Goal: Task Accomplishment & Management: Manage account settings

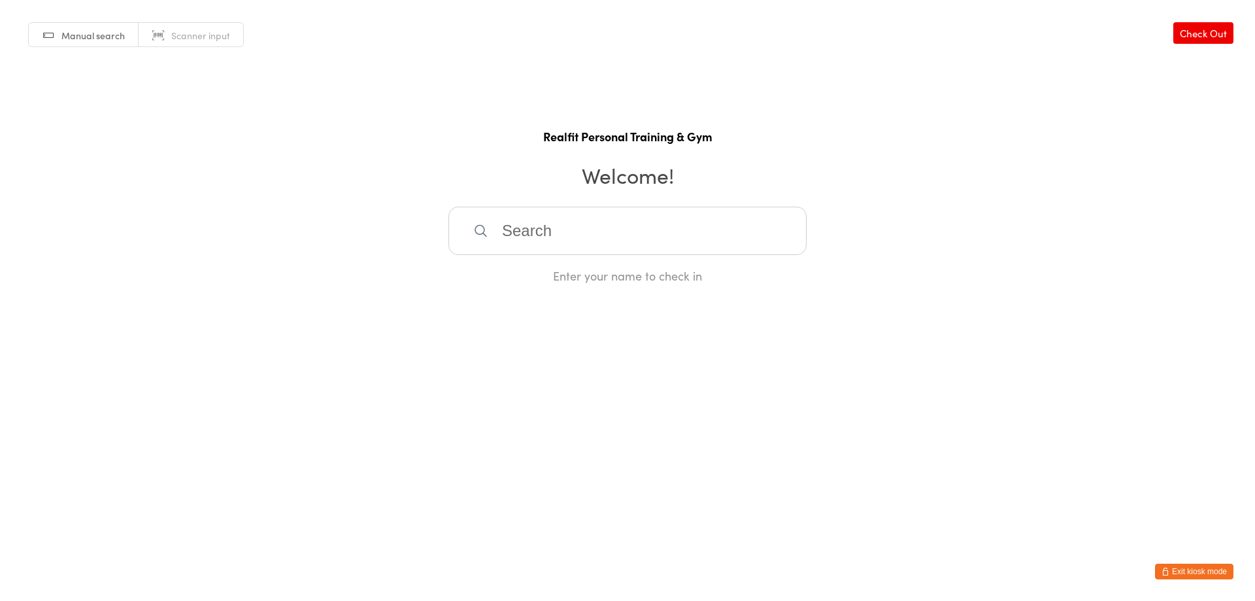
click at [1189, 569] on button "Exit kiosk mode" at bounding box center [1194, 572] width 78 height 16
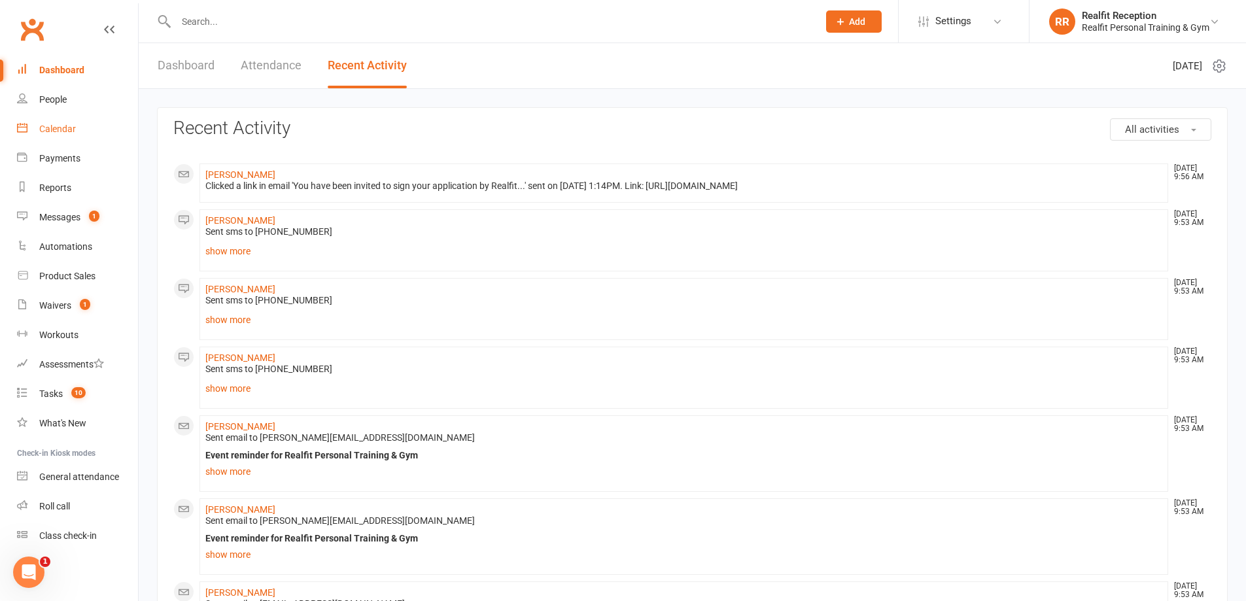
click at [74, 133] on div "Calendar" at bounding box center [57, 129] width 37 height 10
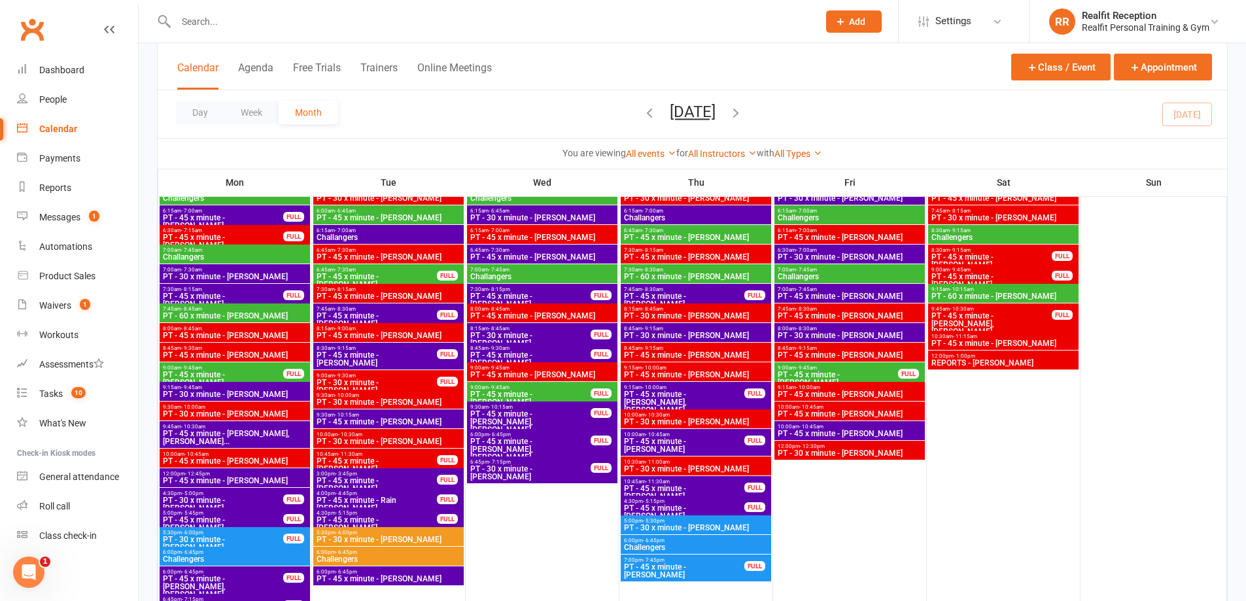
scroll to position [2158, 0]
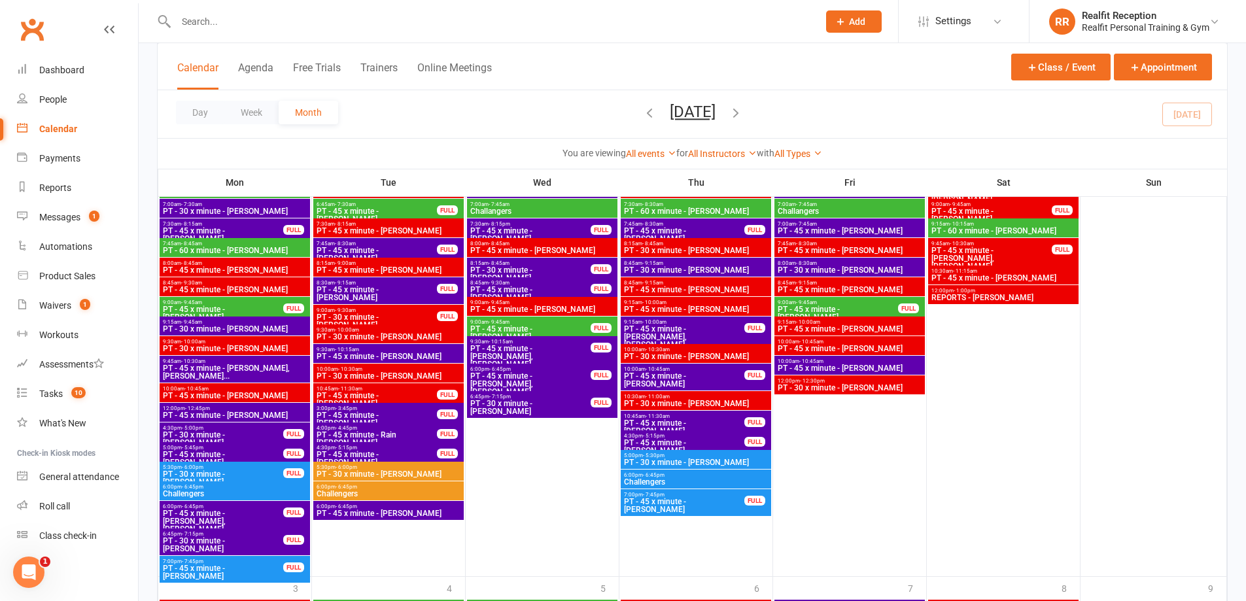
click at [862, 348] on span "PT - 45 x minute - [PERSON_NAME]" at bounding box center [849, 349] width 145 height 8
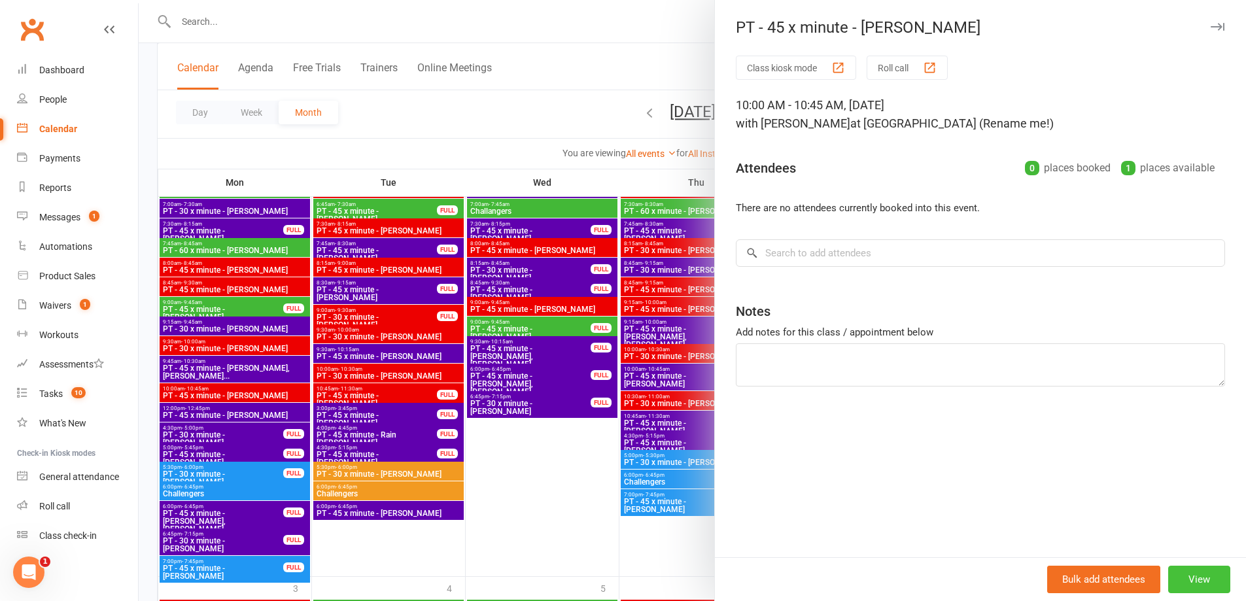
click at [1195, 587] on button "View" at bounding box center [1199, 579] width 62 height 27
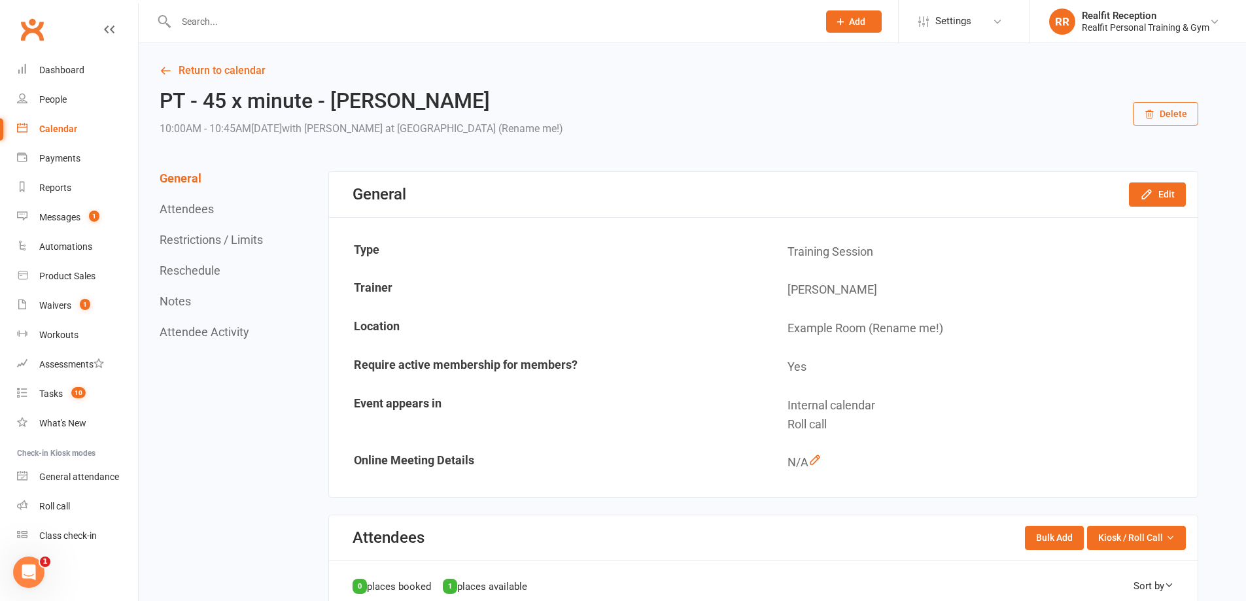
click at [1149, 114] on icon "button" at bounding box center [1149, 114] width 10 height 10
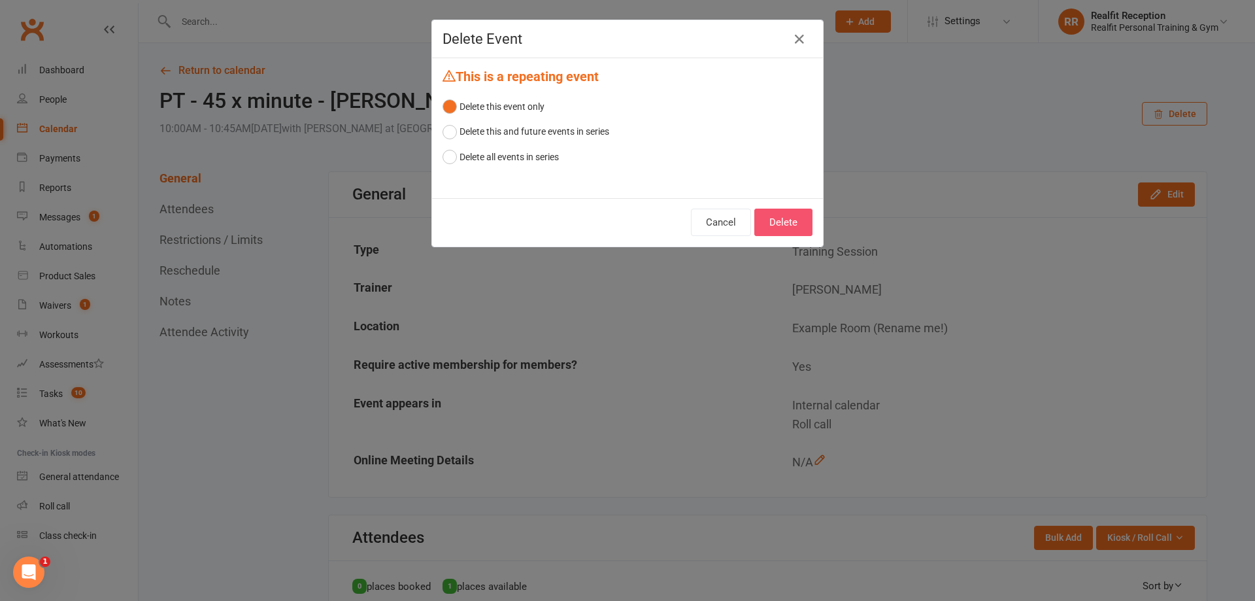
click at [772, 224] on button "Delete" at bounding box center [784, 222] width 58 height 27
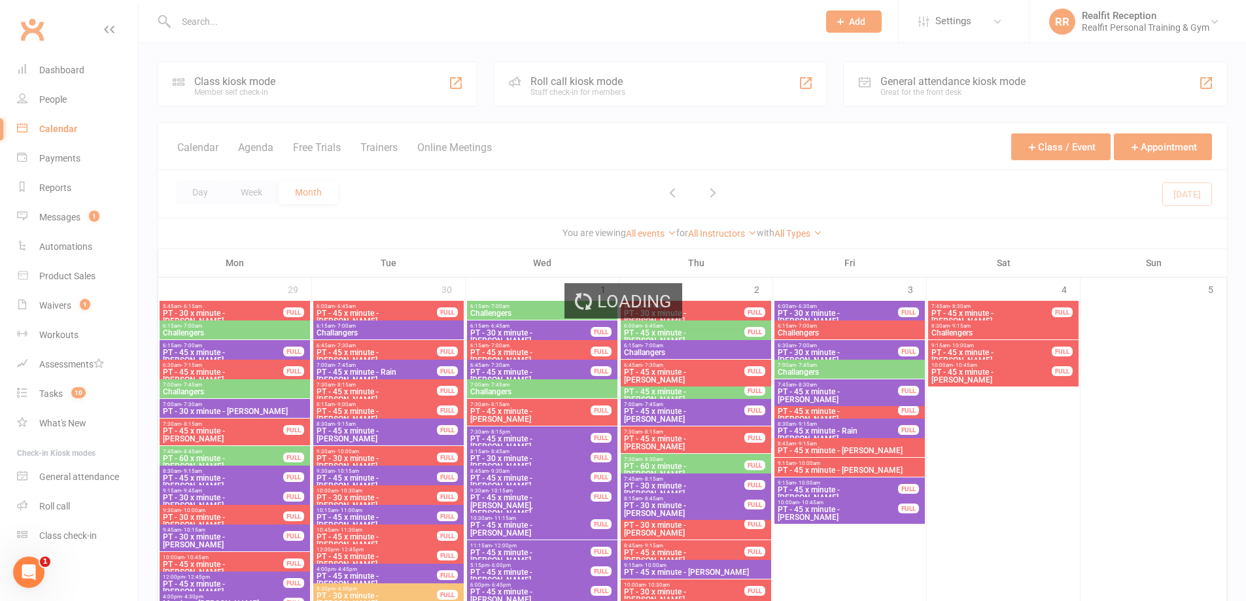
click at [294, 18] on div "Loading" at bounding box center [623, 300] width 1246 height 601
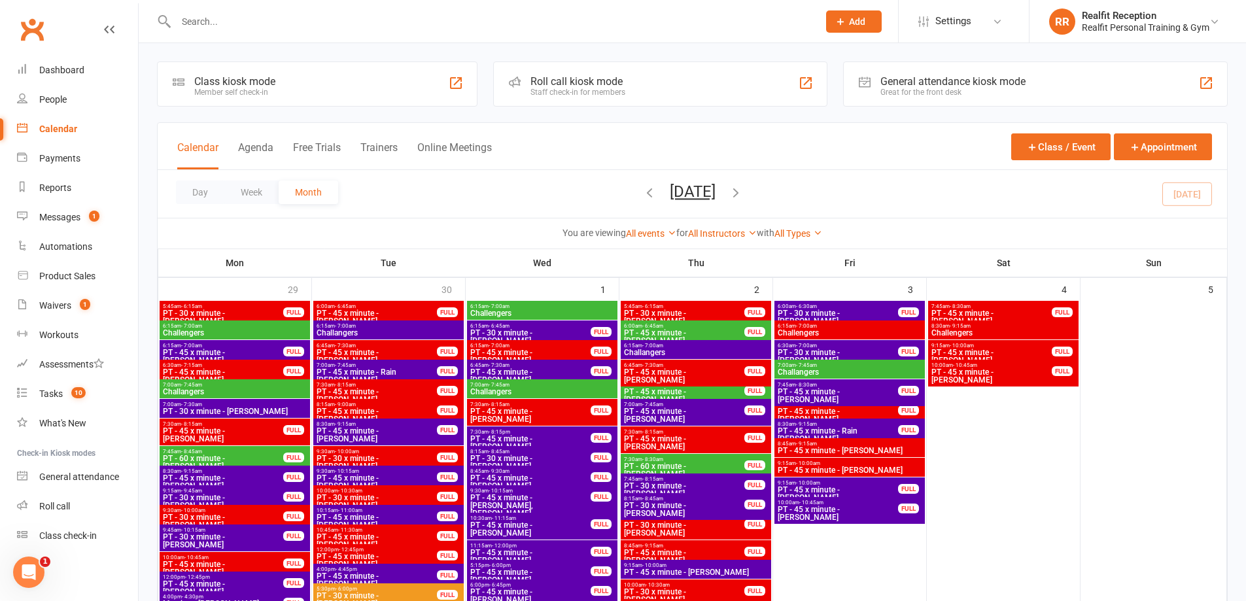
click at [279, 21] on input "text" at bounding box center [490, 21] width 637 height 18
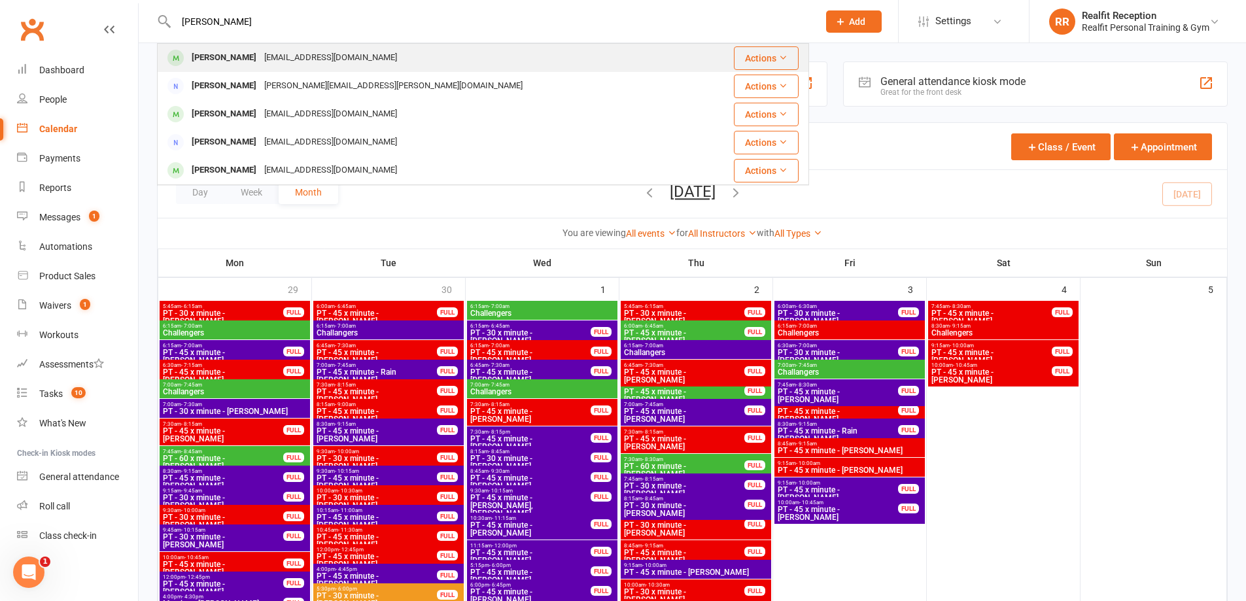
type input "erin"
click at [278, 60] on div "ehurney@hotmail.com" at bounding box center [330, 57] width 141 height 19
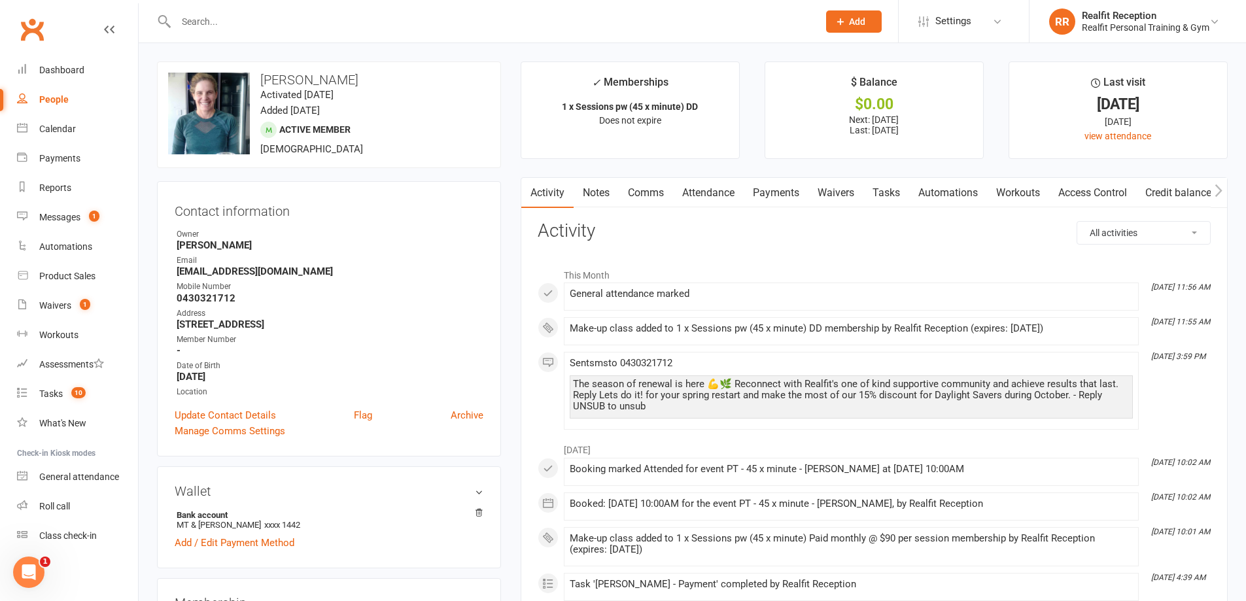
click at [781, 192] on link "Payments" at bounding box center [775, 193] width 65 height 30
click at [0, 0] on div "Loading" at bounding box center [0, 0] width 0 height 0
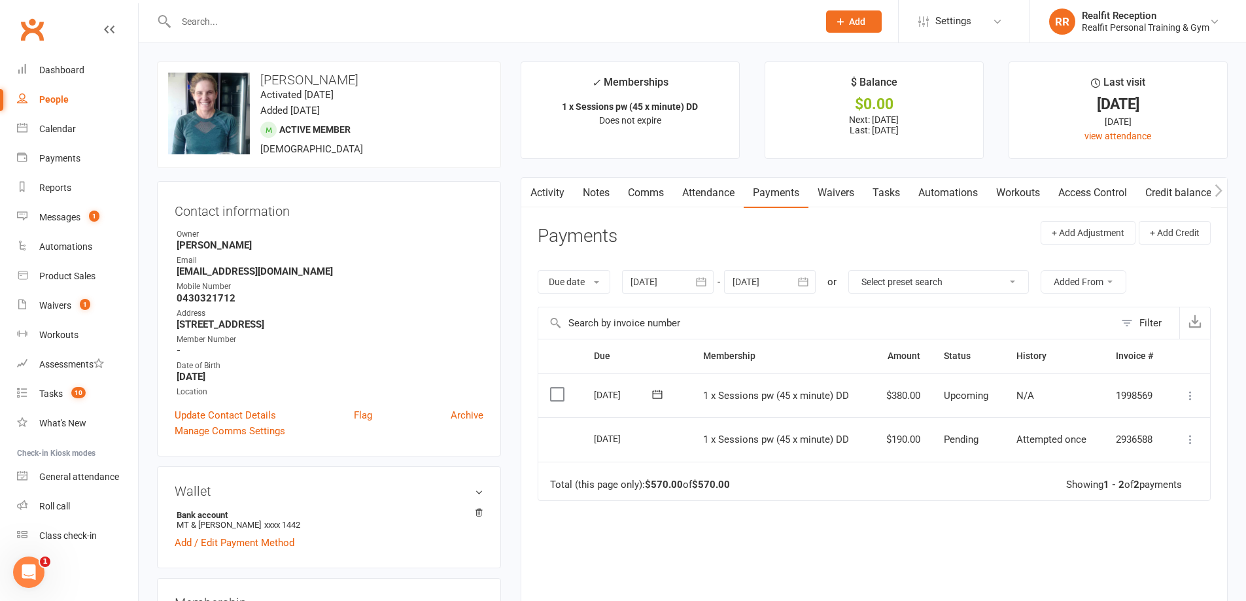
click at [1187, 396] on icon at bounding box center [1190, 395] width 13 height 13
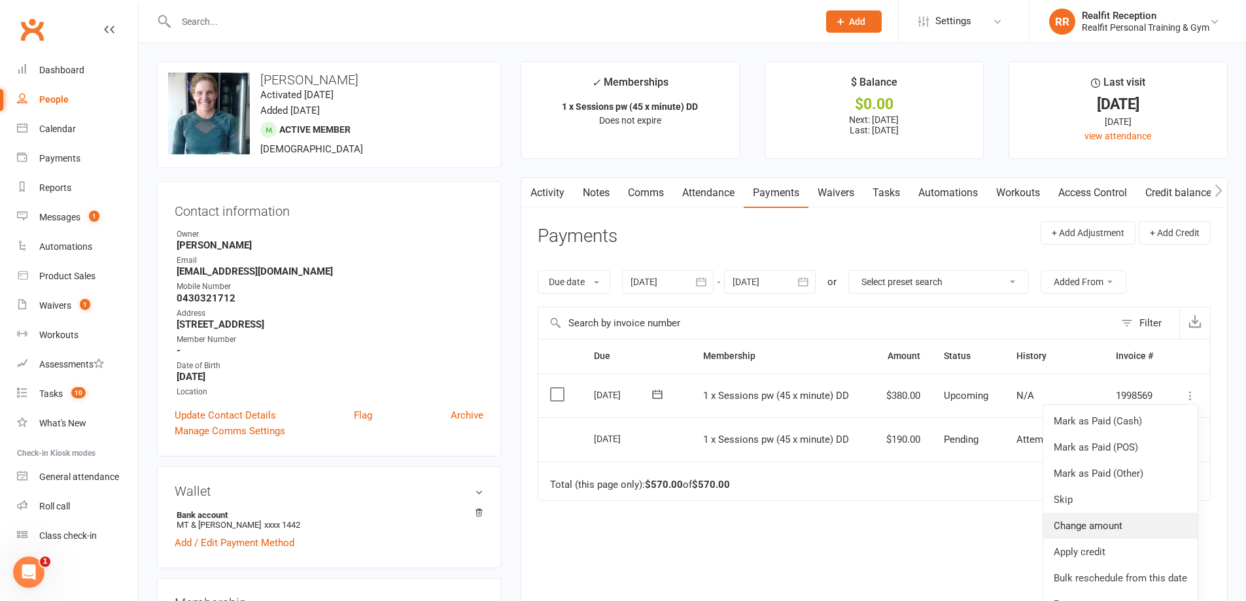
click at [1146, 523] on link "Change amount" at bounding box center [1120, 526] width 154 height 26
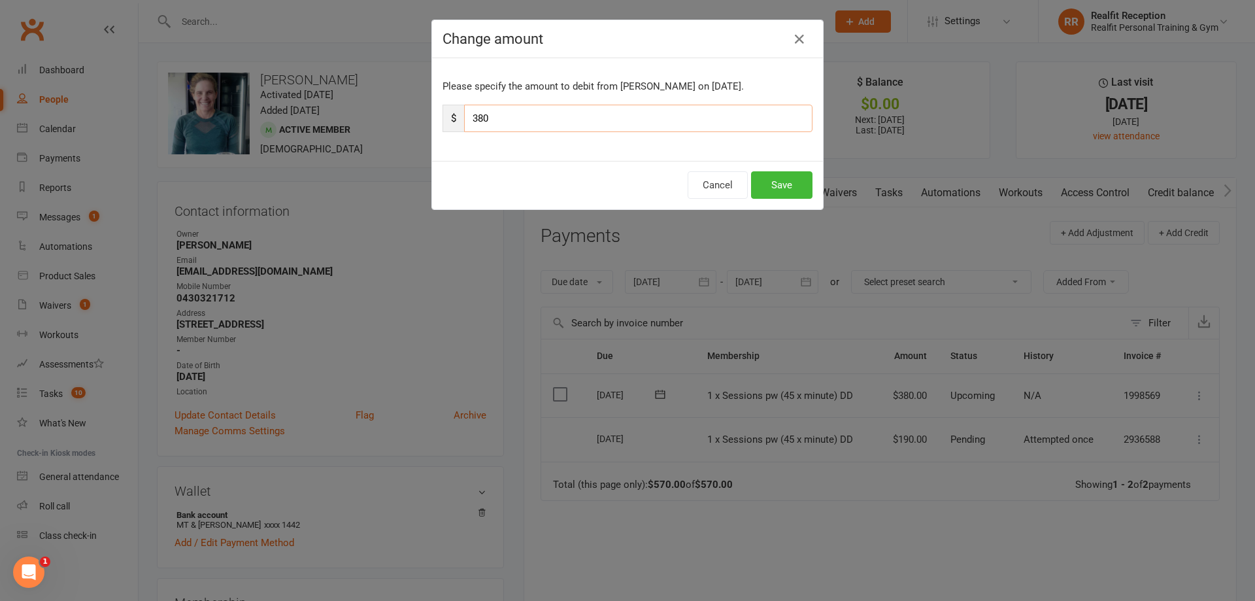
drag, startPoint x: 513, startPoint y: 122, endPoint x: 452, endPoint y: 114, distance: 61.2
click at [452, 114] on div "$ 380" at bounding box center [628, 118] width 370 height 27
type input "290"
click at [794, 181] on button "Save" at bounding box center [781, 184] width 61 height 27
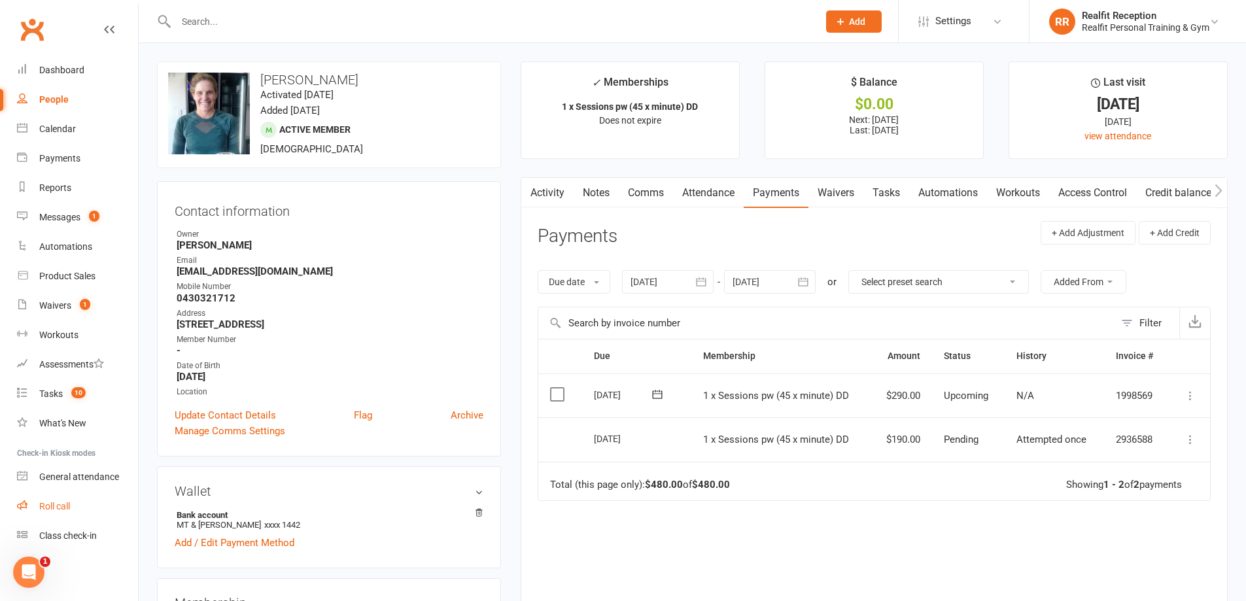
click at [49, 507] on div "Roll call" at bounding box center [54, 506] width 31 height 10
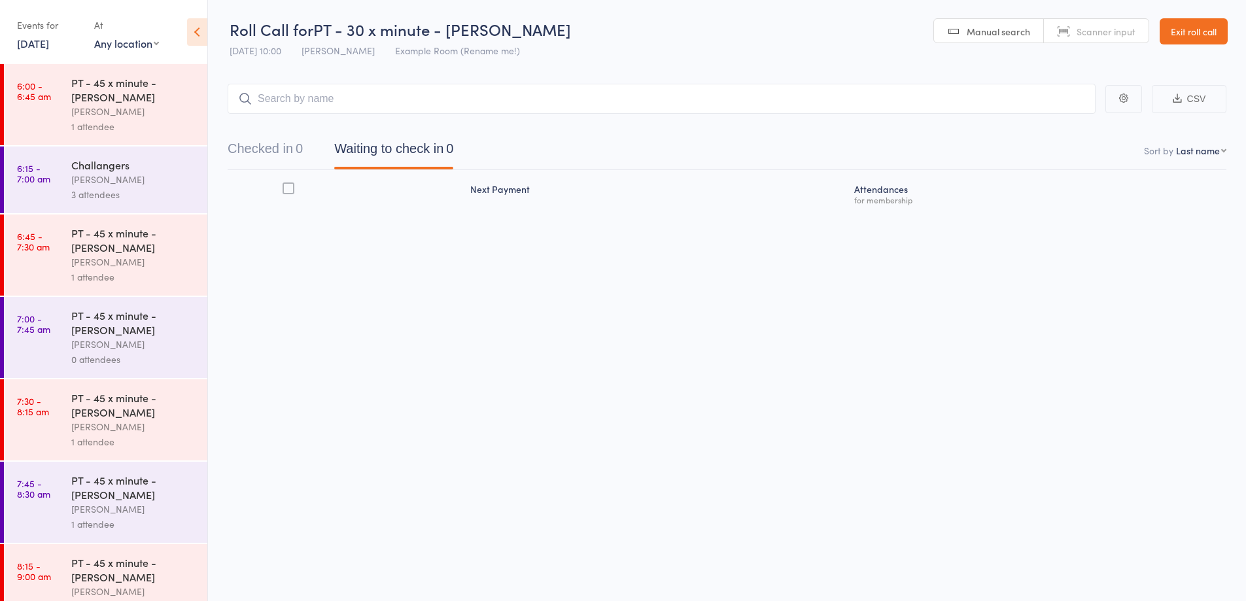
click at [367, 98] on input "search" at bounding box center [662, 99] width 868 height 30
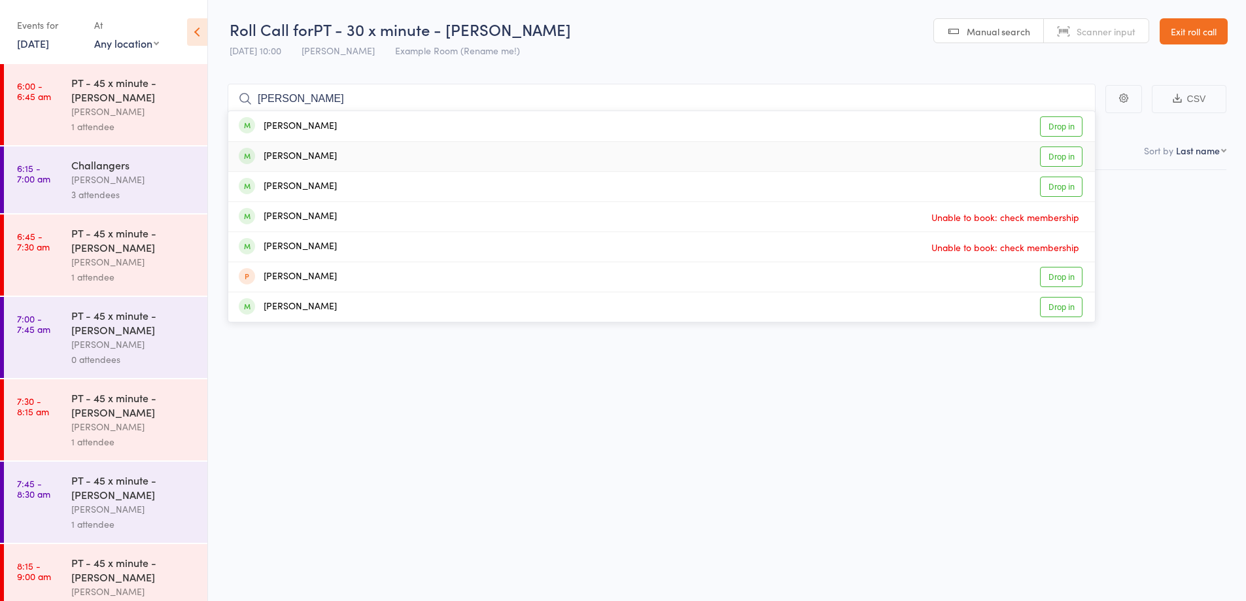
type input "john"
click at [355, 169] on div "John Pohl Drop in" at bounding box center [661, 156] width 866 height 29
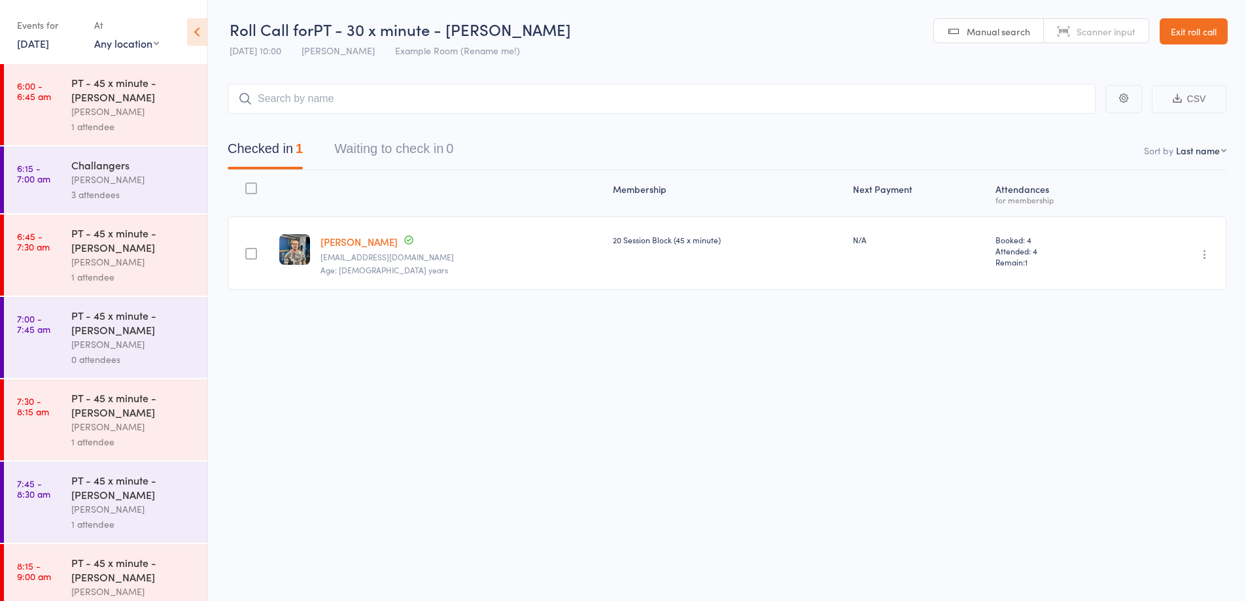
click at [1172, 27] on link "Exit roll call" at bounding box center [1193, 31] width 68 height 26
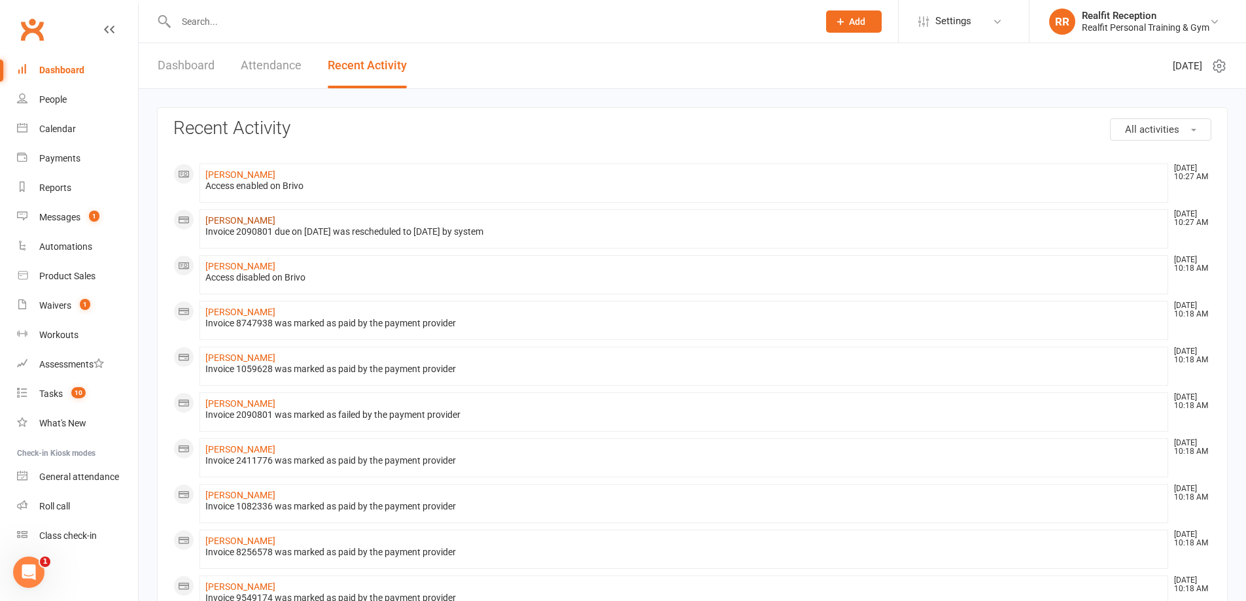
click at [242, 220] on link "Tony Bozan Diaz" at bounding box center [240, 220] width 70 height 10
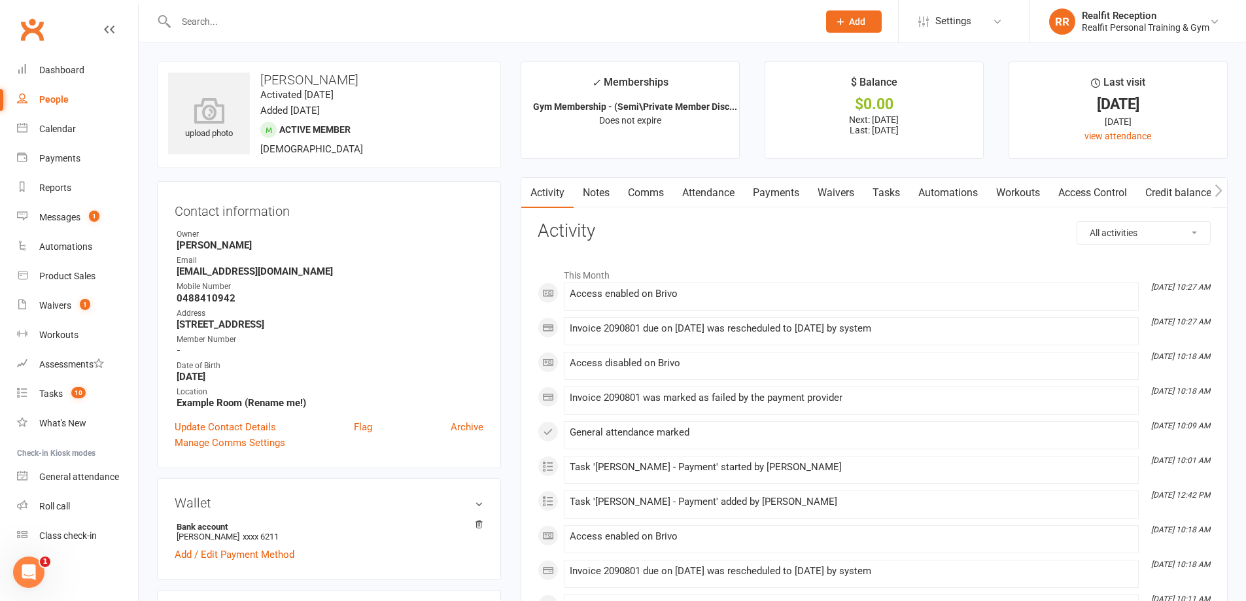
click at [823, 190] on link "Waivers" at bounding box center [835, 193] width 55 height 30
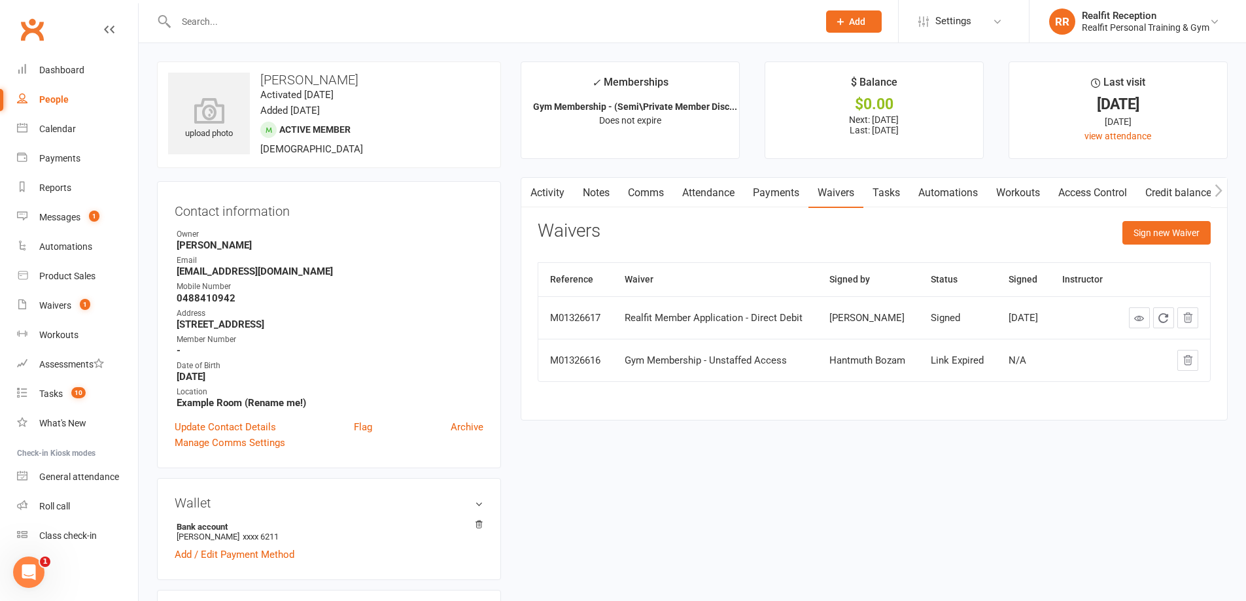
click at [769, 191] on link "Payments" at bounding box center [775, 193] width 65 height 30
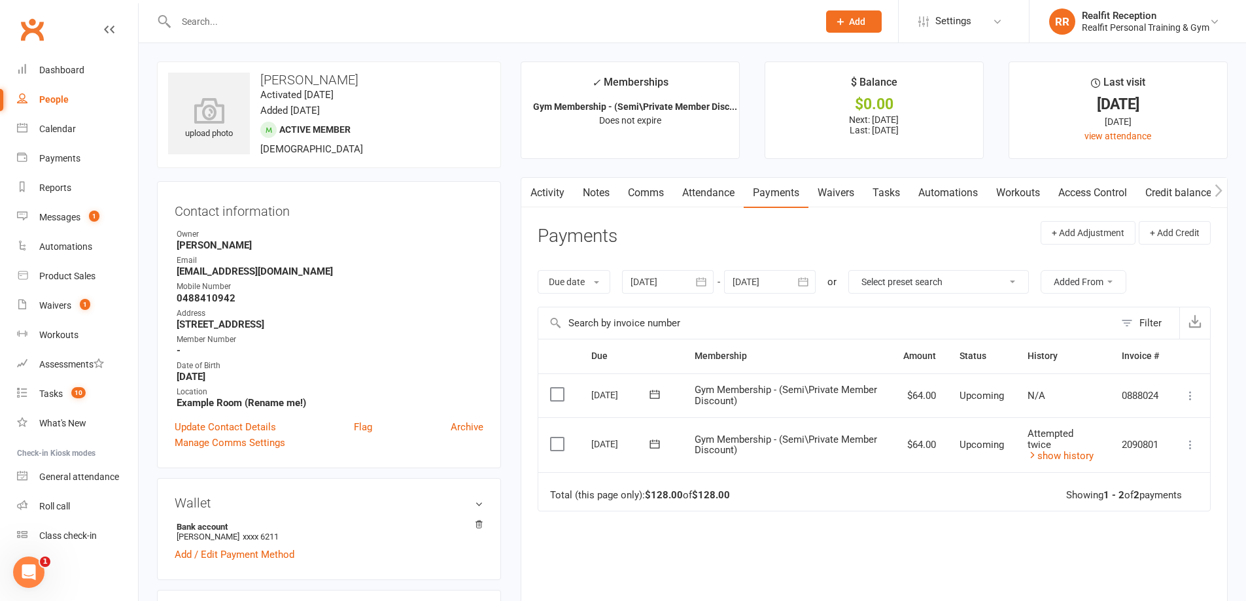
click at [891, 191] on link "Tasks" at bounding box center [886, 193] width 46 height 30
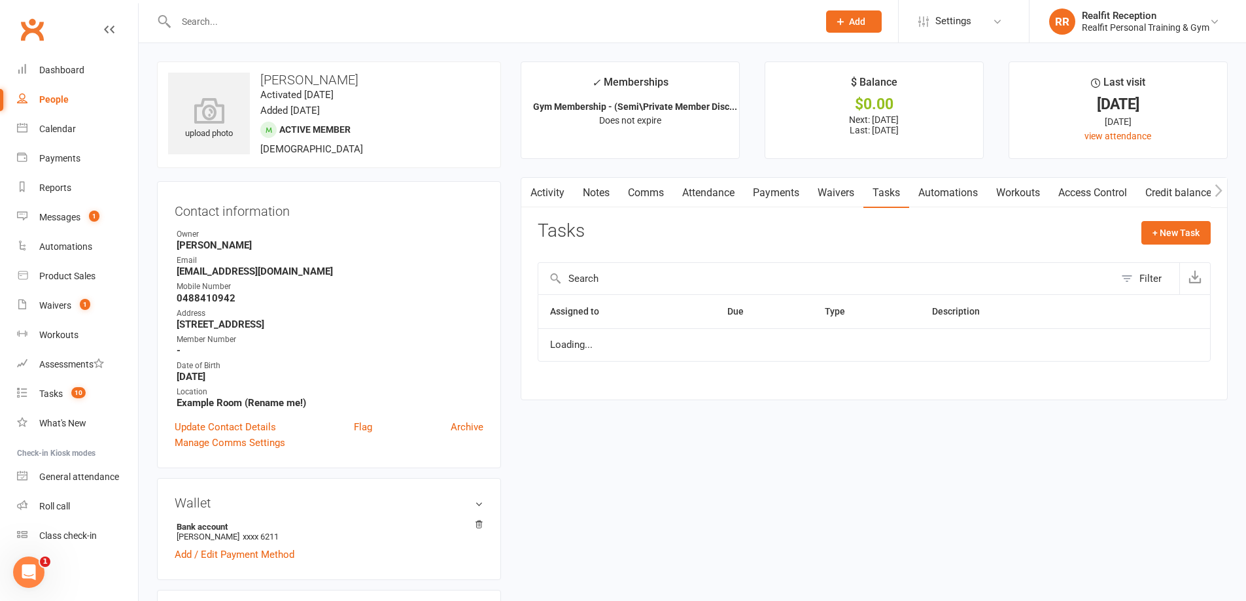
select select "started"
click at [764, 192] on link "Payments" at bounding box center [775, 193] width 65 height 30
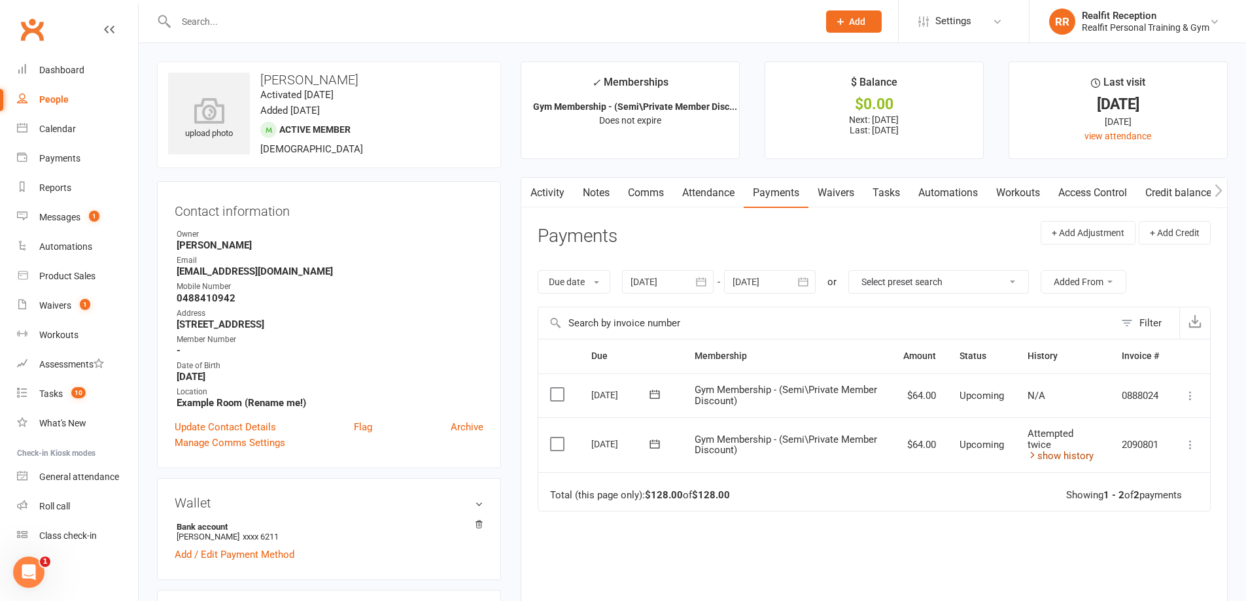
click at [1038, 455] on link "show history" at bounding box center [1060, 456] width 66 height 12
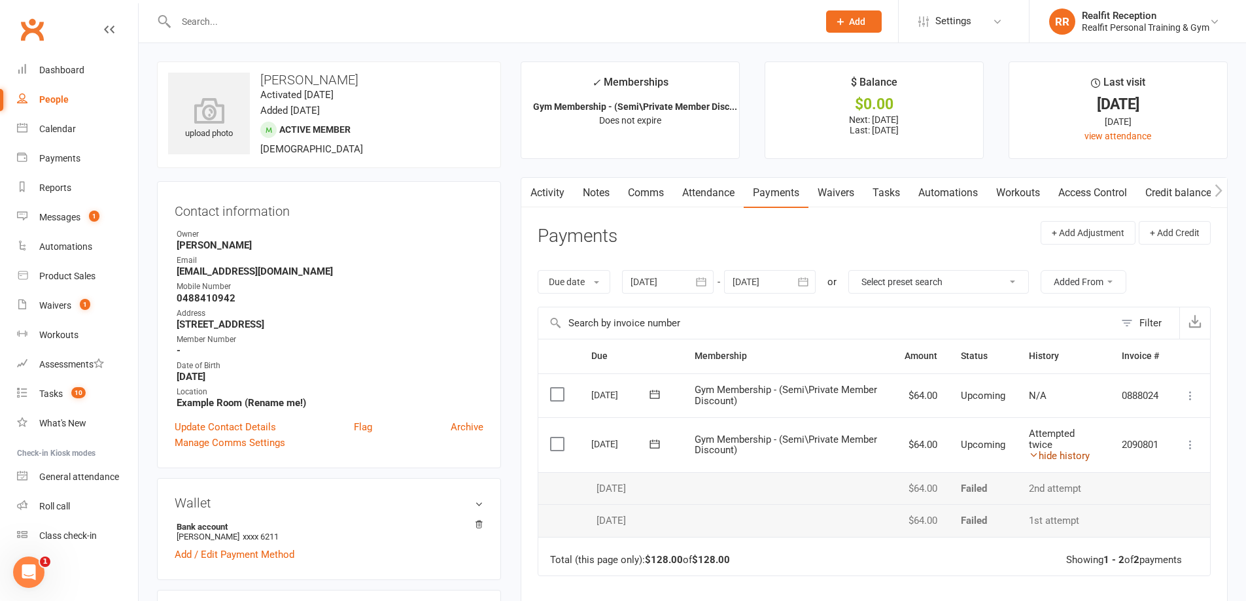
click at [1038, 456] on link "hide history" at bounding box center [1059, 456] width 61 height 12
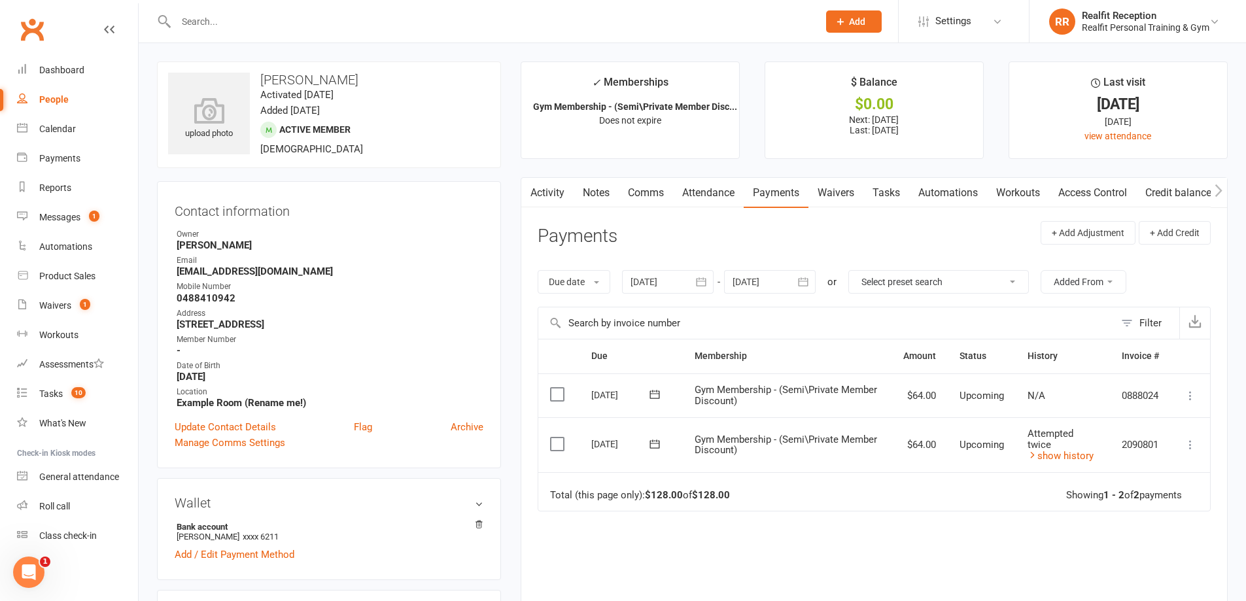
click at [1112, 191] on link "Access Control" at bounding box center [1092, 193] width 87 height 30
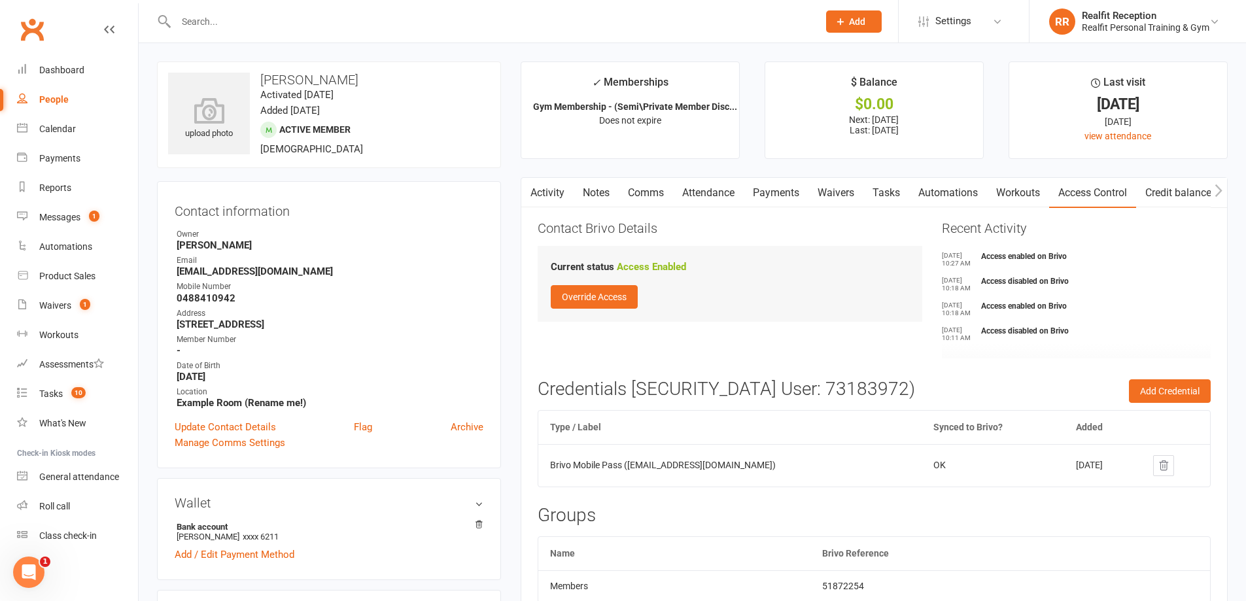
click at [256, 15] on input "text" at bounding box center [490, 21] width 637 height 18
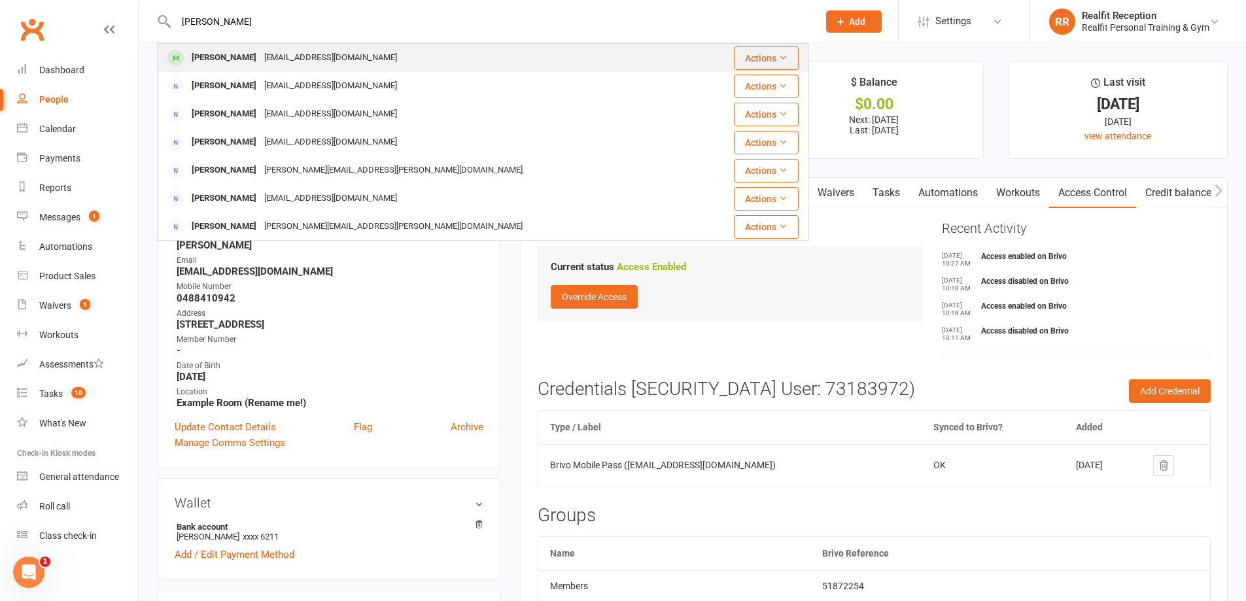
type input "jas"
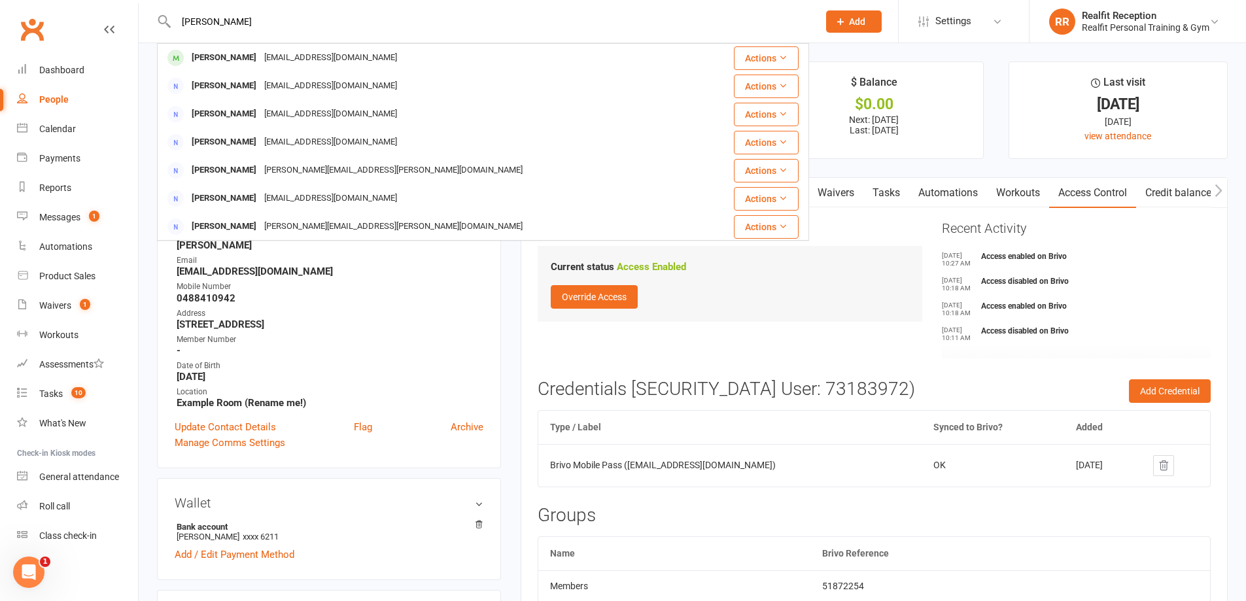
click at [260, 59] on div "v.jaskaur@gmail.com" at bounding box center [330, 57] width 141 height 19
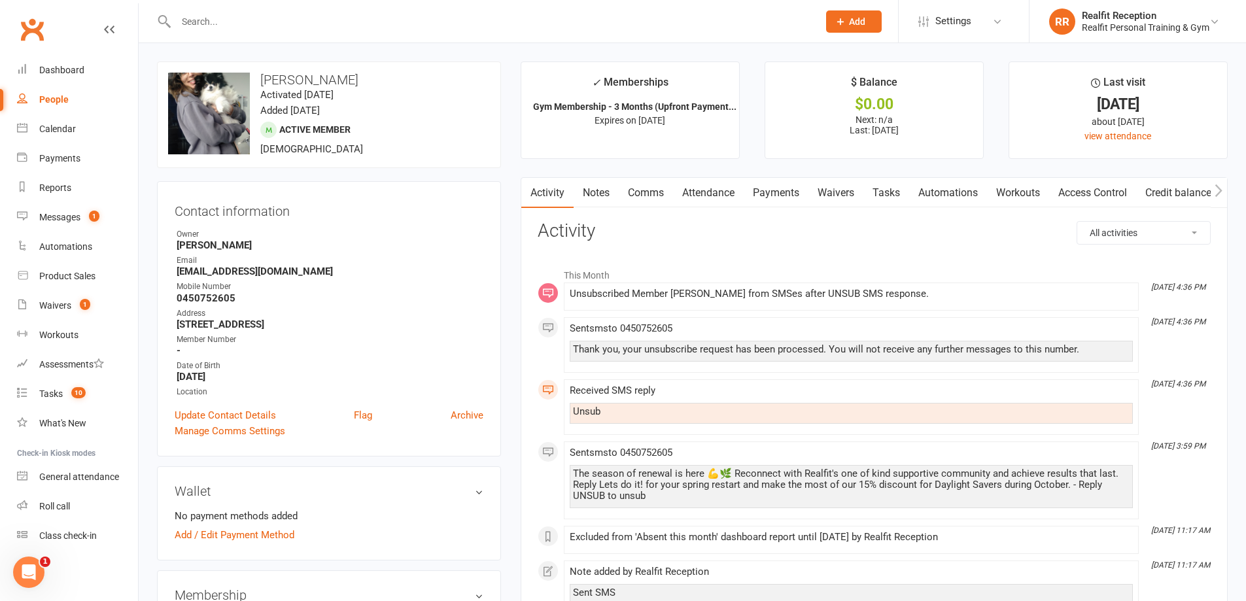
click at [1115, 189] on link "Access Control" at bounding box center [1092, 193] width 87 height 30
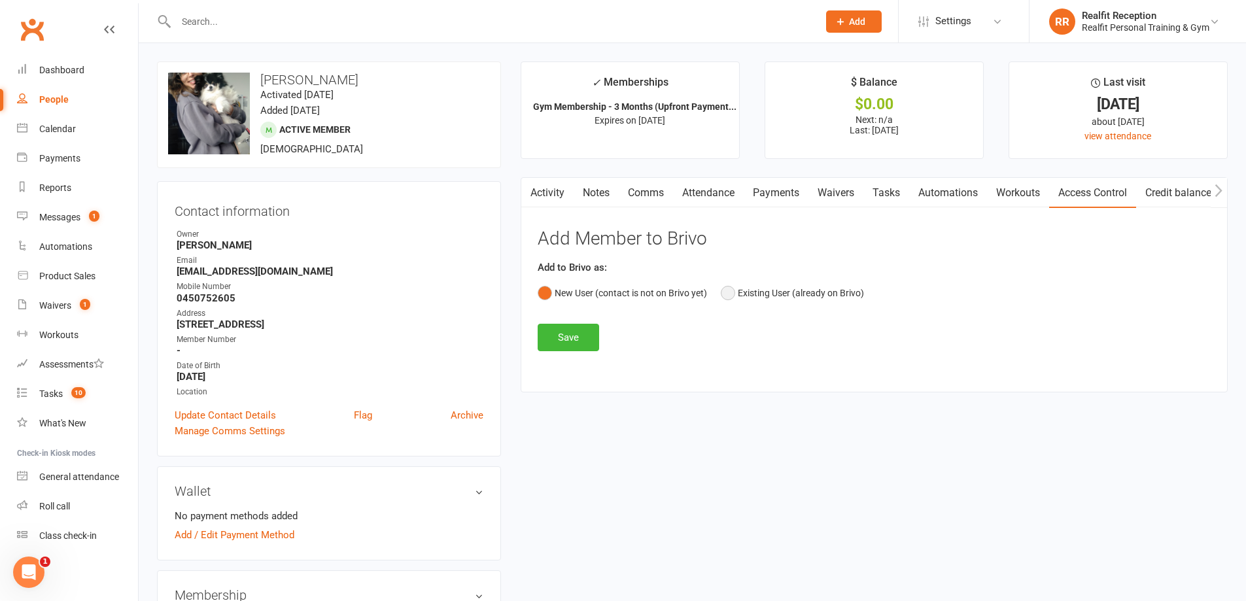
click at [770, 293] on button "Existing User (already on Brivo)" at bounding box center [792, 293] width 143 height 25
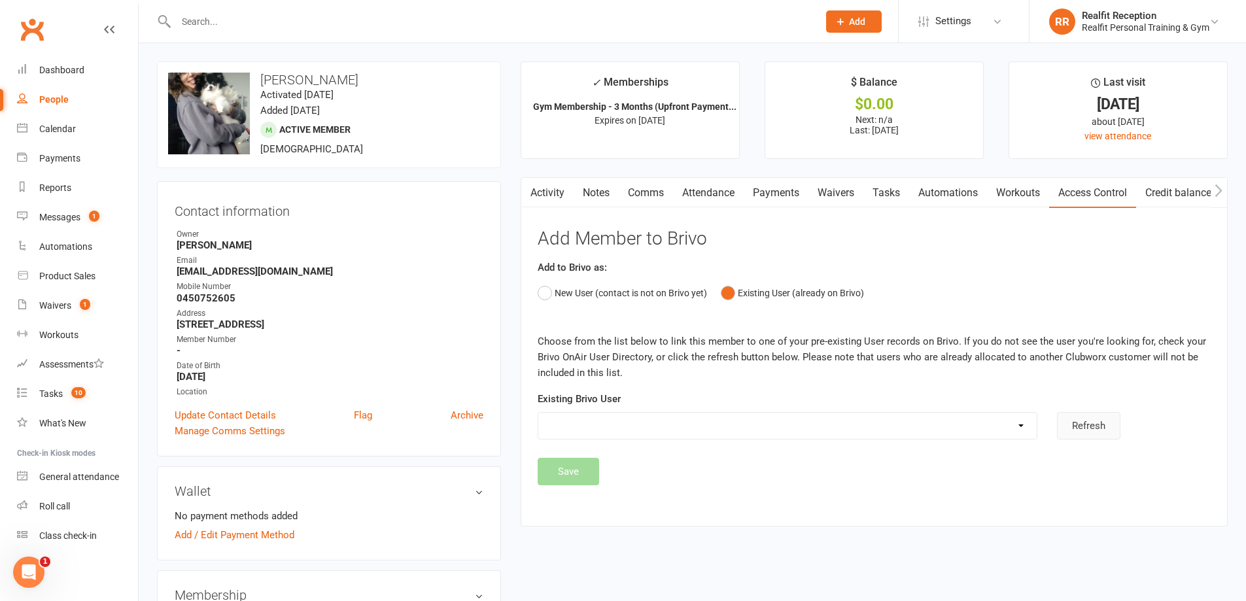
click at [1074, 432] on button "Refresh" at bounding box center [1088, 425] width 63 height 27
click at [1019, 426] on select "Tarik Ajij Hartmuth Bozan Diaz Colin Fearweather Brendan Herbert Peter Juliff K…" at bounding box center [787, 426] width 498 height 26
click at [407, 141] on div "upload photo change photo Jas Kaur Activated 8 February, 2024 Added 8 February,…" at bounding box center [329, 114] width 344 height 107
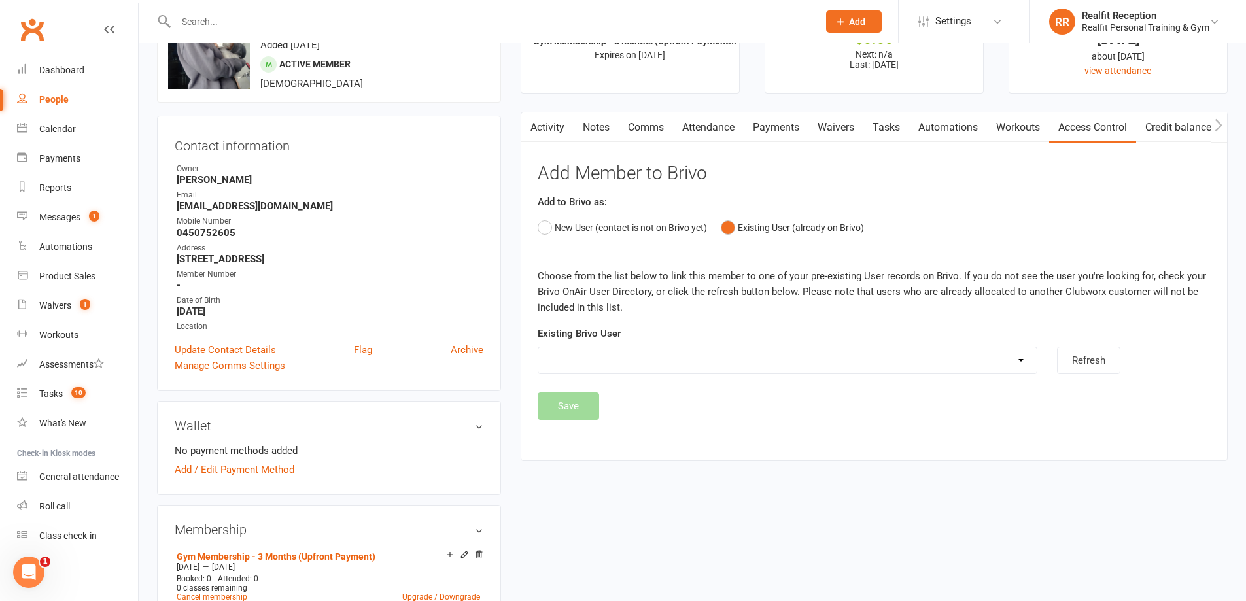
scroll to position [262, 0]
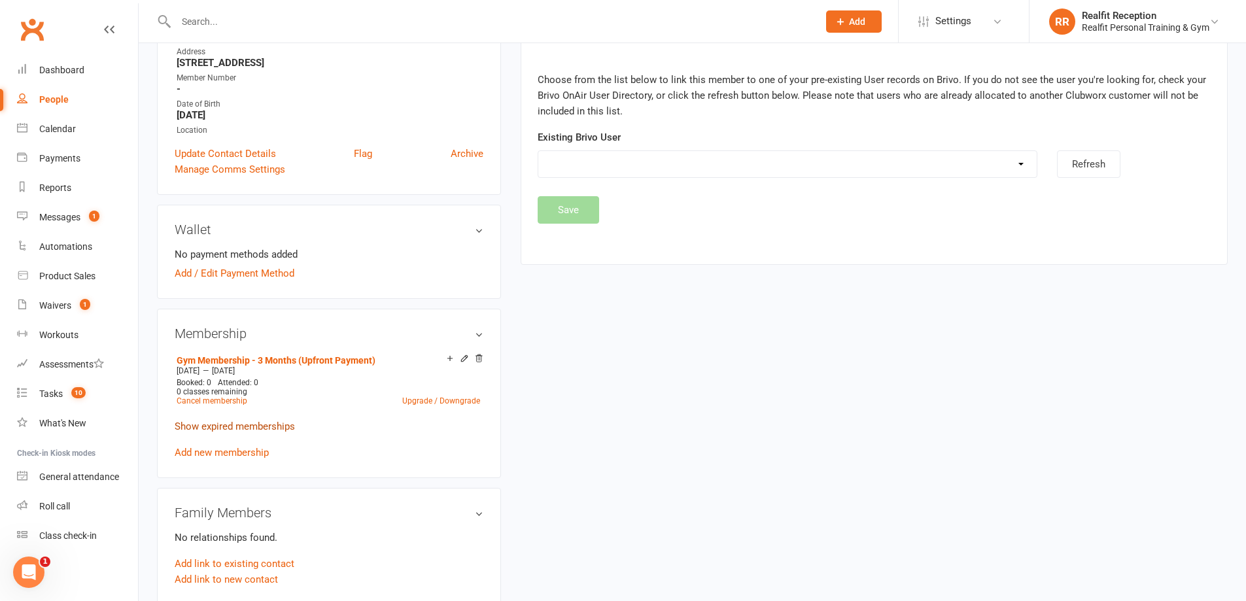
click at [249, 427] on link "Show expired memberships" at bounding box center [235, 426] width 120 height 12
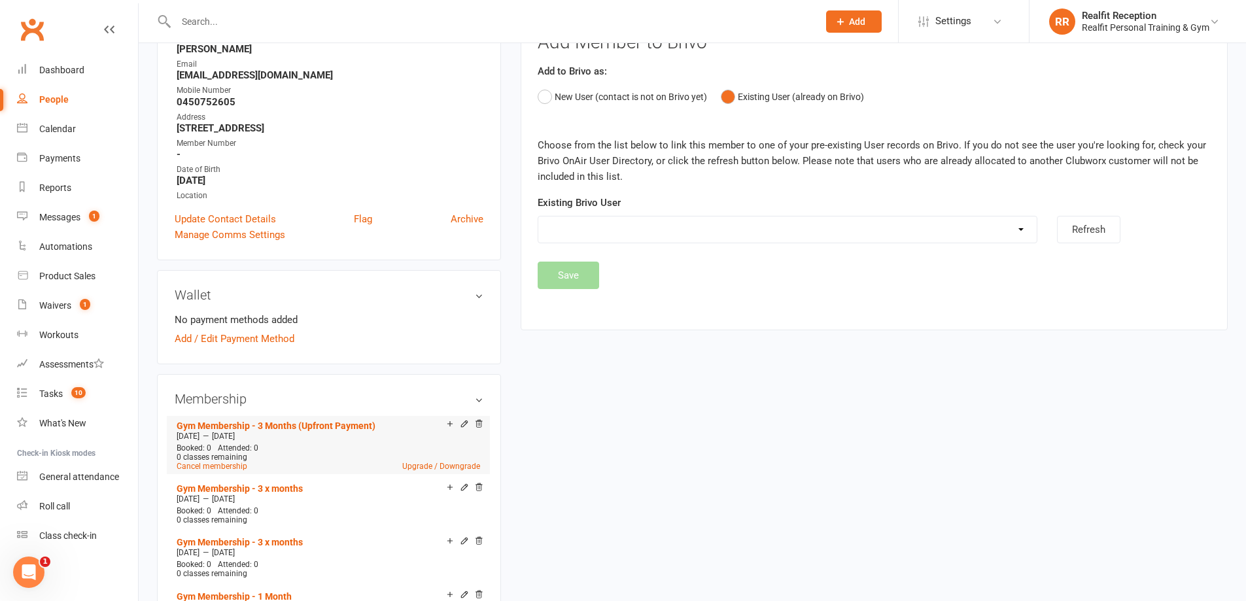
scroll to position [0, 0]
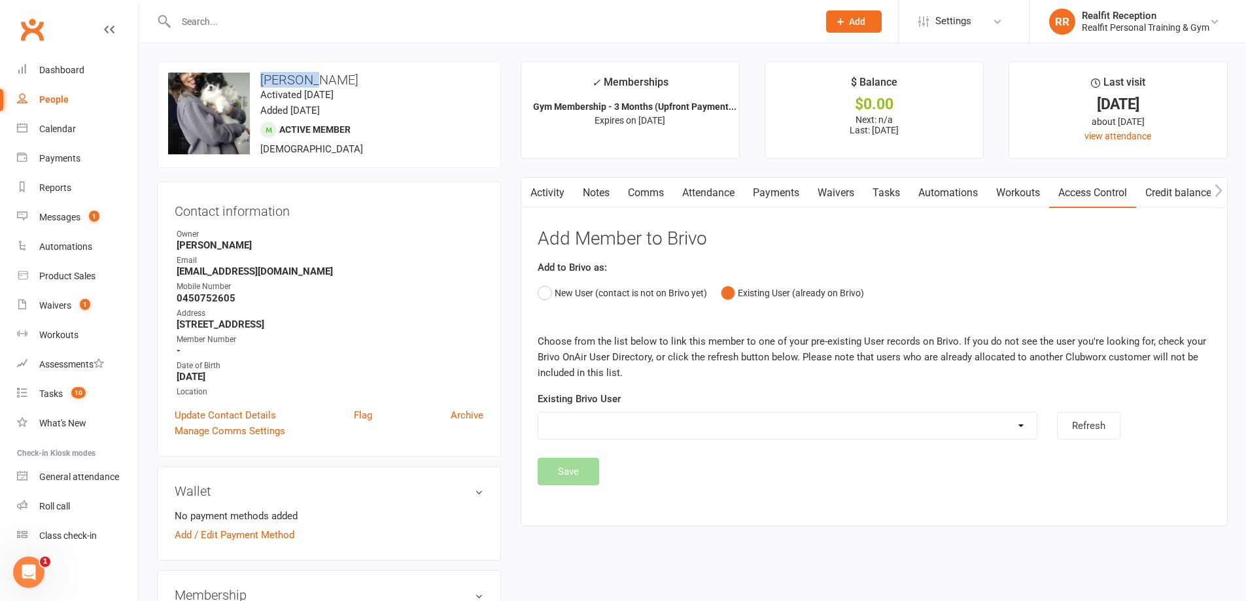
drag, startPoint x: 312, startPoint y: 82, endPoint x: 276, endPoint y: 73, distance: 37.1
click at [261, 73] on h3 "Jas Kaur" at bounding box center [329, 80] width 322 height 14
copy h3 "Jas Kaur"
click at [232, 12] on input "text" at bounding box center [490, 21] width 637 height 18
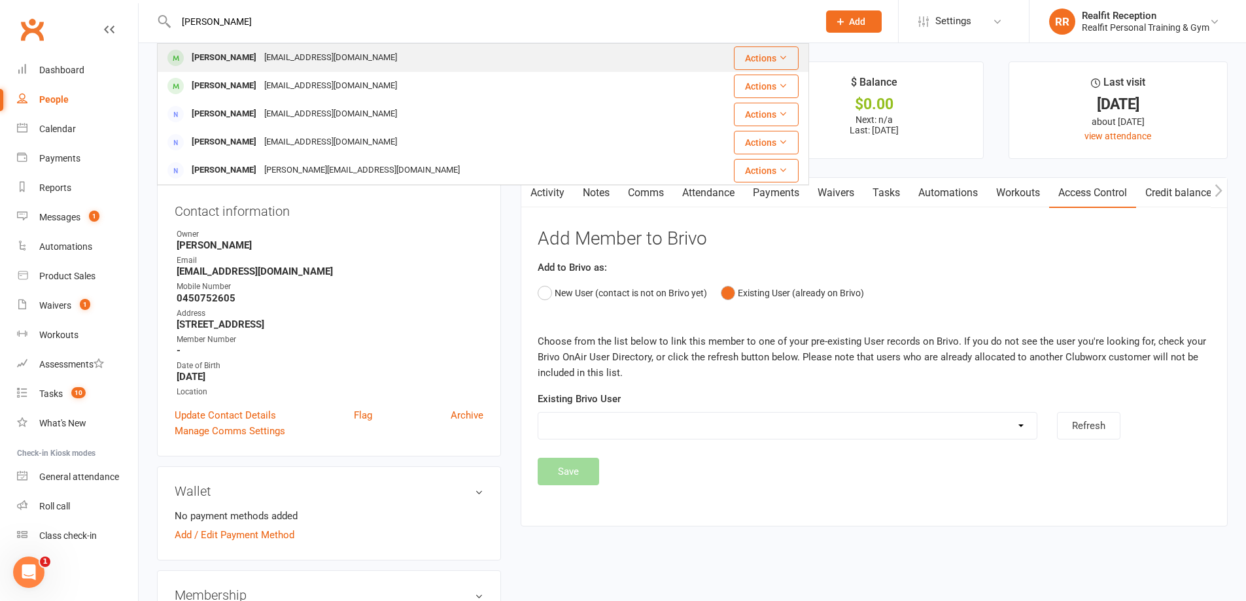
type input "ryan"
click at [260, 58] on div "ryanbu2@gmail.com" at bounding box center [330, 57] width 141 height 19
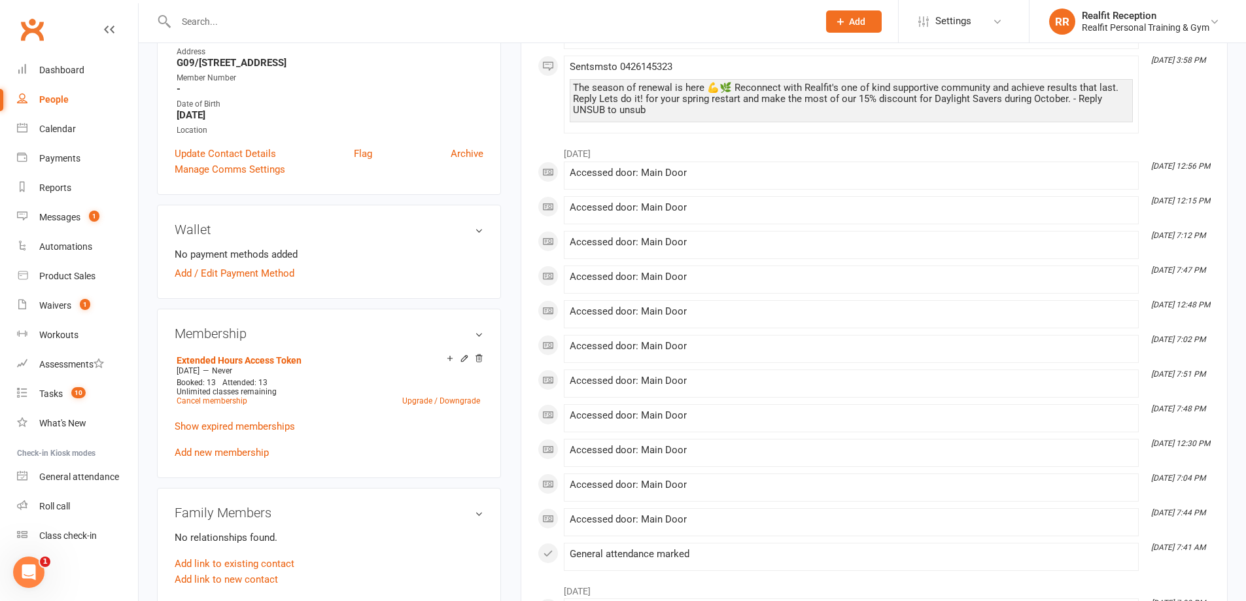
scroll to position [131, 0]
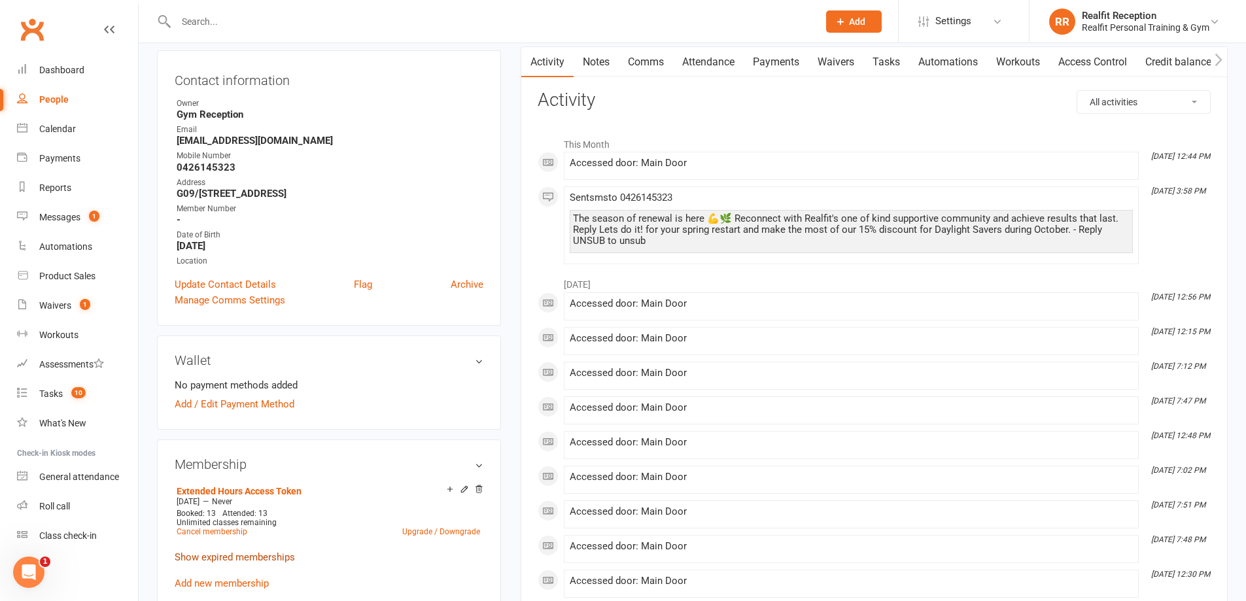
click at [270, 559] on link "Show expired memberships" at bounding box center [235, 557] width 120 height 12
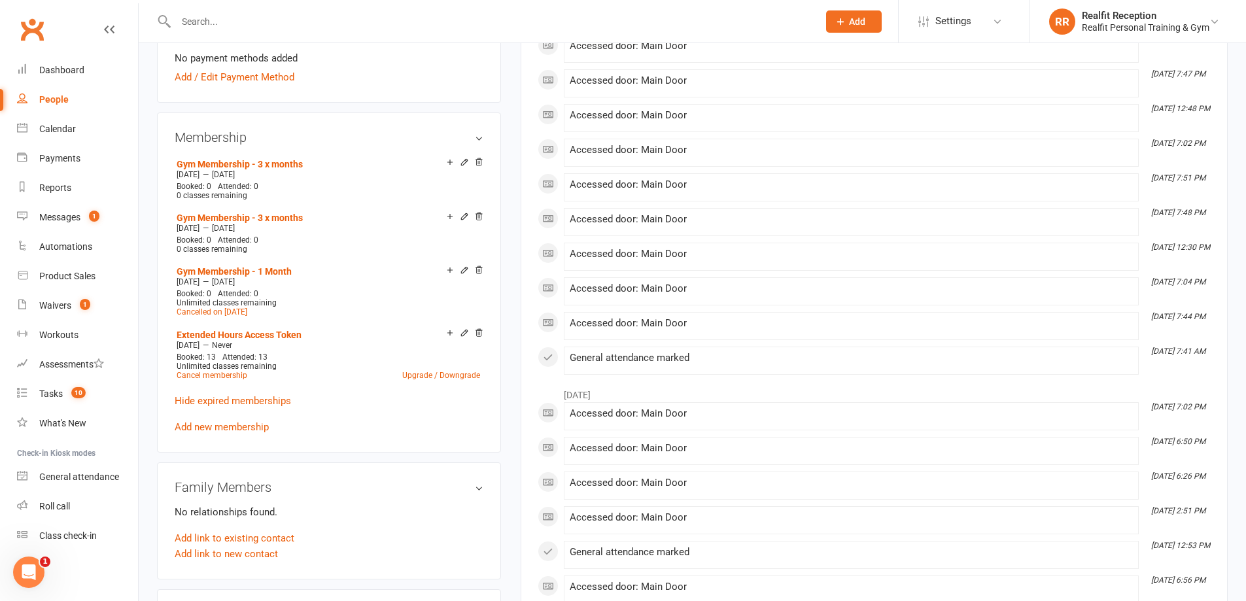
scroll to position [65, 0]
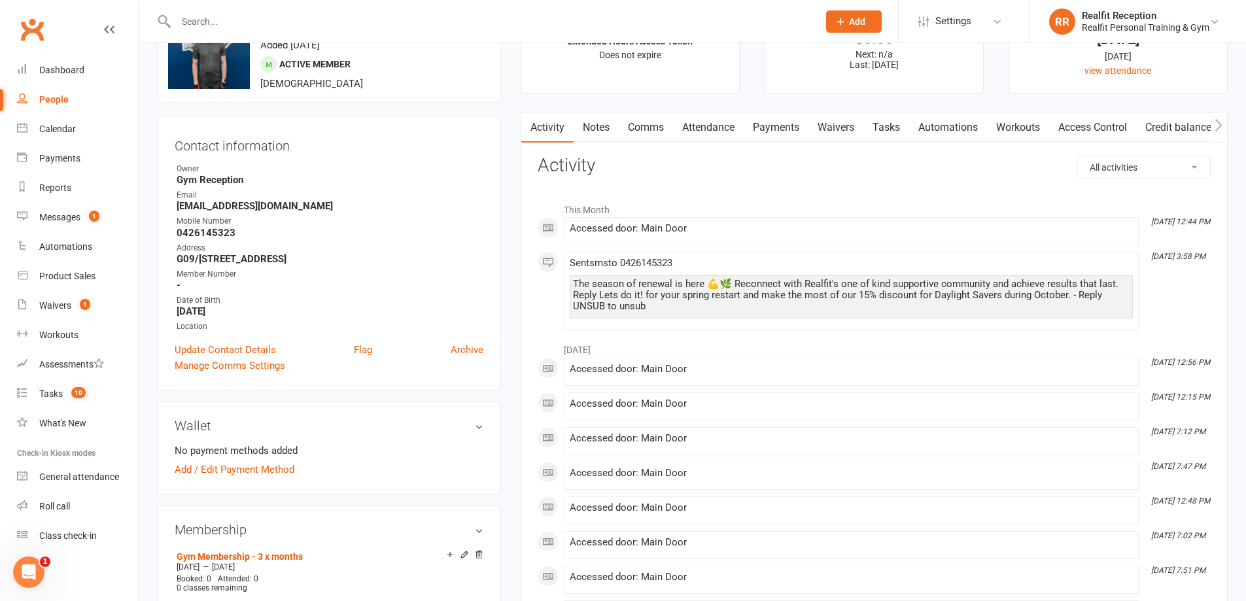
click at [359, 25] on input "text" at bounding box center [490, 21] width 637 height 18
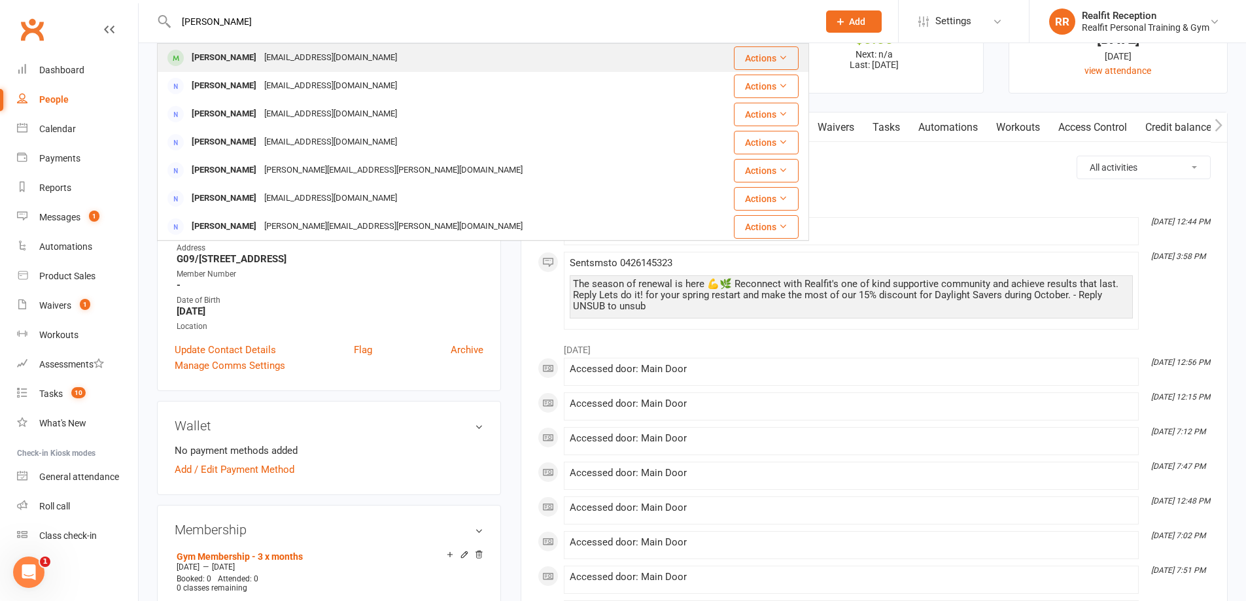
type input "jas"
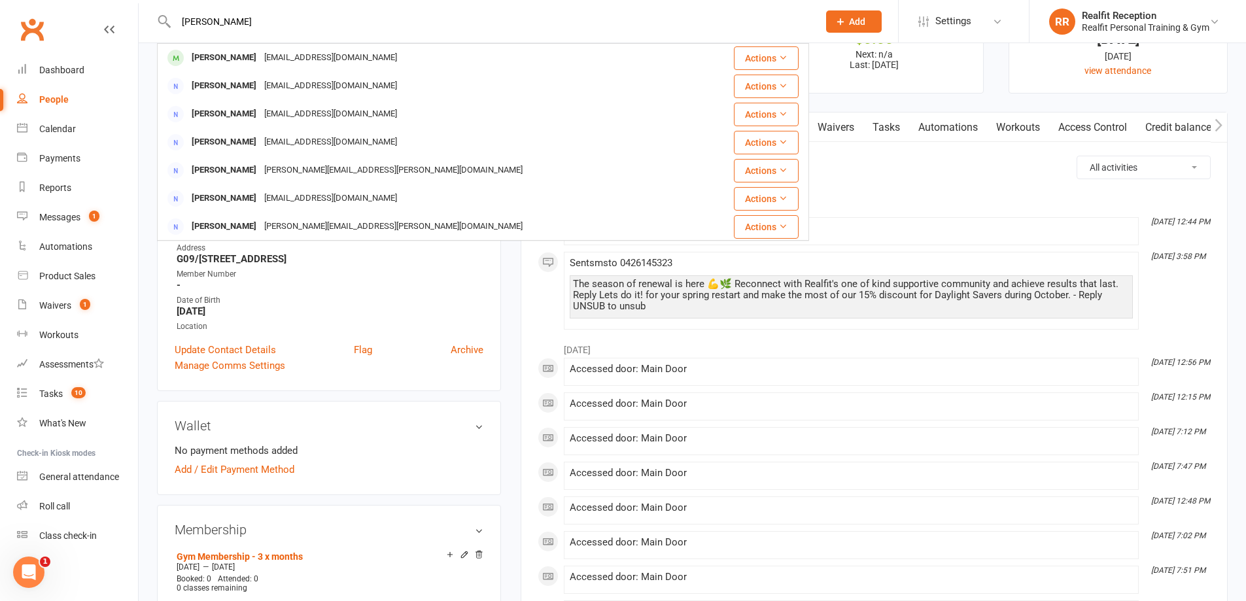
click at [313, 48] on div "v.jaskaur@gmail.com" at bounding box center [330, 57] width 141 height 19
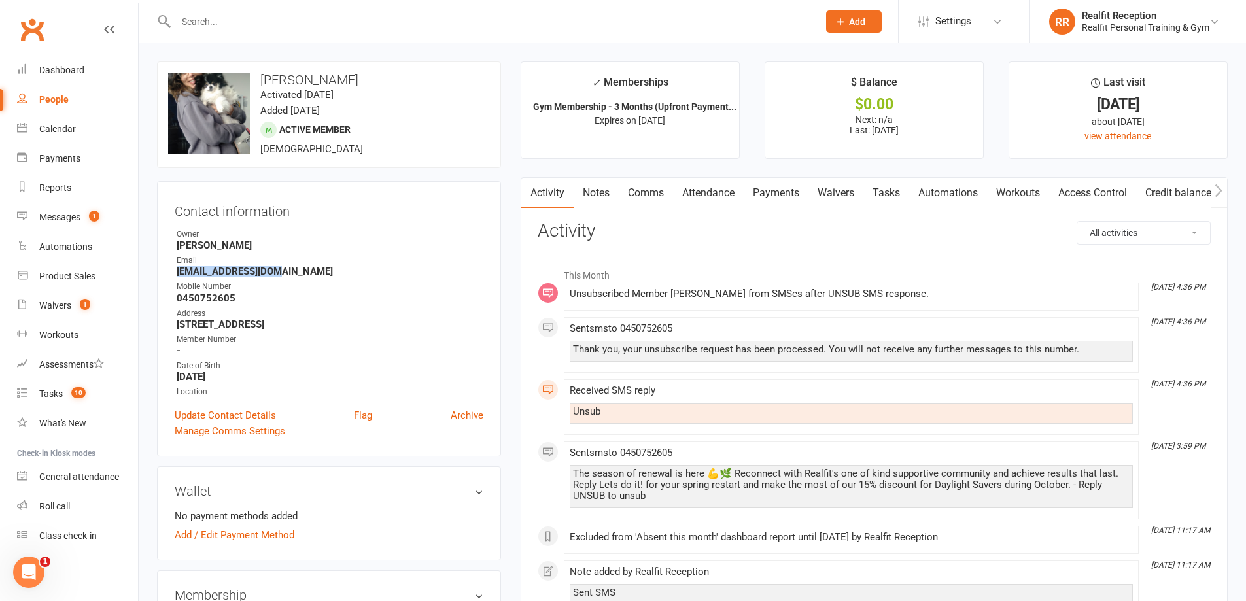
drag, startPoint x: 280, startPoint y: 273, endPoint x: 153, endPoint y: 271, distance: 126.9
copy strong "v.jaskaur@gmail.com"
drag, startPoint x: 258, startPoint y: 299, endPoint x: 166, endPoint y: 302, distance: 91.6
click at [166, 302] on div "Contact information Owner David Smethurst Email v.jaskaur@gmail.com Mobile Numb…" at bounding box center [329, 318] width 344 height 275
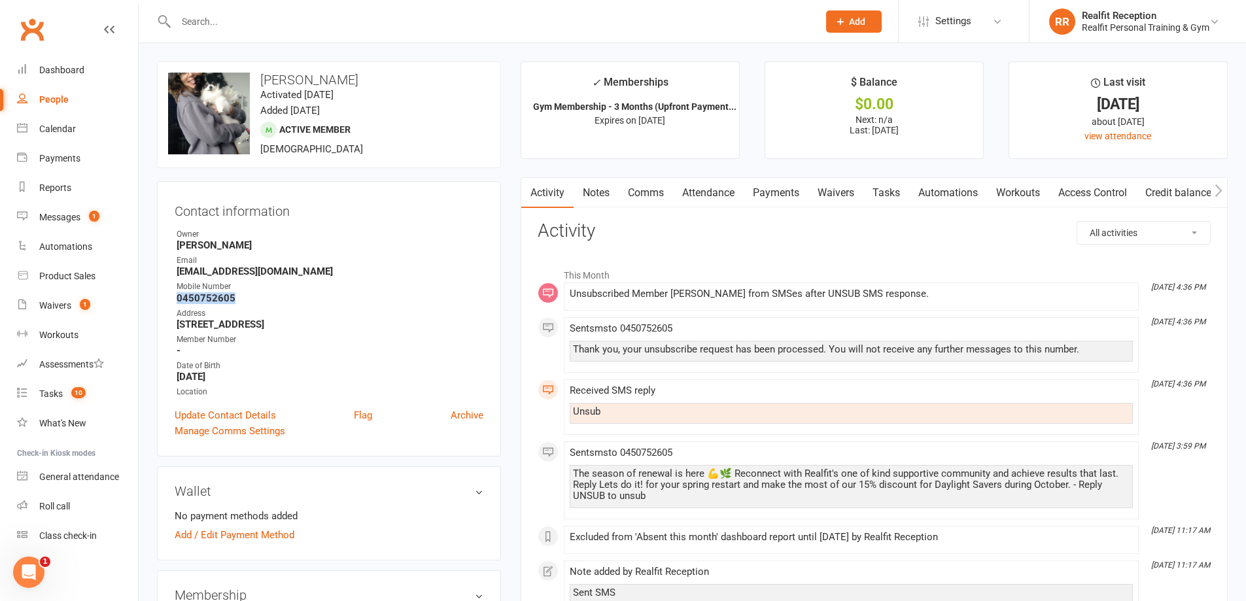
copy strong "0450752605"
click at [1177, 199] on link "Credit balance" at bounding box center [1178, 193] width 84 height 30
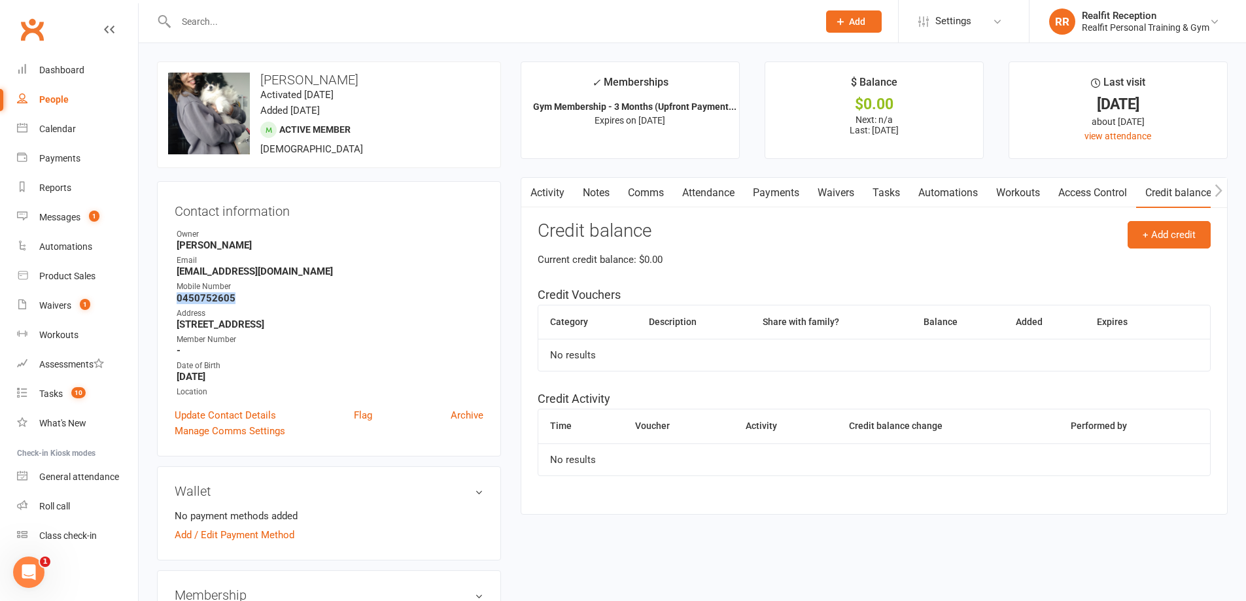
click at [1081, 190] on link "Access Control" at bounding box center [1092, 193] width 87 height 30
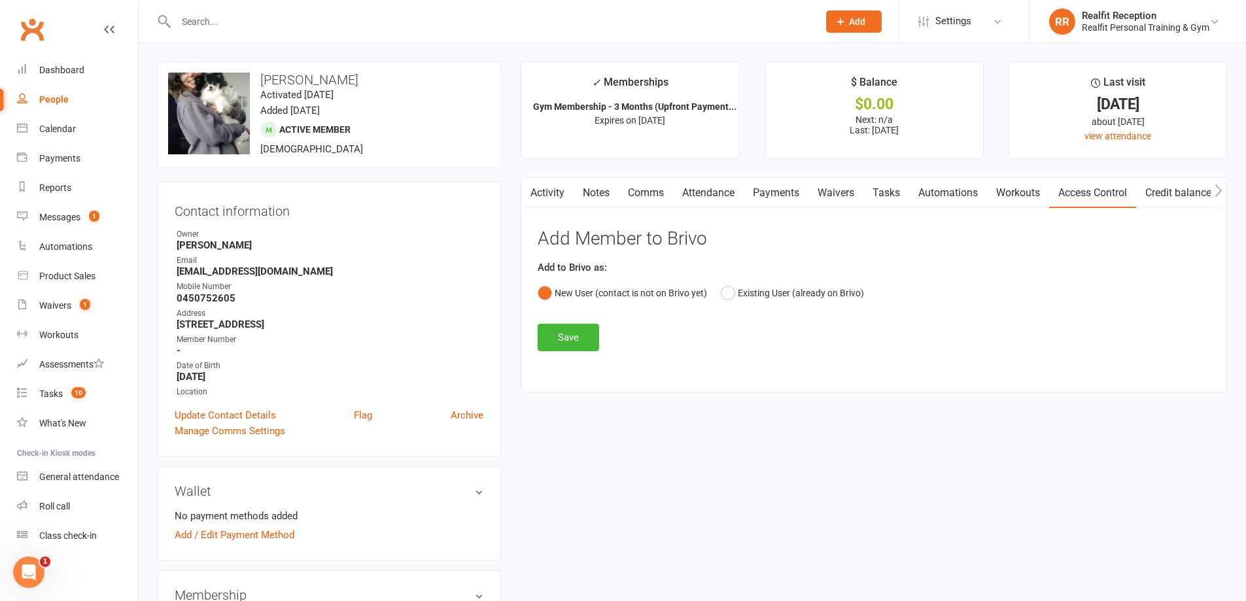
click at [825, 279] on div "Add to Brivo as: New User (contact is not on Brivo yet) Existing User (already …" at bounding box center [873, 283] width 673 height 46
click at [824, 288] on button "Existing User (already on Brivo)" at bounding box center [792, 293] width 143 height 25
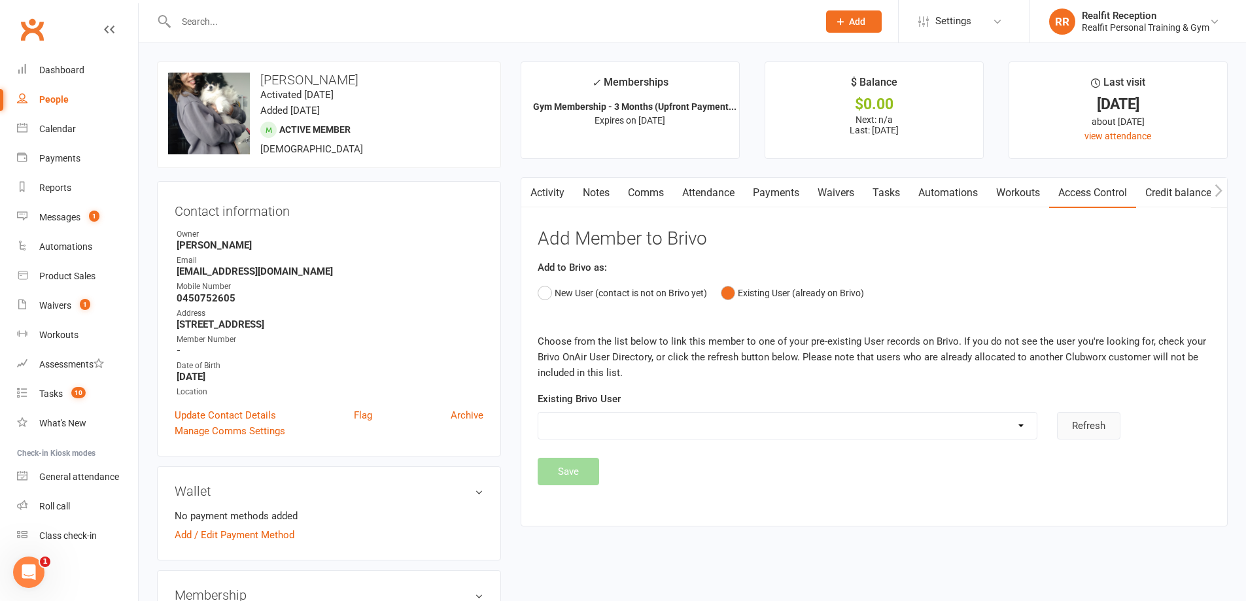
click at [1096, 427] on button "Refresh" at bounding box center [1088, 425] width 63 height 27
click at [816, 428] on select "Tarik Ajij Hartmuth Bozan Diaz Colin Fearweather Brendan Herbert Peter Juliff J…" at bounding box center [787, 426] width 498 height 26
select select "5"
click at [538, 413] on select "Tarik Ajij Hartmuth Bozan Diaz Colin Fearweather Brendan Herbert Peter Juliff J…" at bounding box center [787, 426] width 498 height 26
click at [581, 478] on button "Save" at bounding box center [567, 471] width 61 height 27
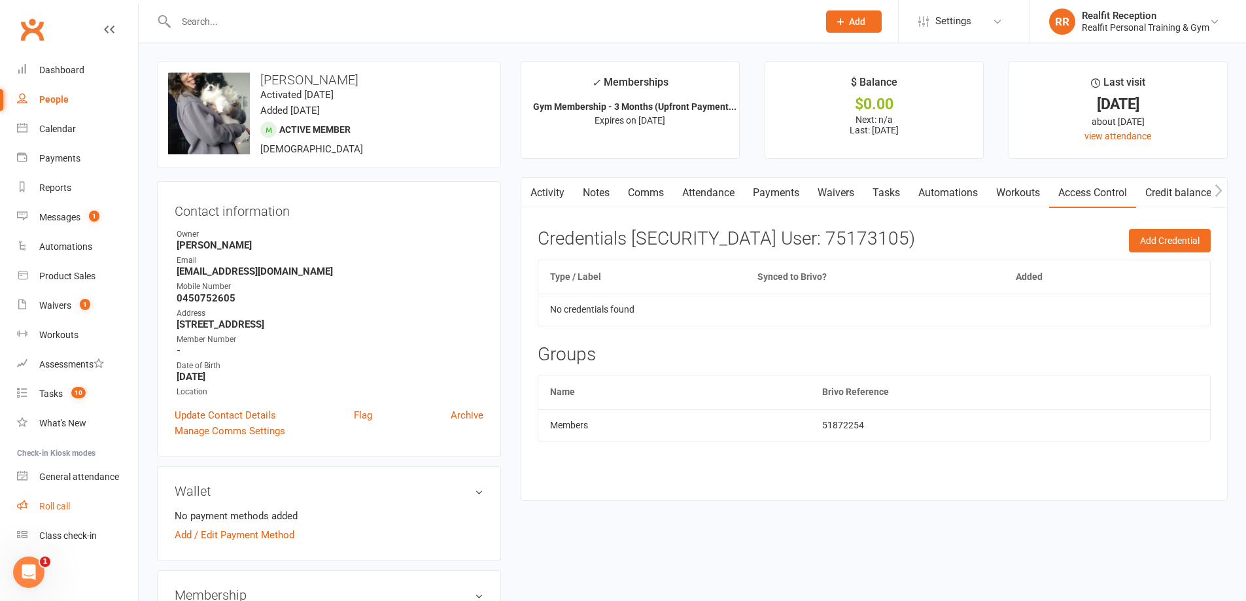
click at [51, 507] on div "Roll call" at bounding box center [54, 506] width 31 height 10
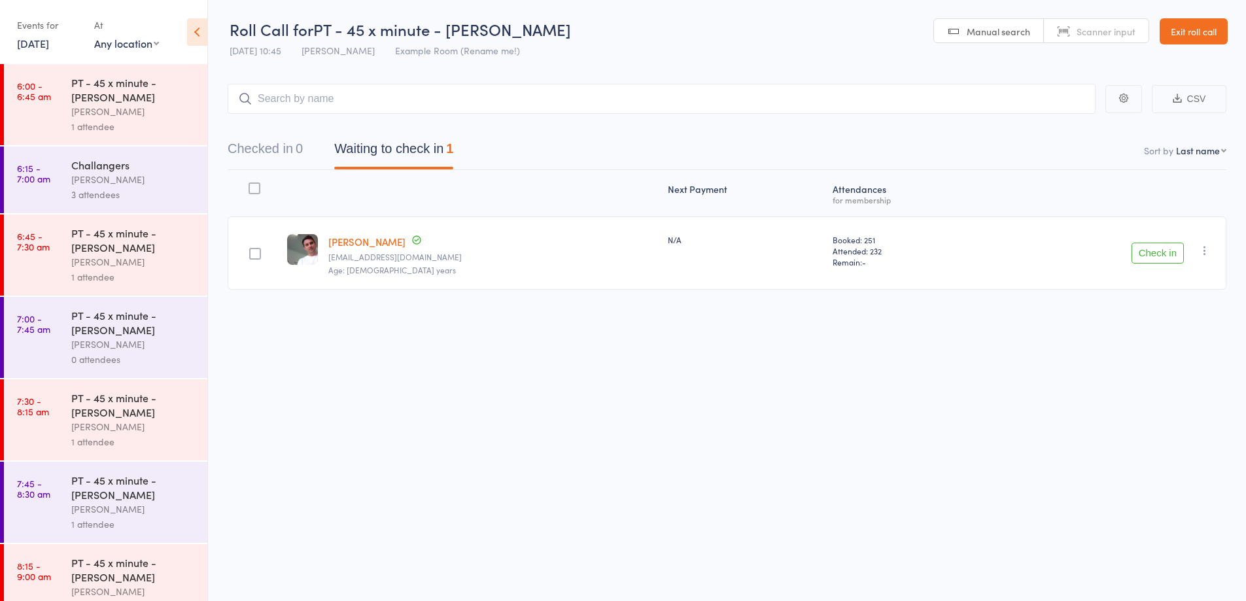
click at [1172, 260] on button "Check in" at bounding box center [1157, 253] width 52 height 21
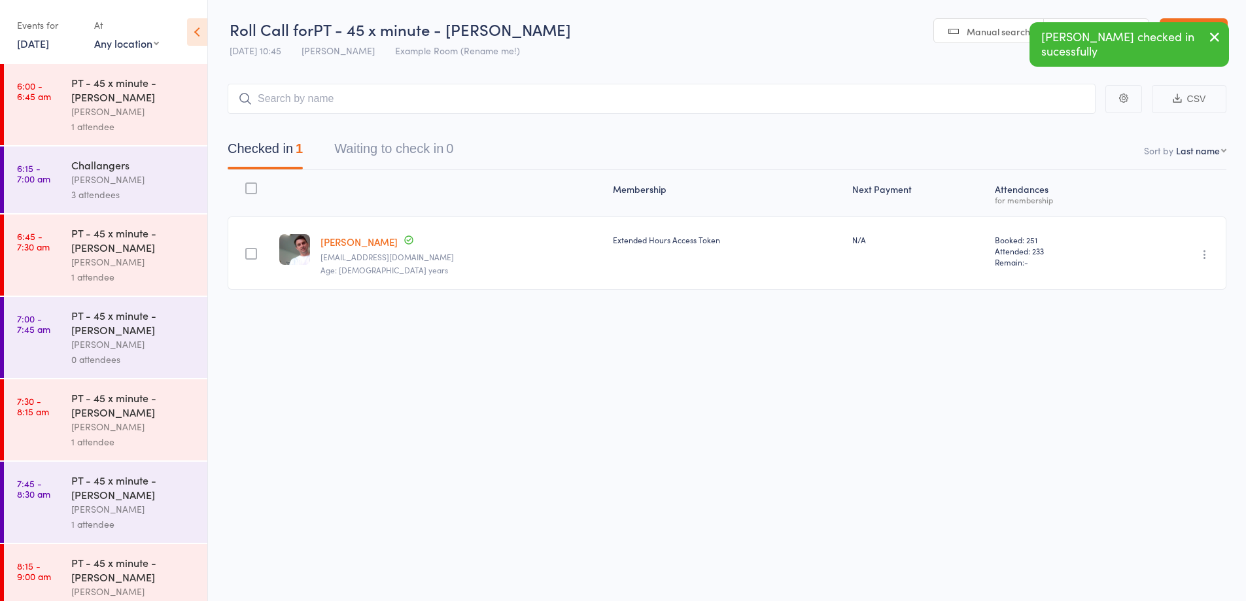
click at [1211, 37] on icon "button" at bounding box center [1214, 37] width 16 height 16
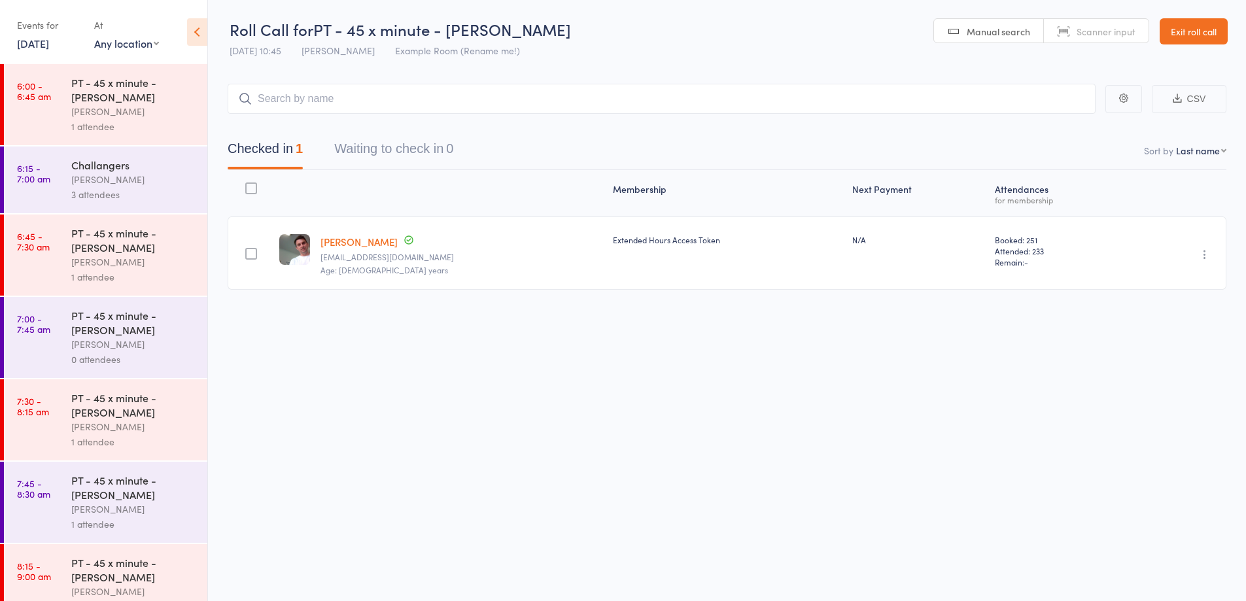
click at [1211, 37] on link "Exit roll call" at bounding box center [1193, 31] width 68 height 26
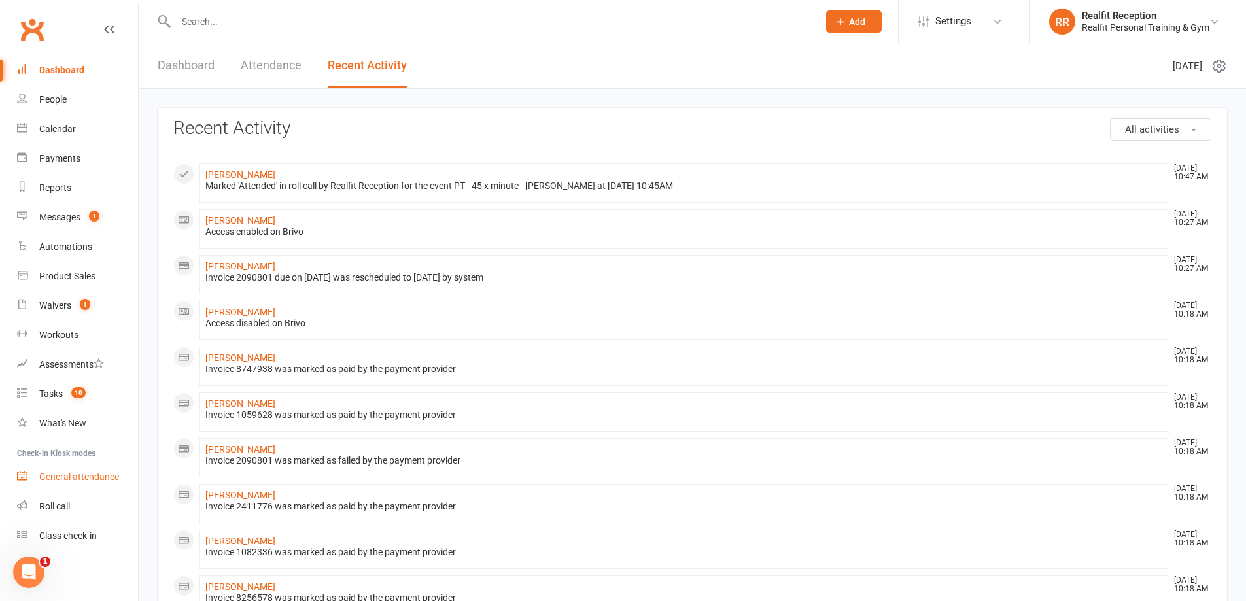
click at [69, 478] on div "General attendance" at bounding box center [79, 476] width 80 height 10
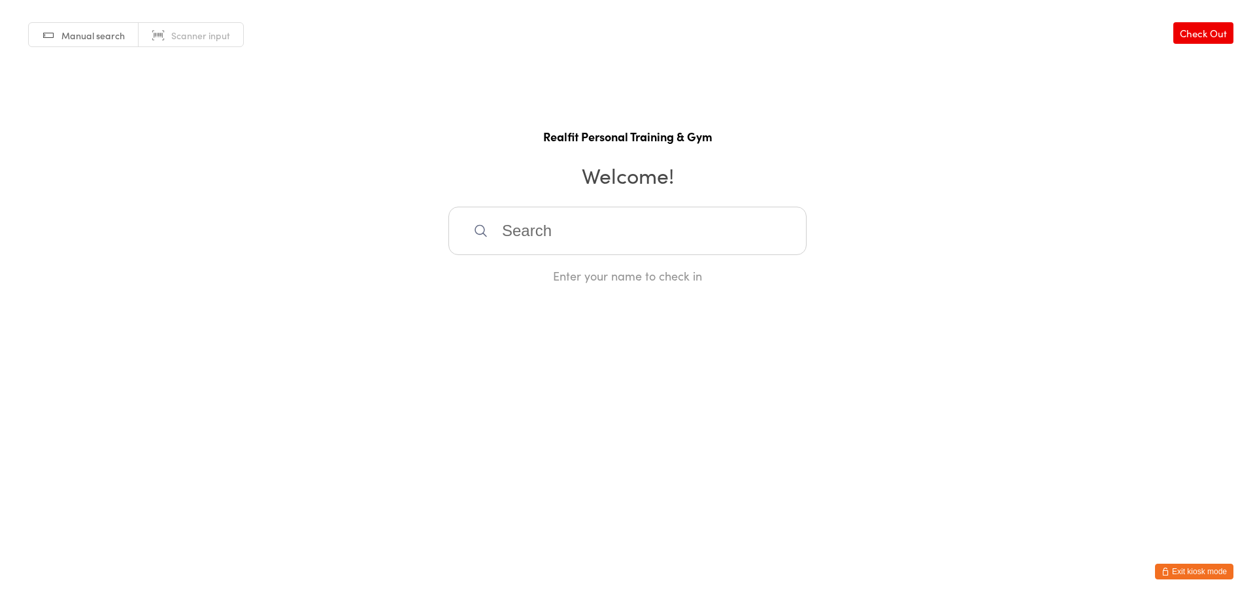
click at [525, 223] on input "search" at bounding box center [628, 231] width 358 height 48
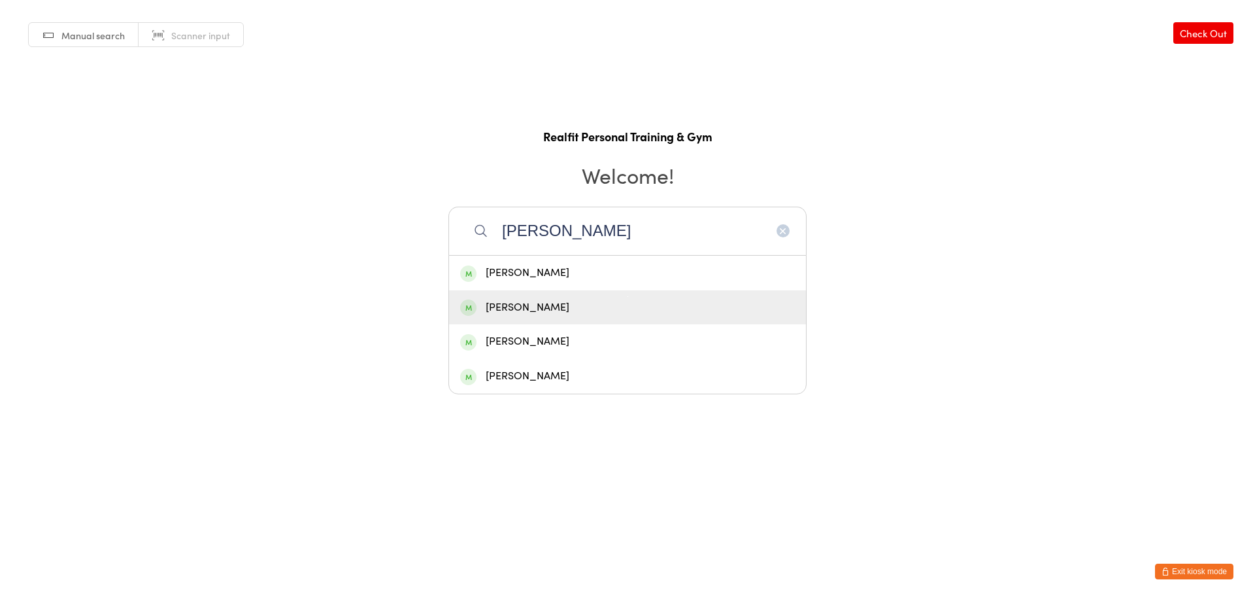
type input "steve"
click at [562, 317] on div "[PERSON_NAME]" at bounding box center [627, 307] width 357 height 35
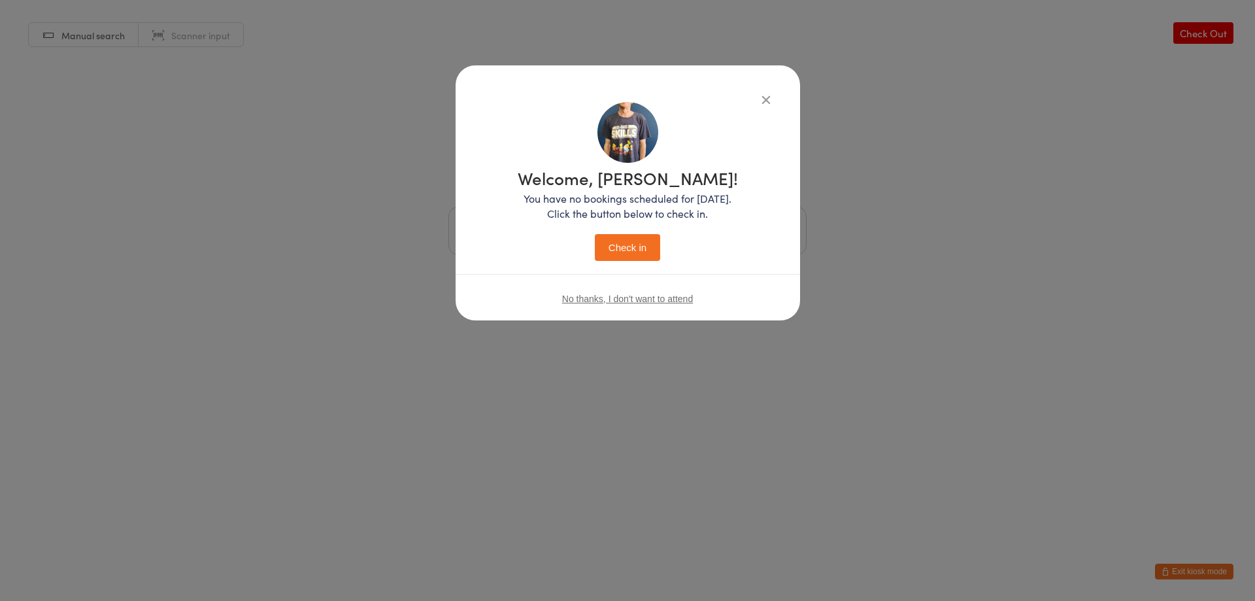
click at [627, 240] on button "Check in" at bounding box center [627, 247] width 65 height 27
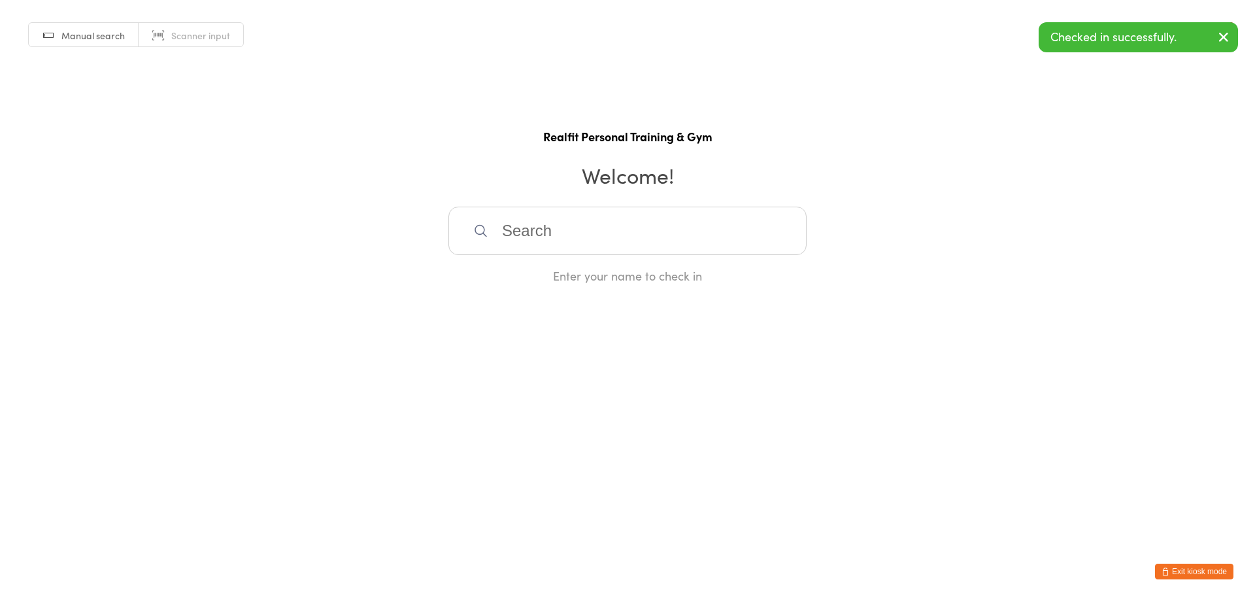
drag, startPoint x: 634, startPoint y: 226, endPoint x: 689, endPoint y: 199, distance: 60.8
click at [664, 207] on input "search" at bounding box center [628, 231] width 358 height 48
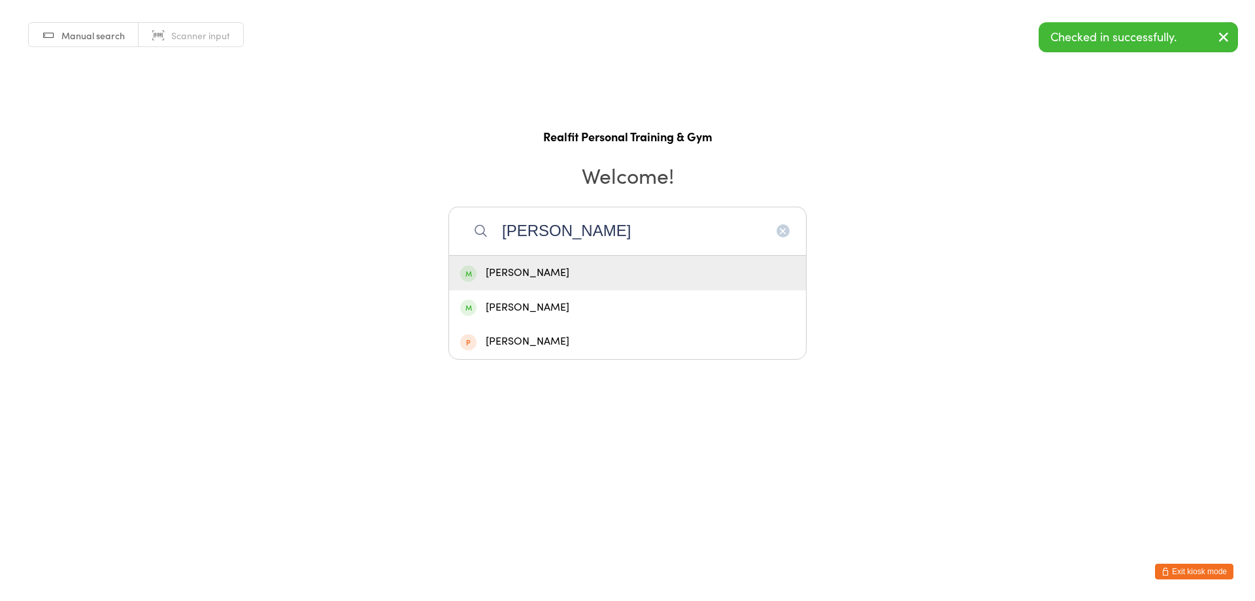
type input "jean"
click at [624, 276] on div "[PERSON_NAME]" at bounding box center [627, 273] width 335 height 18
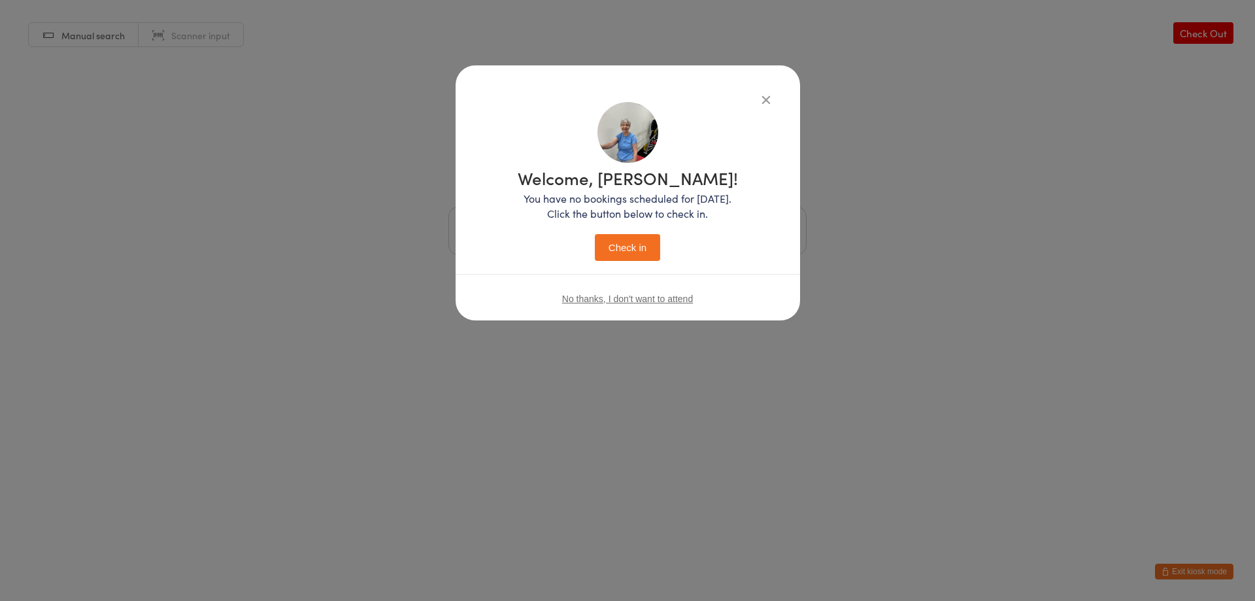
click at [633, 260] on button "Check in" at bounding box center [627, 247] width 65 height 27
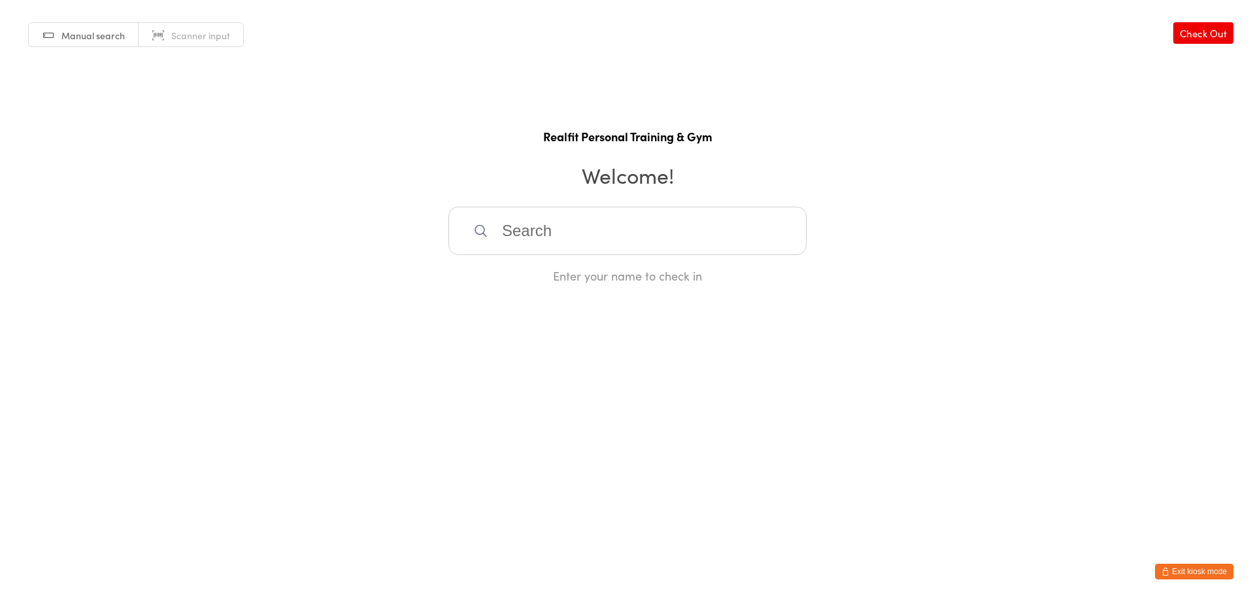
click at [1219, 575] on button "Exit kiosk mode" at bounding box center [1194, 572] width 78 height 16
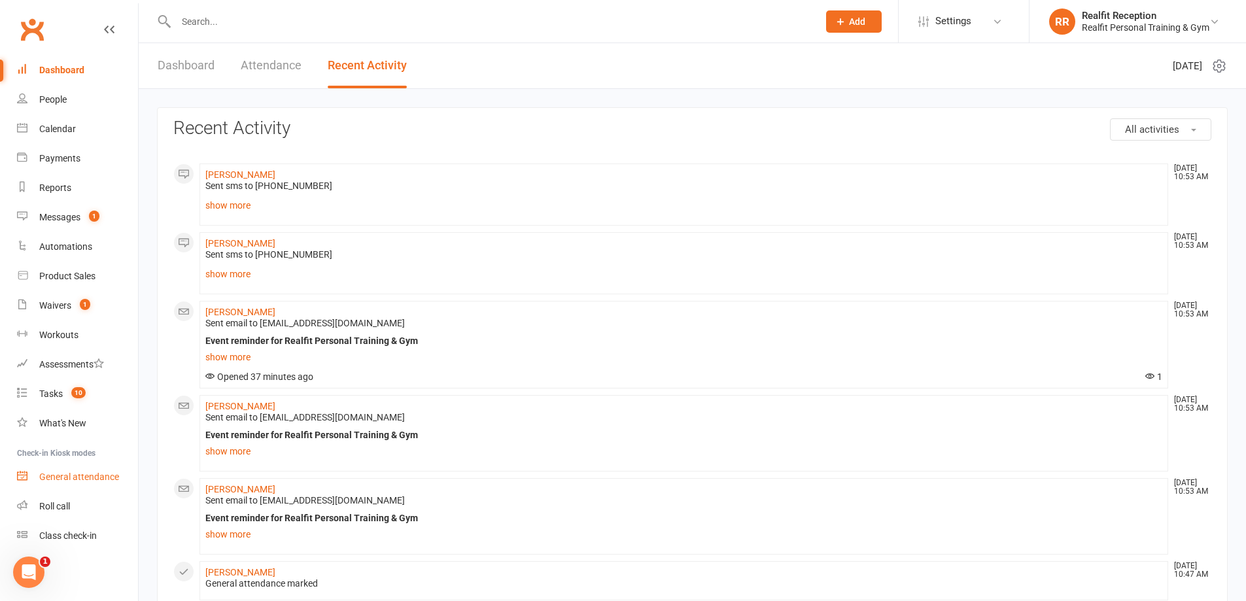
click at [81, 477] on div "General attendance" at bounding box center [79, 476] width 80 height 10
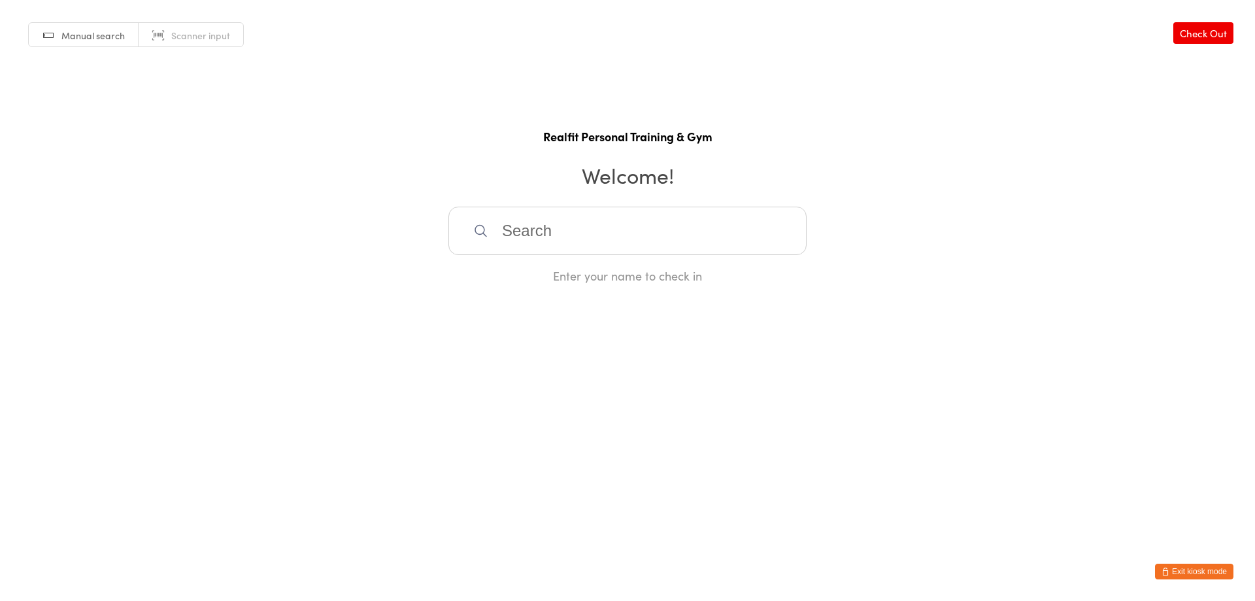
drag, startPoint x: 0, startPoint y: 0, endPoint x: 545, endPoint y: 230, distance: 591.9
click at [545, 232] on input "search" at bounding box center [628, 231] width 358 height 48
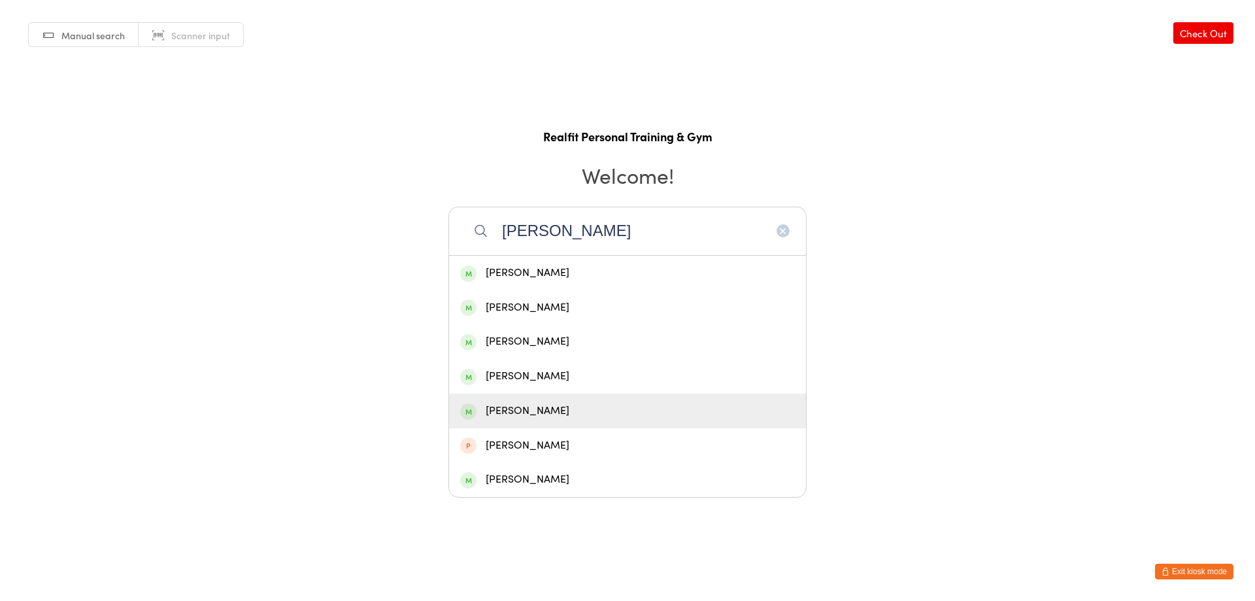
type input "[PERSON_NAME]"
click at [548, 415] on div "[PERSON_NAME]" at bounding box center [627, 411] width 335 height 18
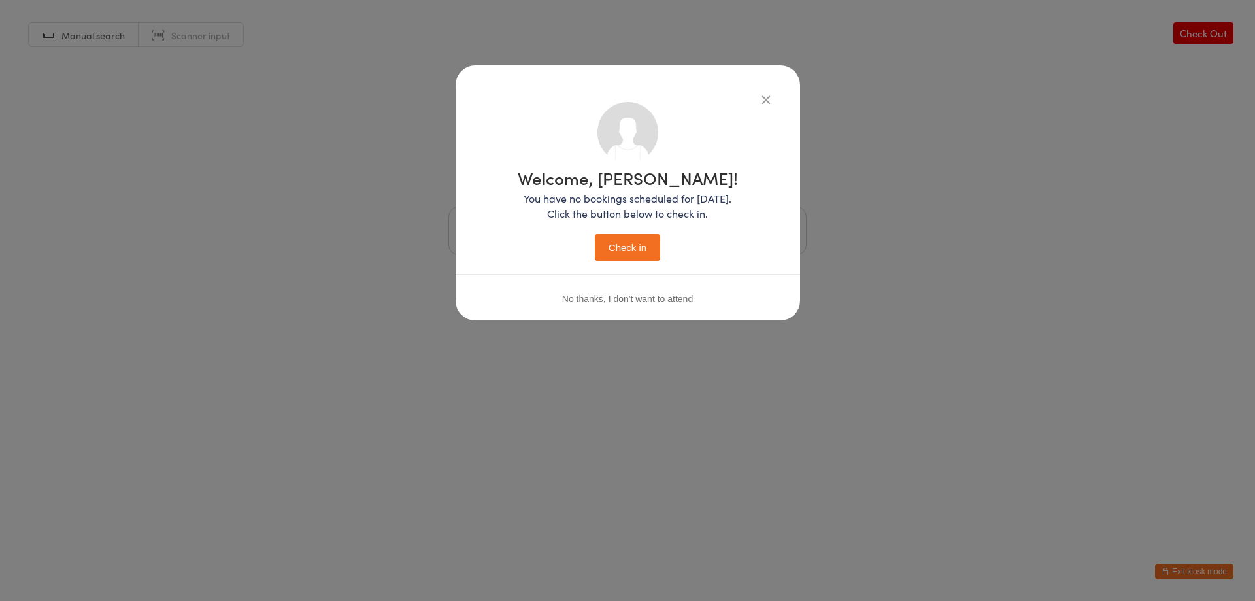
click at [636, 250] on button "Check in" at bounding box center [627, 247] width 65 height 27
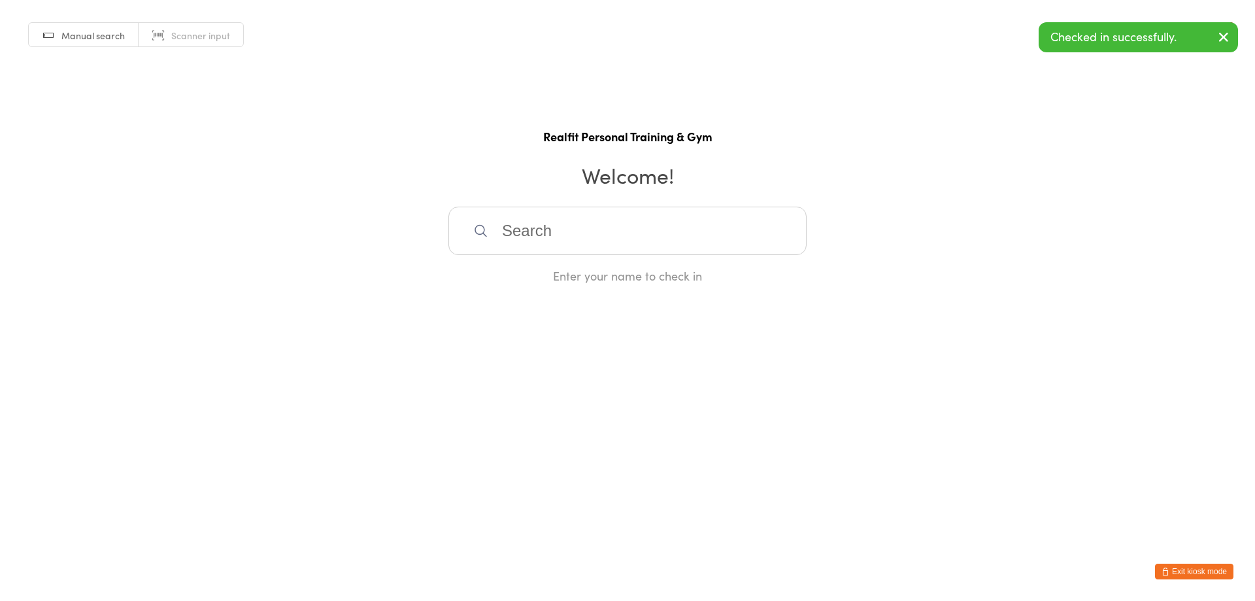
click at [624, 248] on input "search" at bounding box center [628, 231] width 358 height 48
type input "n"
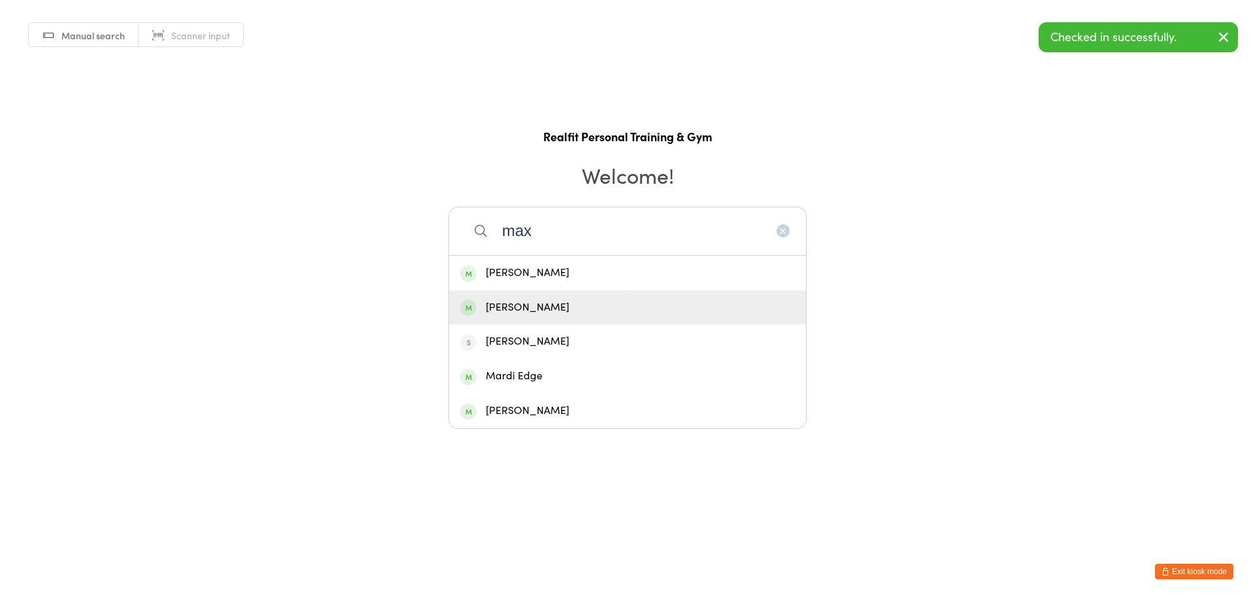
type input "max"
click at [547, 305] on div "[PERSON_NAME]" at bounding box center [627, 308] width 335 height 18
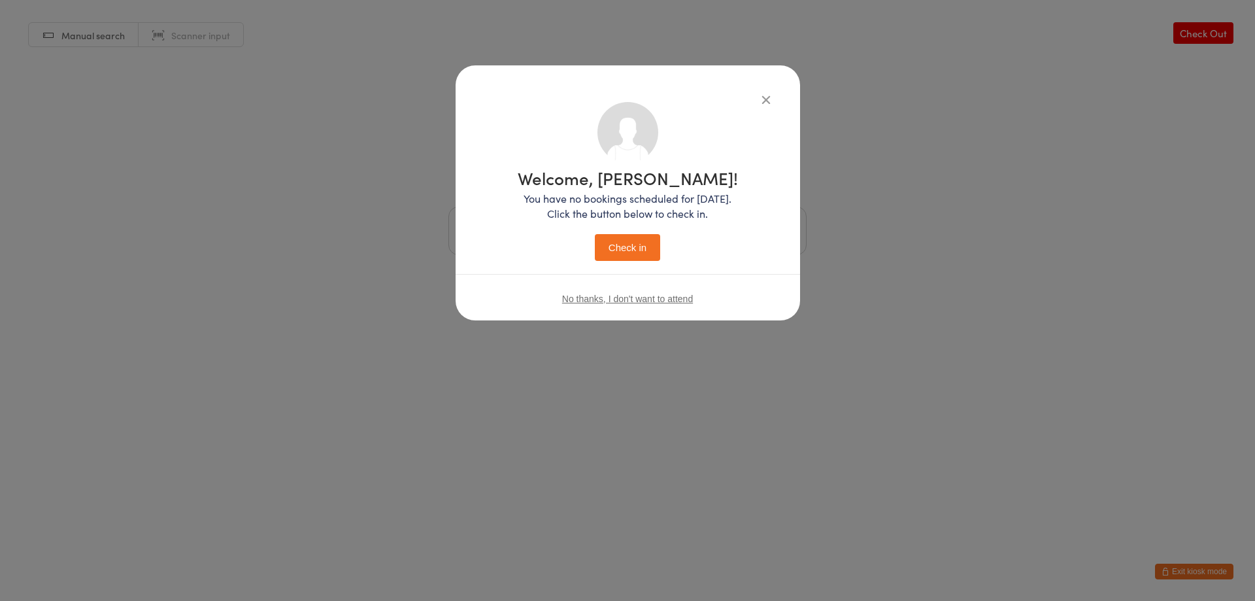
click at [611, 243] on button "Check in" at bounding box center [627, 247] width 65 height 27
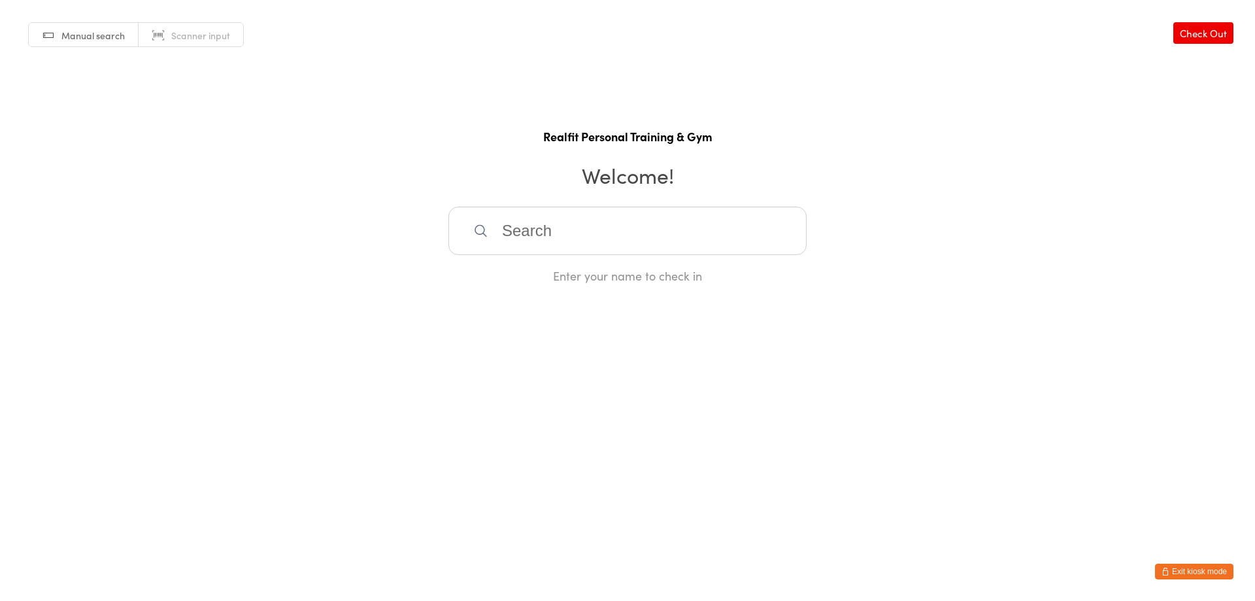
click at [1189, 568] on button "Exit kiosk mode" at bounding box center [1194, 572] width 78 height 16
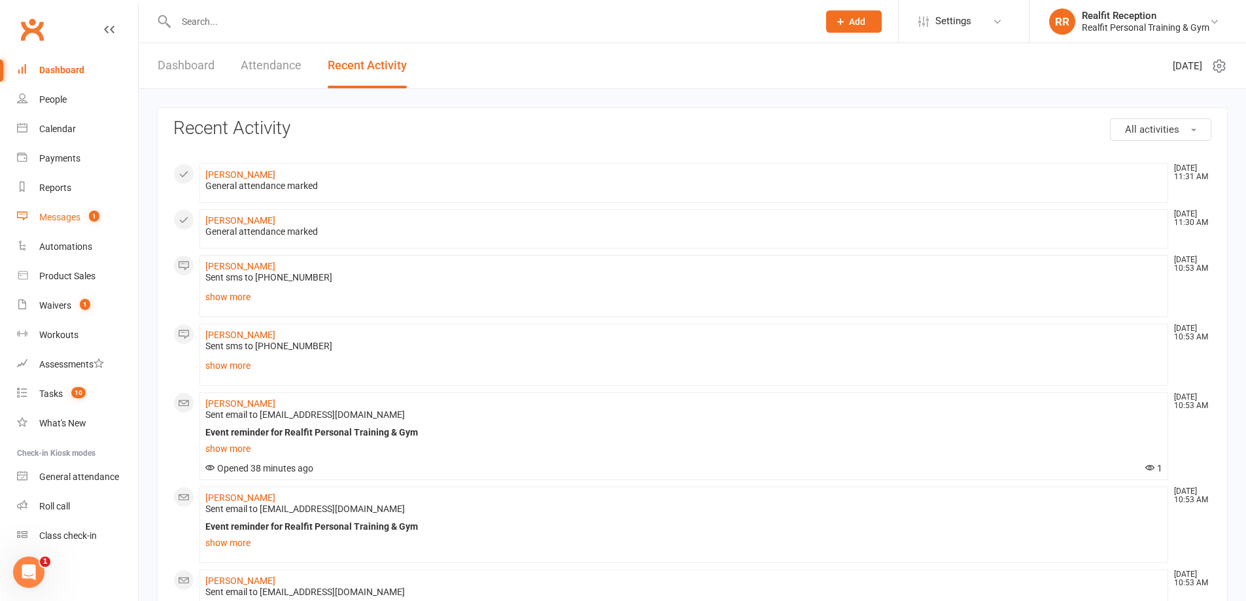
click at [61, 211] on link "Messages 1" at bounding box center [77, 217] width 121 height 29
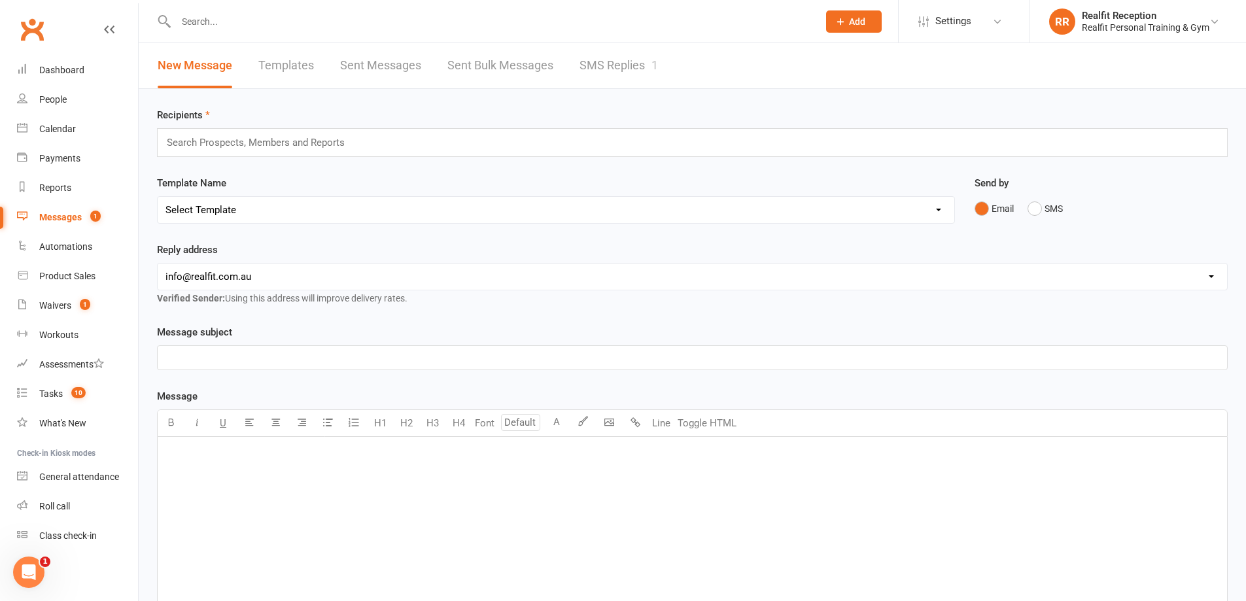
click at [600, 59] on link "SMS Replies 1" at bounding box center [618, 65] width 78 height 45
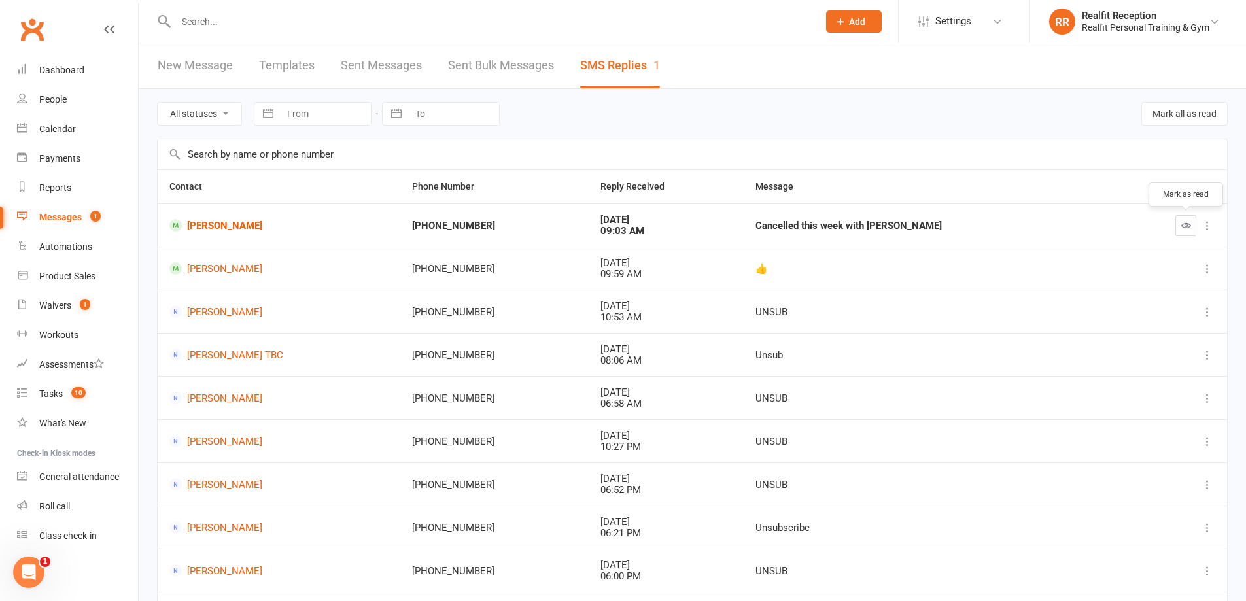
click at [1180, 232] on button "button" at bounding box center [1185, 225] width 21 height 21
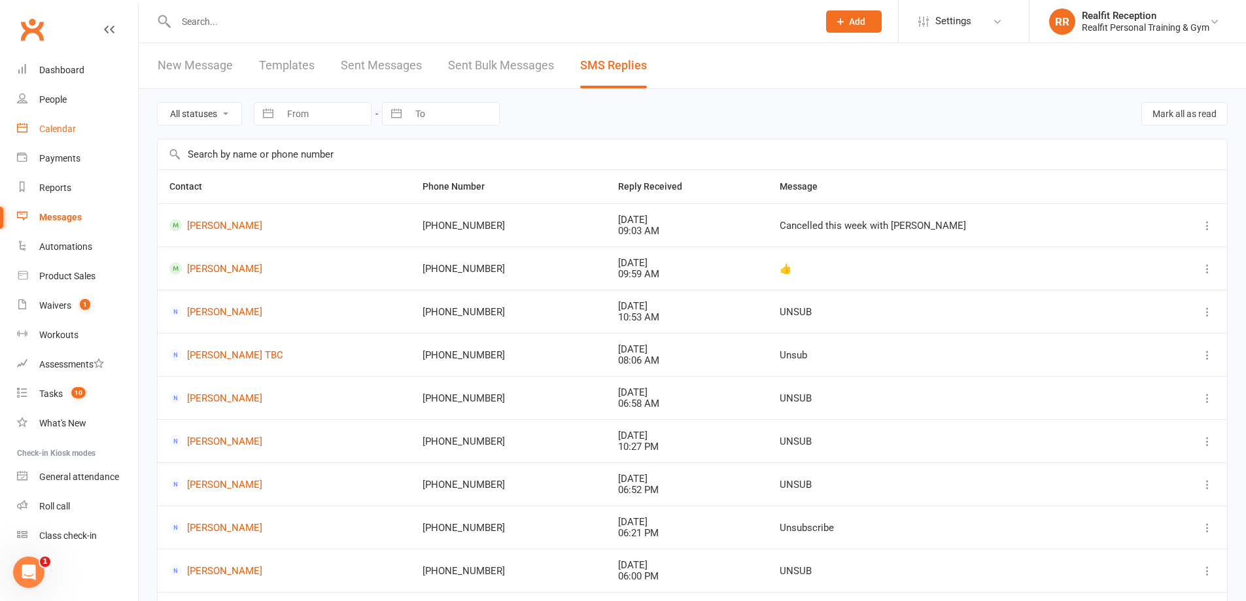
click at [62, 127] on div "Calendar" at bounding box center [57, 129] width 37 height 10
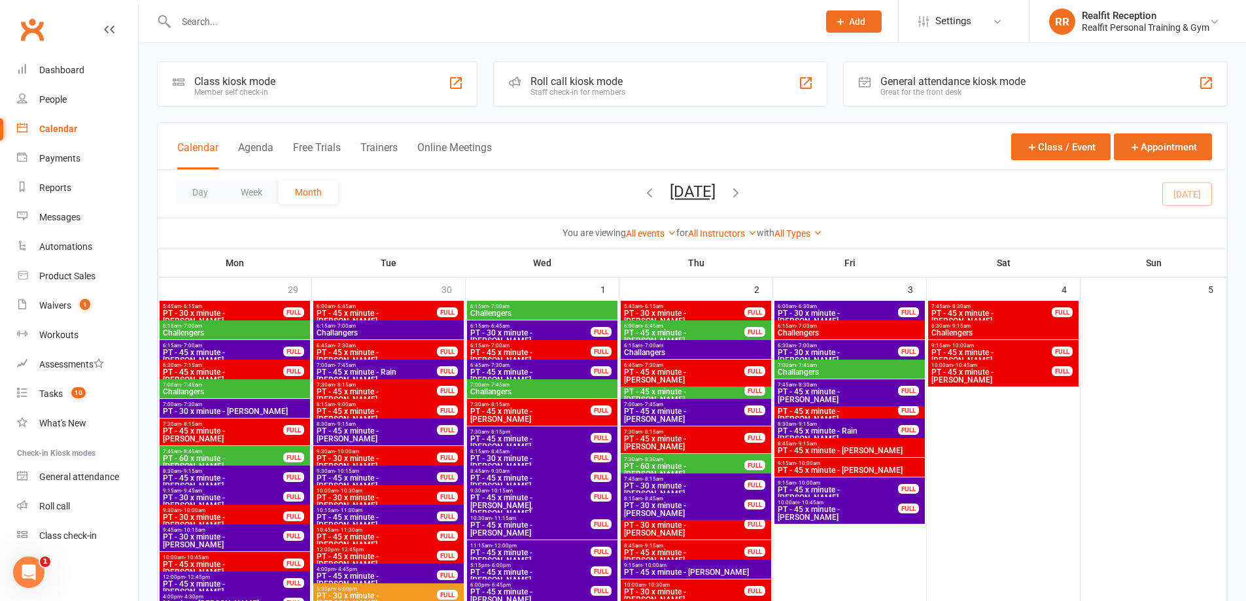
scroll to position [981, 0]
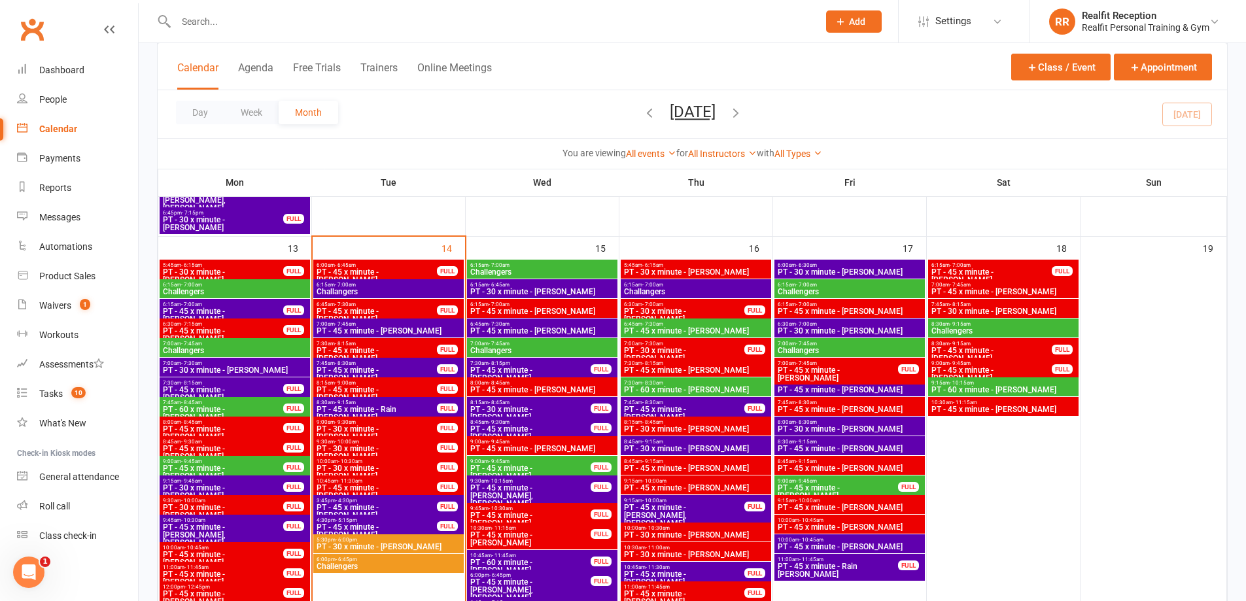
click at [564, 426] on span "PT - 45 x minute - [PERSON_NAME]" at bounding box center [530, 433] width 122 height 16
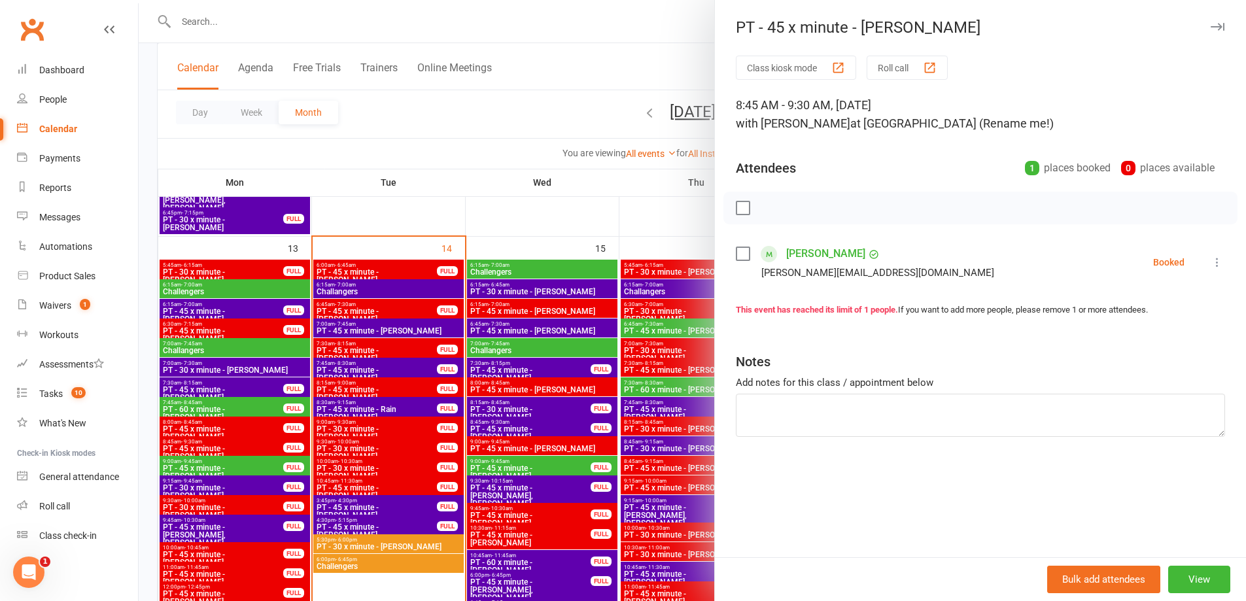
click at [570, 431] on div at bounding box center [692, 300] width 1107 height 601
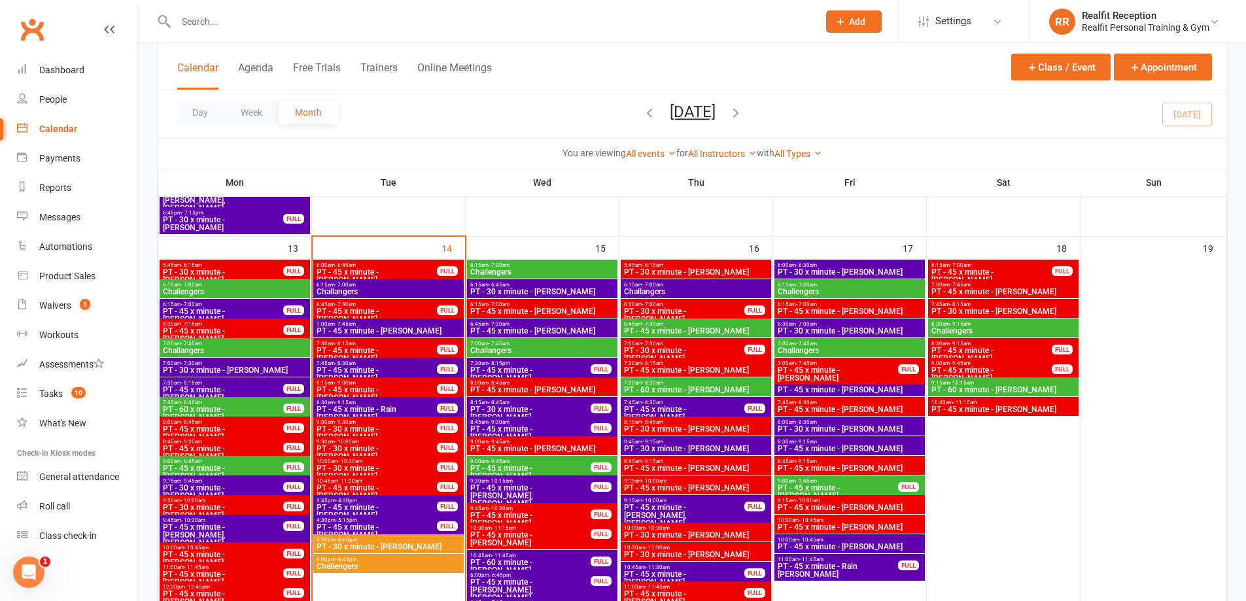
click at [570, 431] on span "PT - 45 x minute - [PERSON_NAME]" at bounding box center [530, 433] width 122 height 16
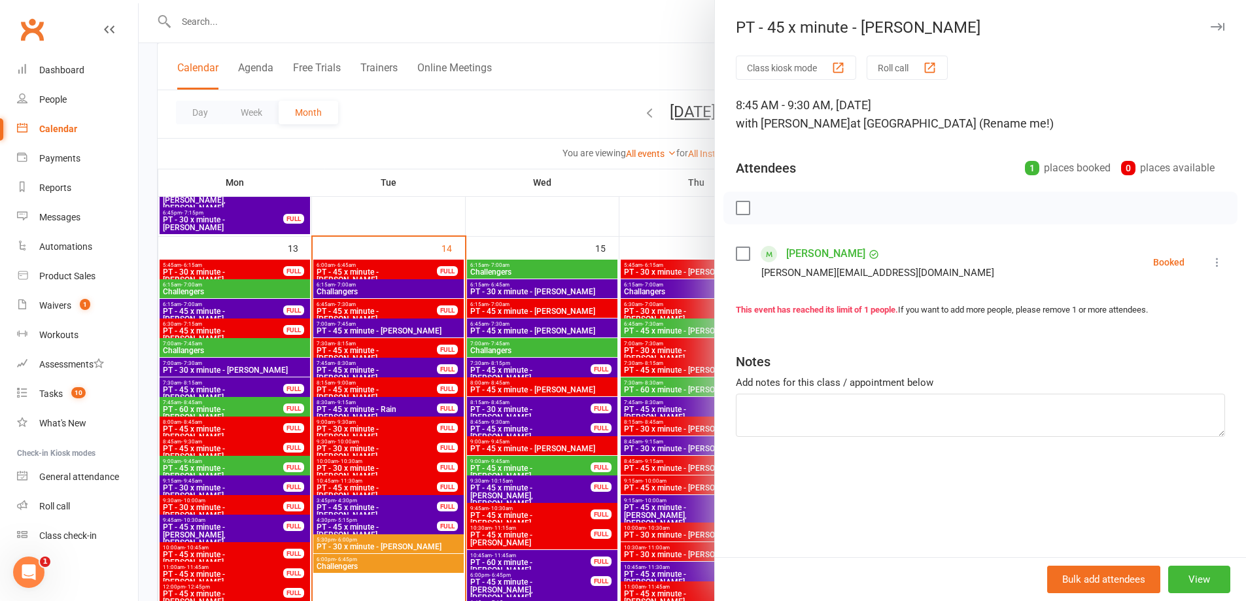
click at [1211, 266] on icon at bounding box center [1216, 262] width 13 height 13
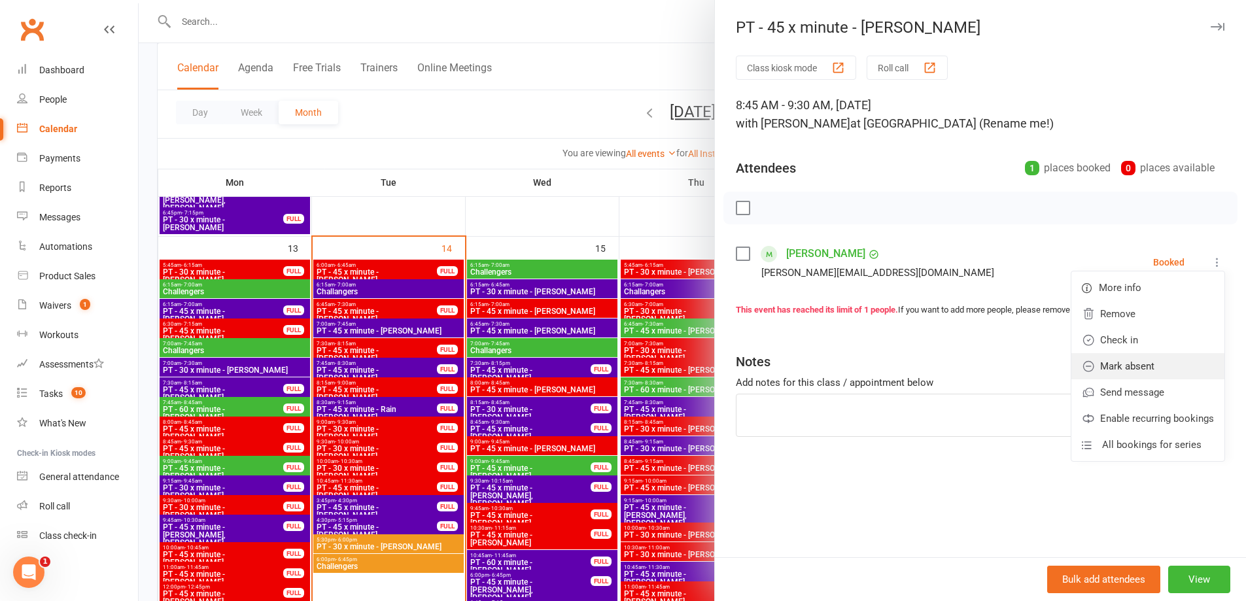
click at [1132, 364] on link "Mark absent" at bounding box center [1147, 366] width 153 height 26
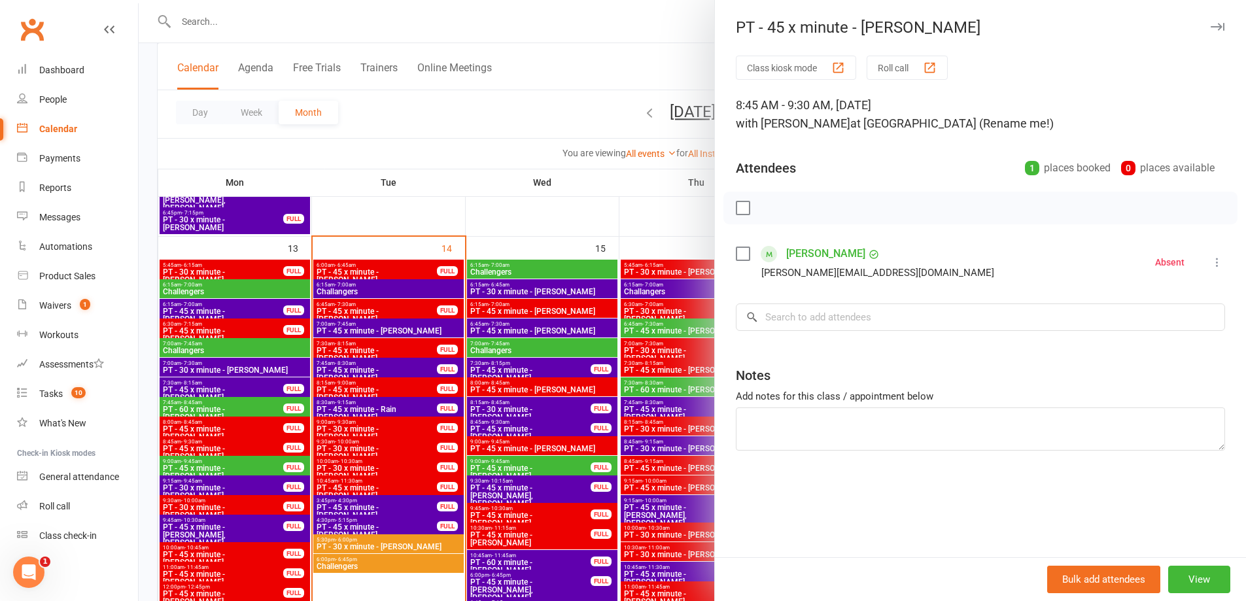
click at [1210, 29] on icon "button" at bounding box center [1217, 27] width 14 height 8
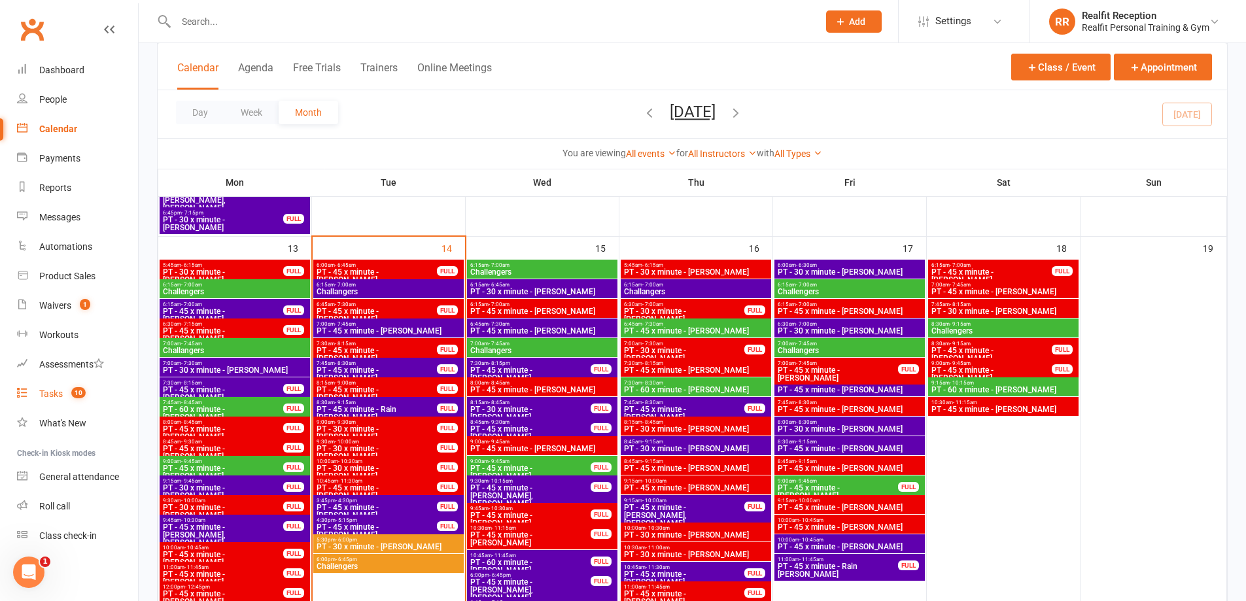
click at [46, 396] on div "Tasks" at bounding box center [51, 393] width 24 height 10
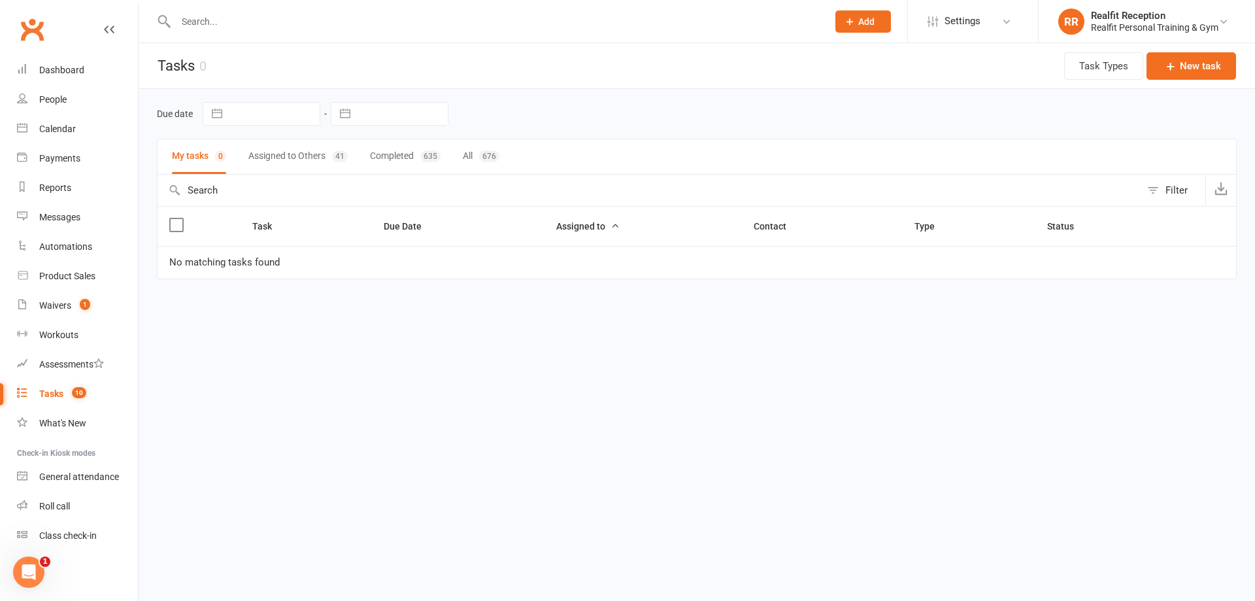
click at [282, 157] on button "Assigned to Others 41" at bounding box center [297, 156] width 99 height 35
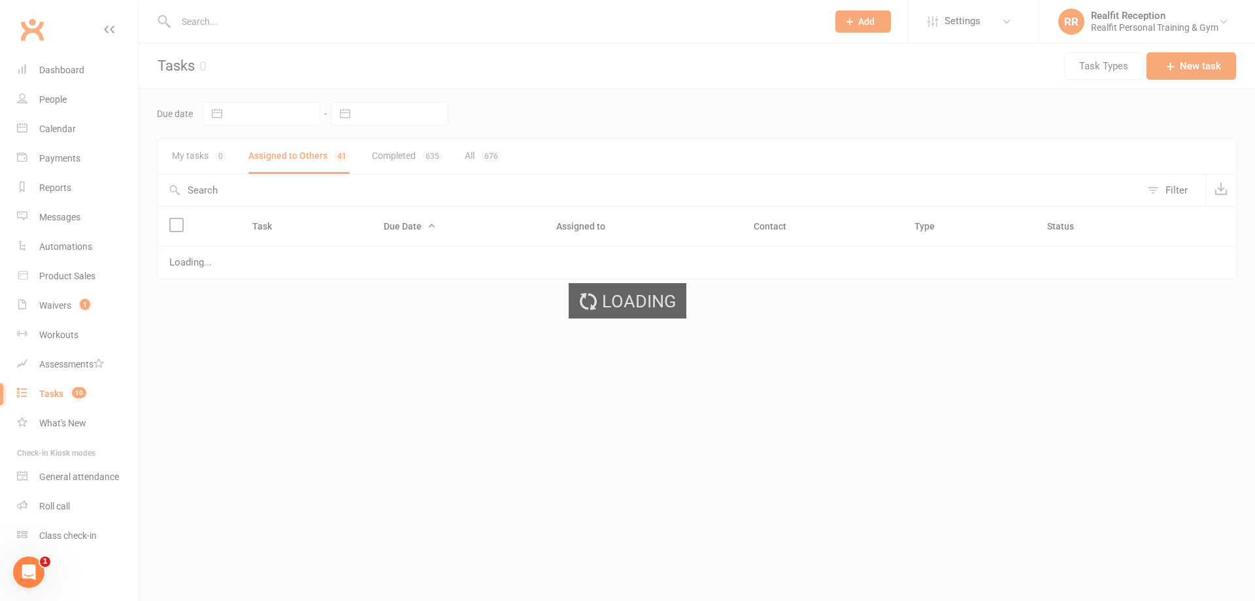
select select "started"
select select "waiting"
select select "started"
select select "waiting"
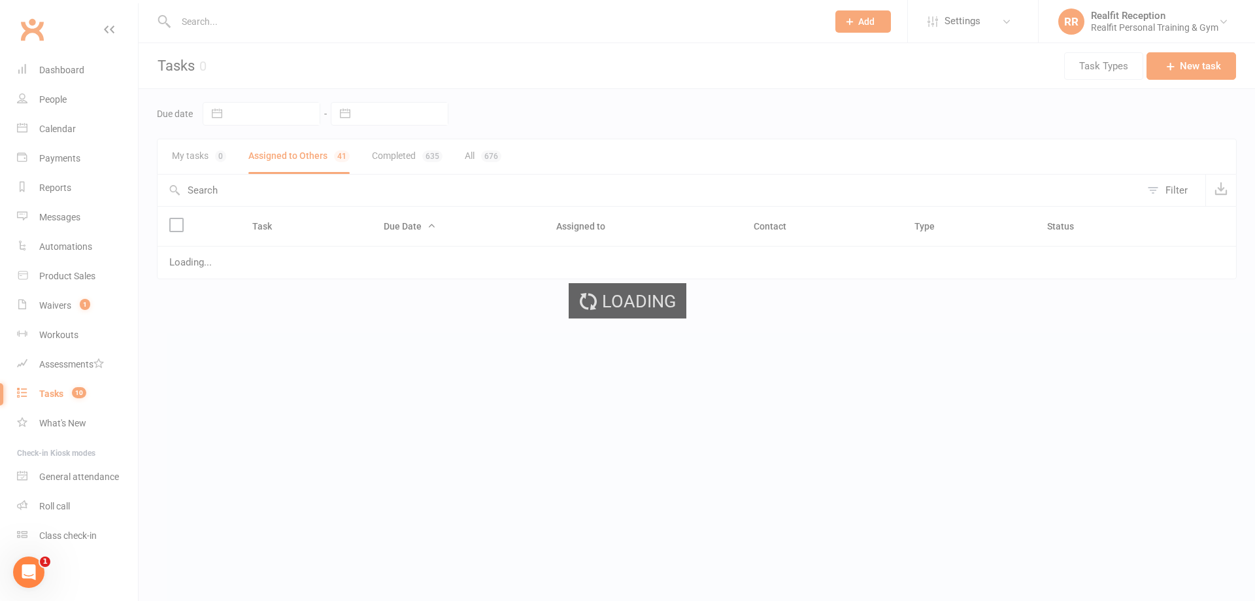
select select "started"
select select "waiting"
select select "started"
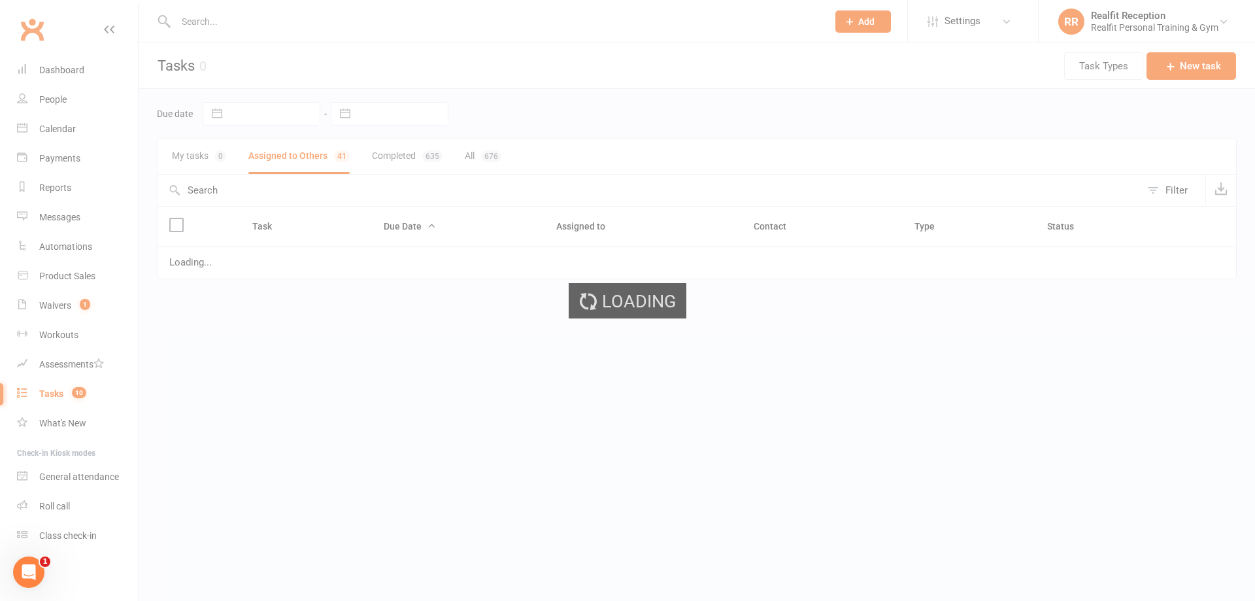
select select "waiting"
select select "started"
select select "waiting"
select select "started"
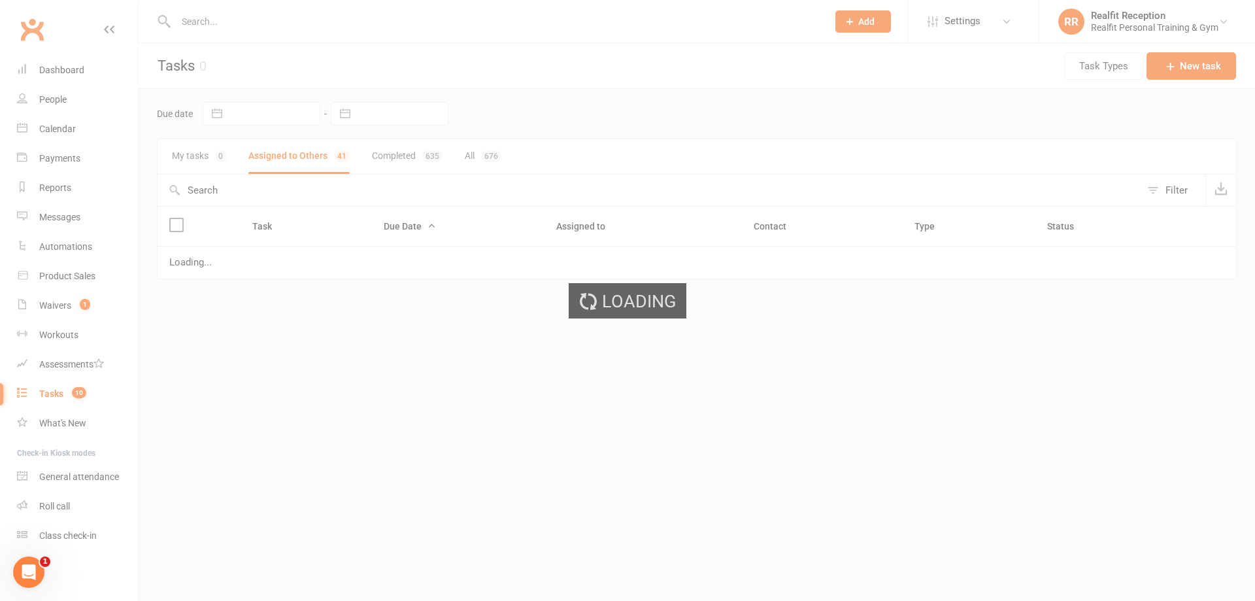
select select "started"
select select "waiting"
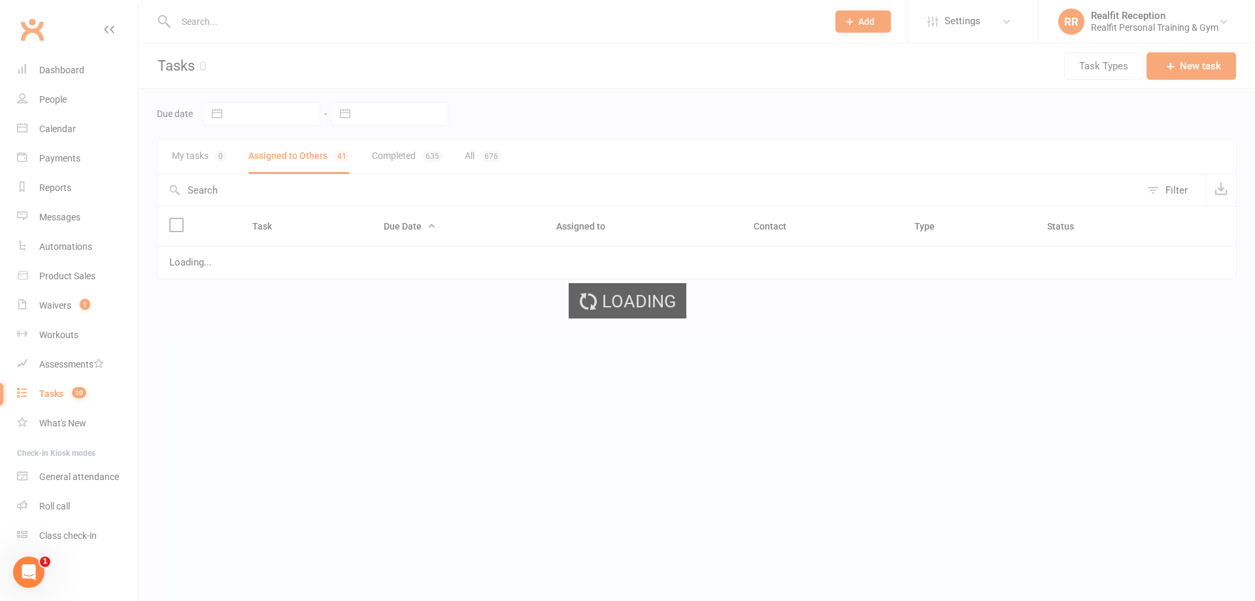
select select "waiting"
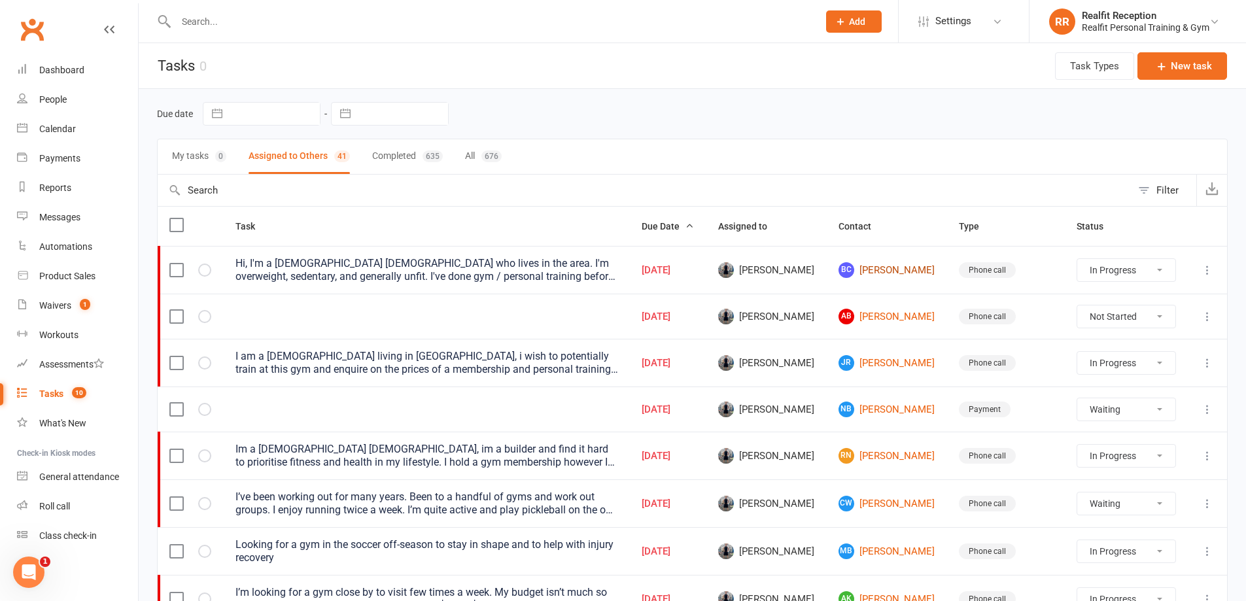
click at [883, 273] on link "BC [PERSON_NAME]" at bounding box center [886, 270] width 97 height 16
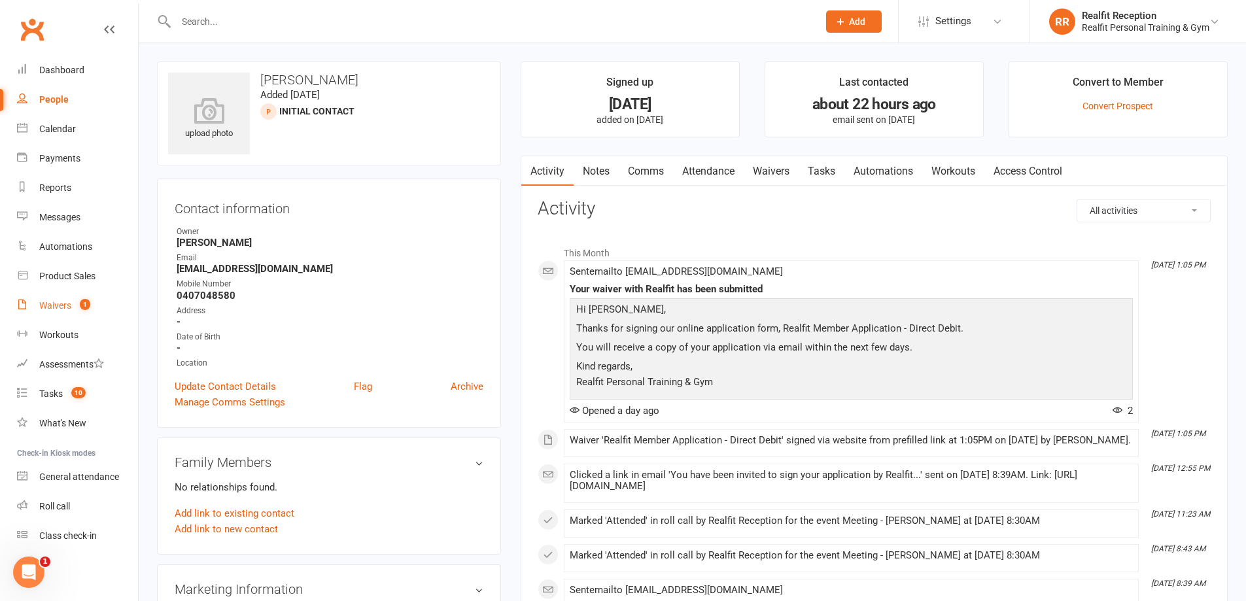
click at [48, 307] on div "Waivers" at bounding box center [55, 305] width 32 height 10
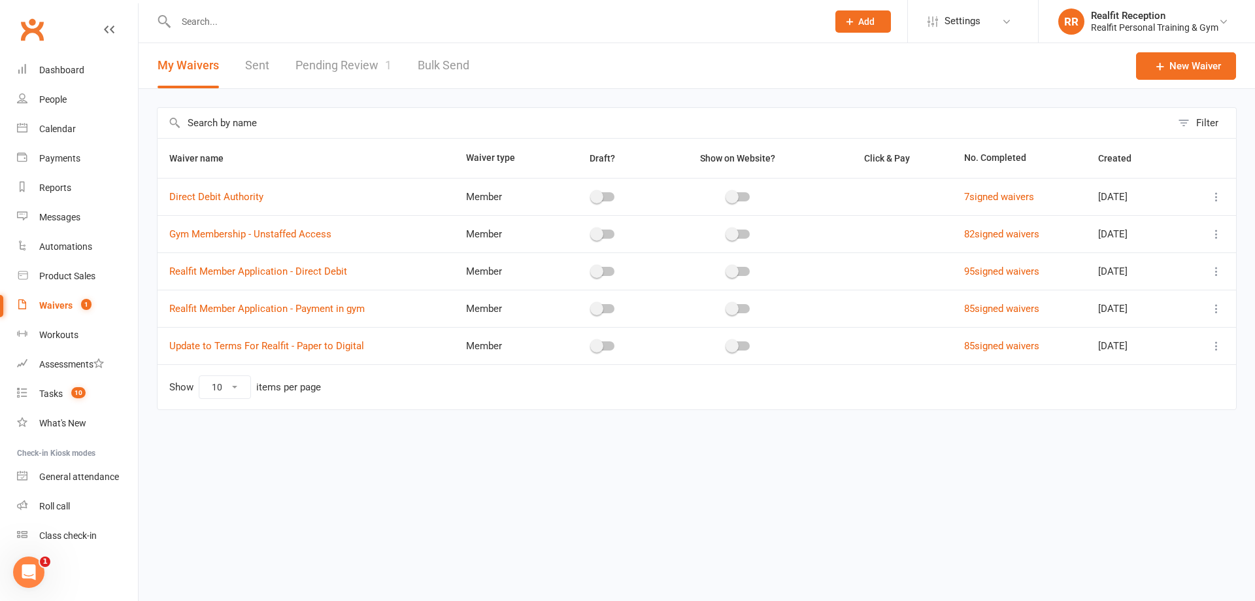
click at [352, 65] on link "Pending Review 1" at bounding box center [344, 65] width 96 height 45
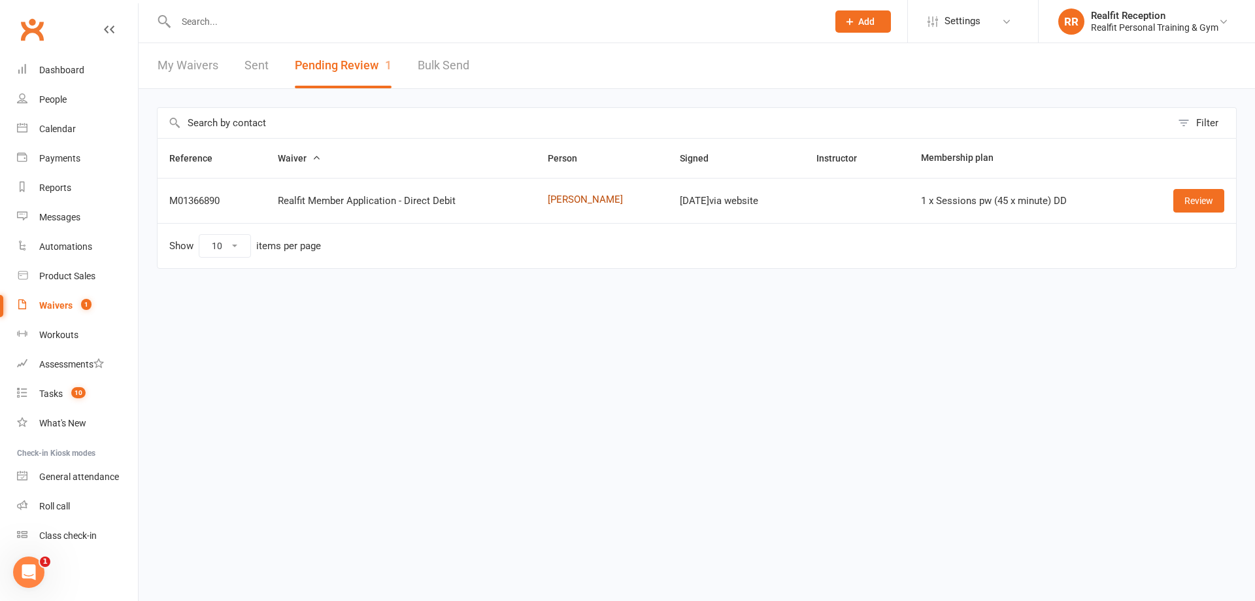
click at [583, 201] on link "[PERSON_NAME]" at bounding box center [602, 199] width 109 height 11
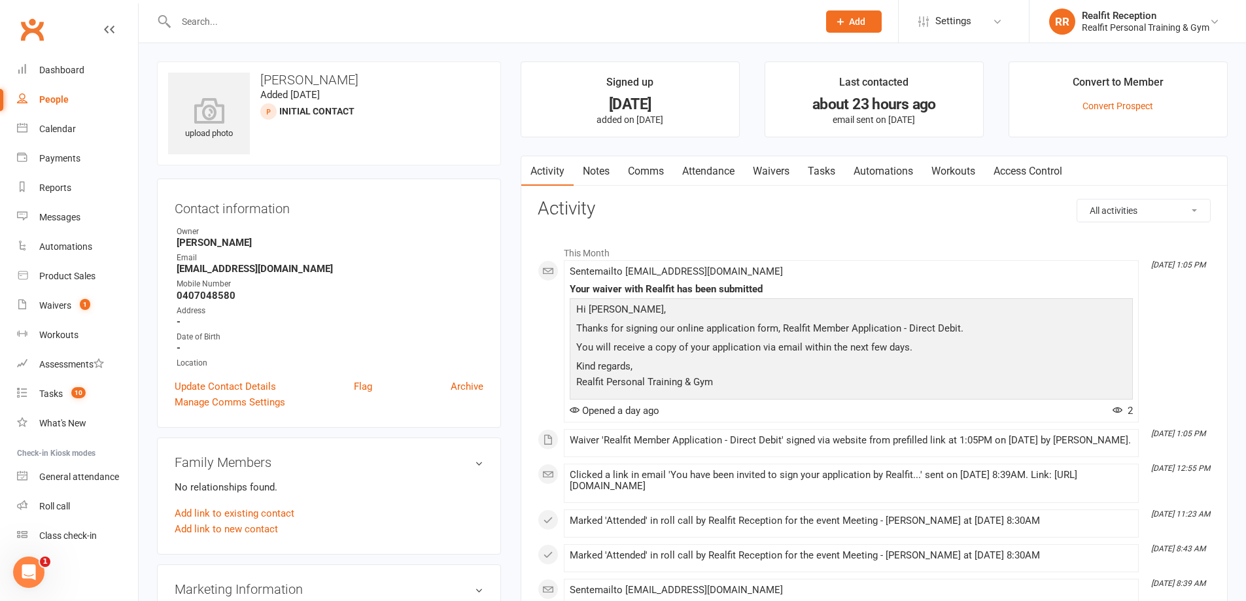
click at [764, 175] on link "Waivers" at bounding box center [770, 171] width 55 height 30
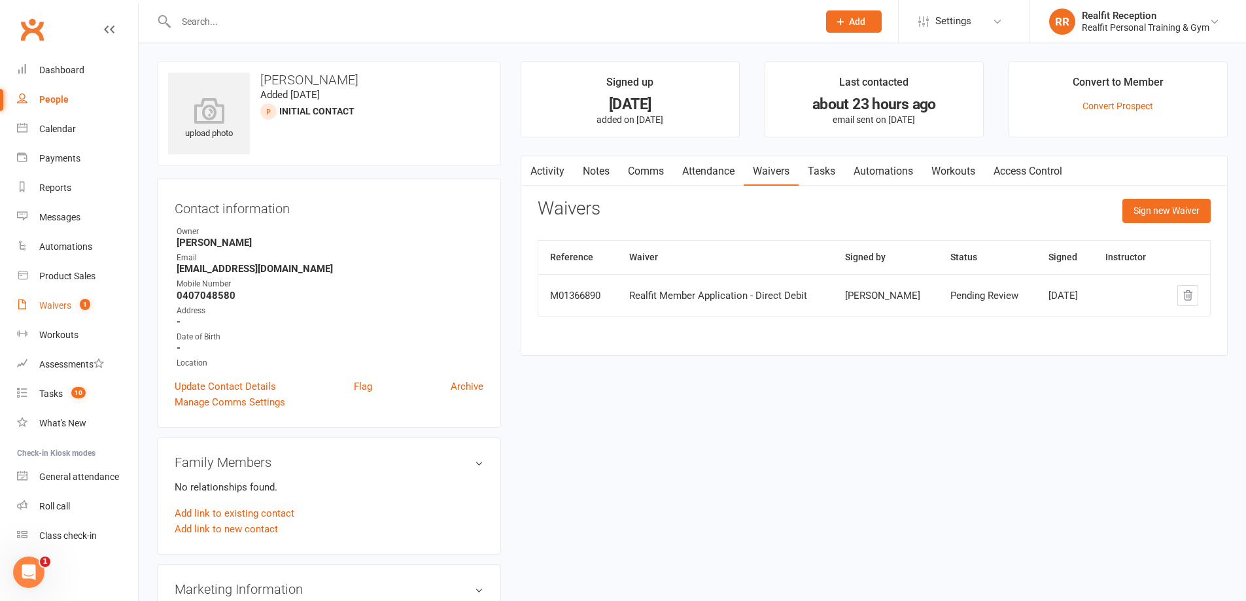
click at [60, 303] on div "Waivers" at bounding box center [55, 305] width 32 height 10
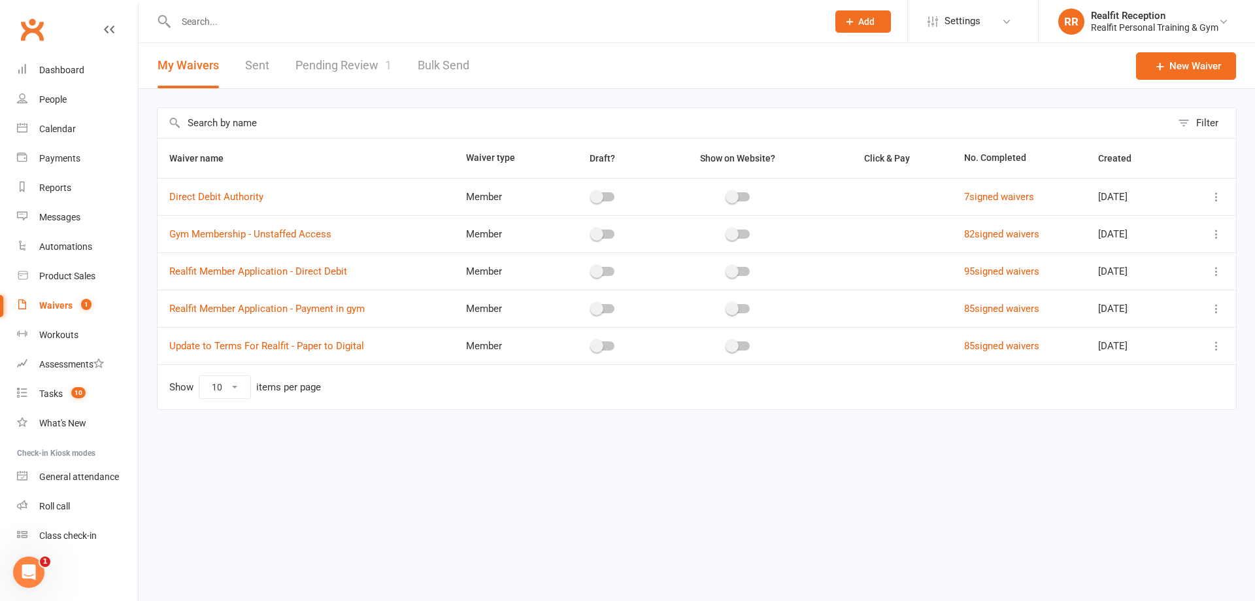
click at [315, 69] on link "Pending Review 1" at bounding box center [344, 65] width 96 height 45
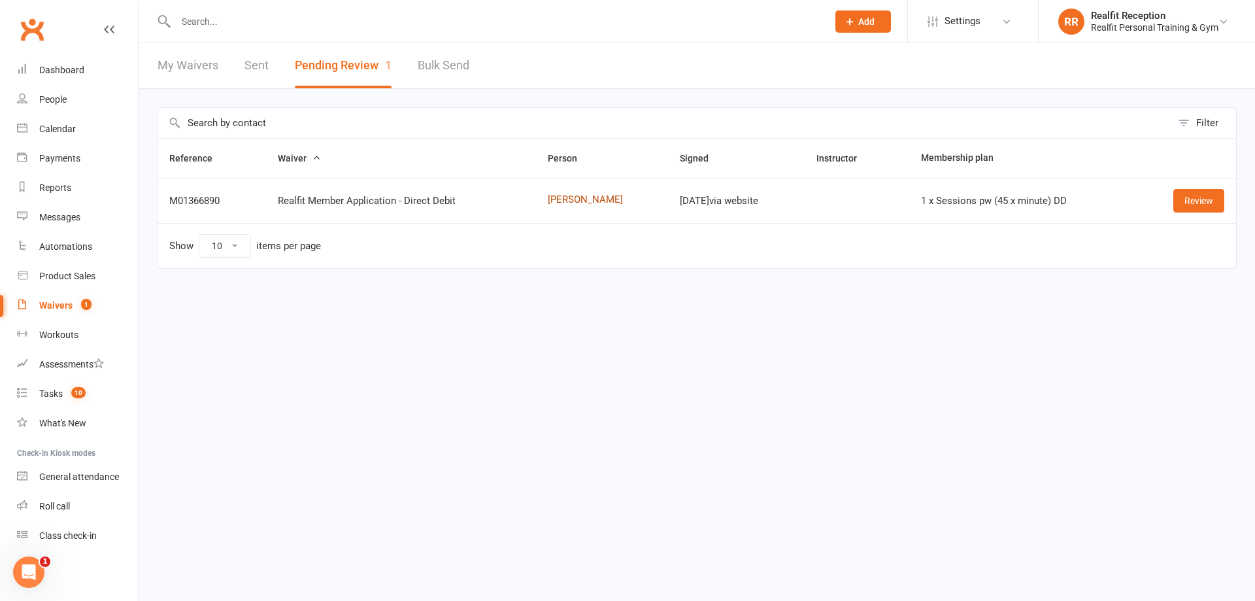
click at [613, 198] on link "[PERSON_NAME]" at bounding box center [602, 199] width 109 height 11
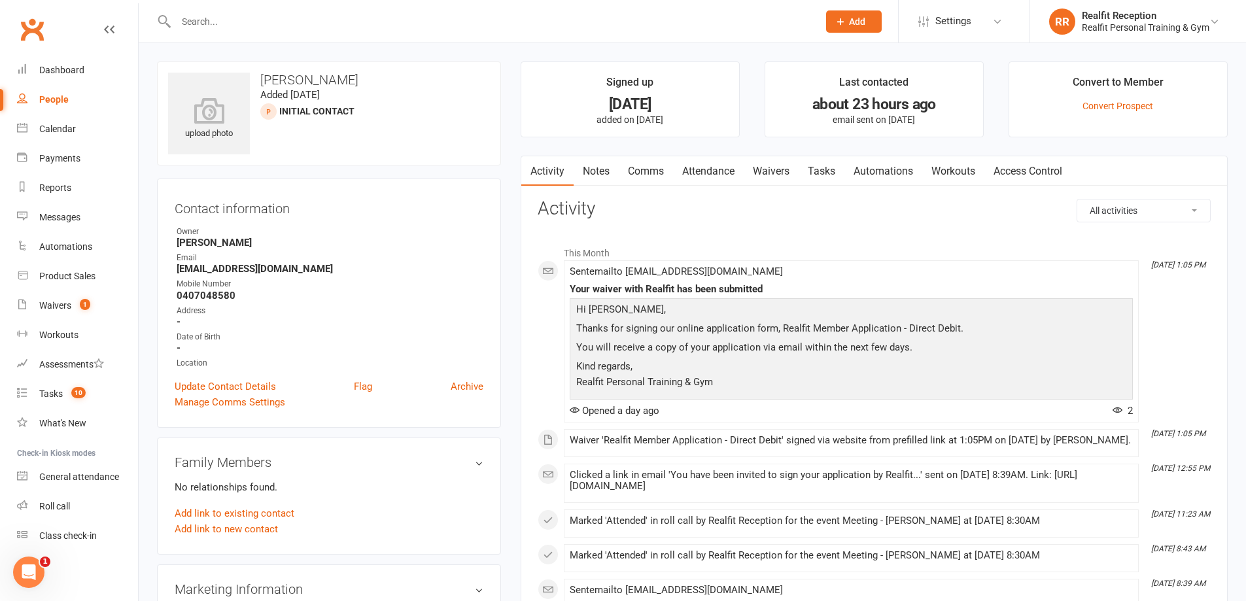
click at [770, 171] on link "Waivers" at bounding box center [770, 171] width 55 height 30
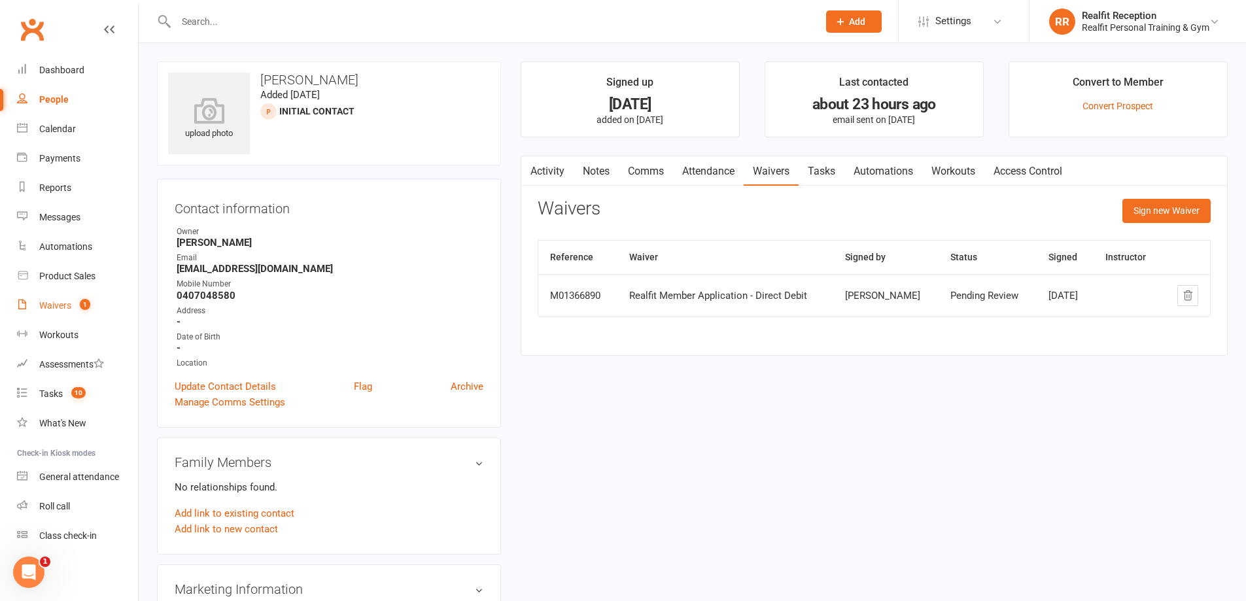
click at [46, 307] on div "Waivers" at bounding box center [55, 305] width 32 height 10
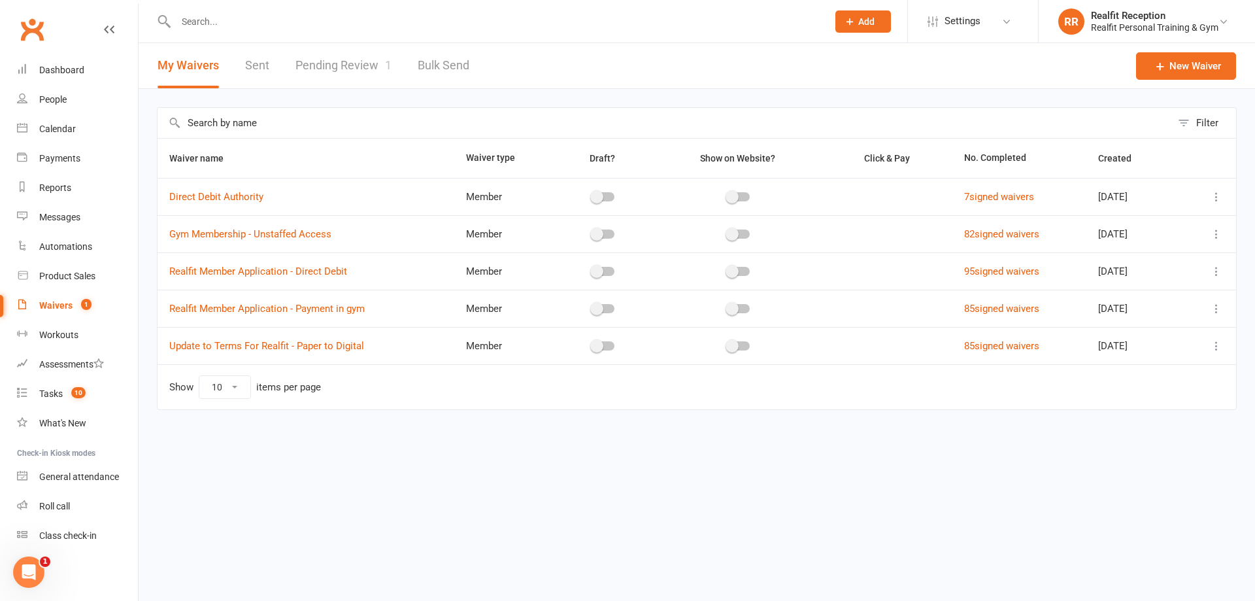
click at [335, 63] on link "Pending Review 1" at bounding box center [344, 65] width 96 height 45
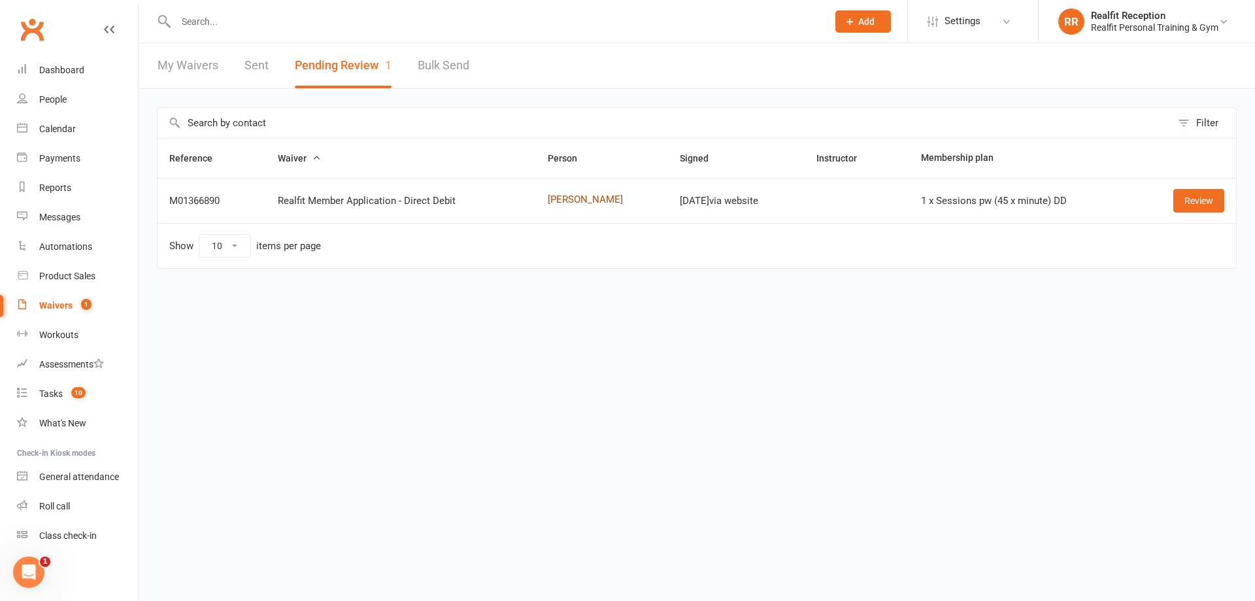
click at [579, 197] on link "[PERSON_NAME]" at bounding box center [602, 199] width 109 height 11
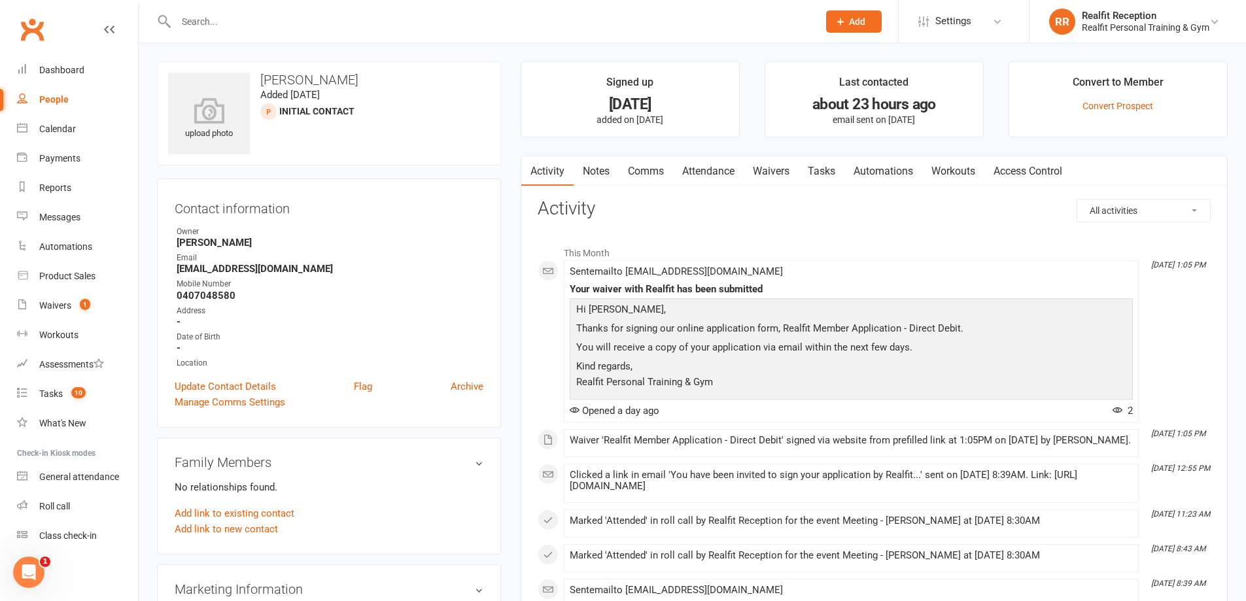
click at [821, 169] on link "Tasks" at bounding box center [821, 171] width 46 height 30
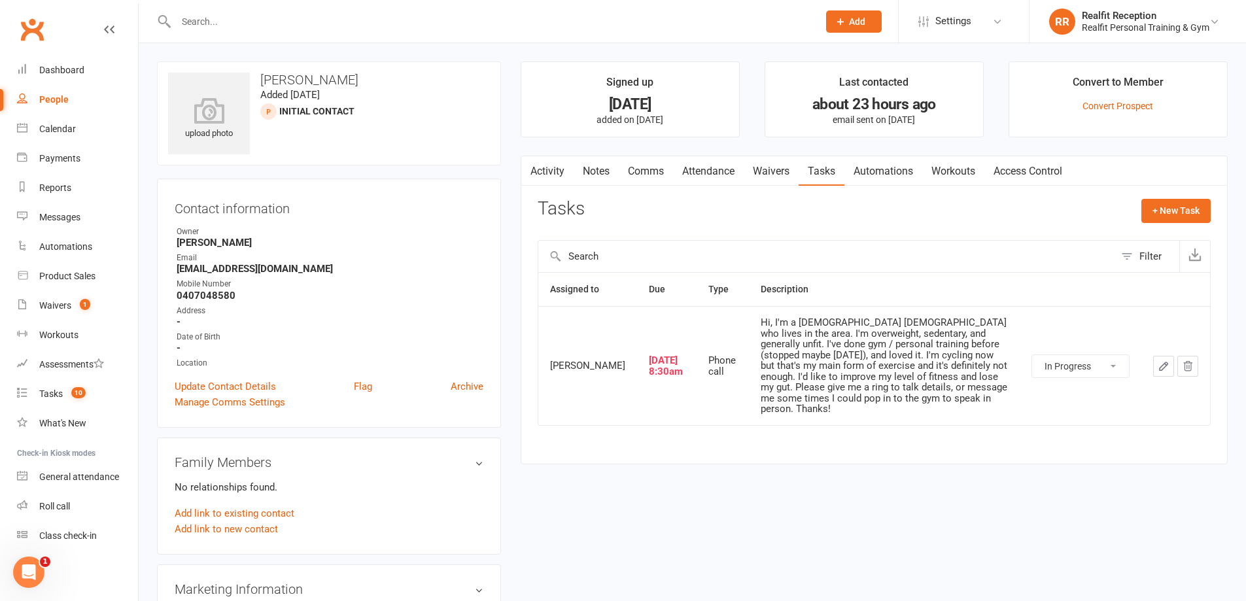
drag, startPoint x: 1105, startPoint y: 369, endPoint x: 1103, endPoint y: 379, distance: 10.0
click at [1105, 371] on select "Not Started In Progress Waiting Complete" at bounding box center [1080, 366] width 97 height 22
click at [1032, 359] on select "Not Started In Progress Waiting Complete" at bounding box center [1080, 366] width 97 height 22
select select "waiting"
click at [1159, 372] on icon "button" at bounding box center [1163, 366] width 12 height 12
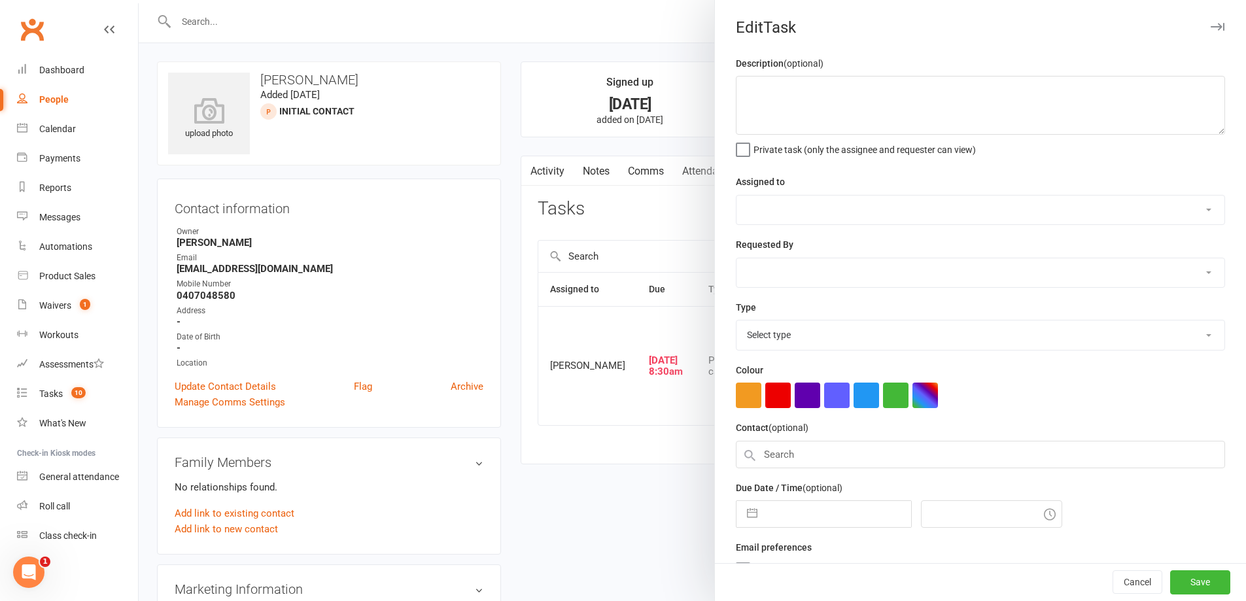
type textarea "Hi, I'm a [DEMOGRAPHIC_DATA] [DEMOGRAPHIC_DATA] who lives in the area. I'm over…"
select select "49223"
type input "[DATE]"
type input "8:30am"
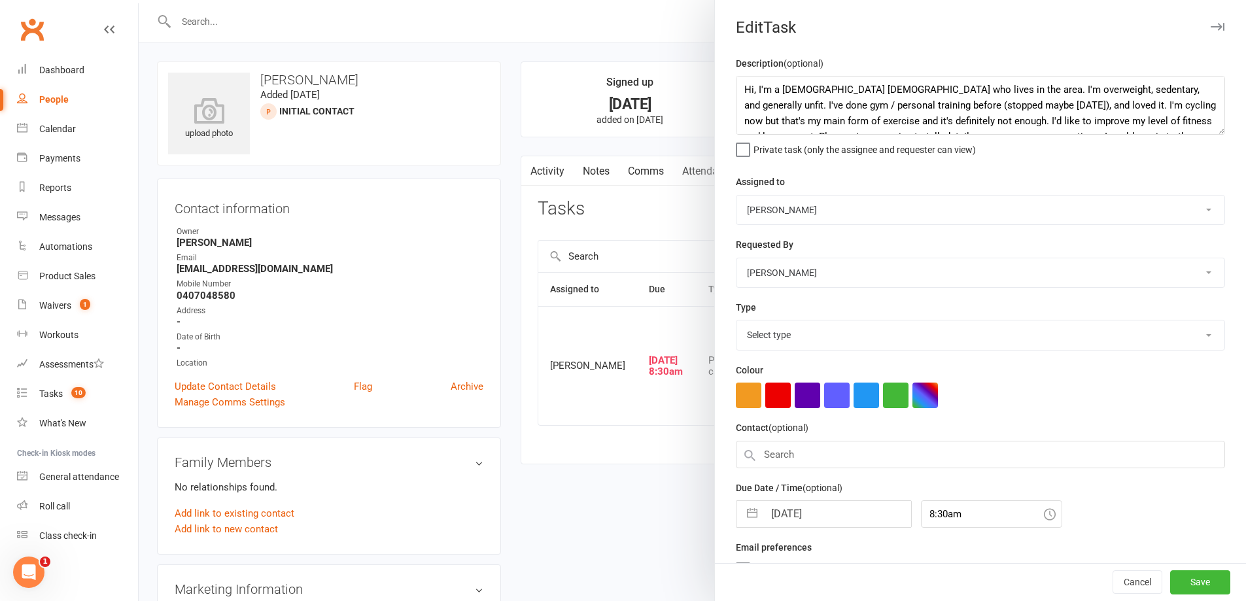
select select "26751"
select select "8"
select select "2025"
select select "9"
select select "2025"
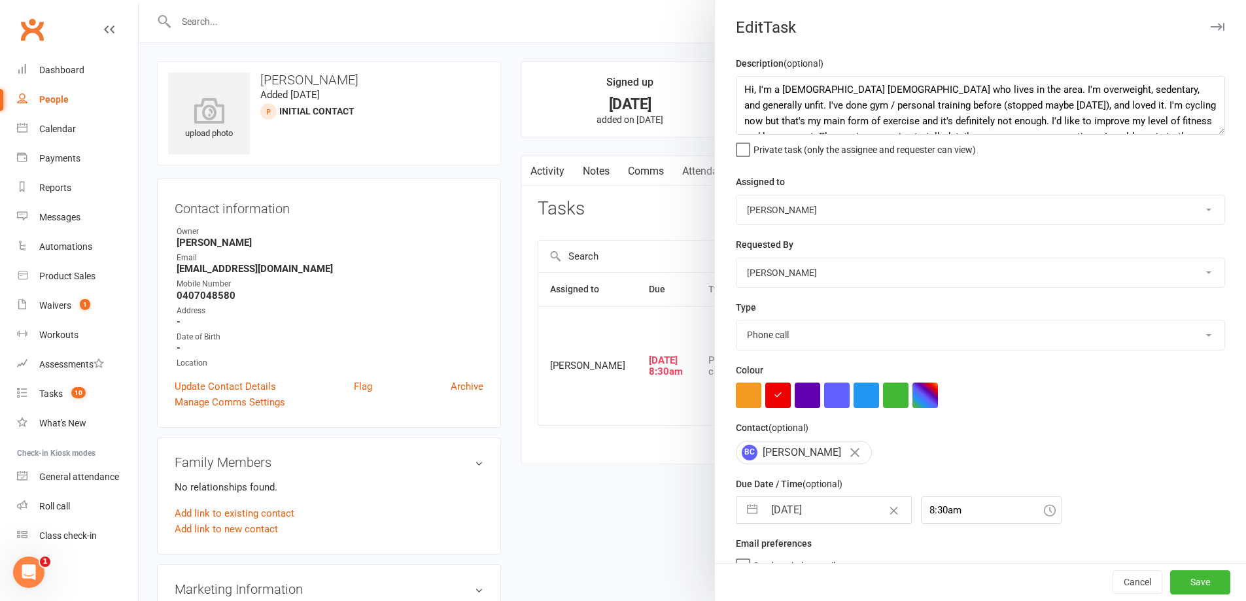
select select "10"
select select "2025"
click at [837, 510] on input "[DATE]" at bounding box center [837, 510] width 147 height 26
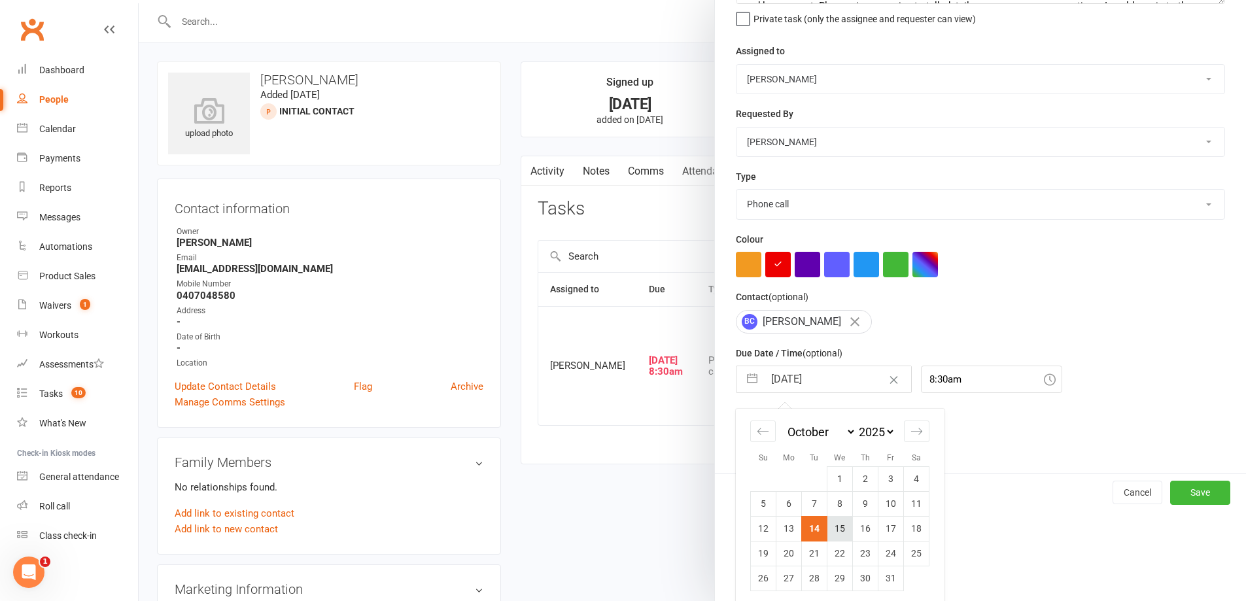
click at [832, 532] on td "15" at bounding box center [840, 528] width 26 height 25
type input "[DATE]"
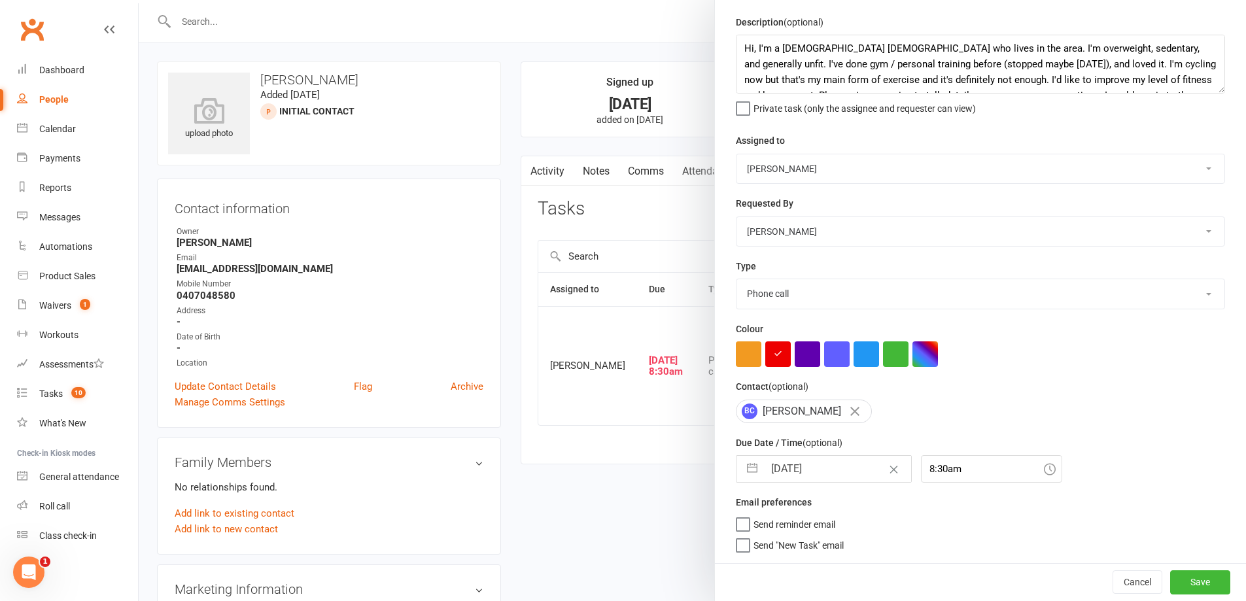
scroll to position [46, 0]
click at [1172, 583] on button "Save" at bounding box center [1200, 582] width 60 height 24
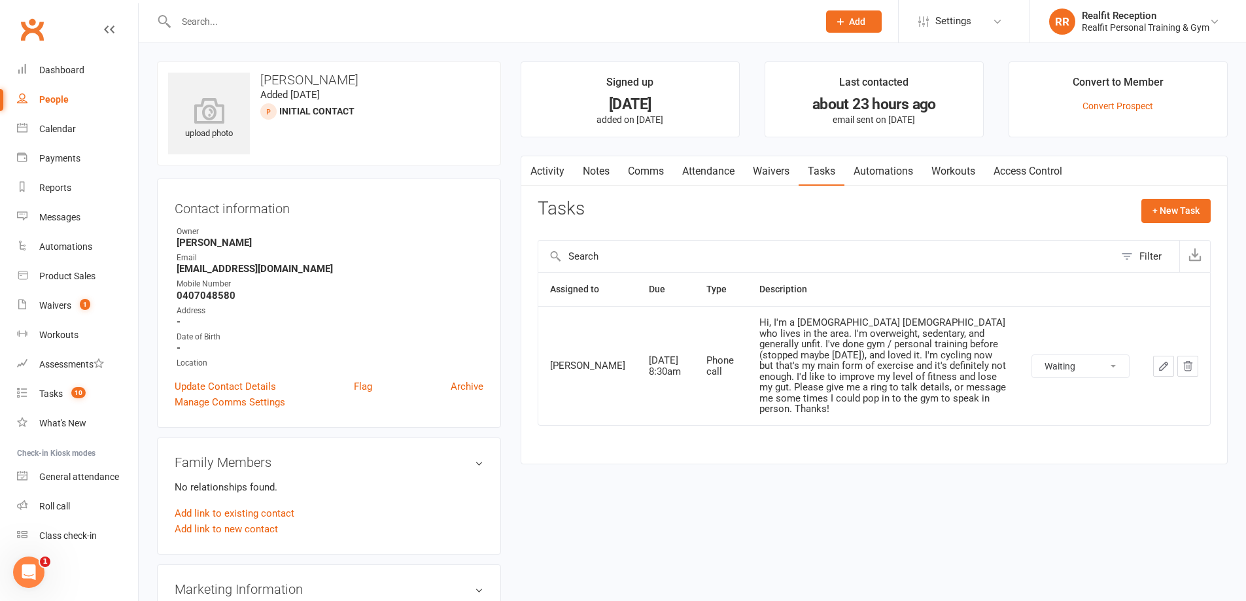
click at [596, 169] on link "Notes" at bounding box center [595, 171] width 45 height 30
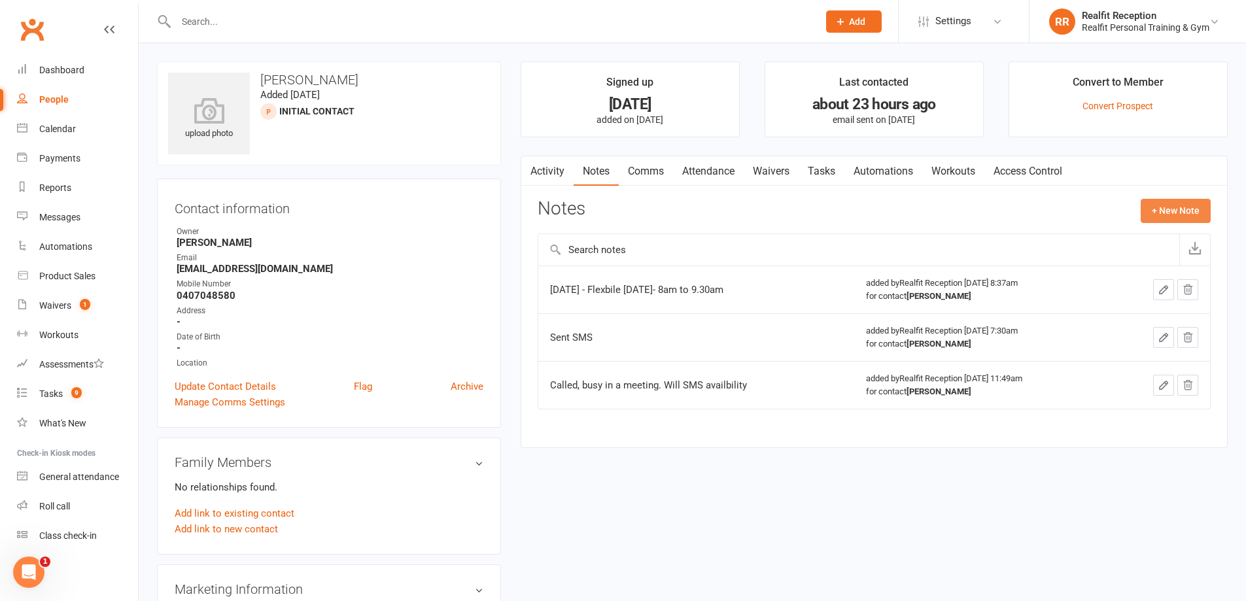
click at [1152, 211] on button "+ New Note" at bounding box center [1175, 211] width 70 height 24
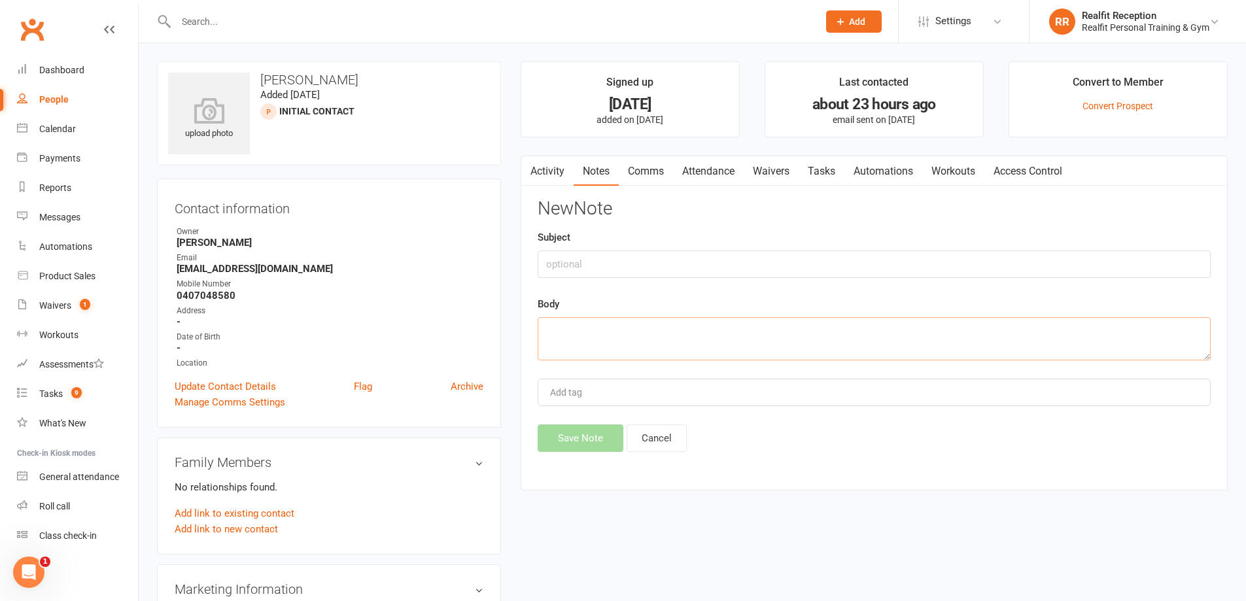
click at [594, 328] on textarea at bounding box center [873, 338] width 673 height 43
type textarea "Sent SMS"
click at [581, 432] on button "Save Note" at bounding box center [580, 437] width 86 height 27
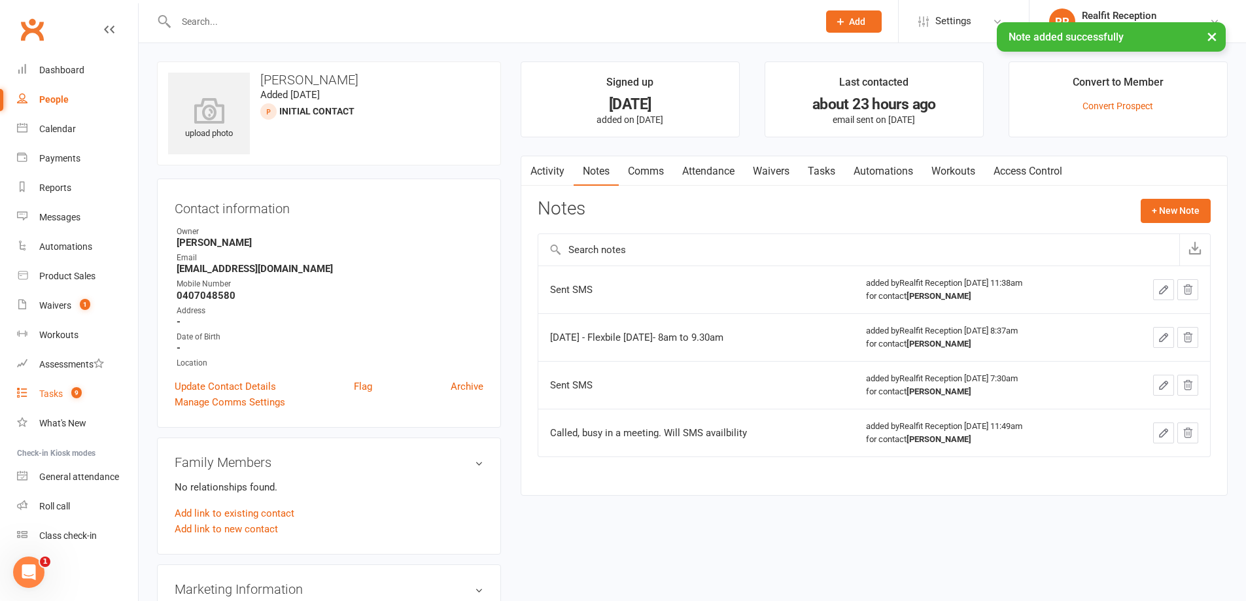
click at [39, 389] on link "Tasks 9" at bounding box center [77, 393] width 121 height 29
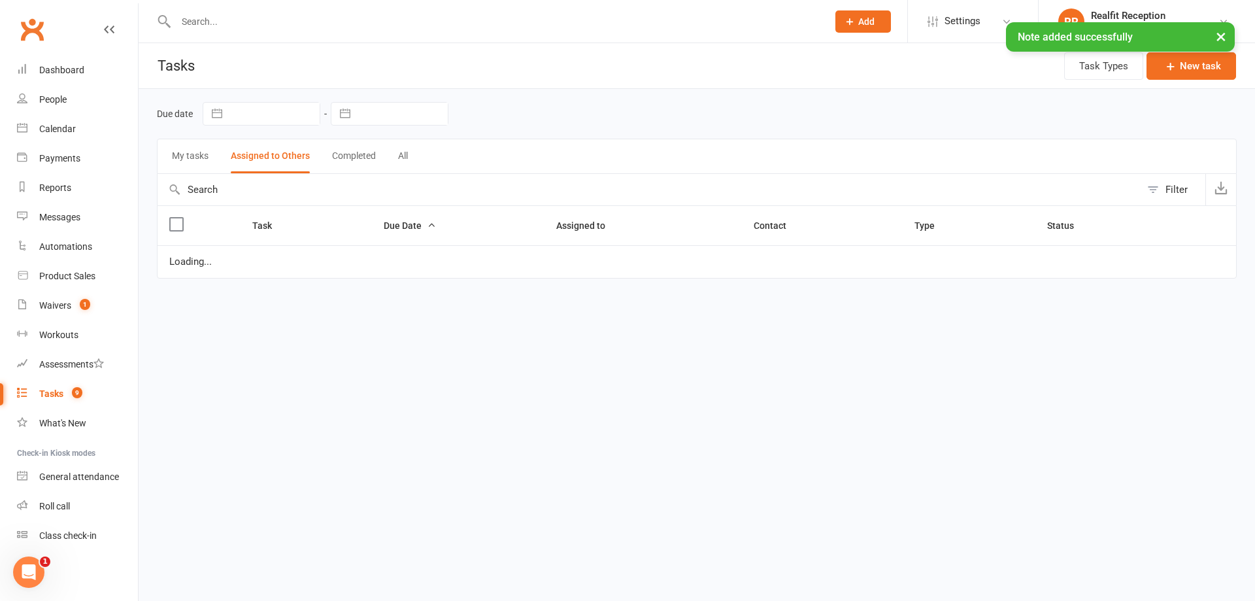
select select "started"
select select "waiting"
select select "started"
select select "waiting"
select select "started"
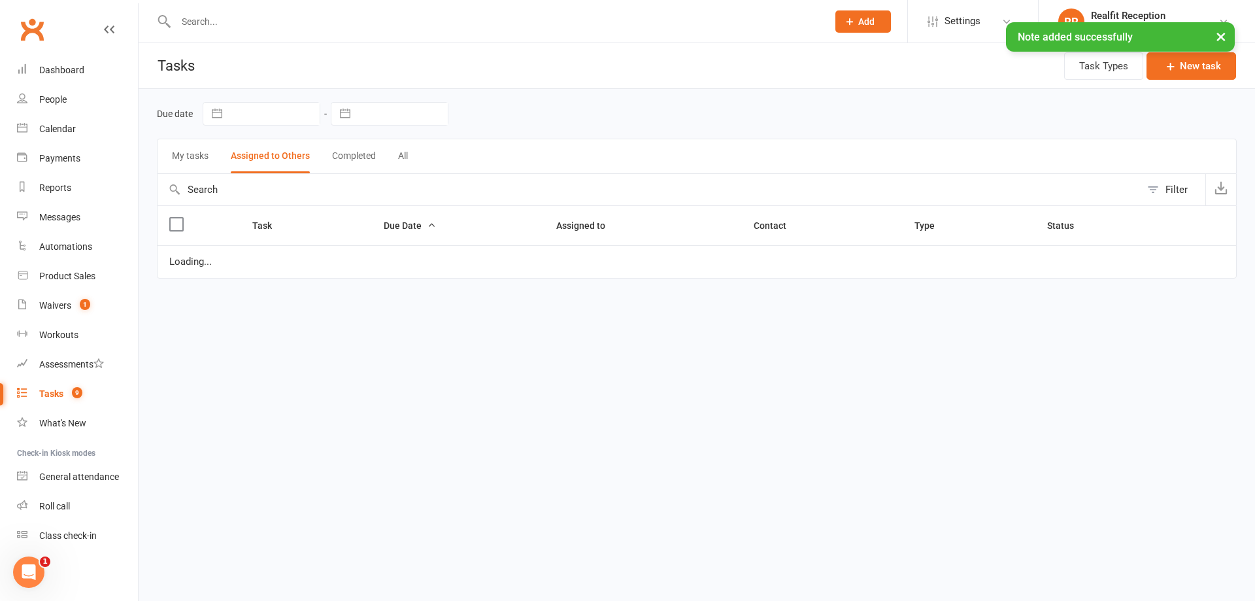
select select "started"
select select "waiting"
select select "started"
select select "waiting"
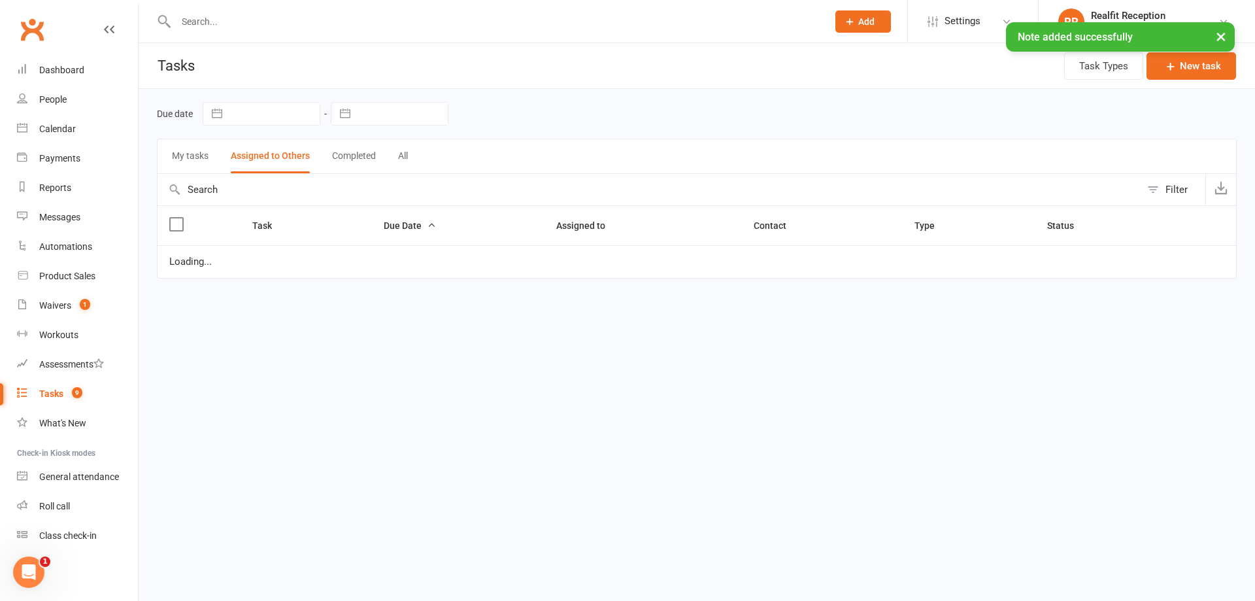
select select "waiting"
select select "started"
select select "waiting"
select select "started"
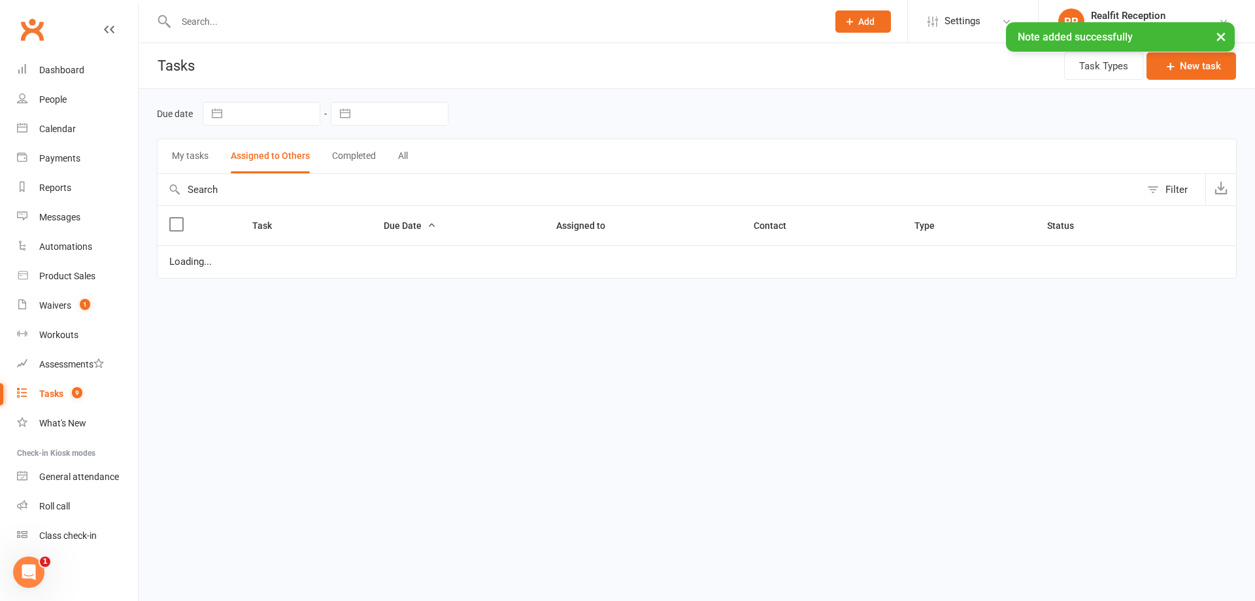
select select "started"
select select "waiting"
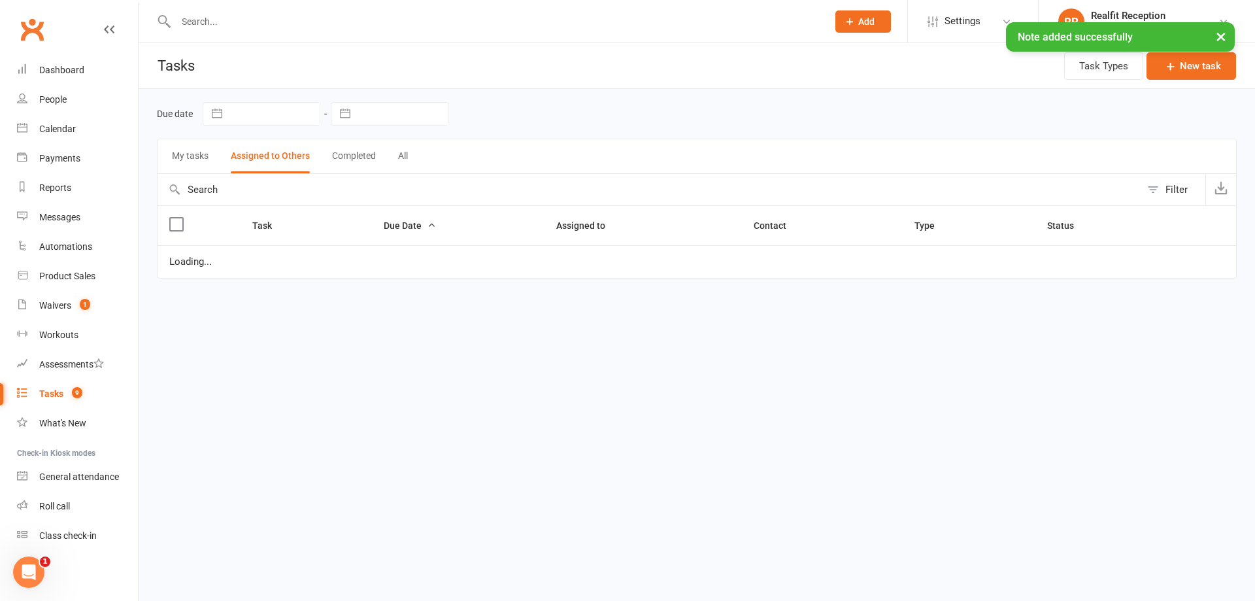
select select "waiting"
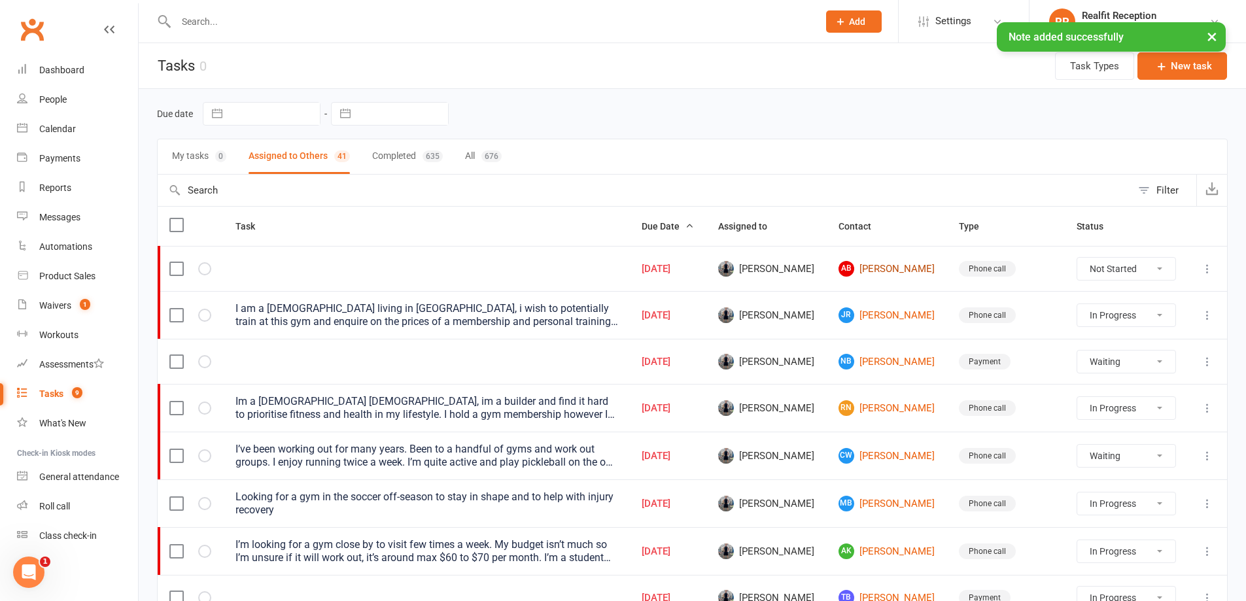
click at [891, 265] on link "AB [PERSON_NAME]" at bounding box center [886, 269] width 97 height 16
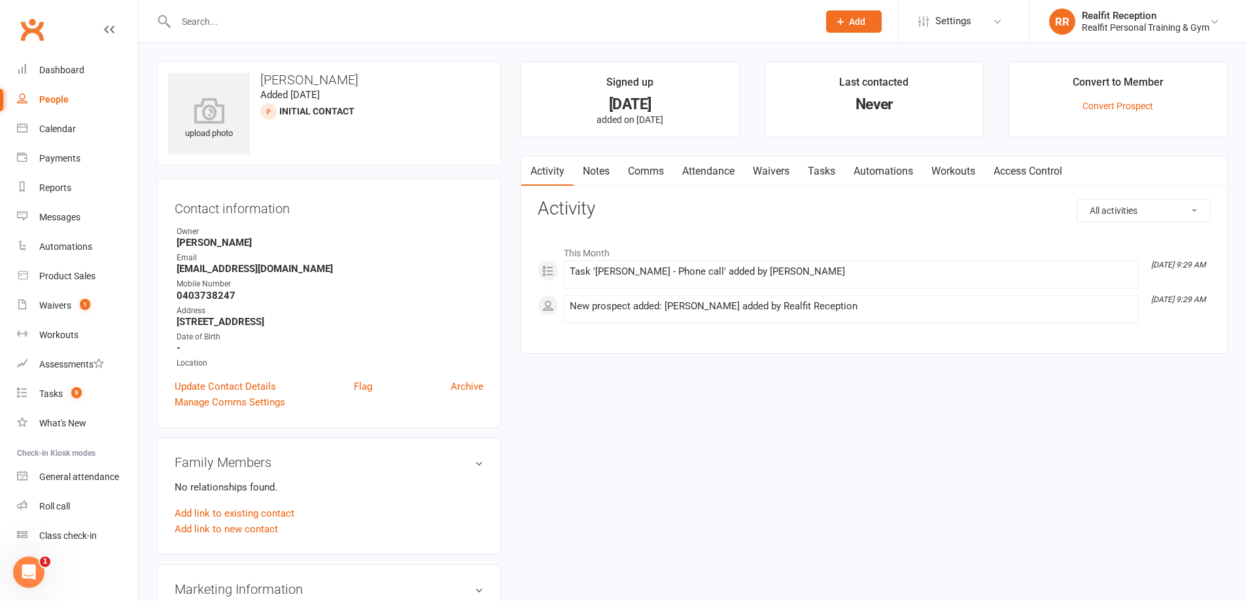
click at [592, 166] on link "Notes" at bounding box center [595, 171] width 45 height 30
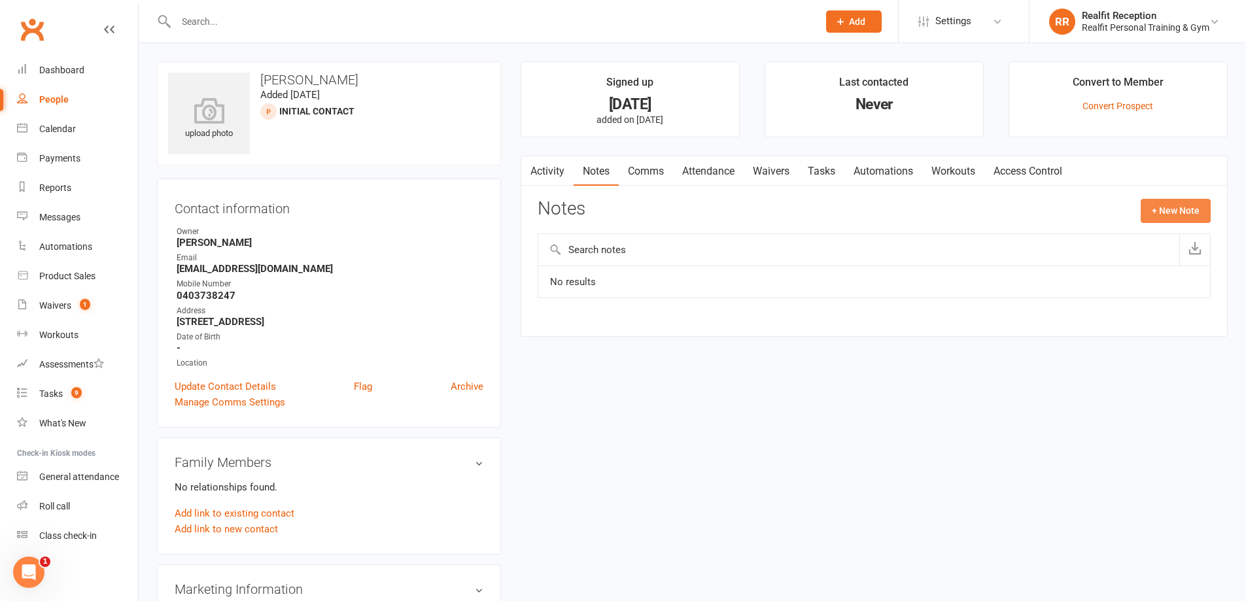
click at [1154, 212] on button "+ New Note" at bounding box center [1175, 211] width 70 height 24
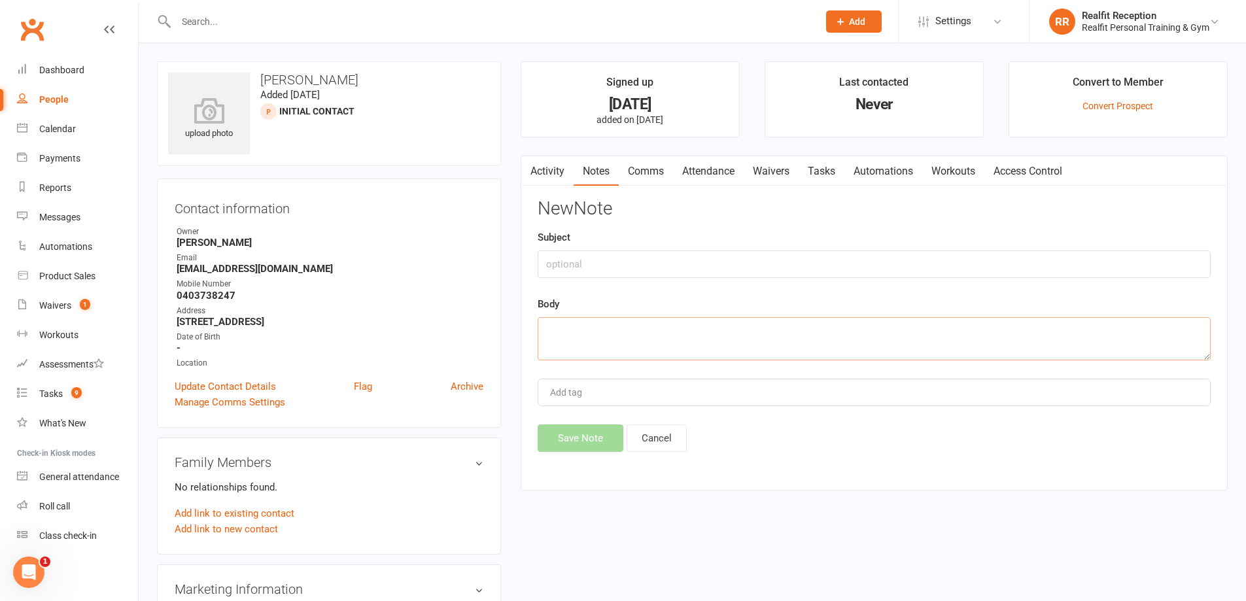
click at [687, 326] on textarea at bounding box center [873, 338] width 673 height 43
type textarea "Sent SMS"
click at [575, 445] on button "Save Note" at bounding box center [580, 437] width 86 height 27
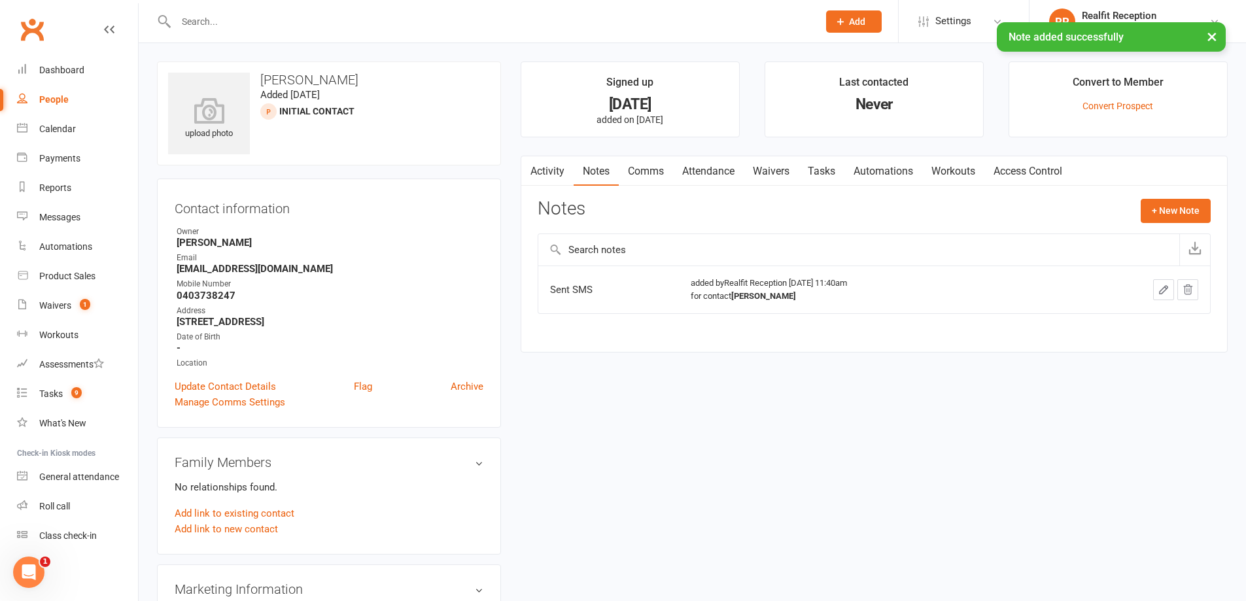
click at [814, 169] on link "Tasks" at bounding box center [821, 171] width 46 height 30
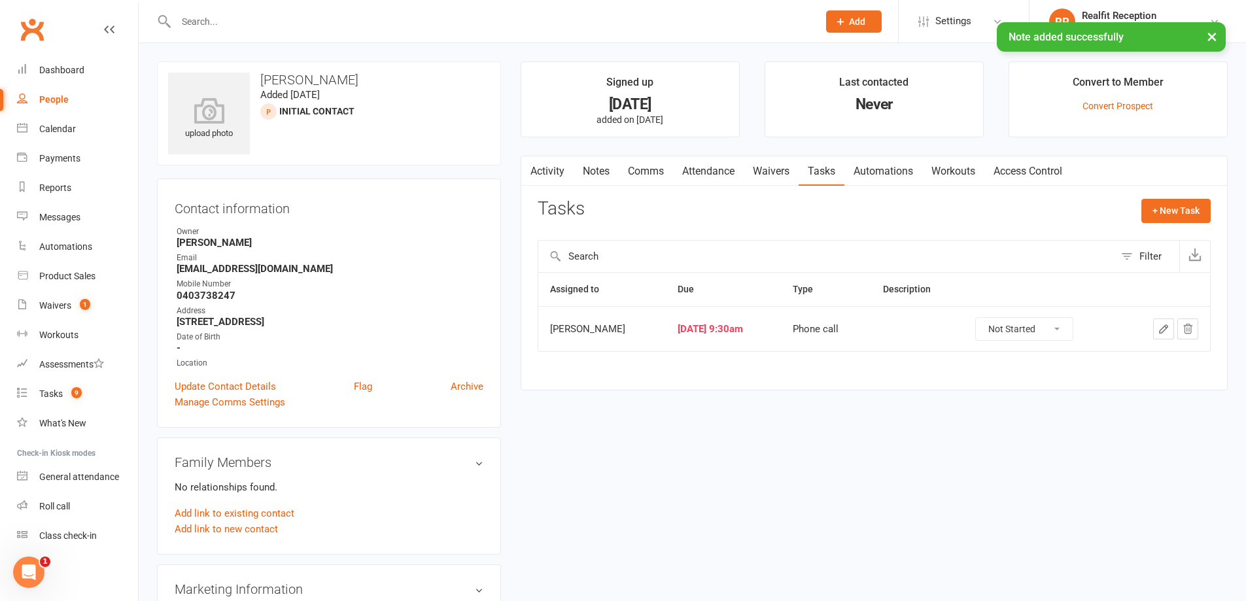
click at [1065, 326] on select "Not Started In Progress Waiting Complete" at bounding box center [1024, 329] width 97 height 22
click at [985, 318] on select "Not Started In Progress Waiting Complete" at bounding box center [1024, 329] width 97 height 22
select select "waiting"
click at [1163, 331] on icon "button" at bounding box center [1163, 329] width 12 height 12
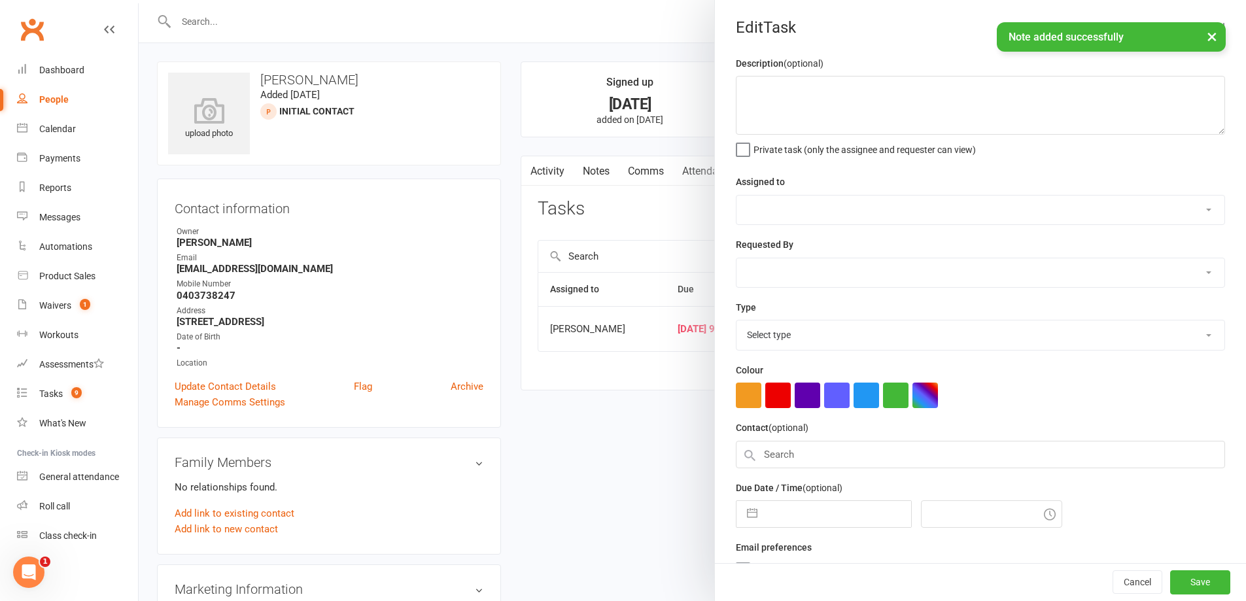
select select "49223"
type input "[DATE]"
type input "9:30am"
select select "26751"
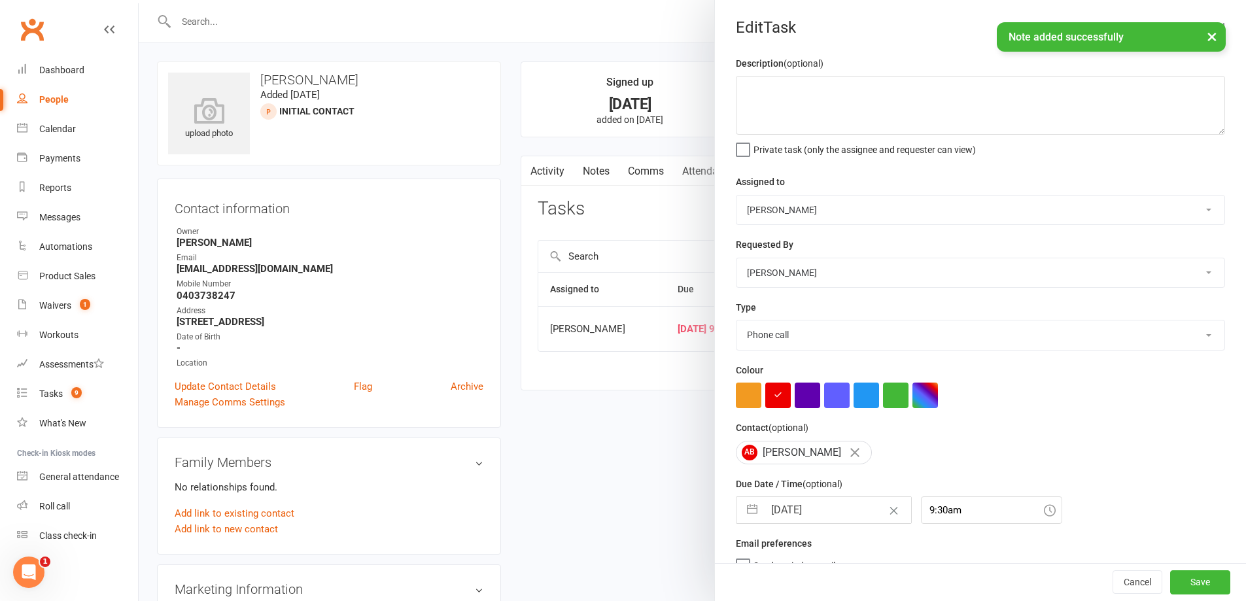
select select "8"
select select "2025"
select select "9"
select select "2025"
select select "10"
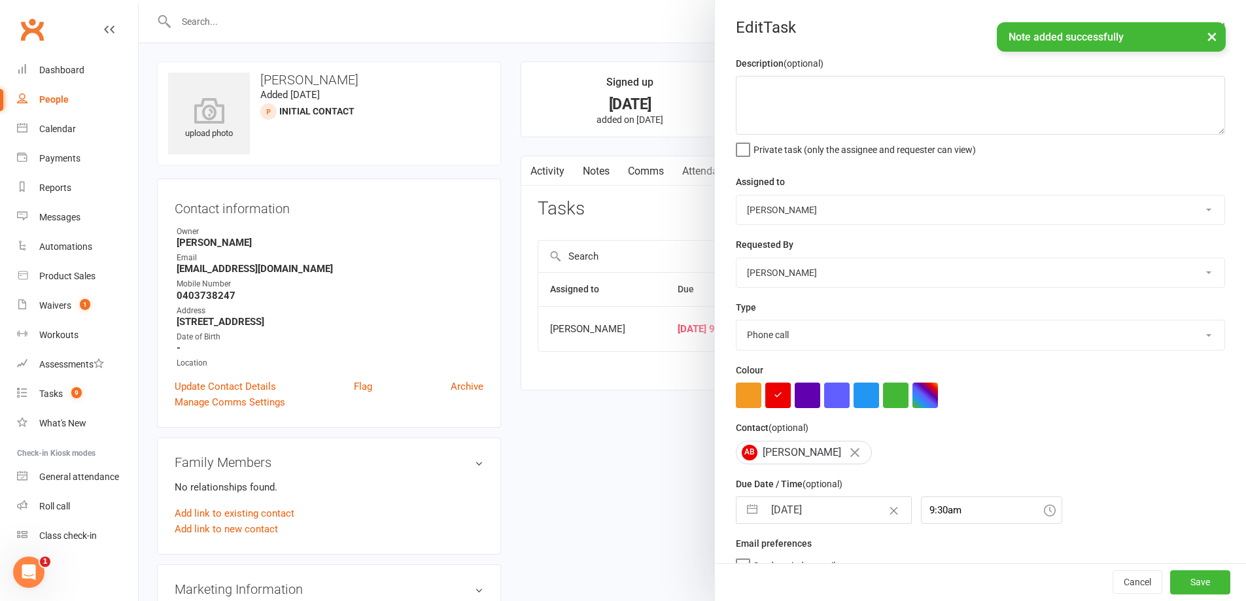
select select "2025"
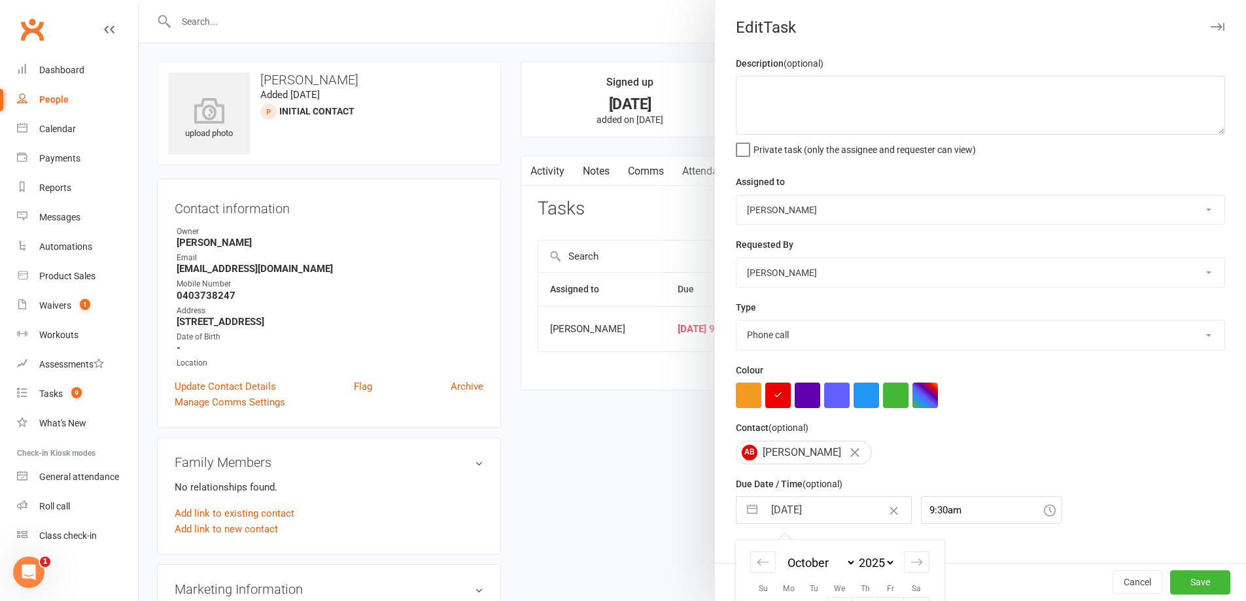
click at [857, 509] on input "[DATE]" at bounding box center [837, 510] width 147 height 26
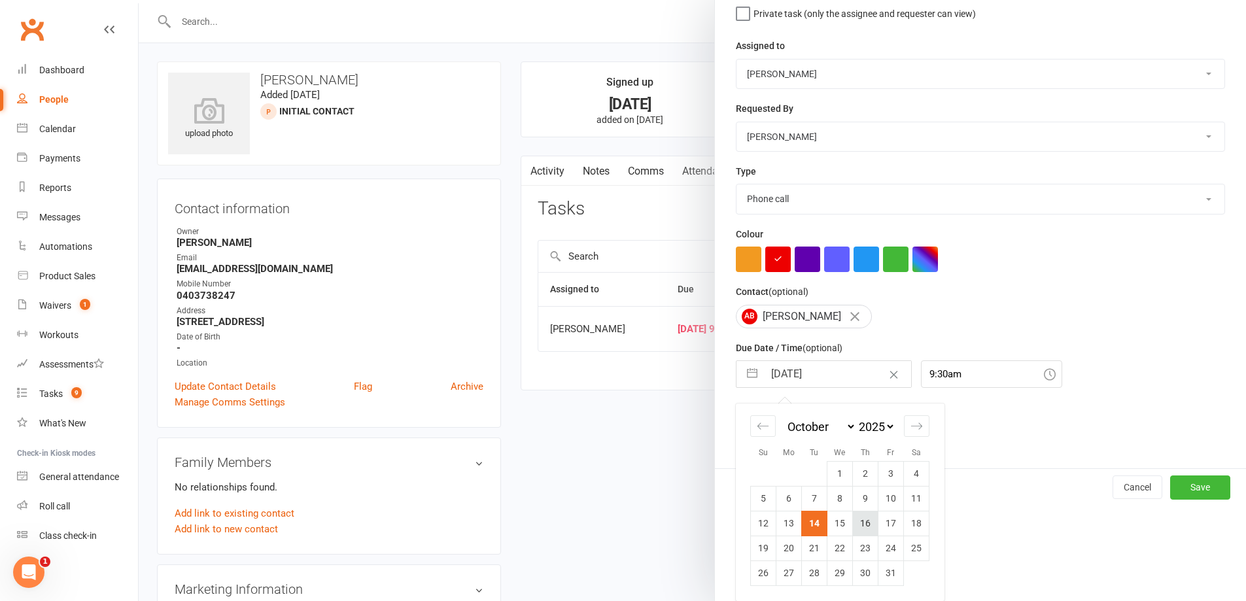
click at [854, 524] on td "16" at bounding box center [866, 523] width 26 height 25
type input "[DATE]"
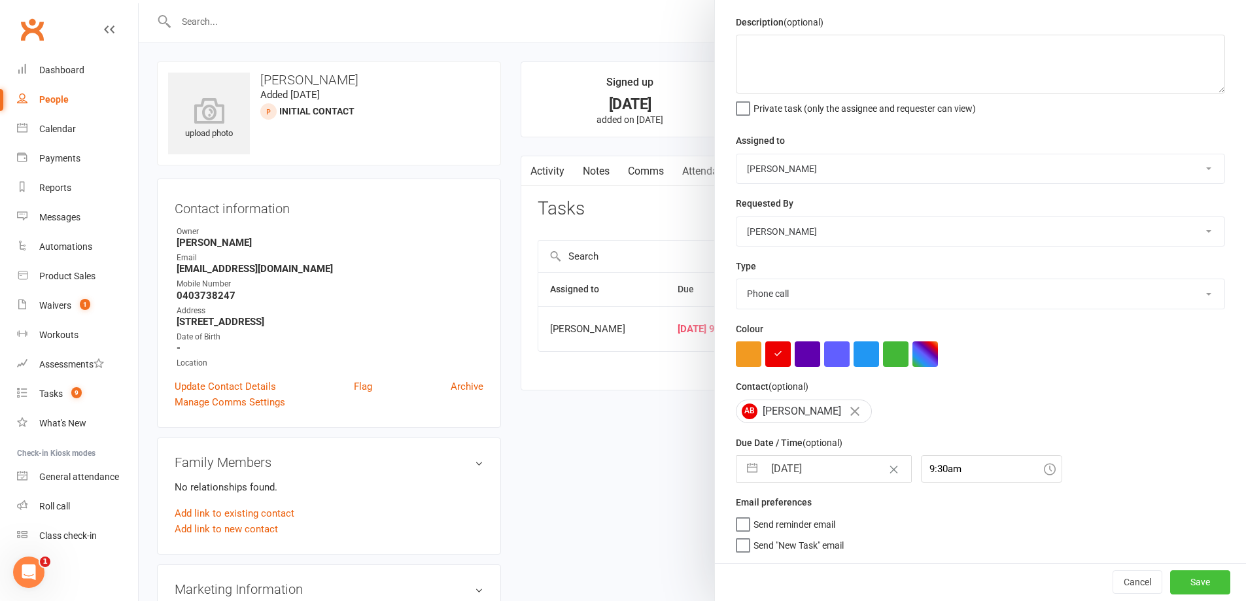
click at [1170, 579] on button "Save" at bounding box center [1200, 582] width 60 height 24
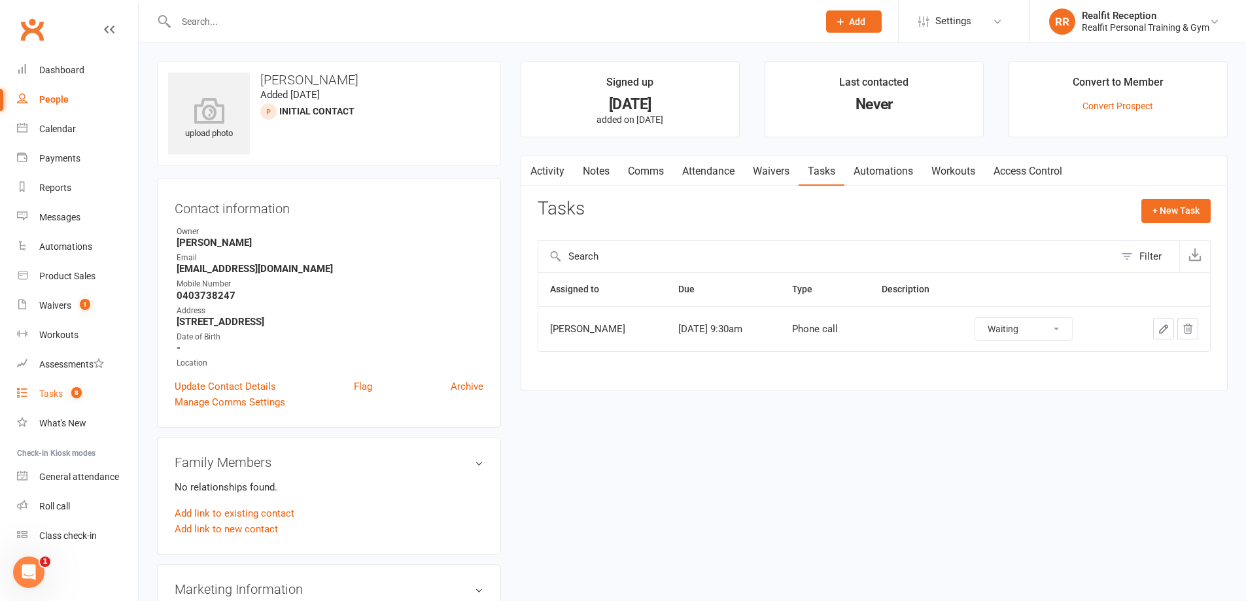
click at [46, 396] on div "Tasks" at bounding box center [51, 393] width 24 height 10
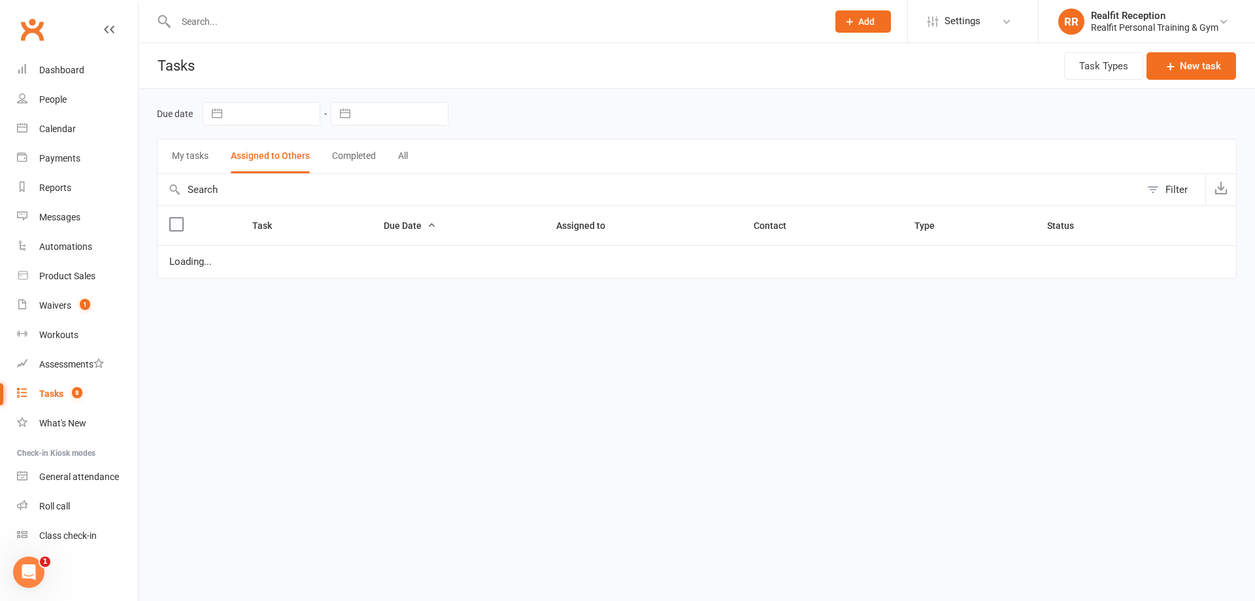
select select "started"
select select "waiting"
select select "started"
select select "waiting"
select select "started"
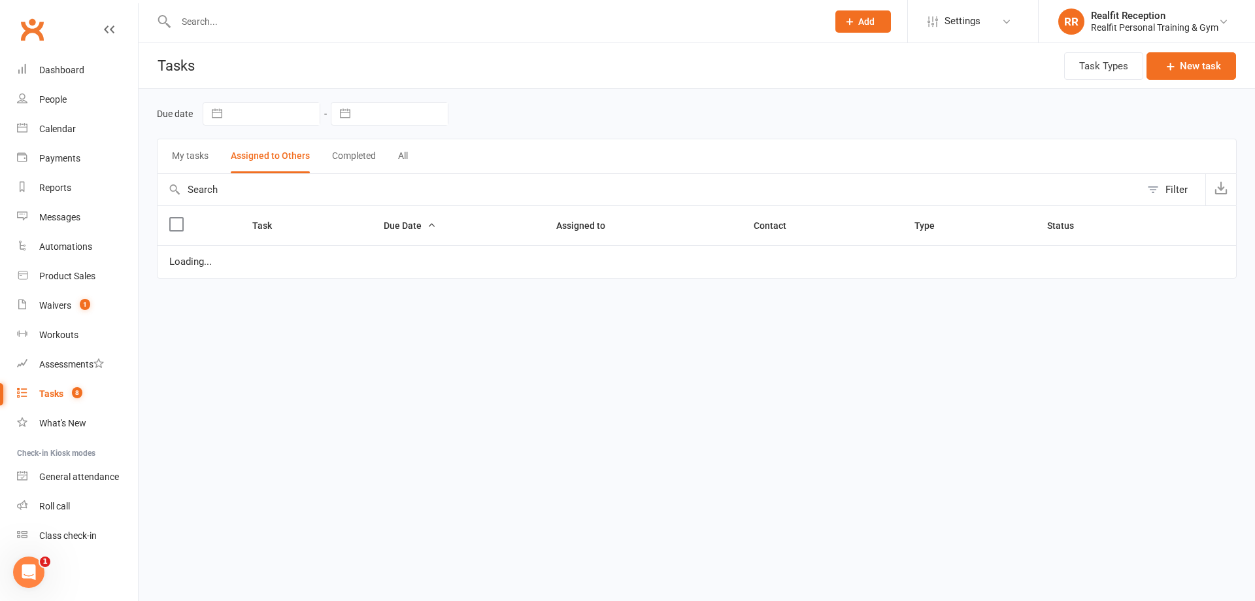
select select "started"
select select "waiting"
select select "started"
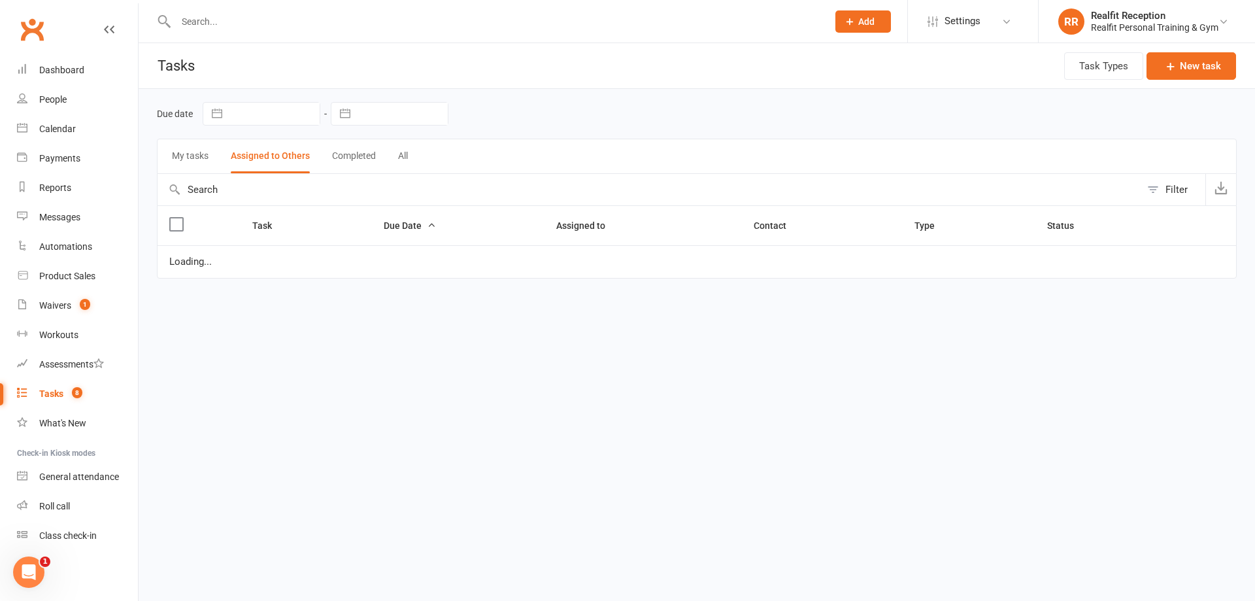
select select "waiting"
select select "started"
select select "waiting"
select select "started"
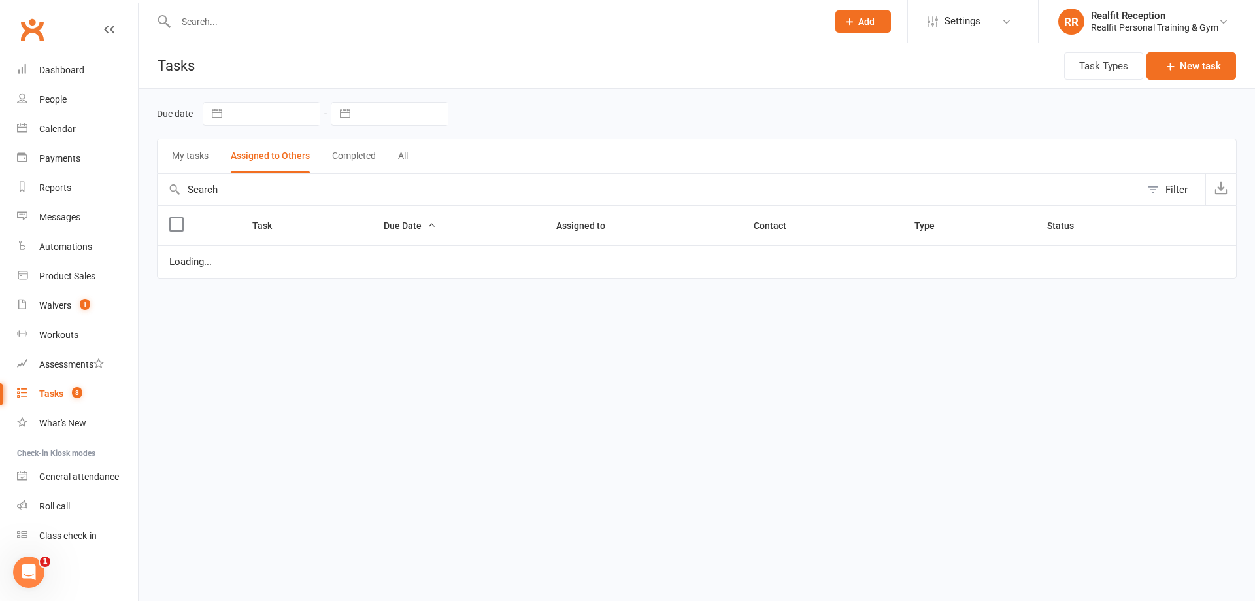
select select "started"
select select "waiting"
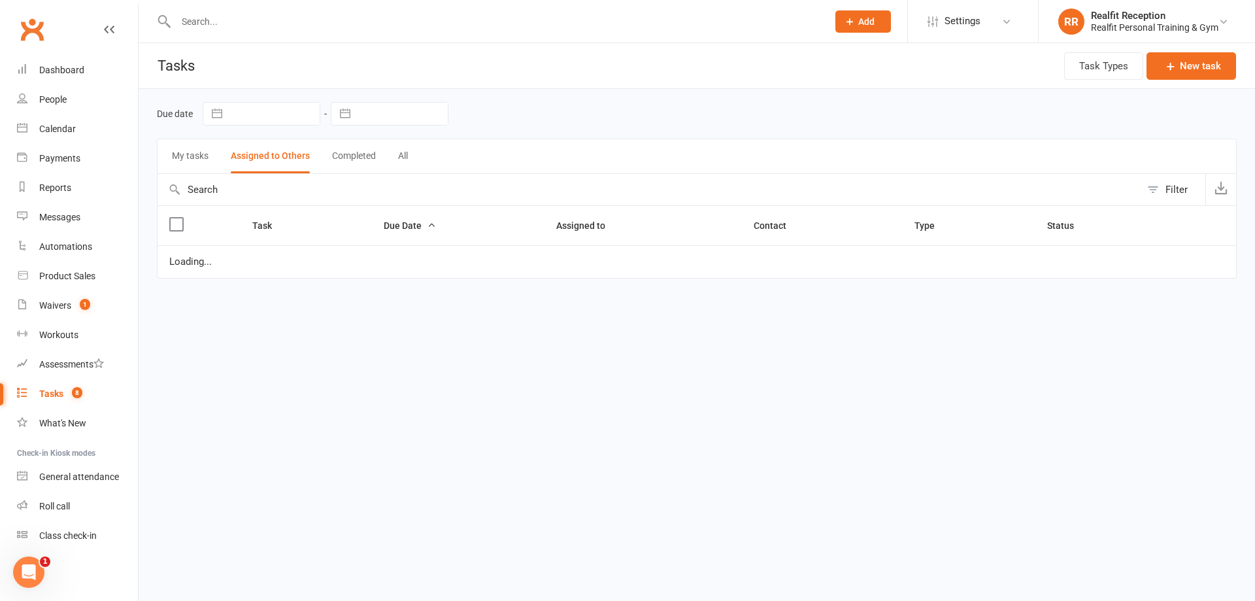
select select "waiting"
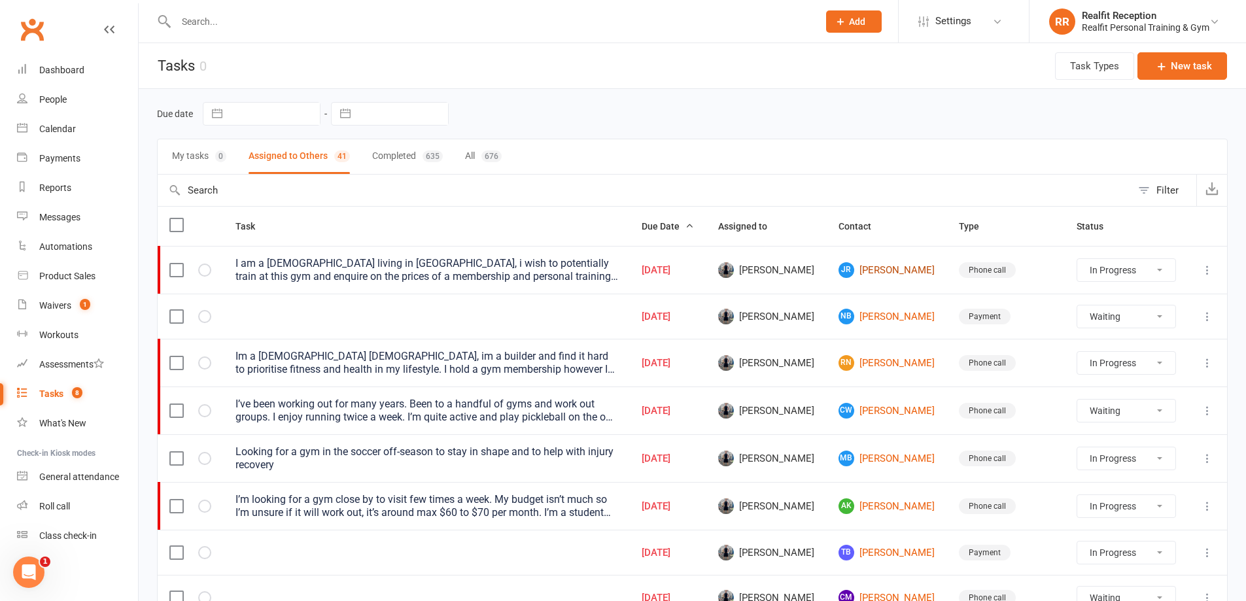
click at [893, 270] on link "JR [PERSON_NAME]" at bounding box center [886, 270] width 97 height 16
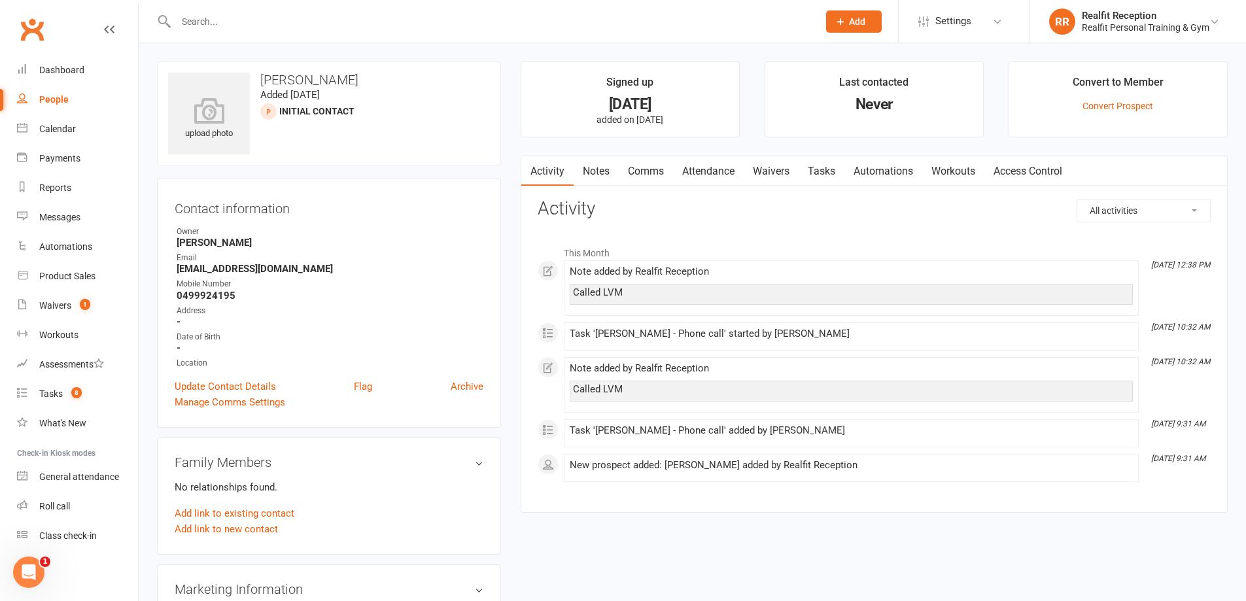
click at [599, 176] on link "Notes" at bounding box center [595, 171] width 45 height 30
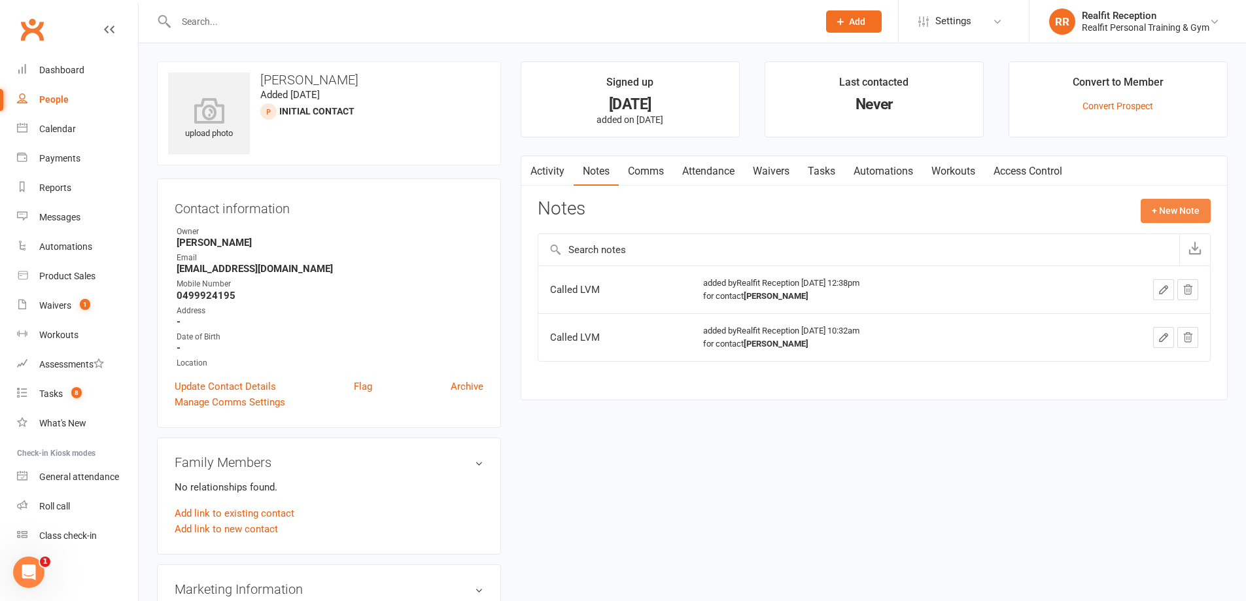
click at [1180, 203] on button "+ New Note" at bounding box center [1175, 211] width 70 height 24
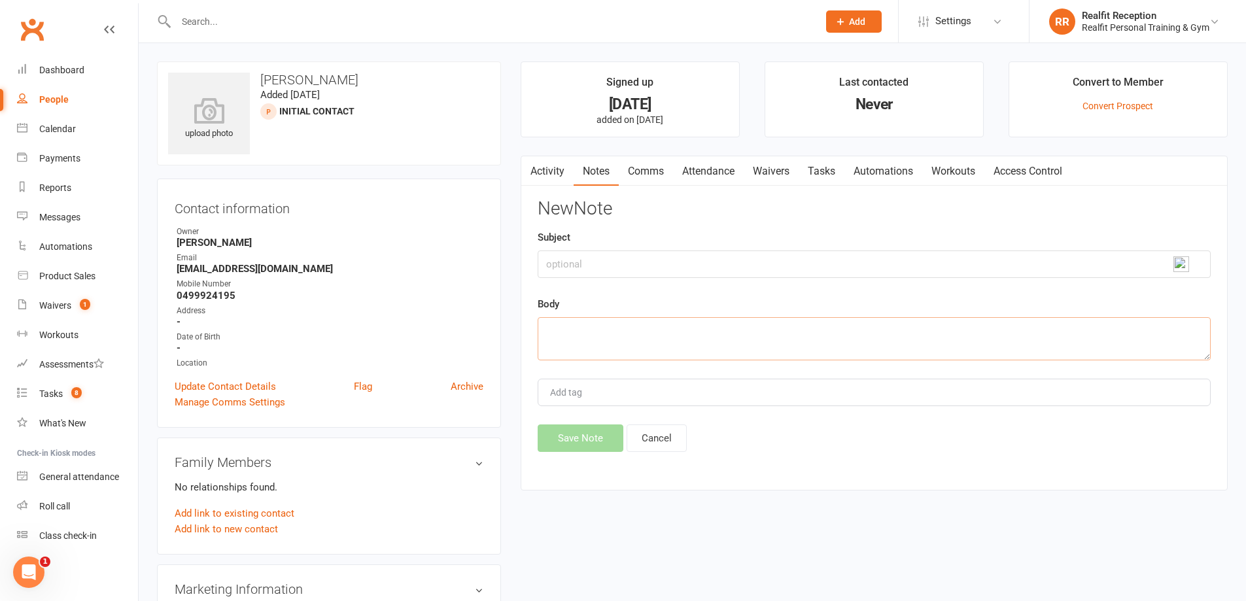
drag, startPoint x: 555, startPoint y: 328, endPoint x: 564, endPoint y: 317, distance: 14.3
click at [555, 328] on textarea at bounding box center [873, 338] width 673 height 43
type textarea "Called. Still unsure at stage. Call back [DATE]"
click at [590, 439] on button "Save Note" at bounding box center [580, 437] width 86 height 27
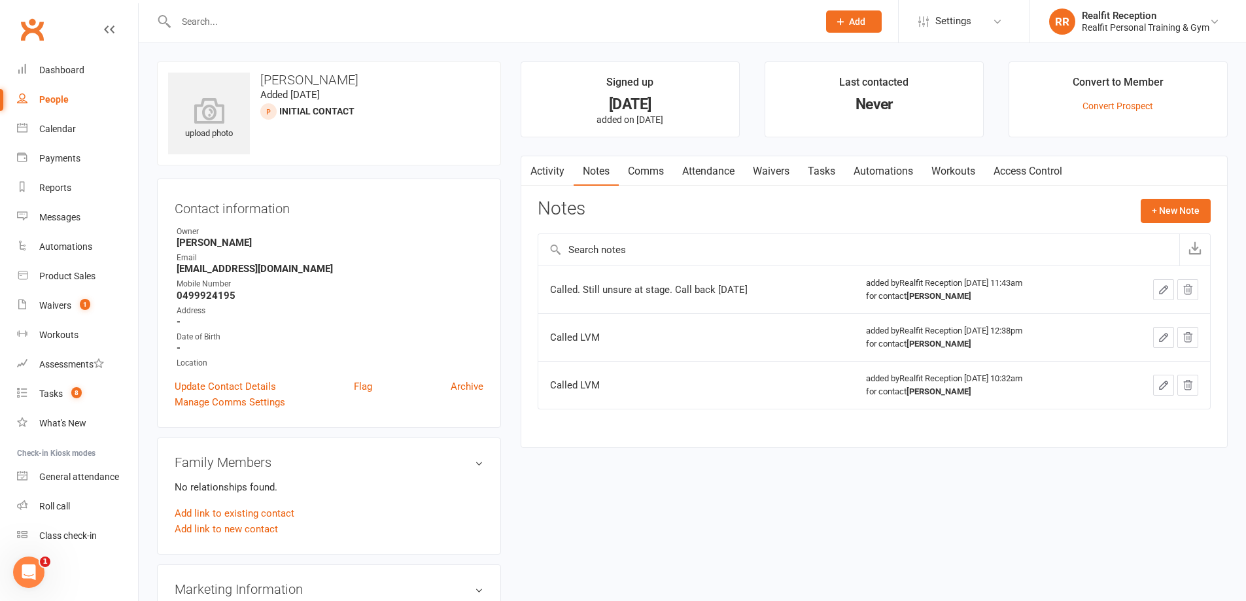
click at [815, 171] on link "Tasks" at bounding box center [821, 171] width 46 height 30
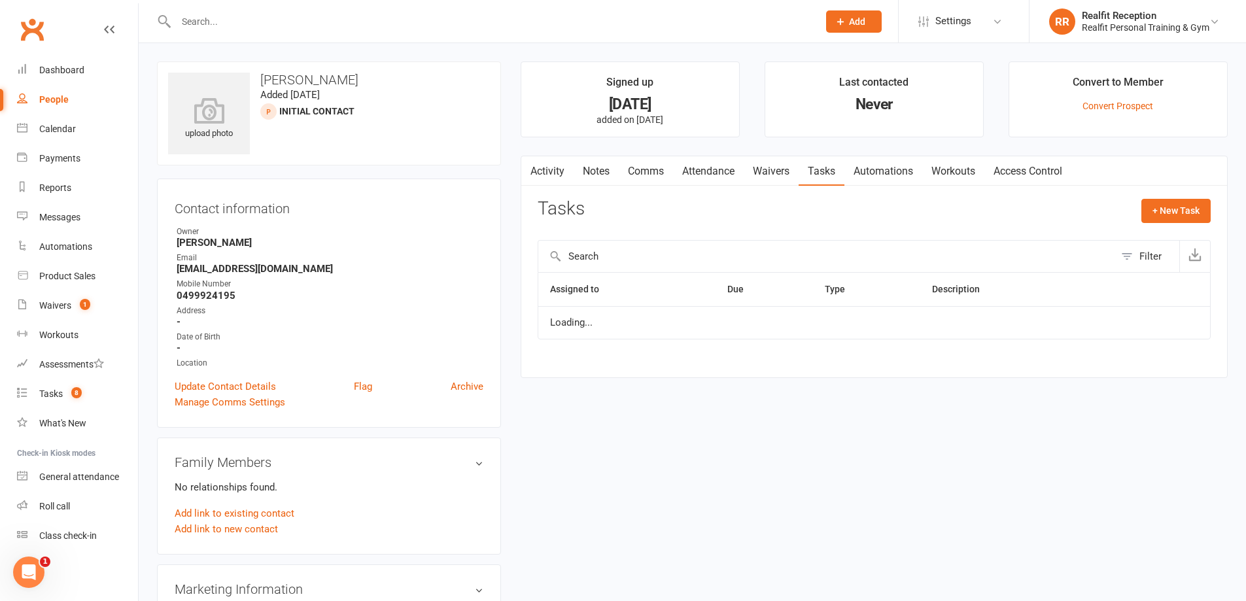
select select "started"
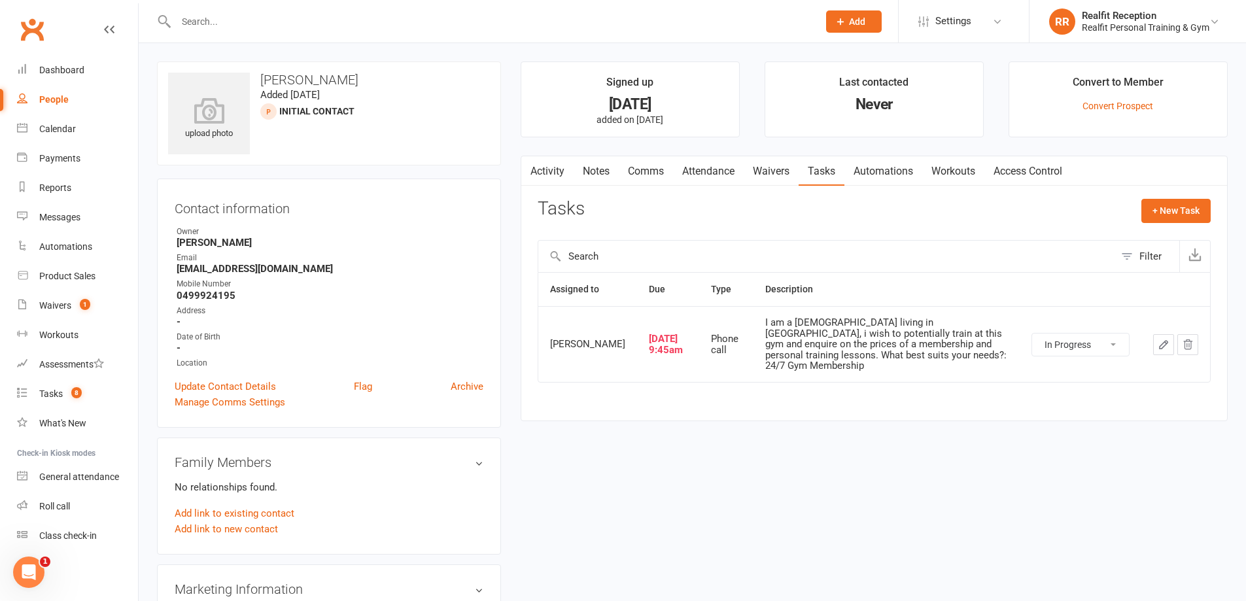
click at [1161, 341] on icon "button" at bounding box center [1163, 345] width 8 height 8
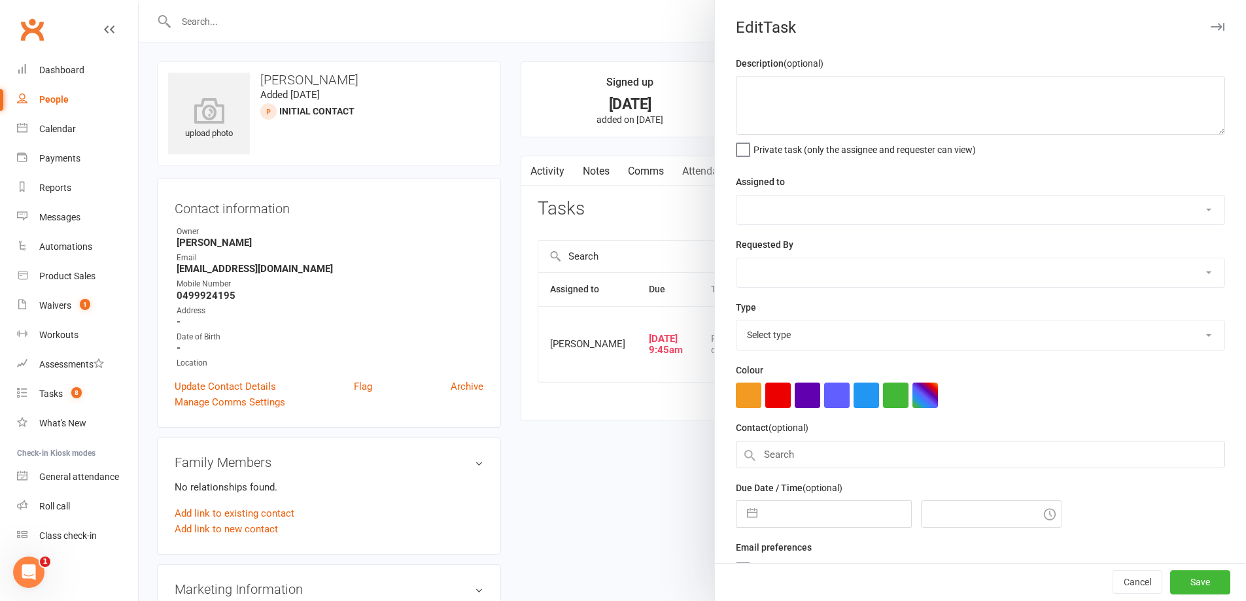
type textarea "I am a [DEMOGRAPHIC_DATA] living in [GEOGRAPHIC_DATA], i wish to potentially tr…"
select select "49223"
type input "[DATE]"
type input "9:45am"
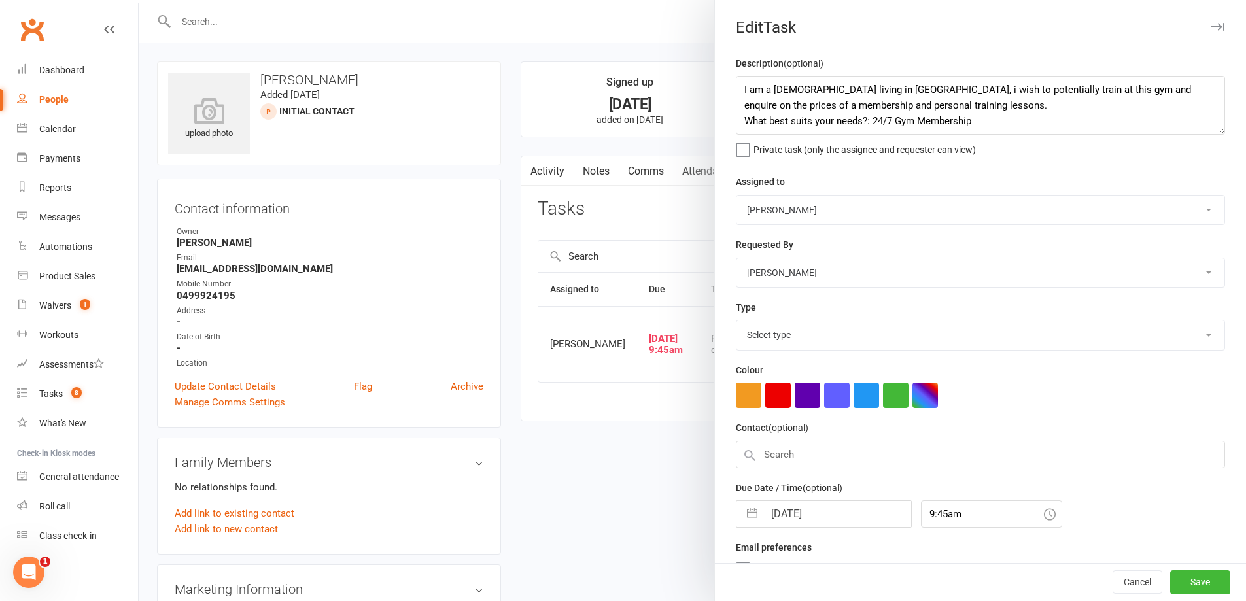
select select "26751"
select select "8"
select select "2025"
select select "9"
select select "2025"
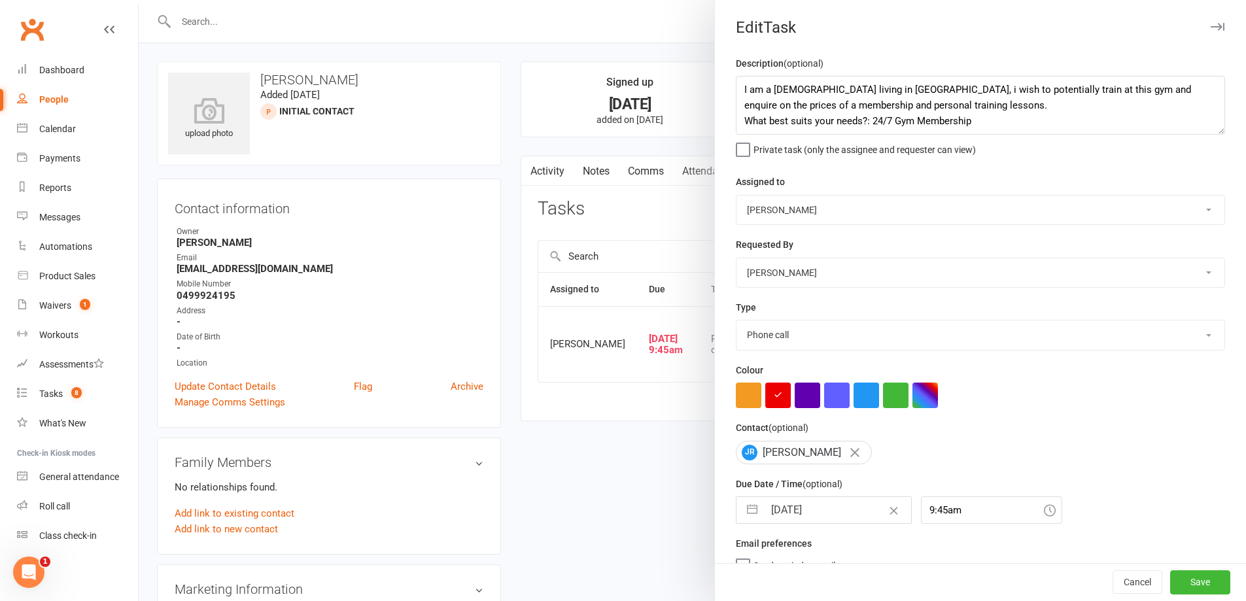
select select "10"
select select "2025"
click at [840, 522] on input "[DATE]" at bounding box center [837, 510] width 147 height 26
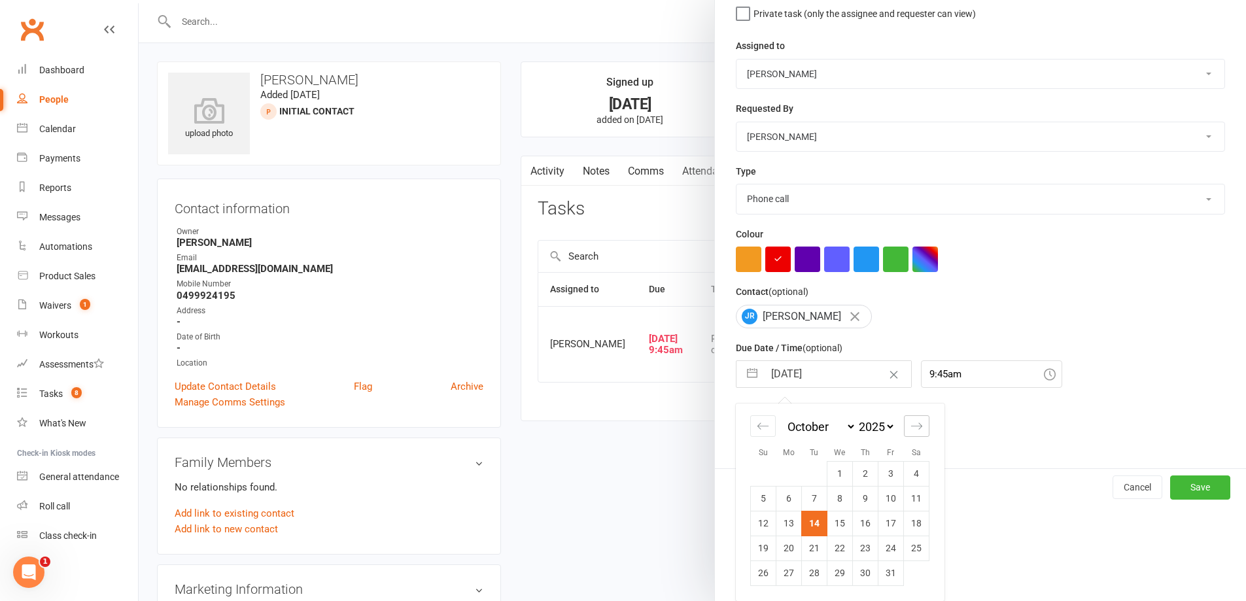
click at [910, 423] on icon "Move forward to switch to the next month." at bounding box center [916, 426] width 12 height 12
select select "11"
select select "2025"
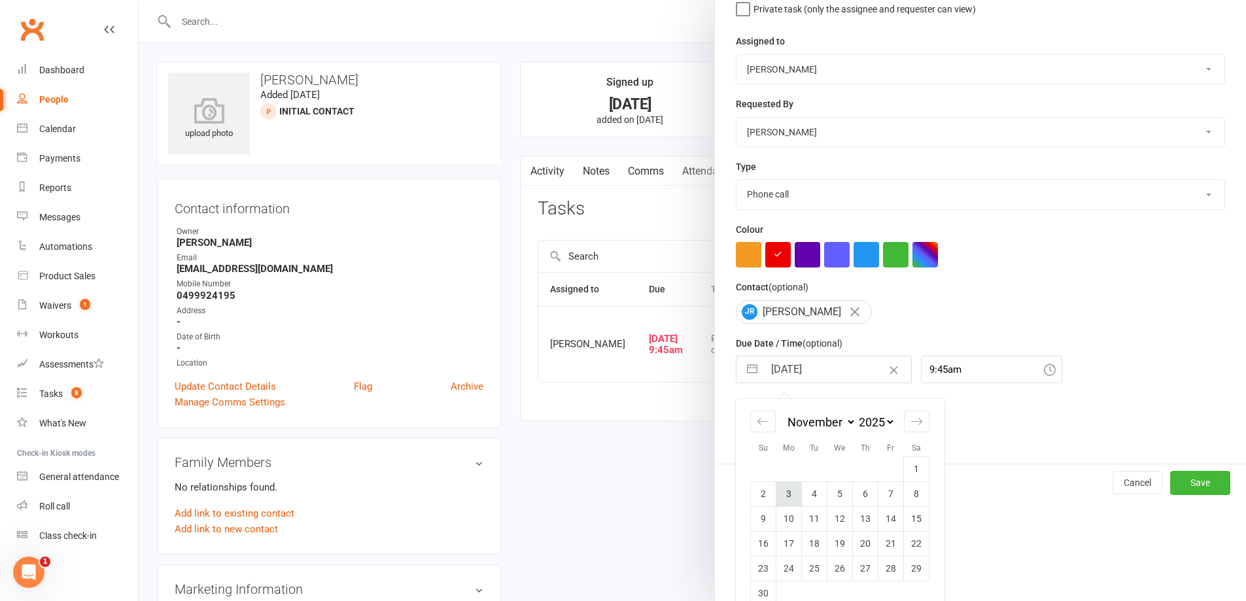
click at [789, 498] on td "3" at bounding box center [789, 493] width 26 height 25
type input "[DATE]"
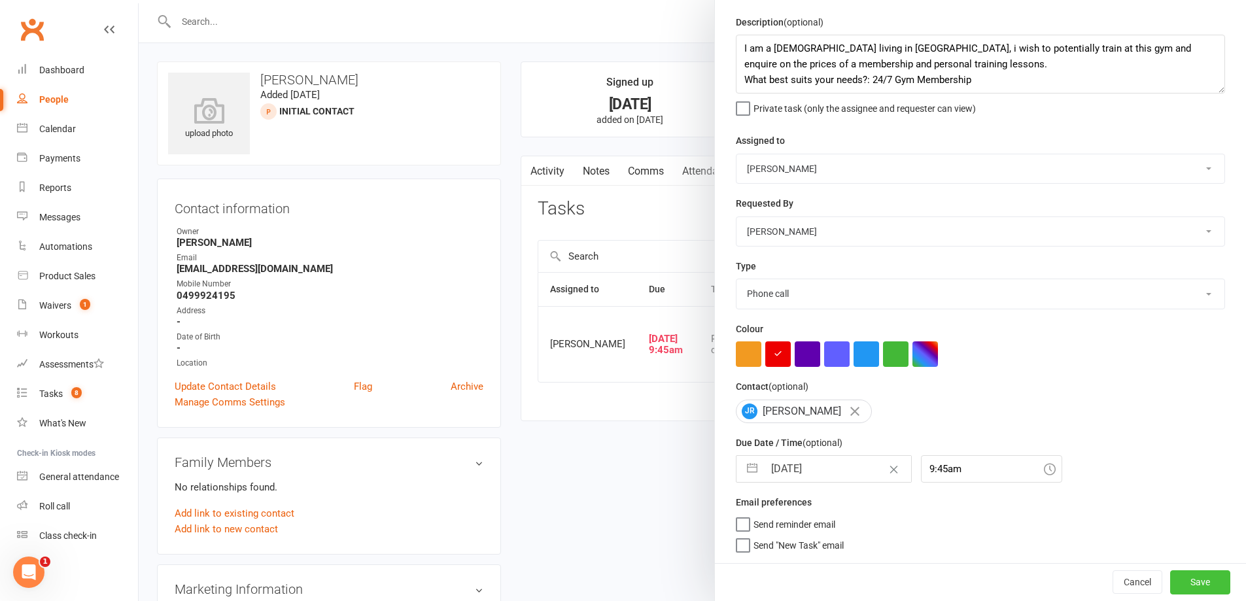
click at [1188, 581] on button "Save" at bounding box center [1200, 582] width 60 height 24
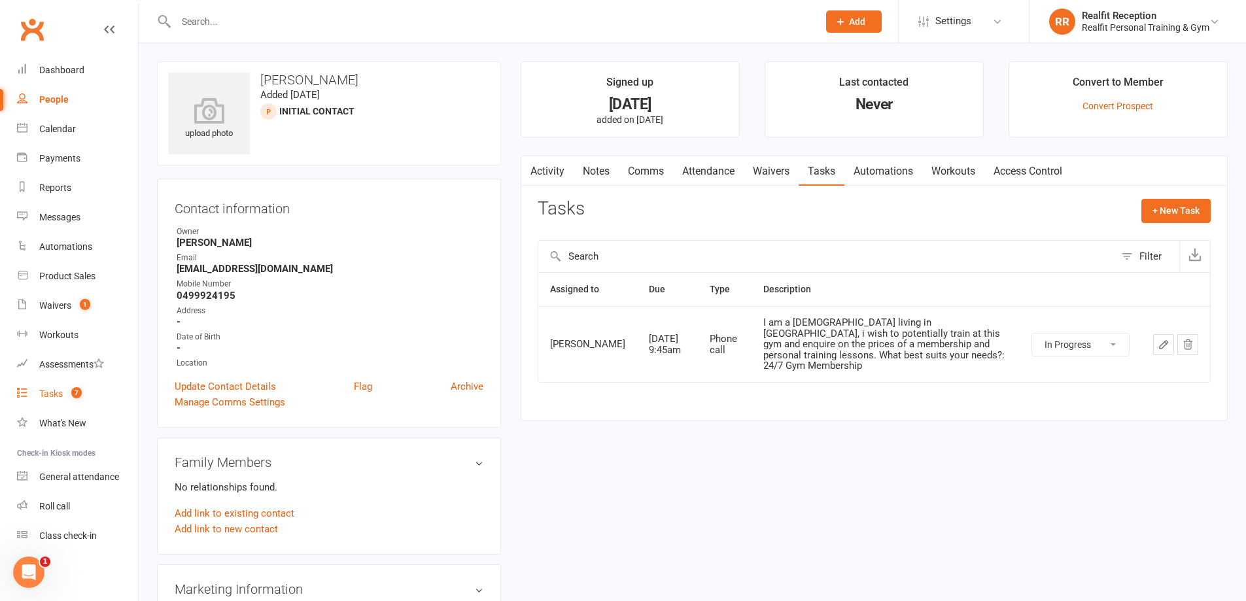
click at [42, 396] on div "Tasks" at bounding box center [51, 393] width 24 height 10
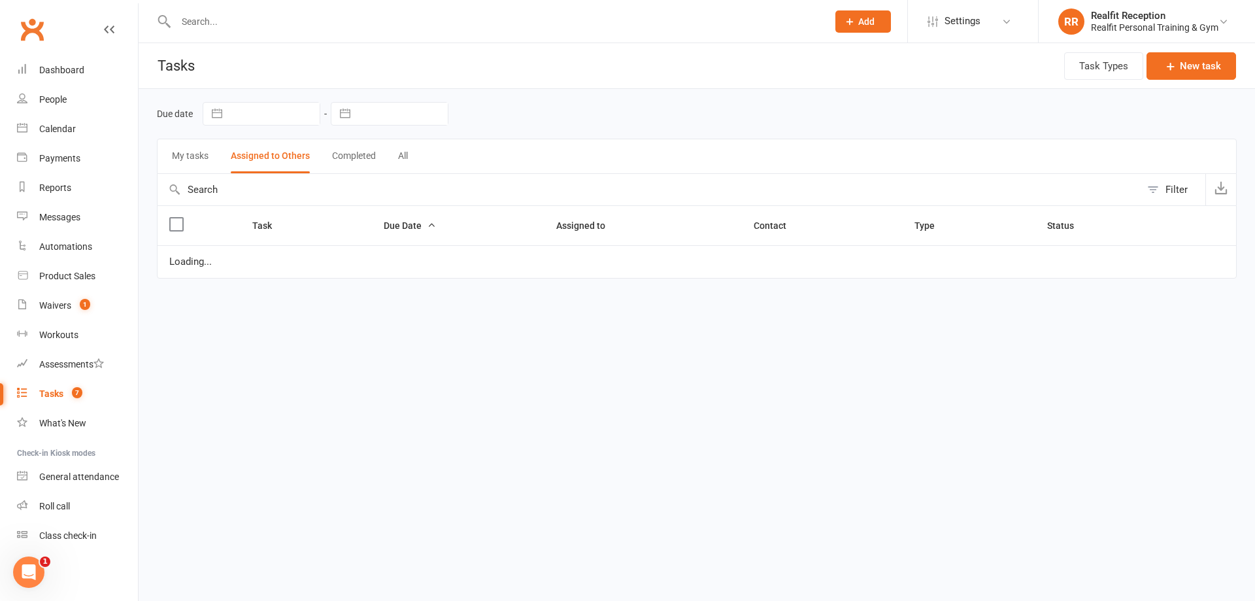
select select "waiting"
select select "started"
select select "waiting"
select select "started"
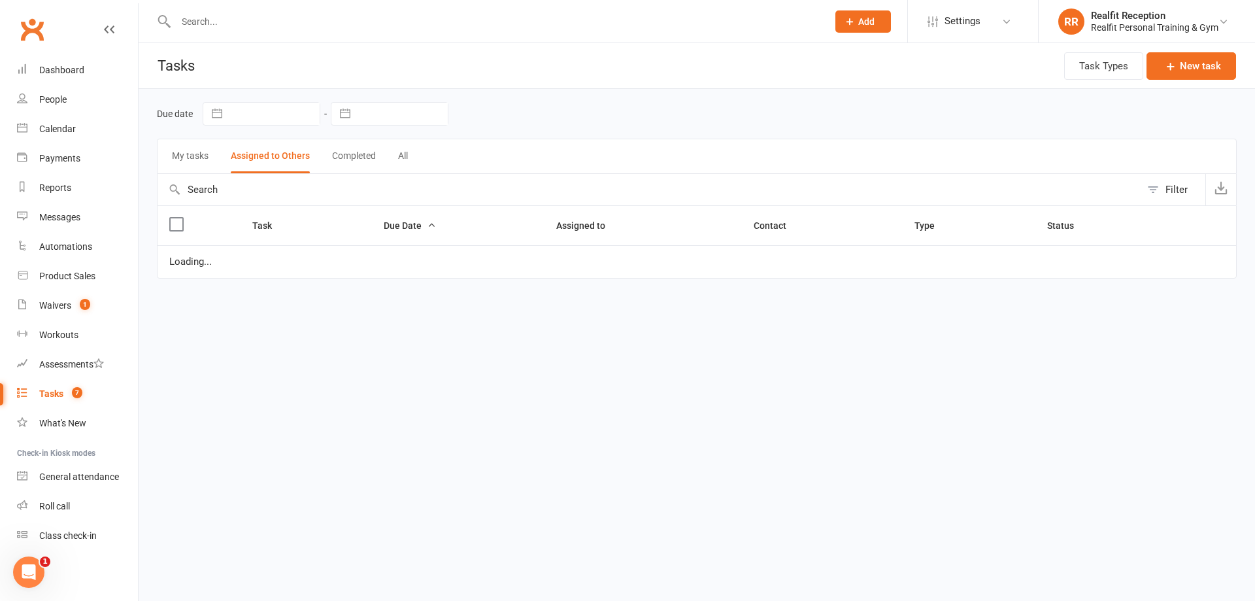
select select "started"
select select "waiting"
select select "started"
select select "waiting"
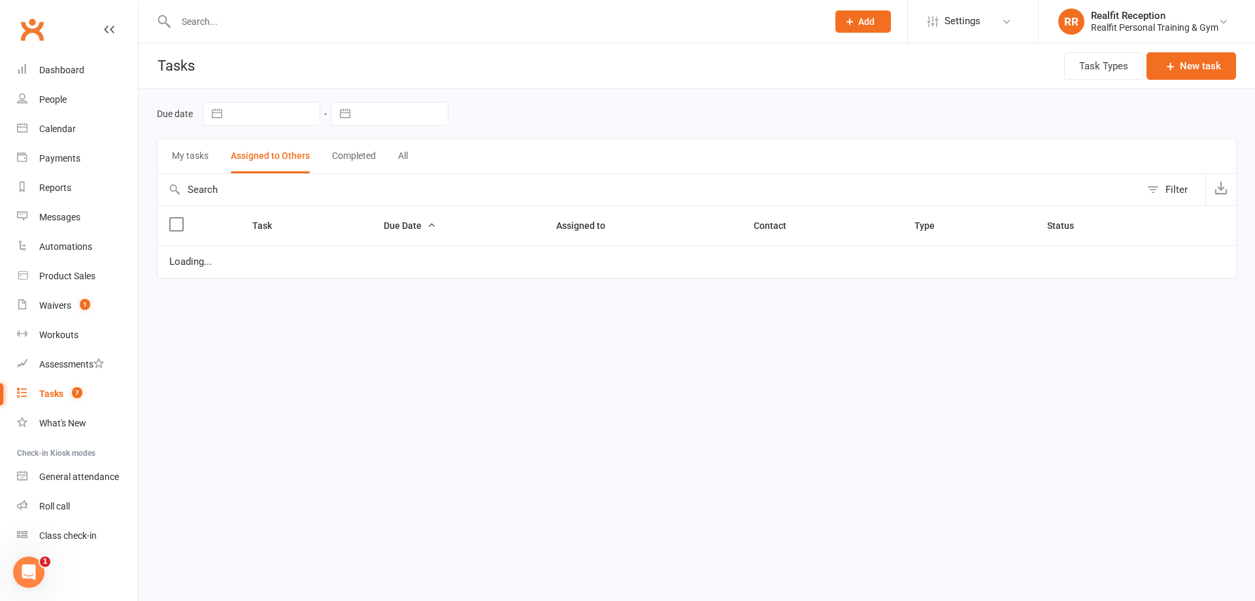
select select "started"
select select "waiting"
select select "started"
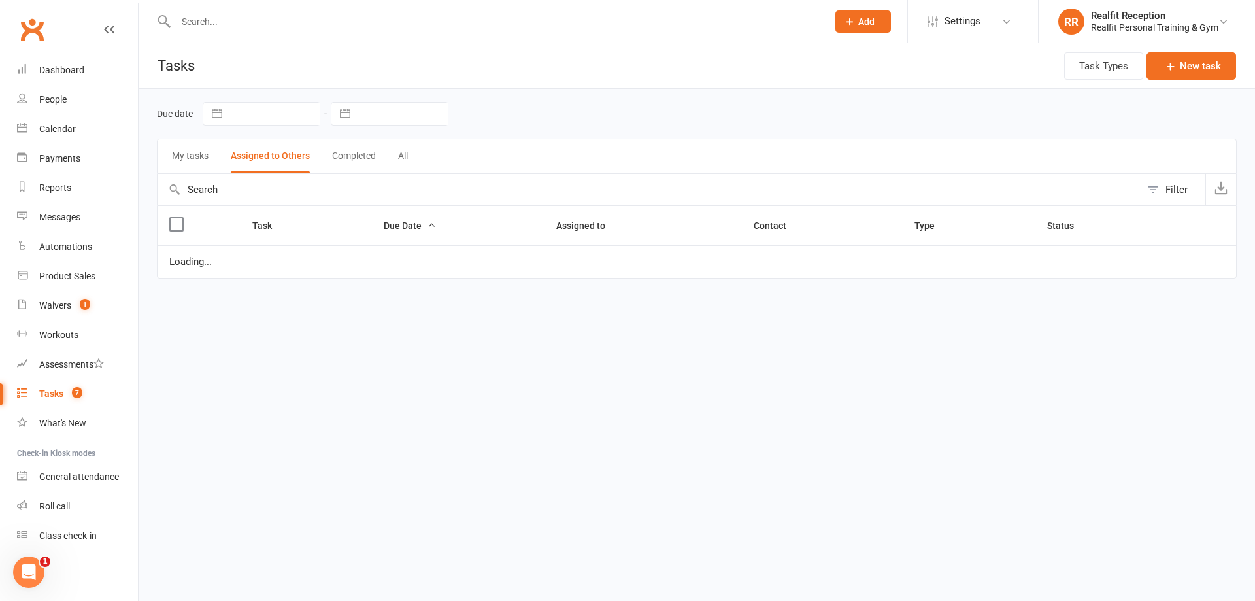
select select "started"
select select "waiting"
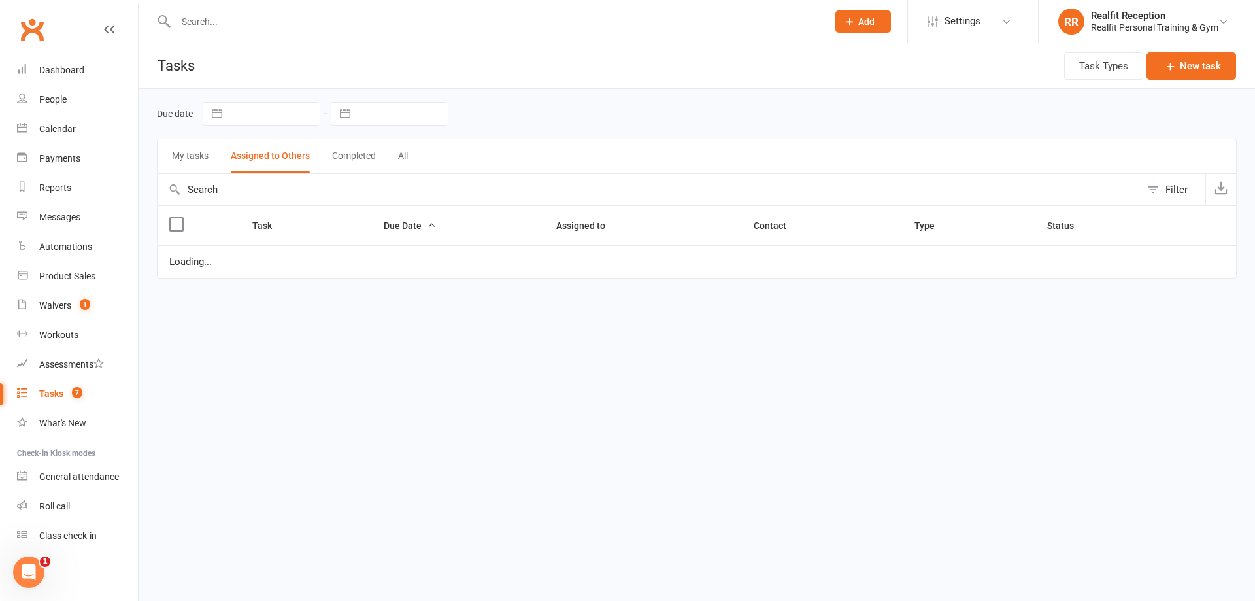
select select "waiting"
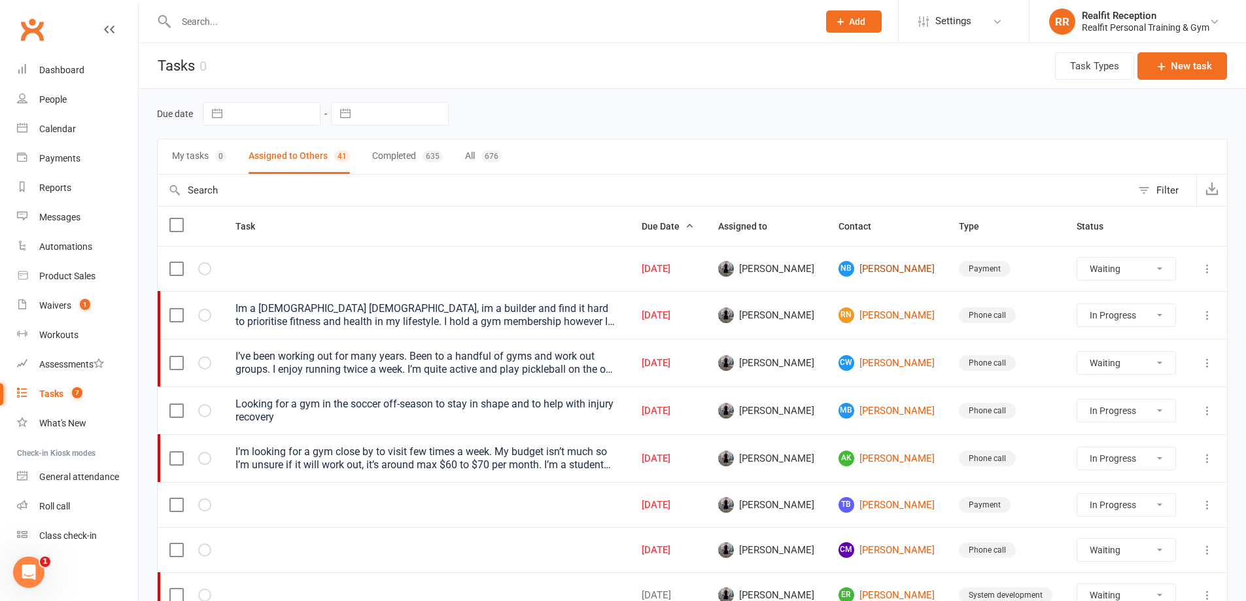
click at [888, 265] on link "NB [PERSON_NAME]" at bounding box center [886, 269] width 97 height 16
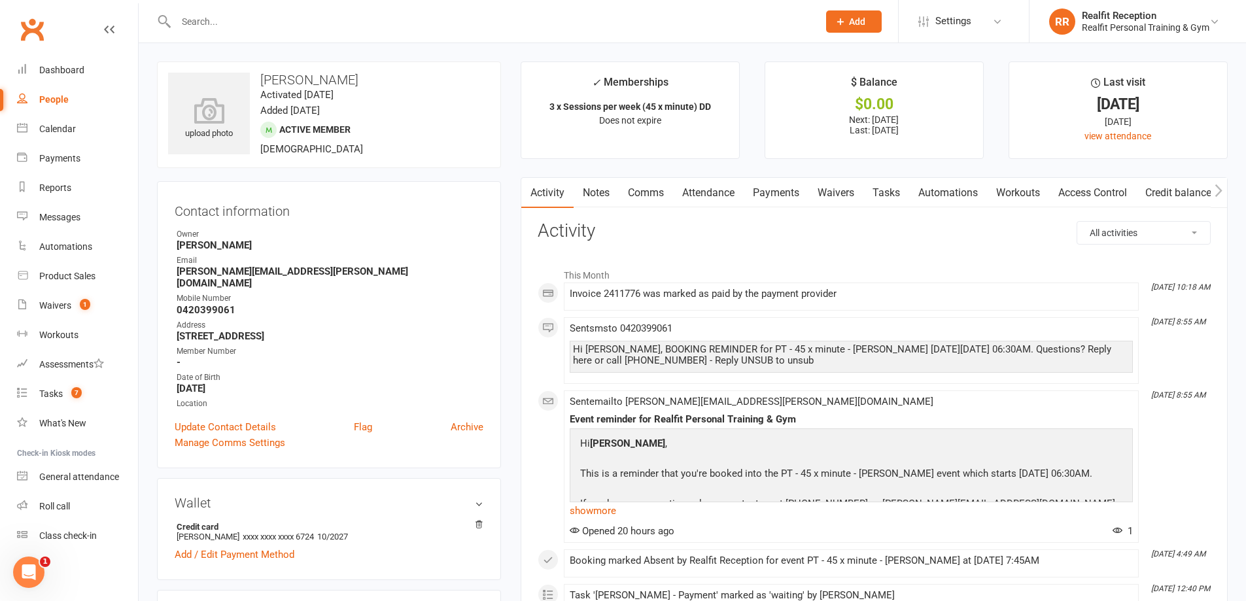
click at [790, 192] on link "Payments" at bounding box center [775, 193] width 65 height 30
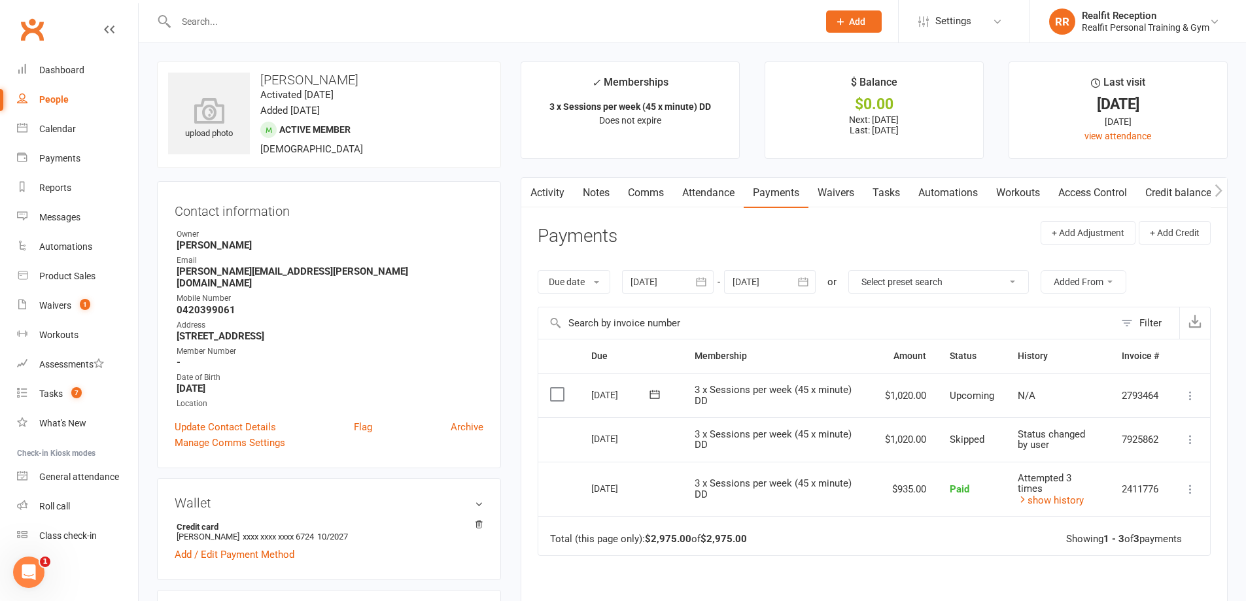
click at [876, 190] on link "Tasks" at bounding box center [886, 193] width 46 height 30
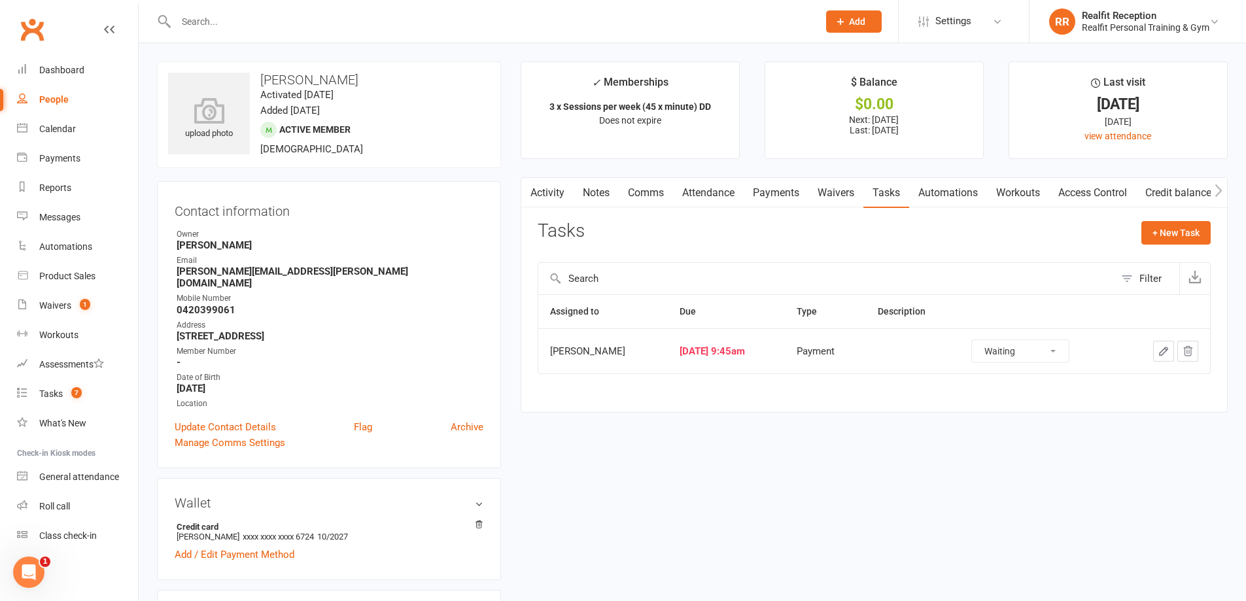
click at [1045, 354] on select "Not Started In Progress Waiting Complete" at bounding box center [1020, 351] width 97 height 22
click at [982, 340] on select "Not Started In Progress Waiting Complete" at bounding box center [1020, 351] width 97 height 22
select select "waiting"
click at [46, 396] on div "Tasks" at bounding box center [51, 393] width 24 height 10
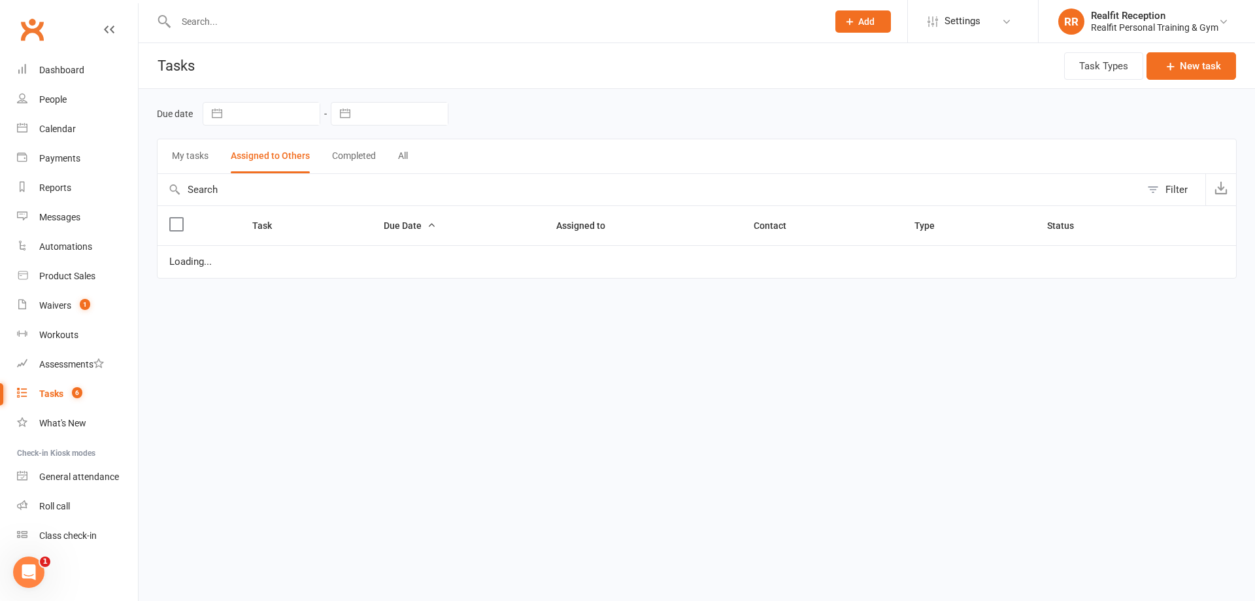
select select "started"
select select "waiting"
select select "started"
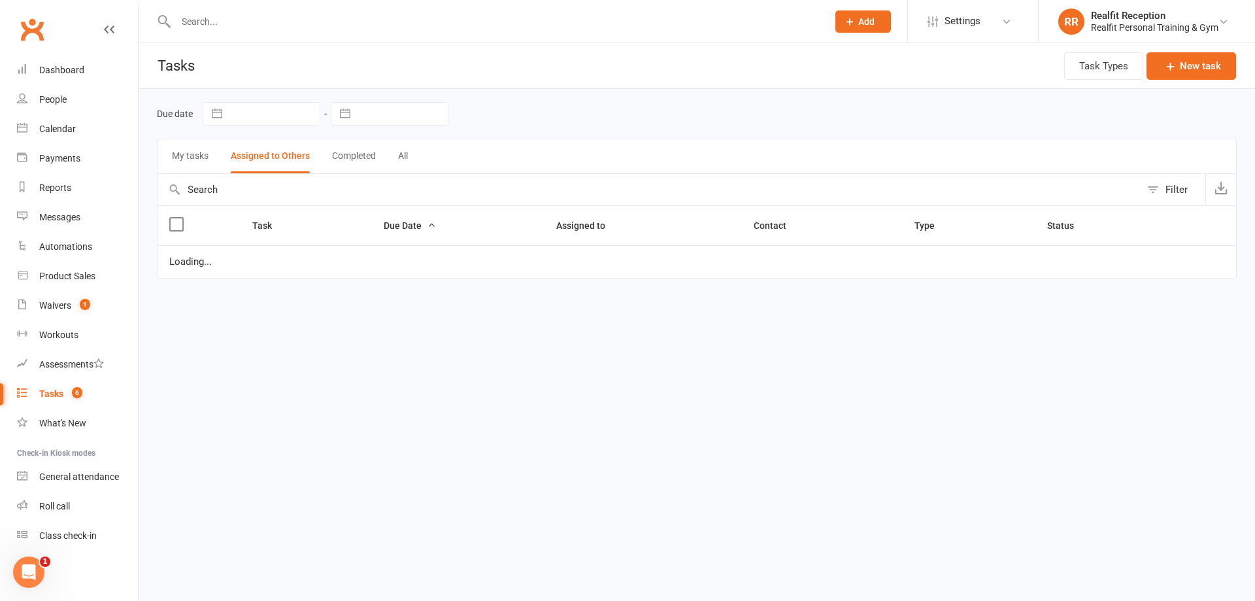
select select "waiting"
select select "started"
select select "waiting"
select select "started"
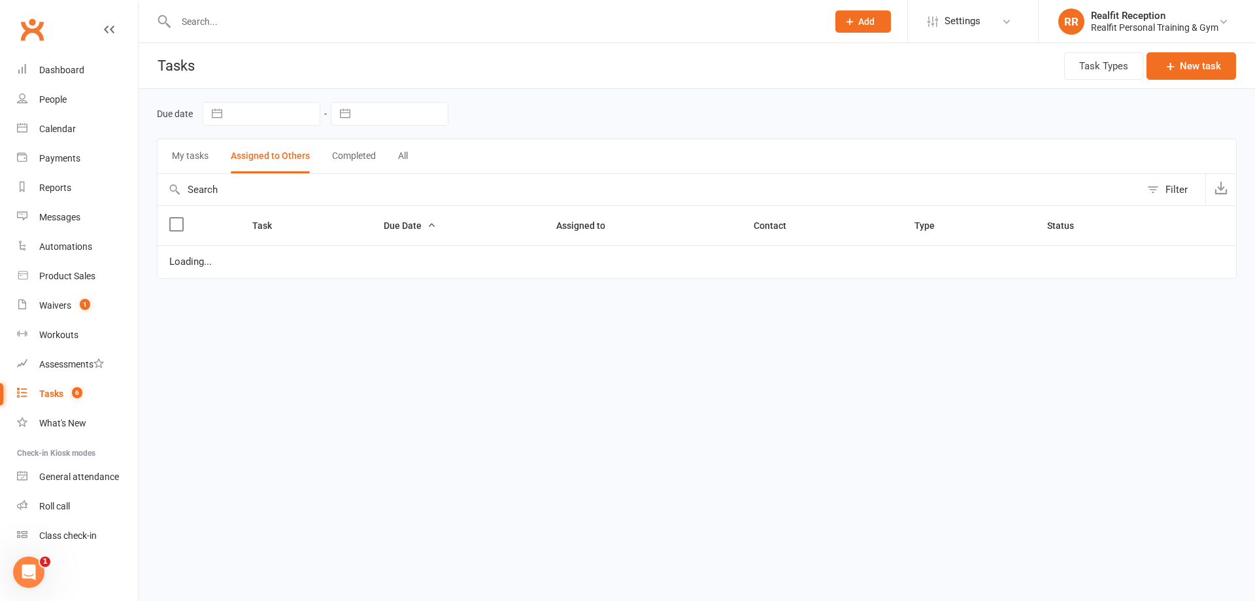
select select "waiting"
select select "started"
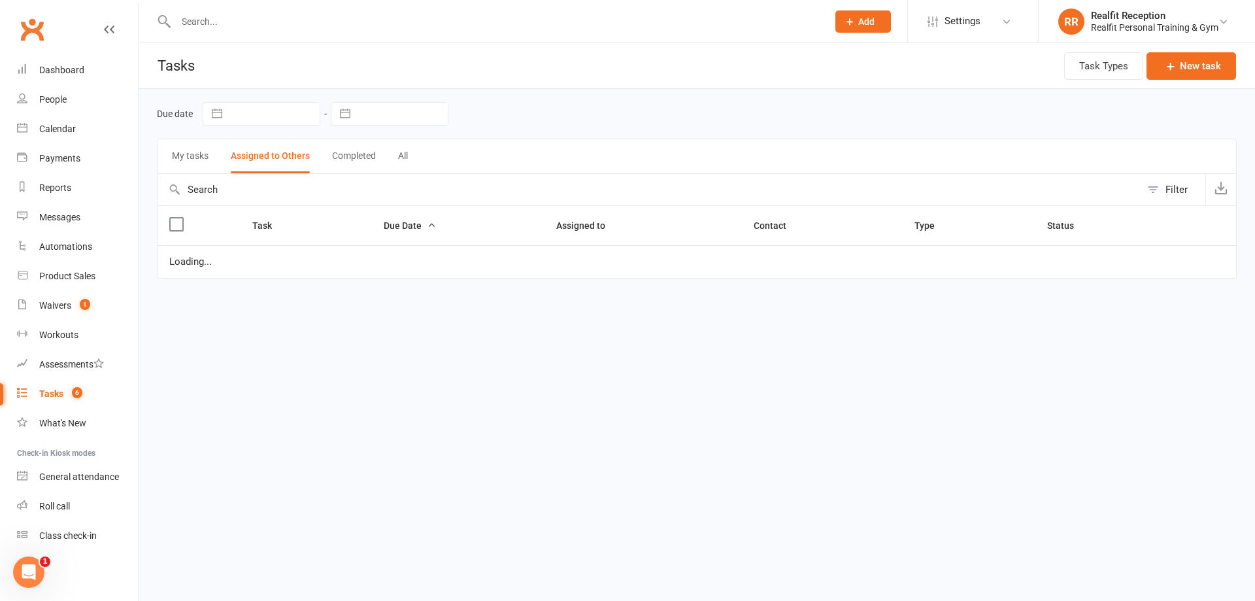
select select "started"
select select "waiting"
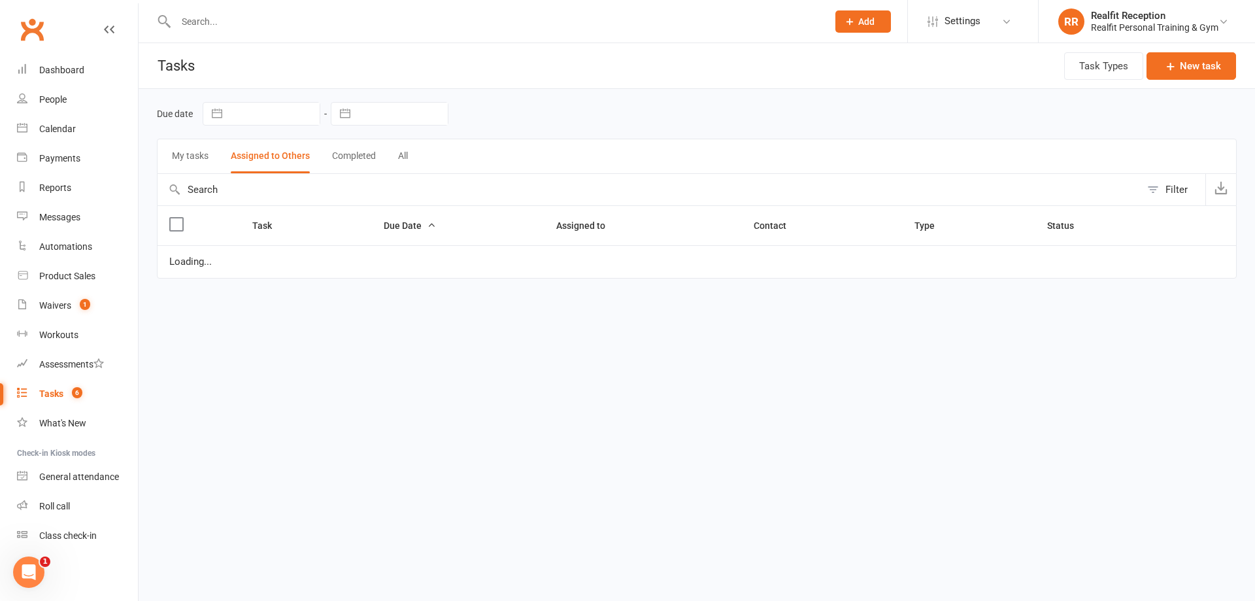
select select "waiting"
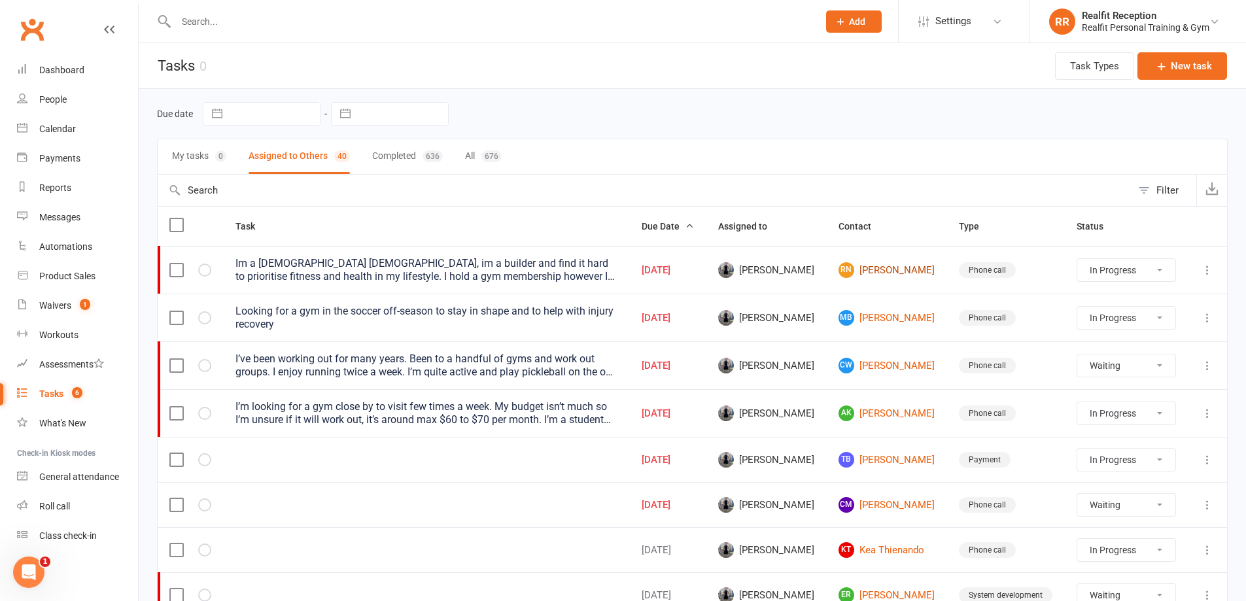
click at [872, 271] on link "[PERSON_NAME]" at bounding box center [886, 270] width 97 height 16
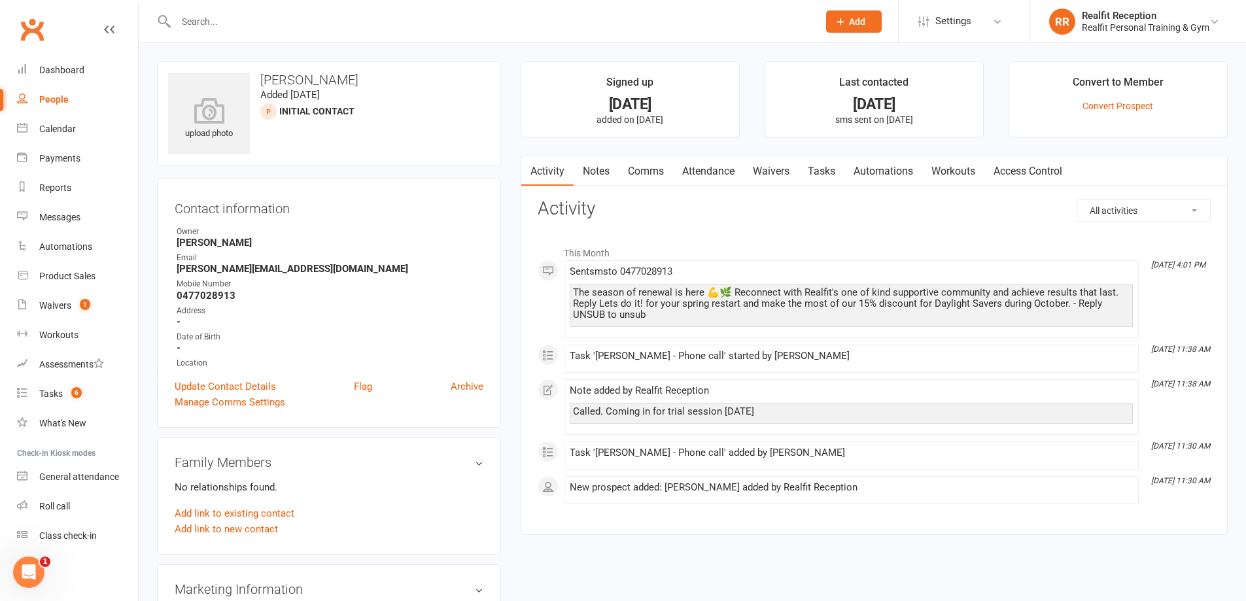
click at [600, 177] on link "Notes" at bounding box center [595, 171] width 45 height 30
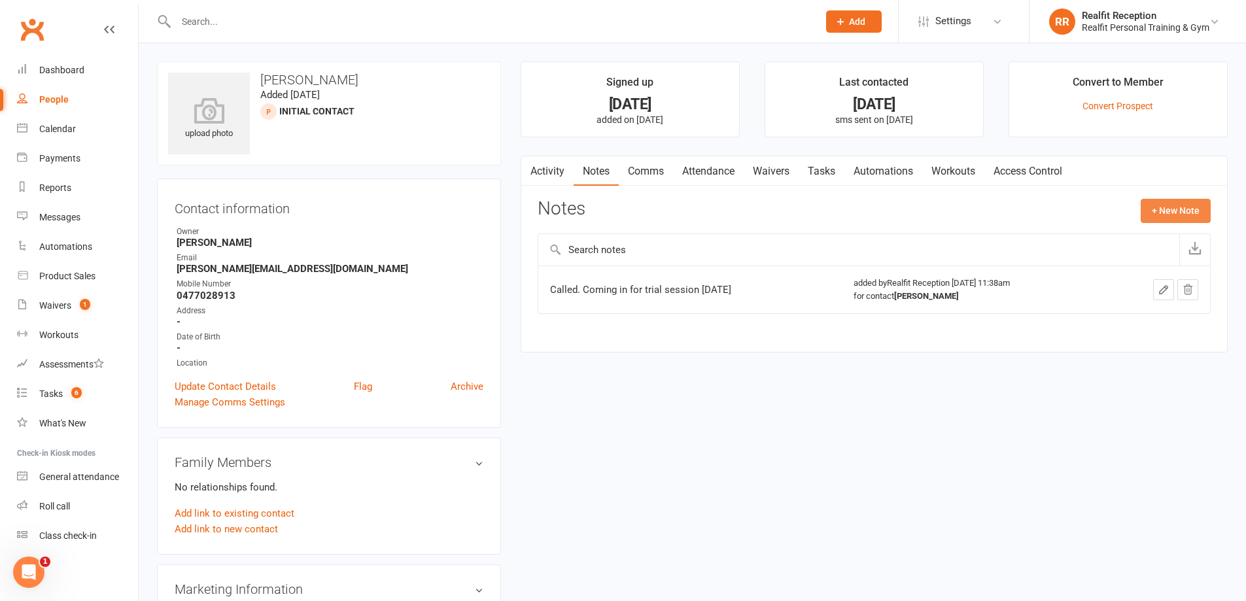
click at [1164, 210] on button "+ New Note" at bounding box center [1175, 211] width 70 height 24
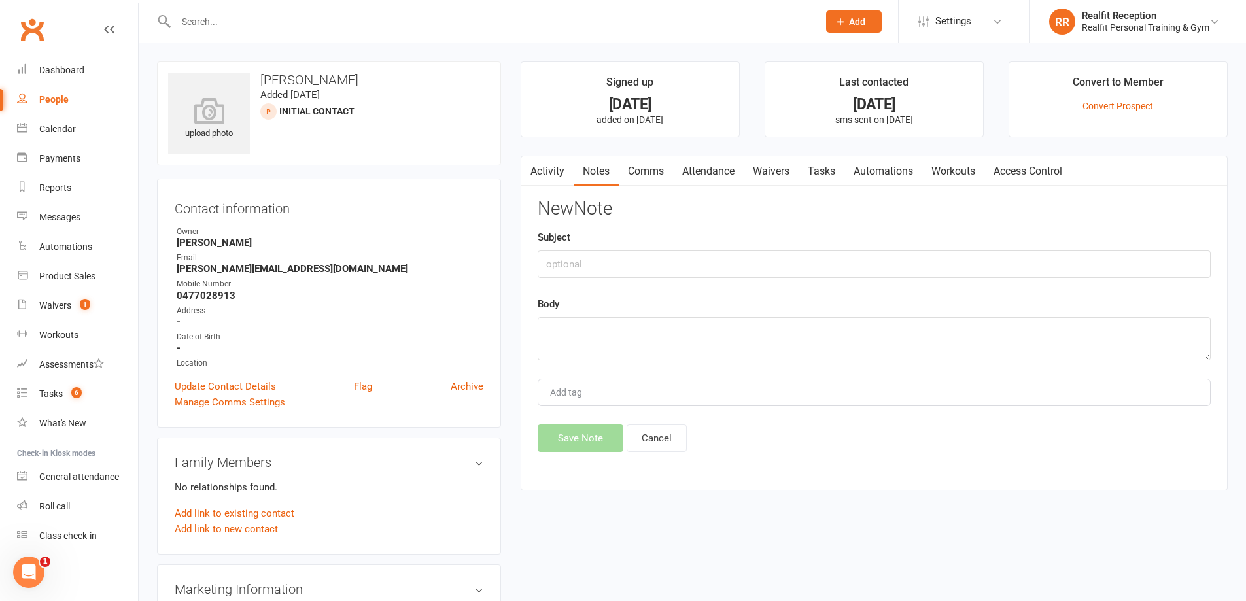
click at [781, 171] on link "Waivers" at bounding box center [770, 171] width 55 height 30
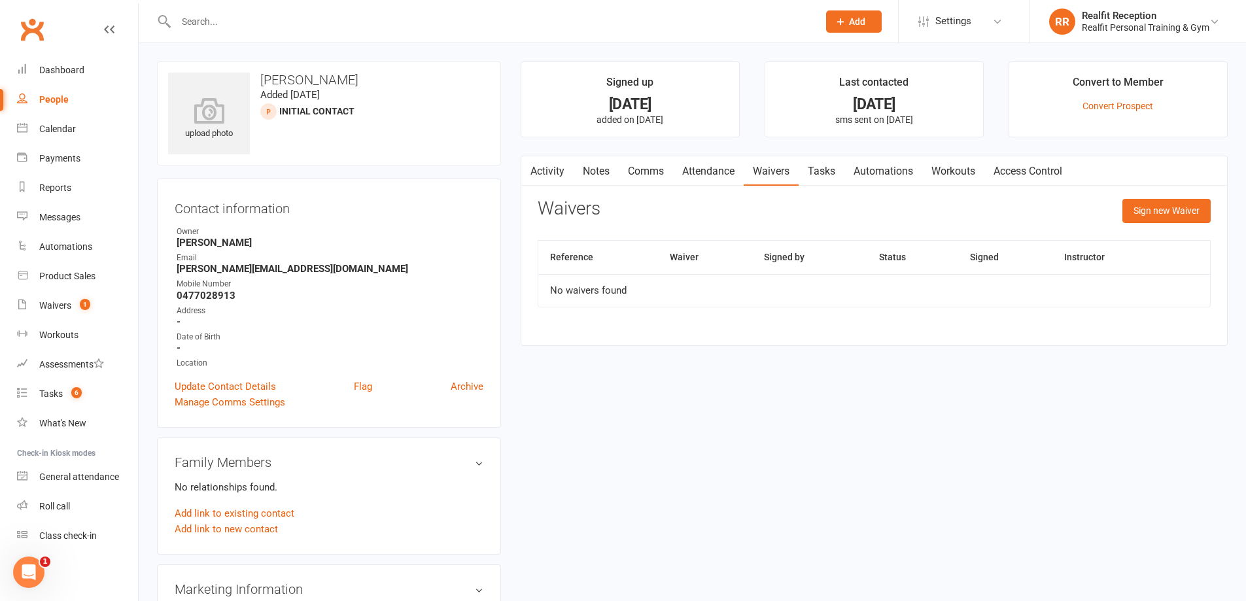
click at [832, 172] on link "Tasks" at bounding box center [821, 171] width 46 height 30
select select "started"
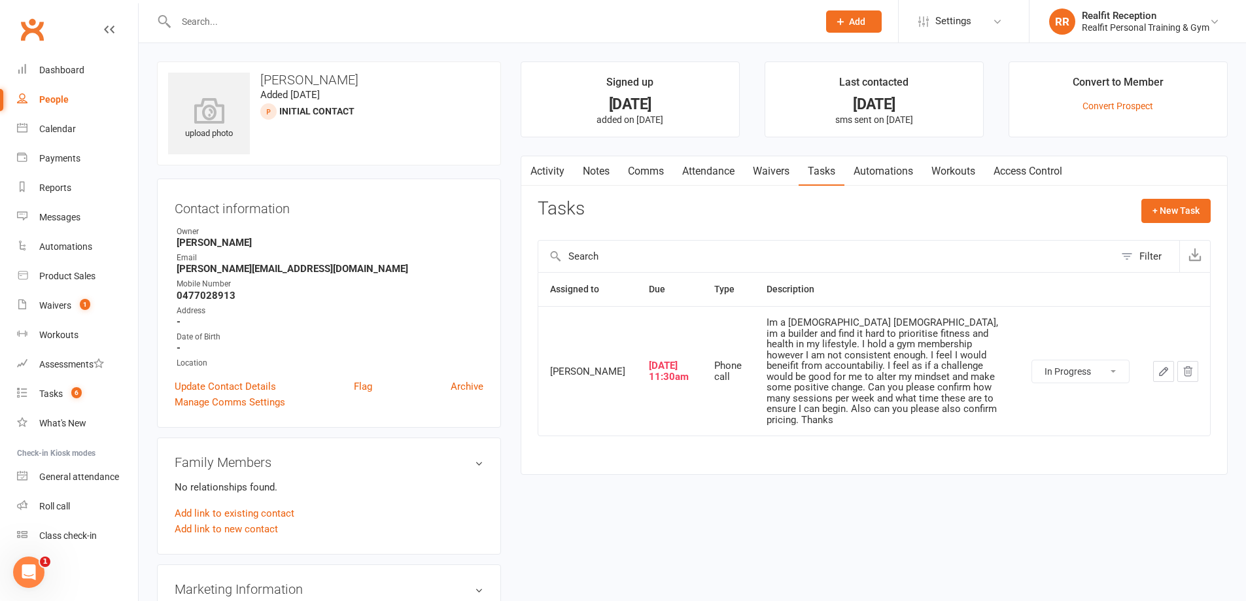
click at [592, 171] on link "Notes" at bounding box center [595, 171] width 45 height 30
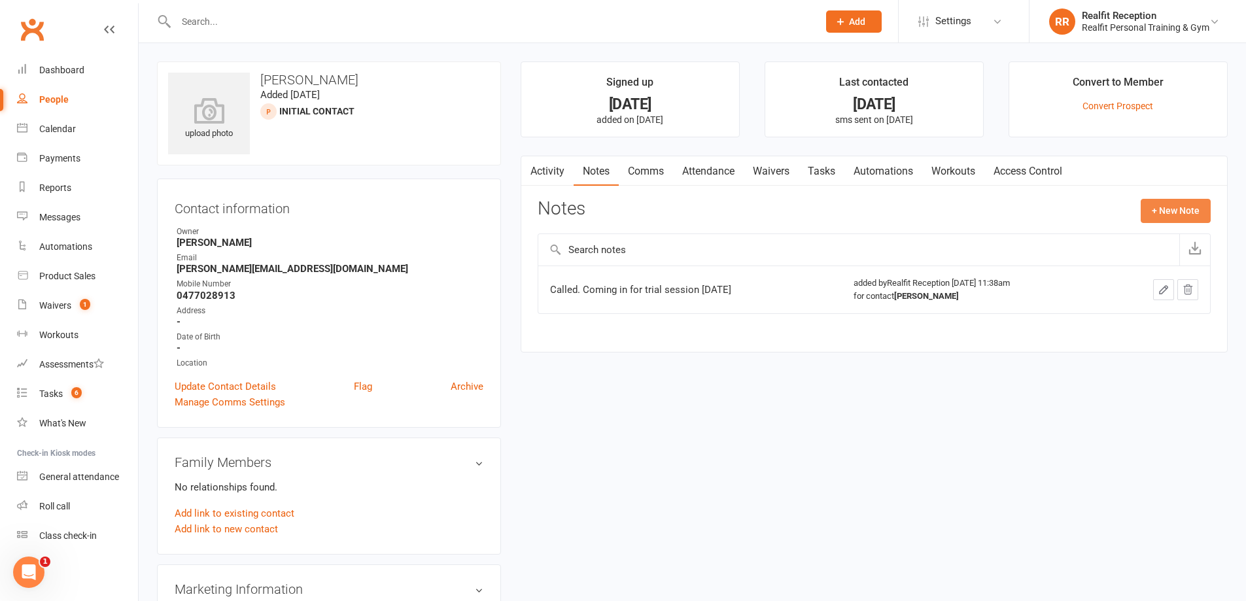
click at [1169, 211] on button "+ New Note" at bounding box center [1175, 211] width 70 height 24
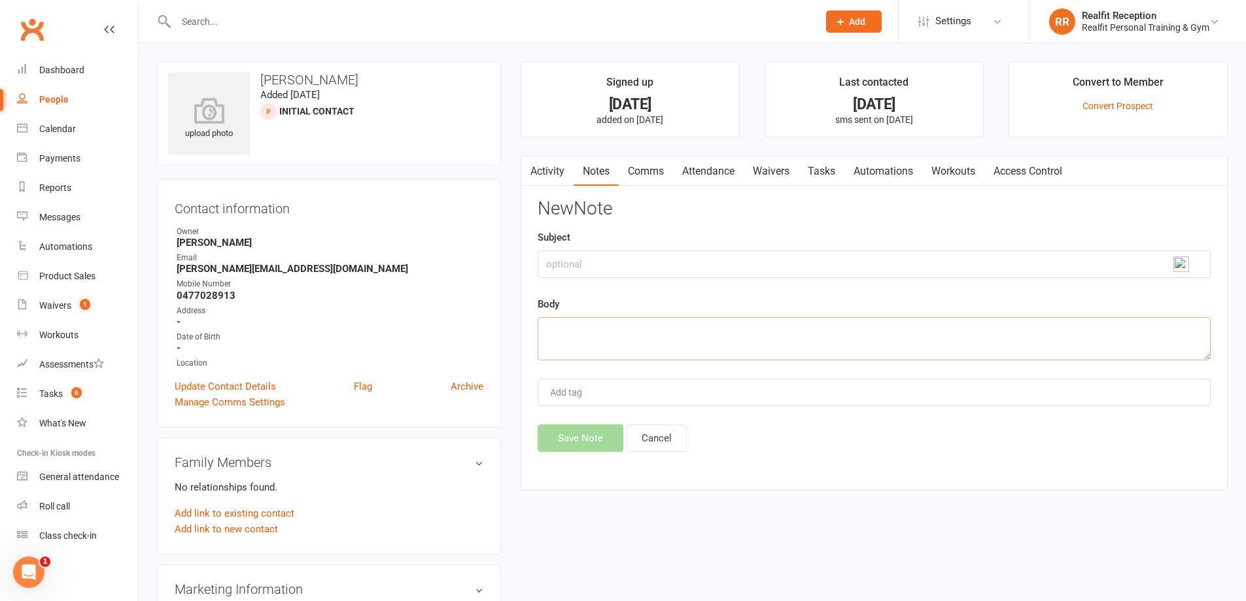
click at [562, 328] on textarea at bounding box center [873, 338] width 673 height 43
type textarea "Sent SMS"
click at [602, 441] on button "Save Note" at bounding box center [580, 437] width 86 height 27
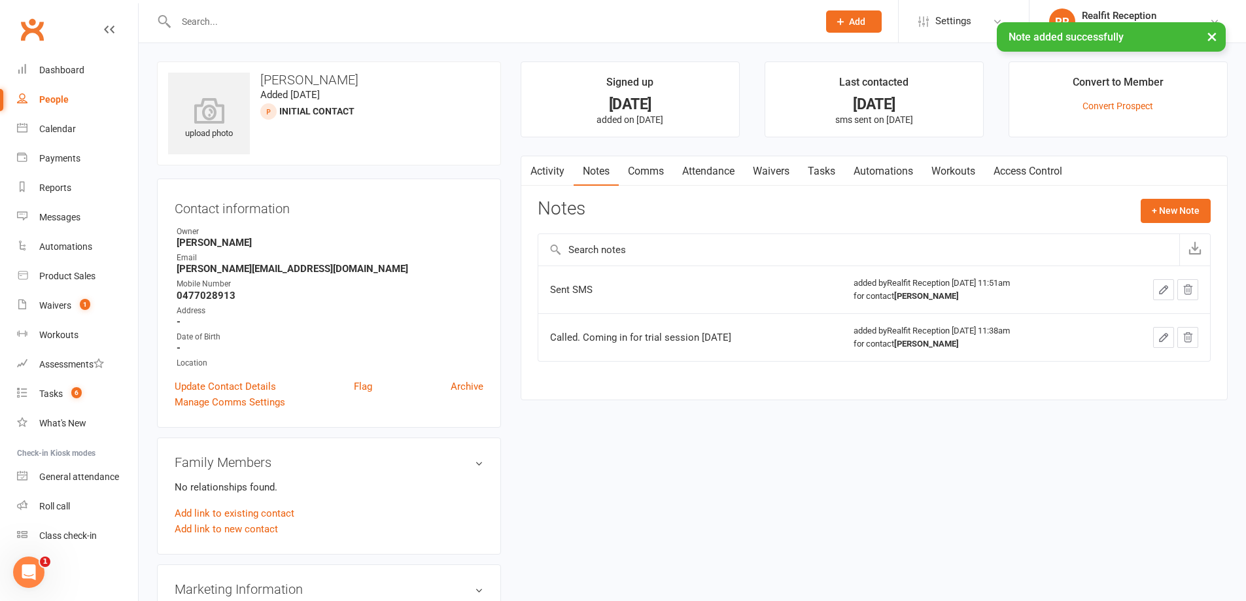
click at [803, 170] on link "Tasks" at bounding box center [821, 171] width 46 height 30
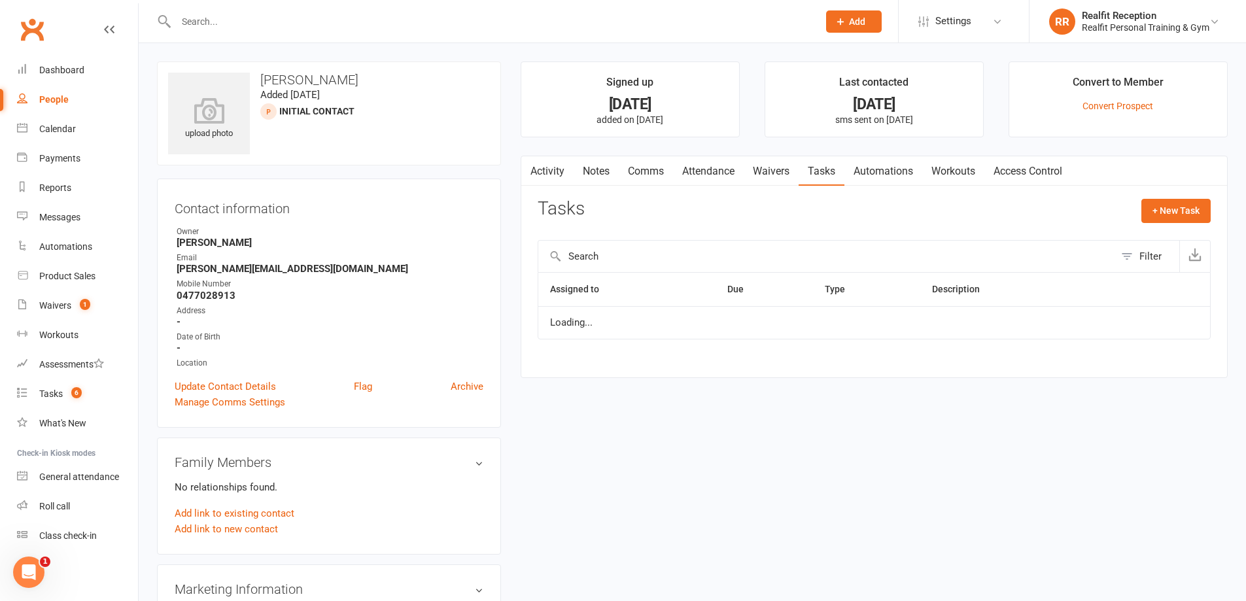
select select "started"
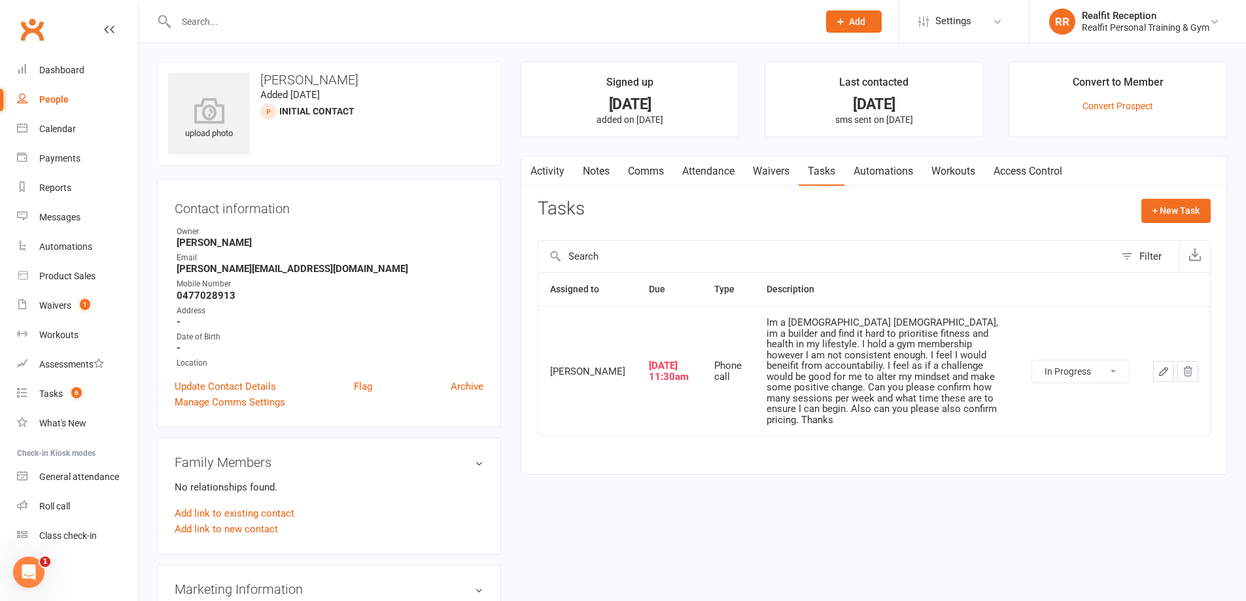
click at [1165, 376] on icon "button" at bounding box center [1163, 372] width 12 height 12
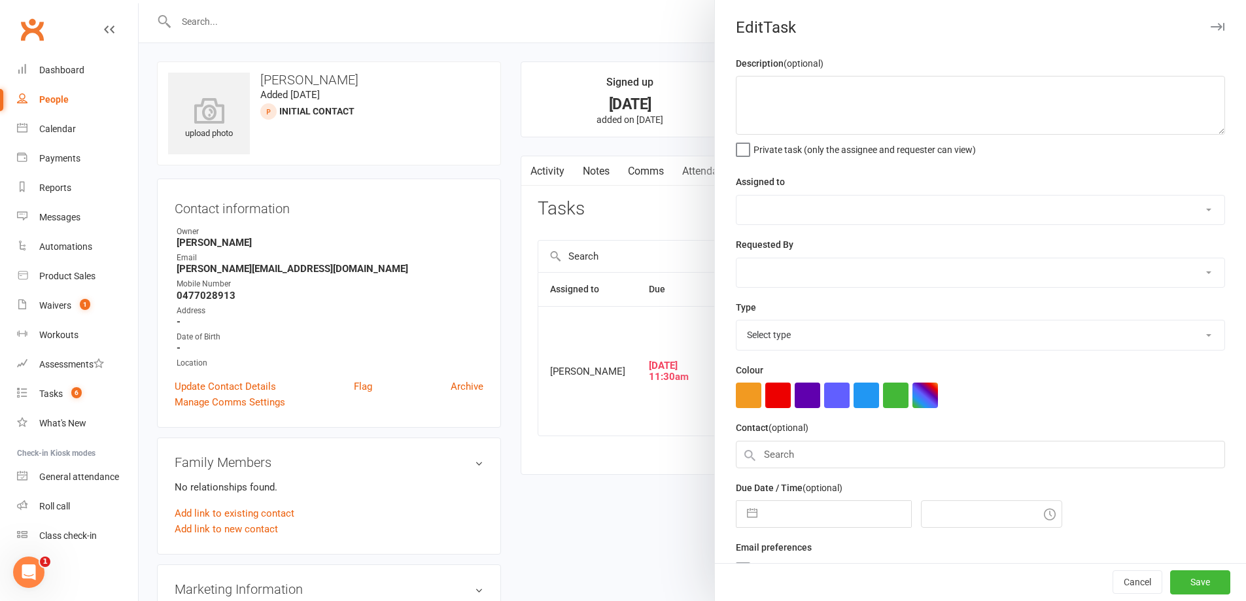
type textarea "Im a [DEMOGRAPHIC_DATA] [DEMOGRAPHIC_DATA], im a builder and find it hard to pr…"
select select "49223"
type input "[DATE]"
type input "11:30am"
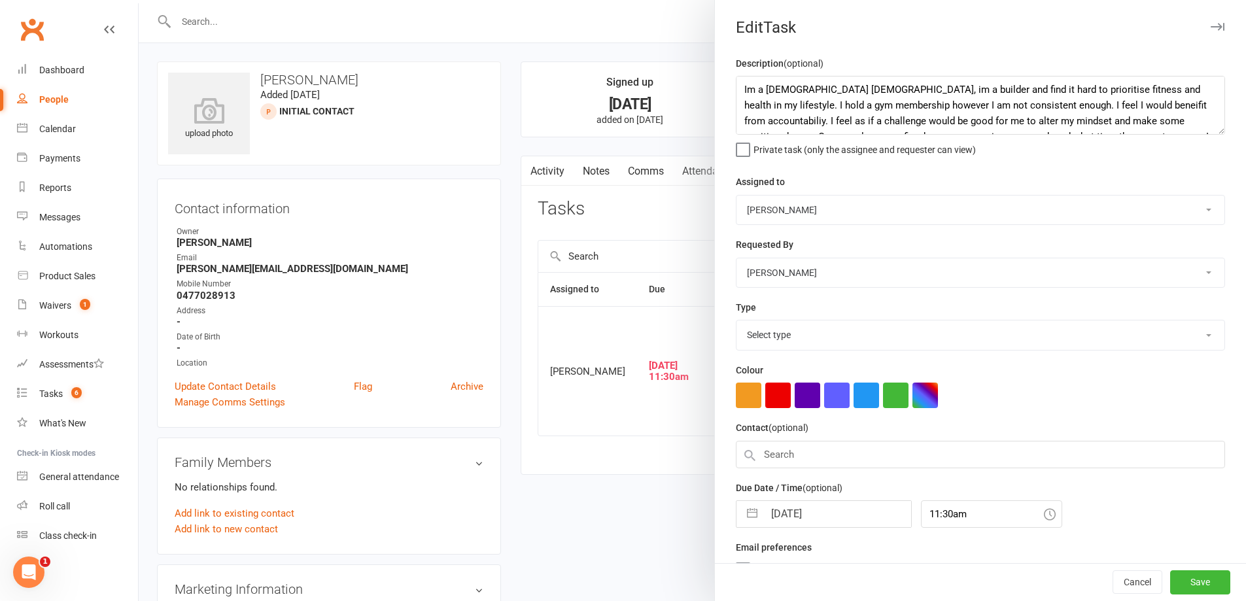
select select "26751"
click at [845, 519] on input "[DATE]" at bounding box center [837, 510] width 147 height 26
select select "8"
select select "2025"
select select "9"
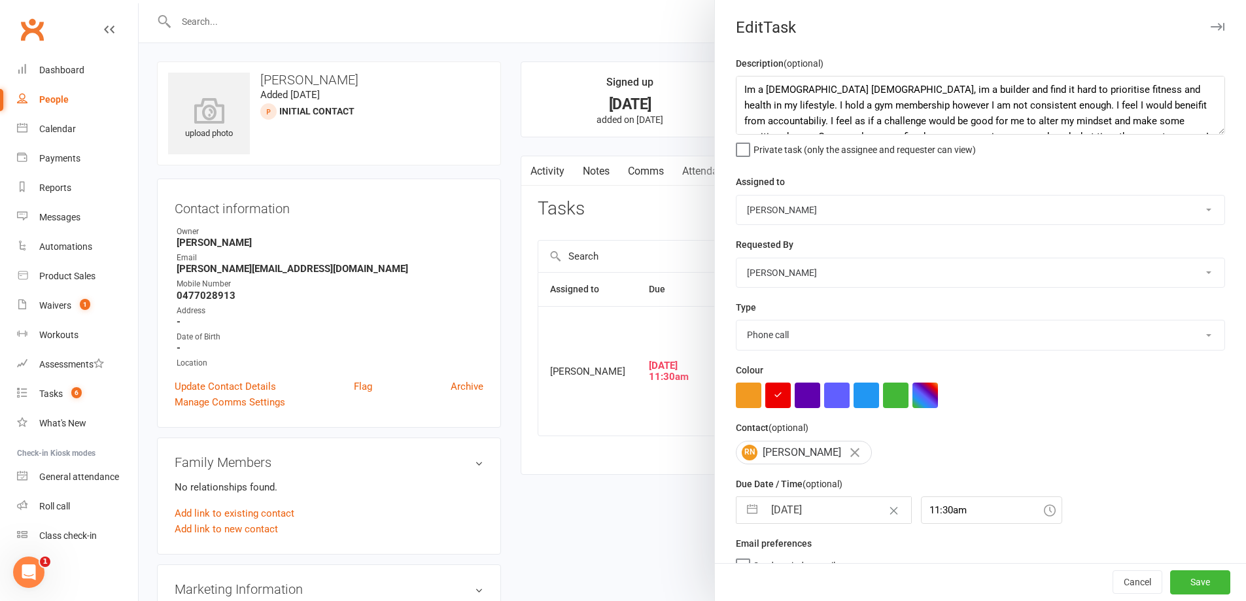
select select "2025"
select select "10"
select select "2025"
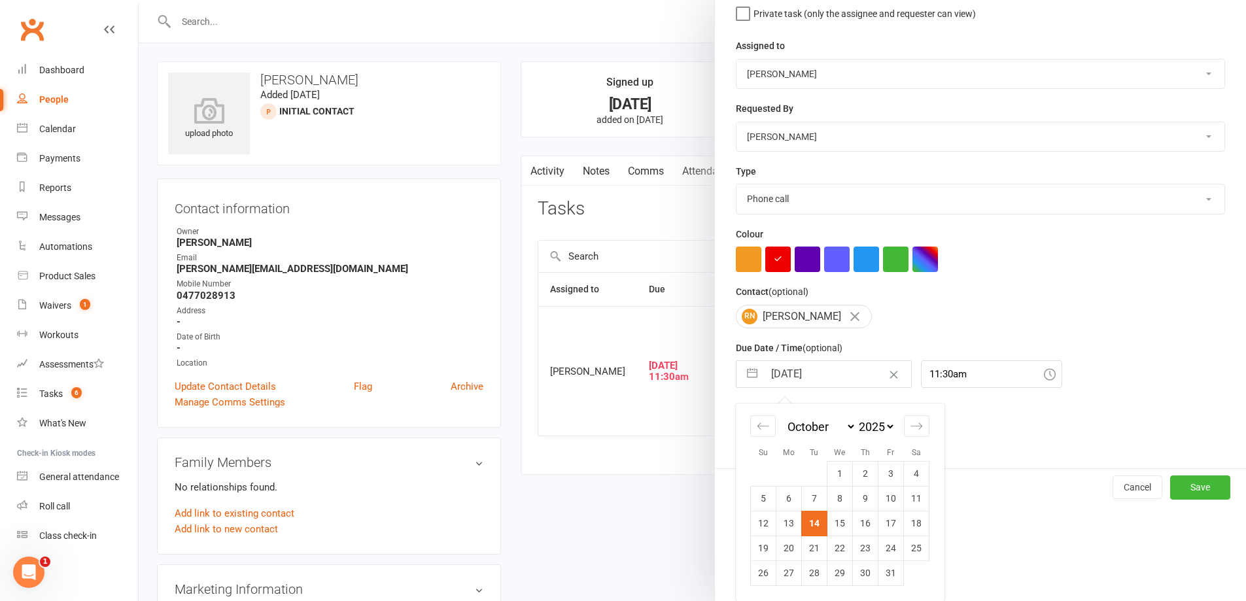
drag, startPoint x: 894, startPoint y: 528, endPoint x: 947, endPoint y: 533, distance: 53.9
click at [895, 528] on td "17" at bounding box center [891, 523] width 26 height 25
type input "[DATE]"
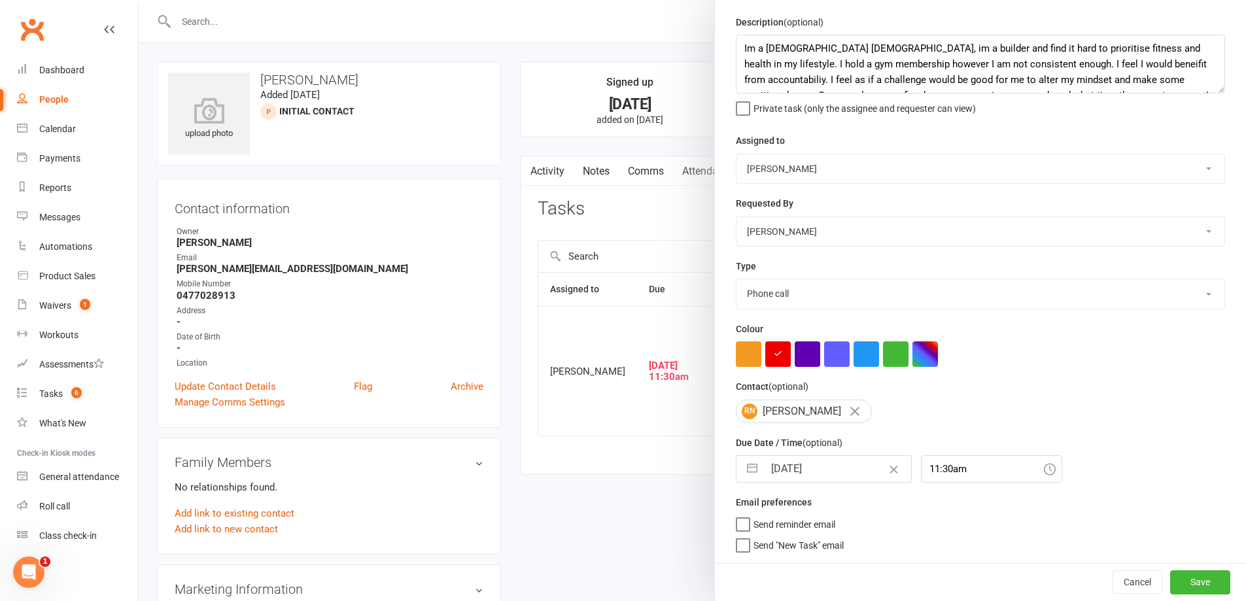
scroll to position [46, 0]
drag, startPoint x: 1191, startPoint y: 579, endPoint x: 1191, endPoint y: 587, distance: 7.2
click at [1191, 582] on button "Save" at bounding box center [1200, 582] width 60 height 24
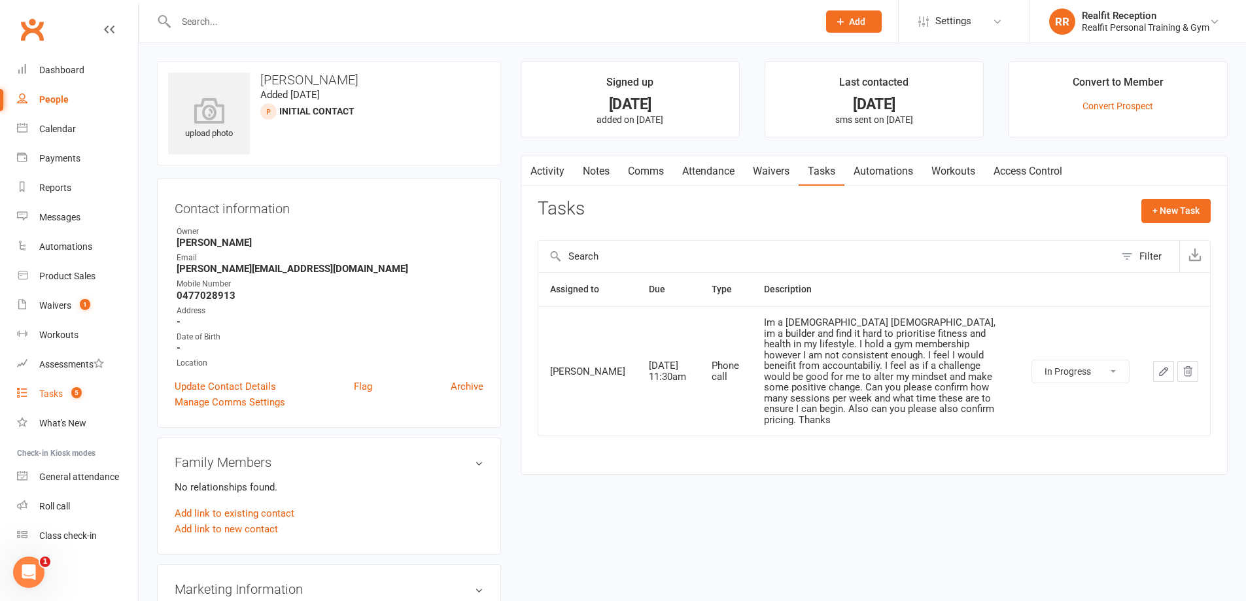
click at [43, 400] on link "Tasks 5" at bounding box center [77, 393] width 121 height 29
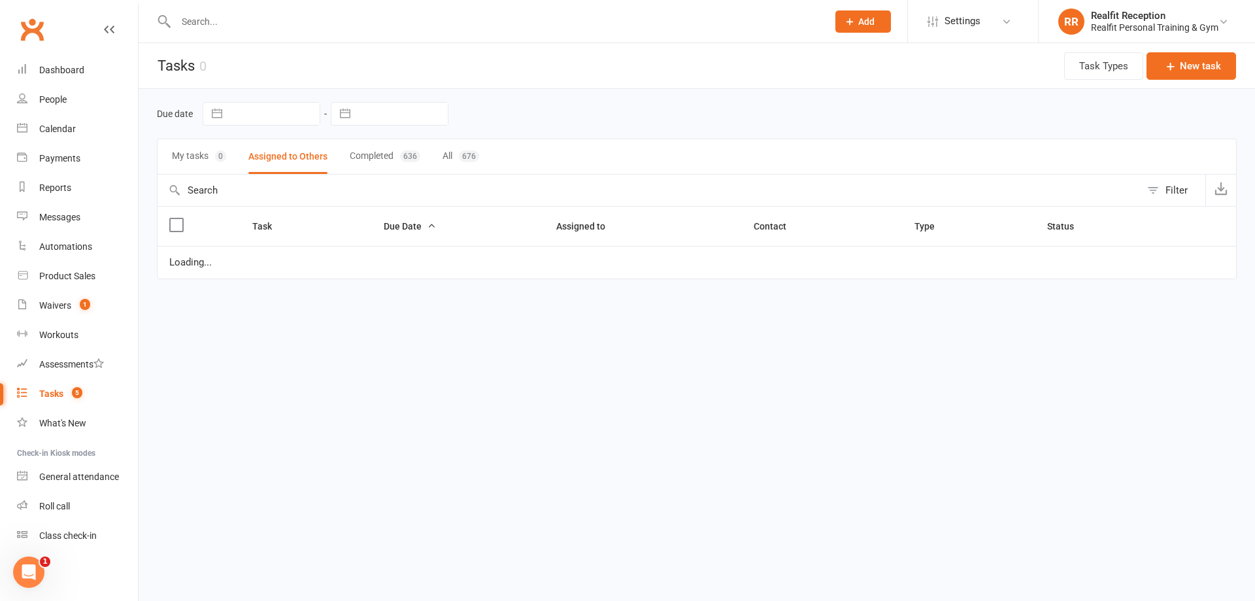
select select "started"
select select "waiting"
select select "started"
select select "waiting"
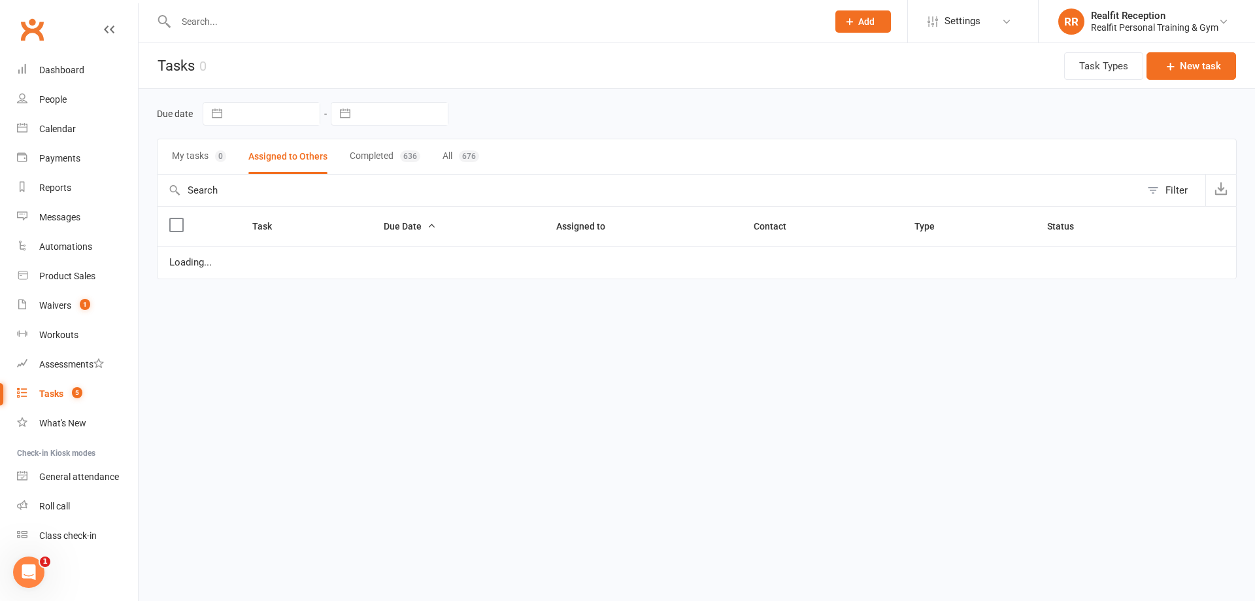
select select "started"
select select "waiting"
select select "started"
select select "waiting"
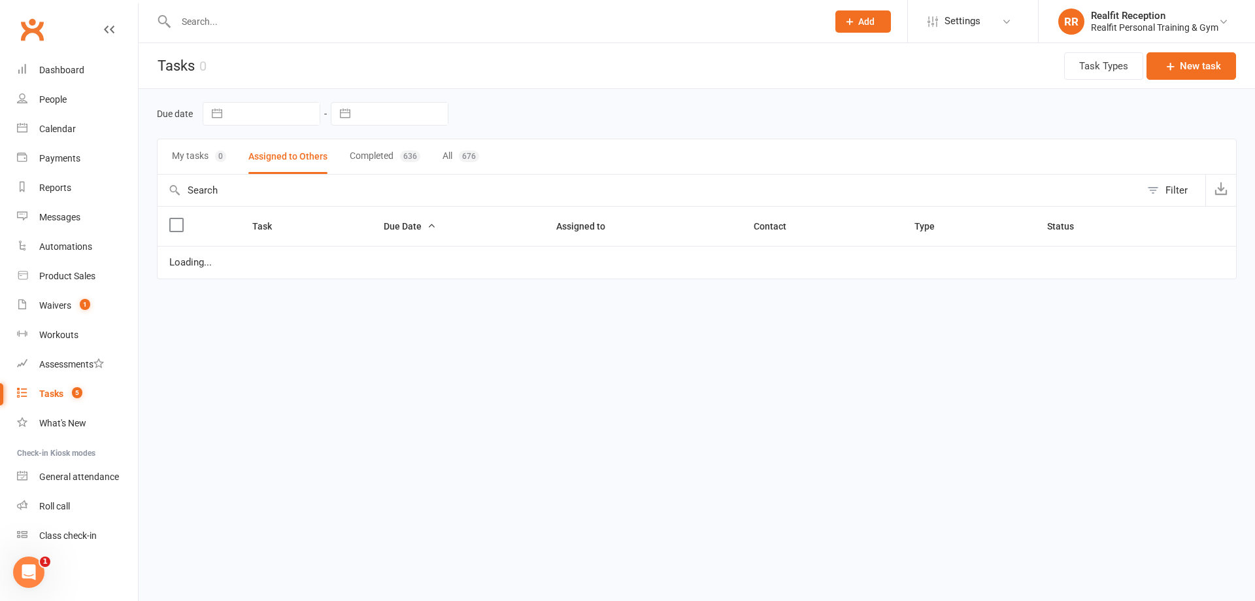
select select "waiting"
select select "started"
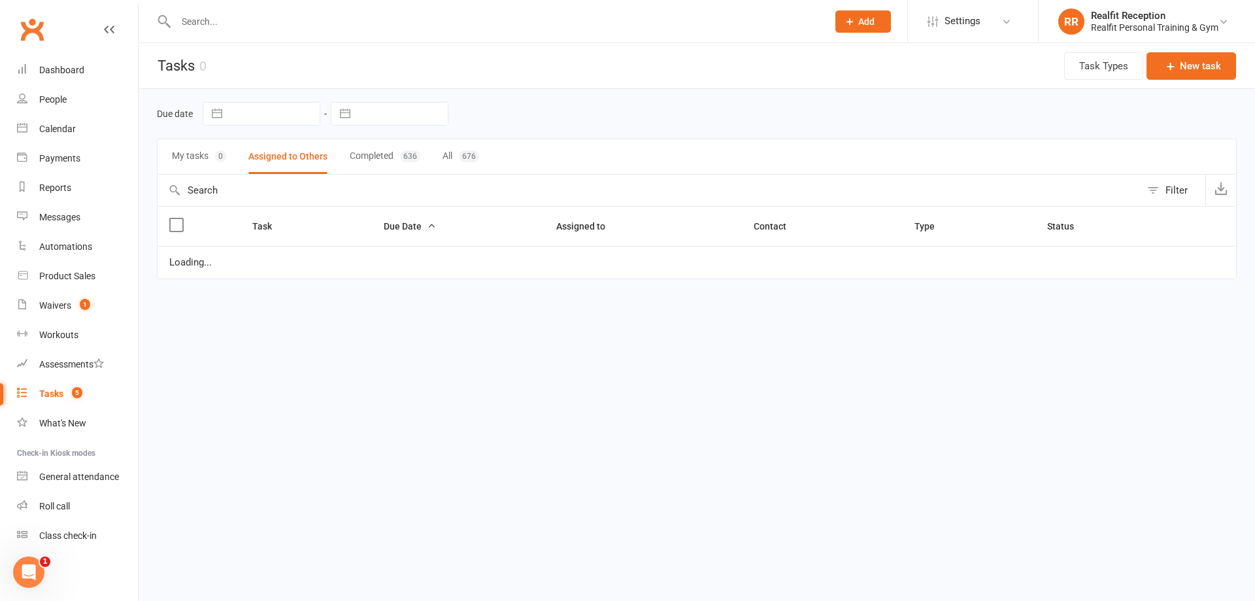
select select "waiting"
select select "started"
select select "waiting"
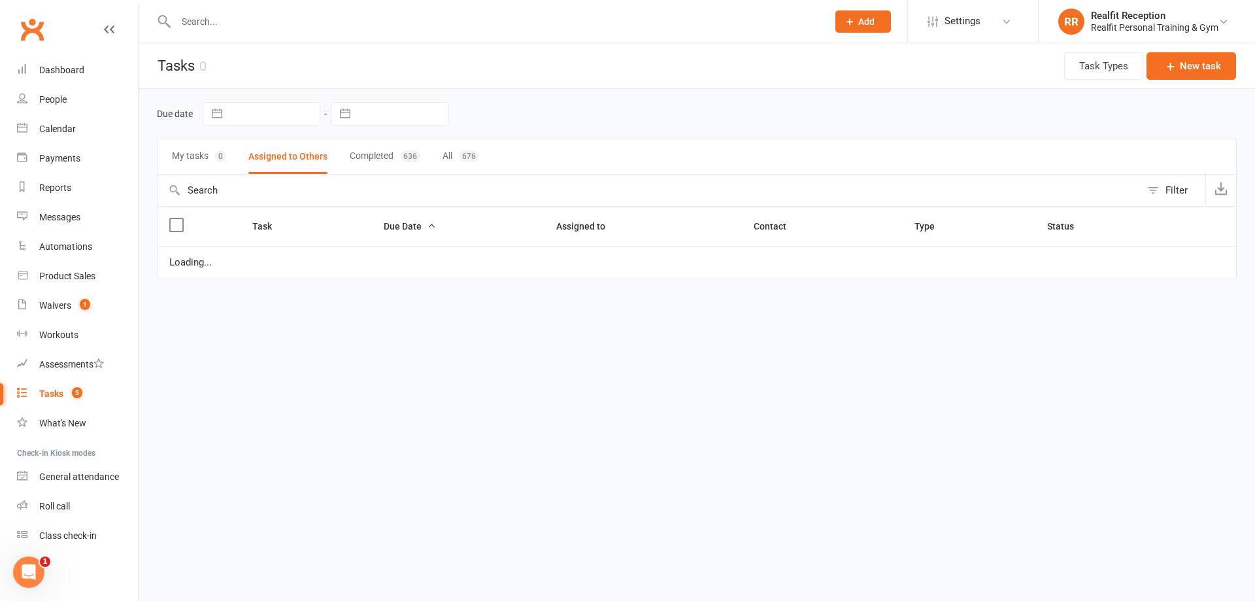
select select "waiting"
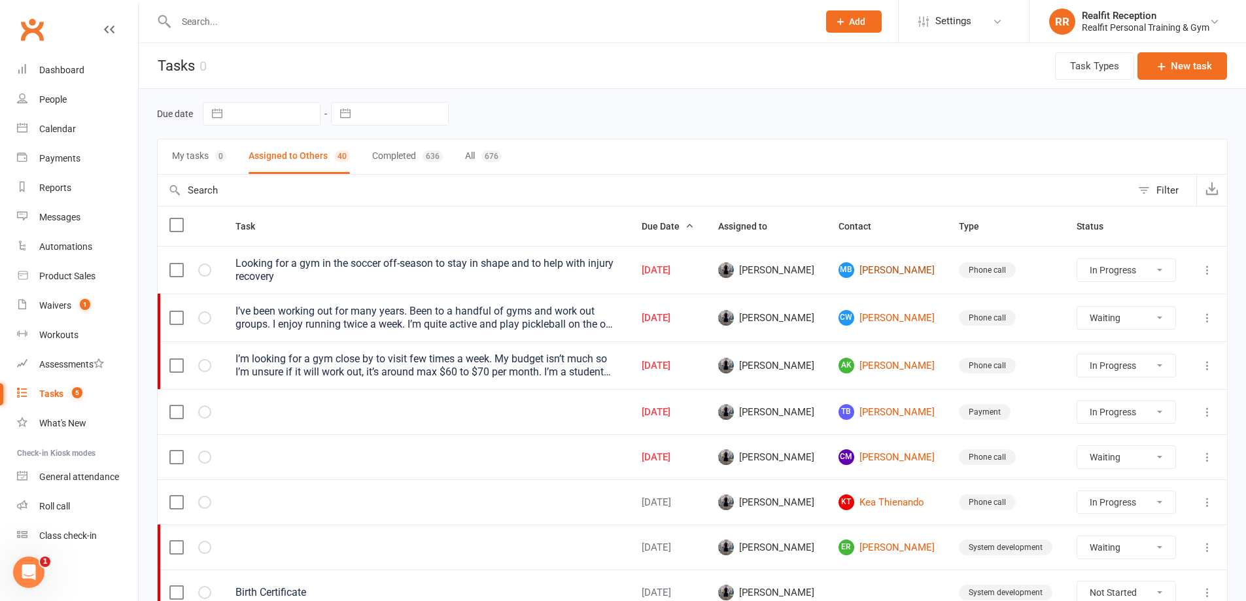
click at [893, 272] on link "MB [PERSON_NAME]" at bounding box center [886, 270] width 97 height 16
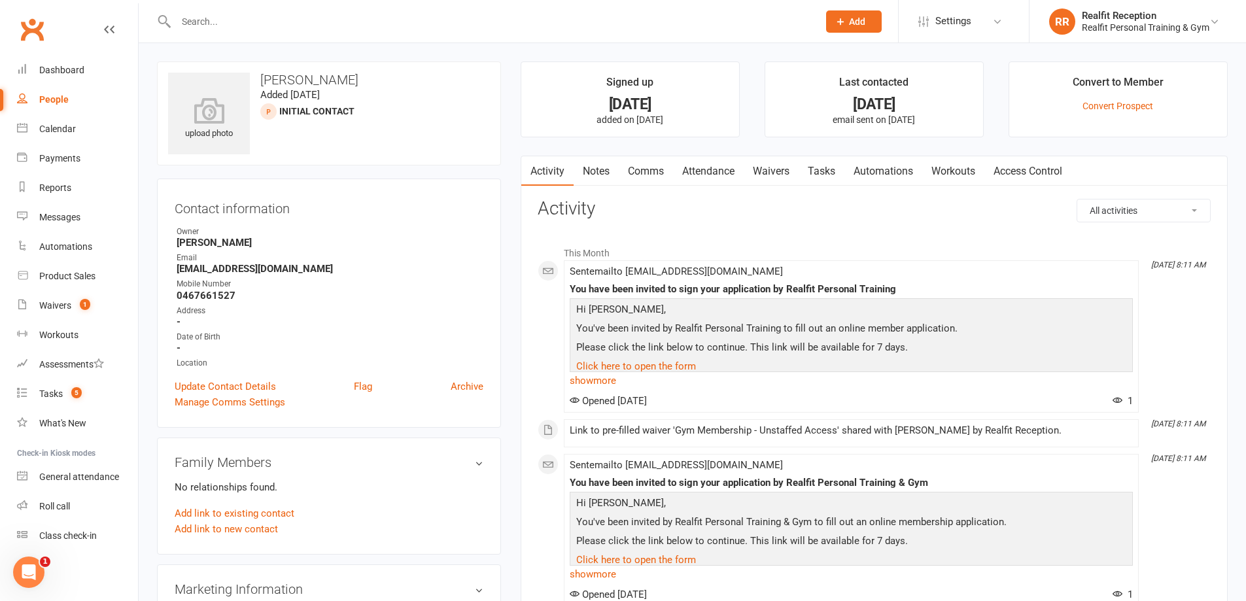
click at [764, 170] on link "Waivers" at bounding box center [770, 171] width 55 height 30
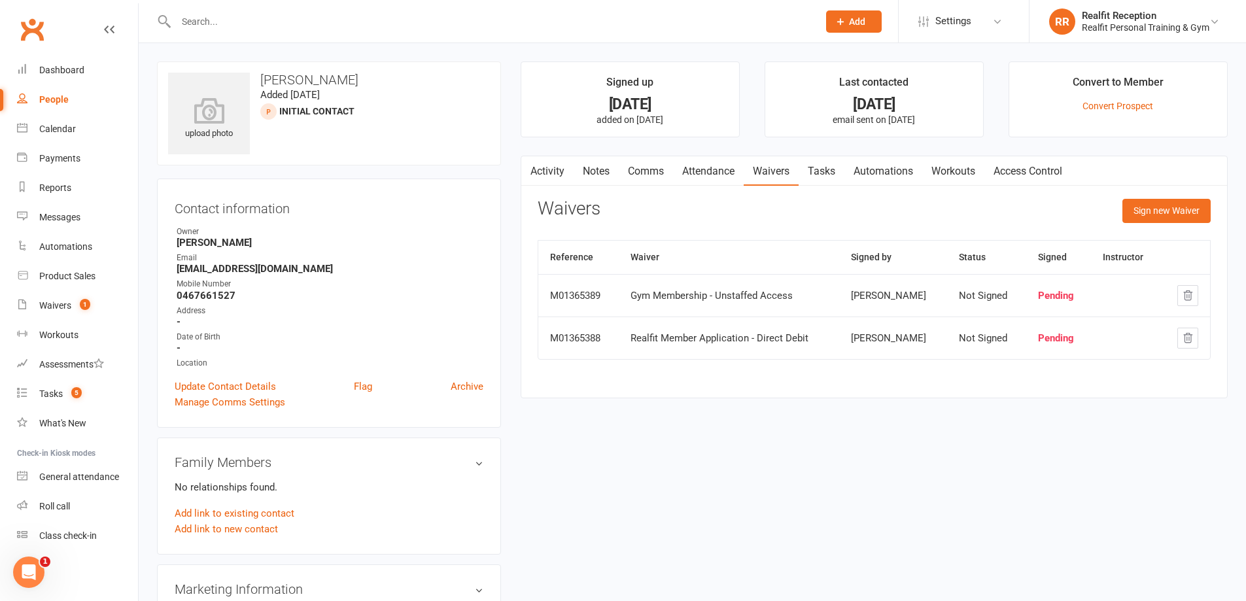
click at [598, 171] on link "Notes" at bounding box center [595, 171] width 45 height 30
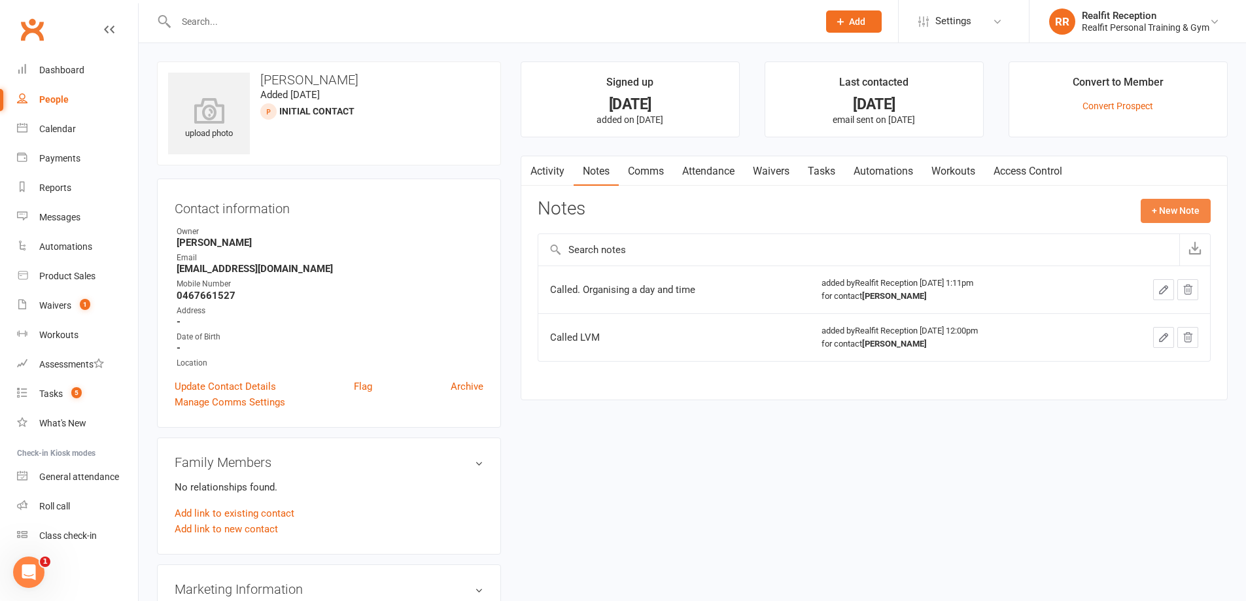
click at [1182, 213] on button "+ New Note" at bounding box center [1175, 211] width 70 height 24
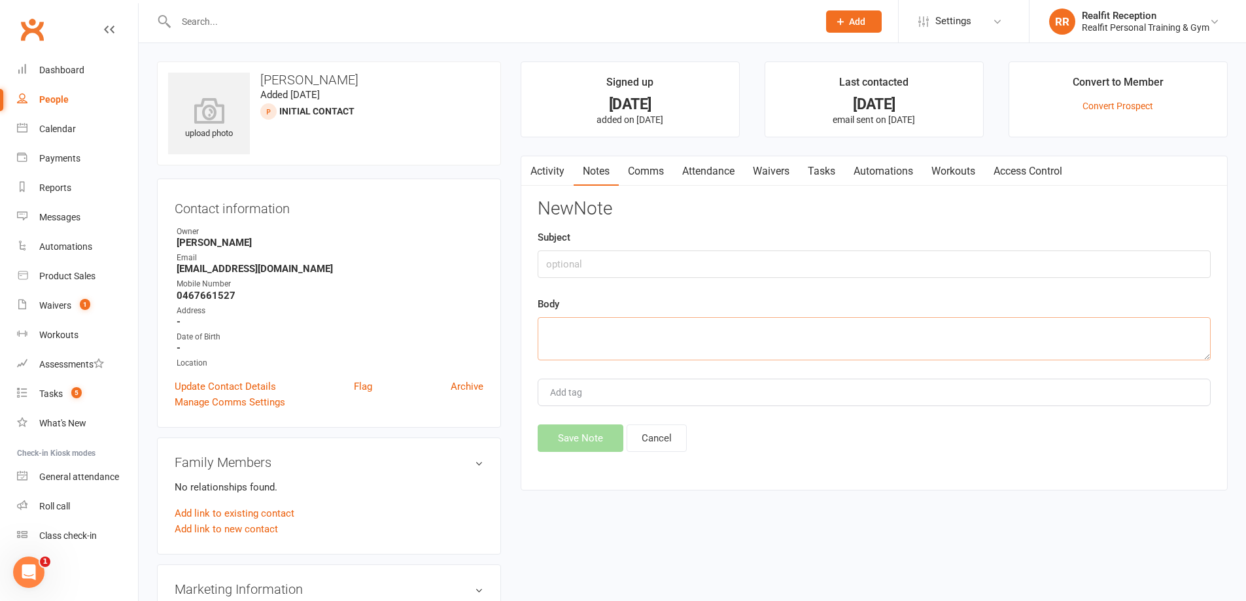
click at [579, 328] on textarea at bounding box center [873, 338] width 673 height 43
type textarea "Sent SMS"
click at [568, 445] on button "Save Note" at bounding box center [580, 437] width 86 height 27
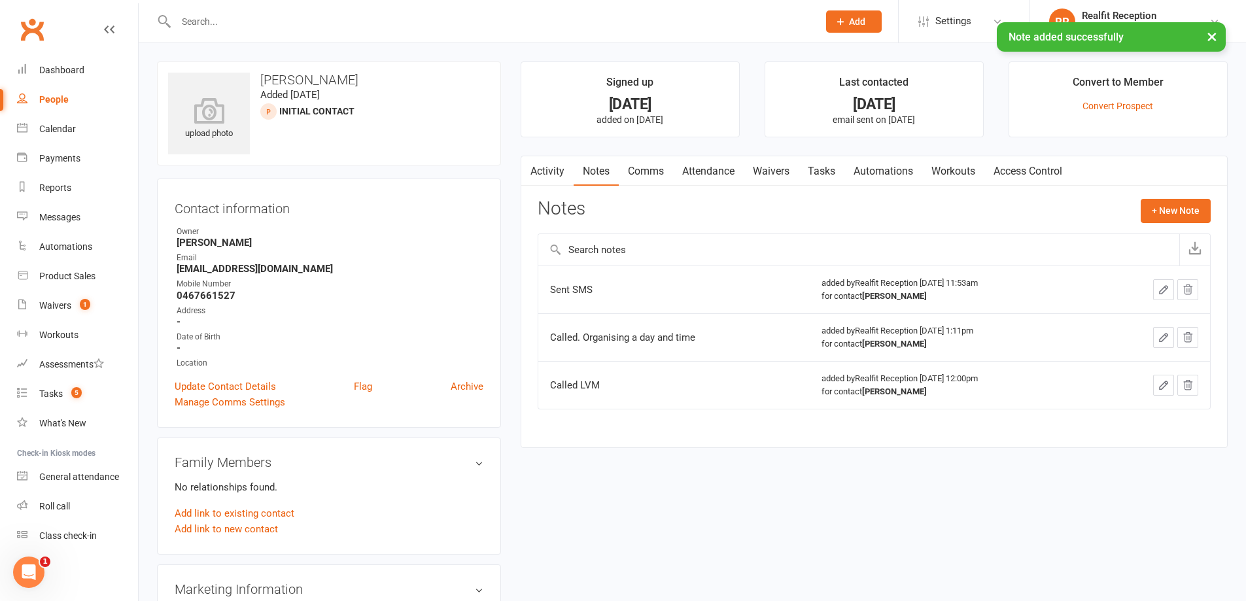
click at [828, 173] on link "Tasks" at bounding box center [821, 171] width 46 height 30
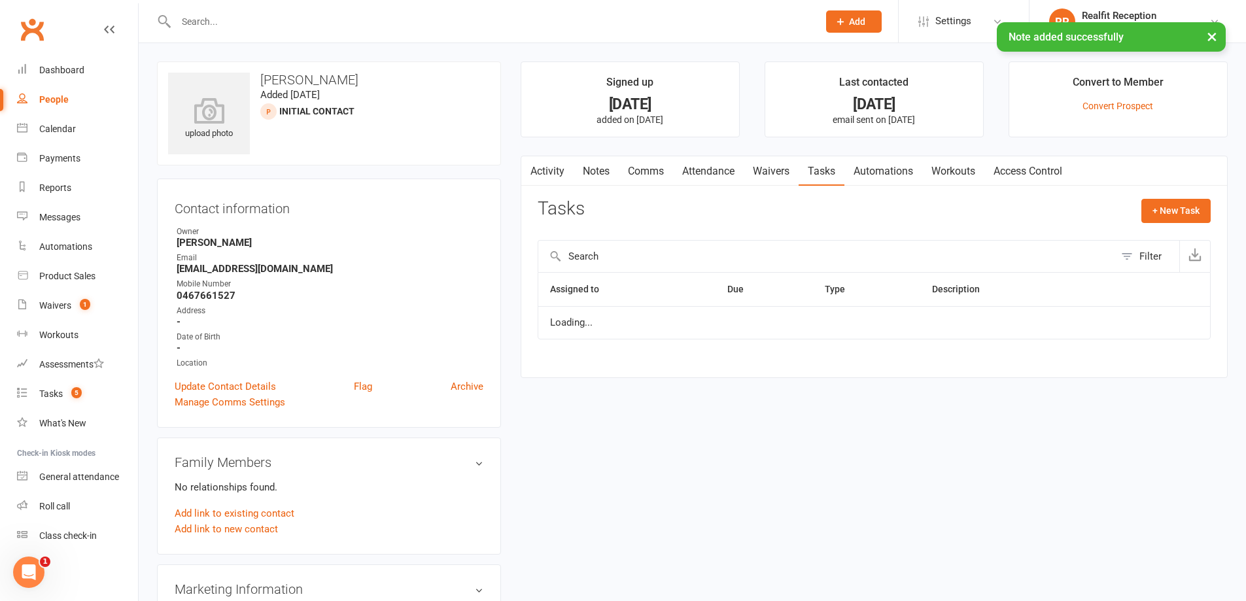
select select "started"
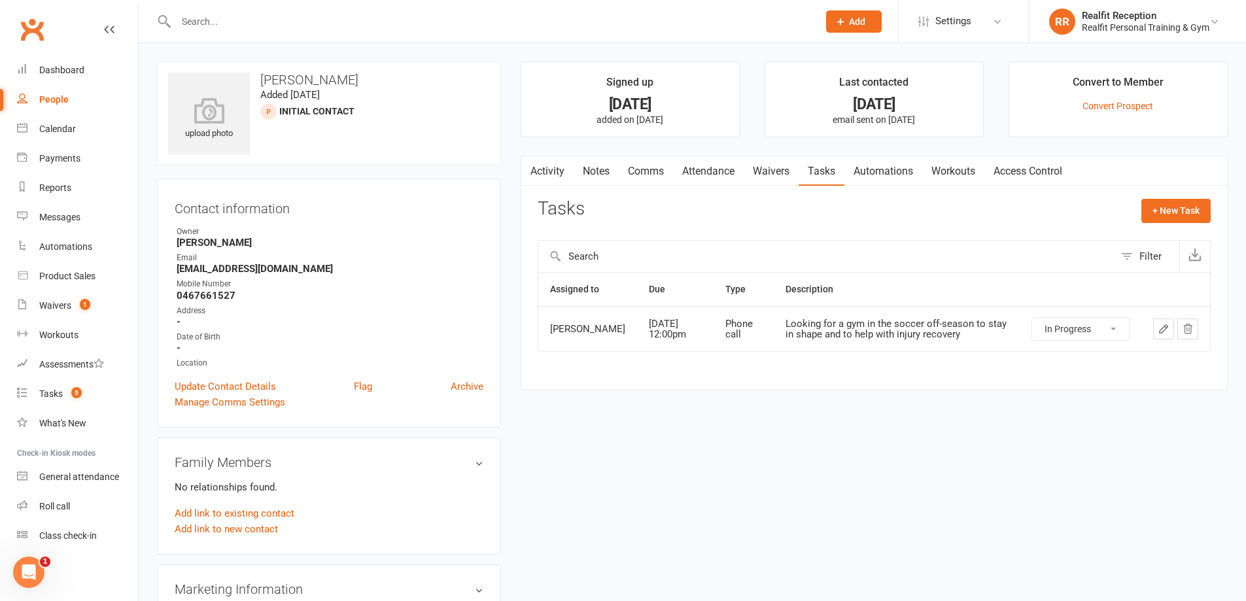
click at [1154, 330] on button "button" at bounding box center [1163, 328] width 21 height 21
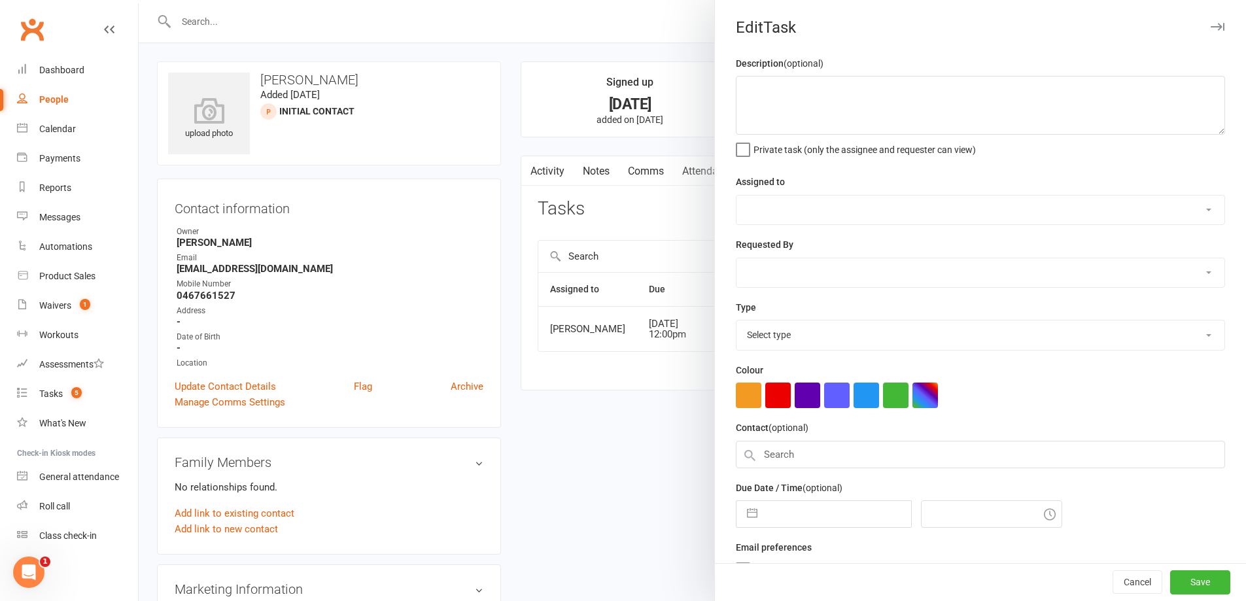
type textarea "Looking for a gym in the soccer off-season to stay in shape and to help with in…"
select select "49223"
type input "[DATE]"
type input "12:00pm"
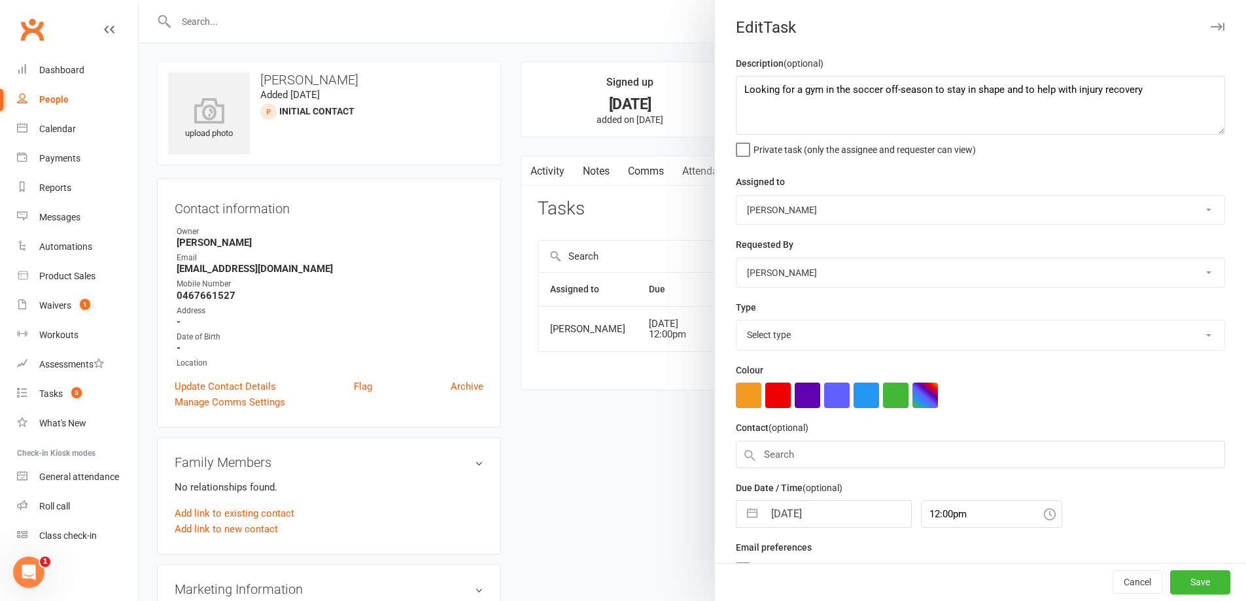
select select "26751"
select select "8"
click at [838, 518] on input "[DATE]" at bounding box center [837, 510] width 147 height 26
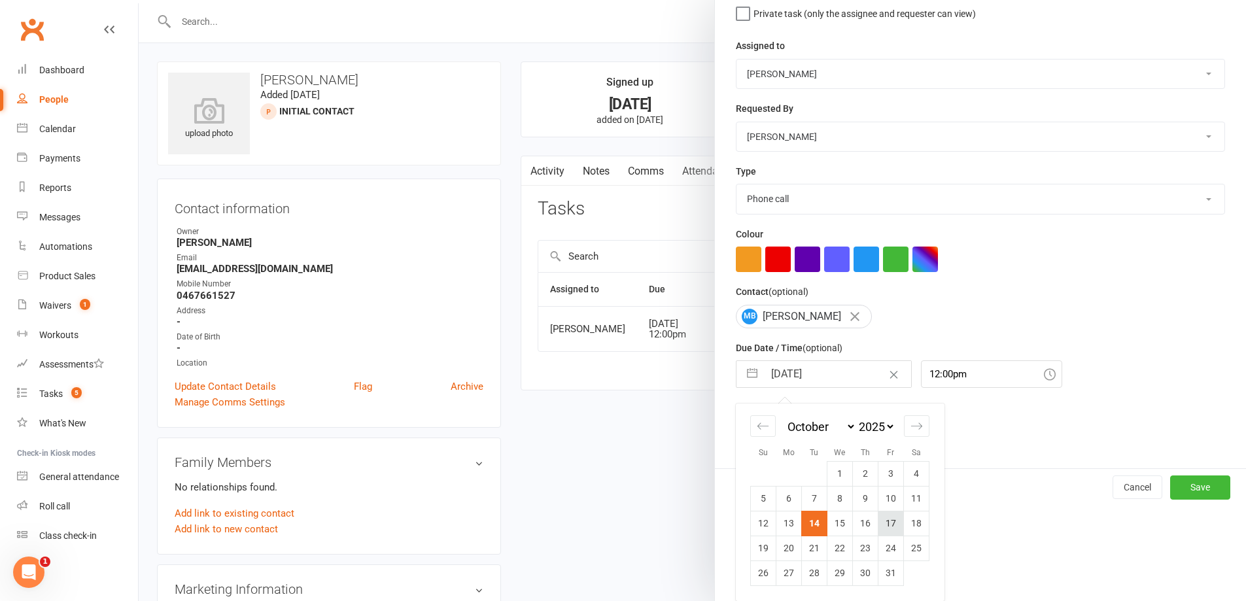
click at [881, 521] on td "17" at bounding box center [891, 523] width 26 height 25
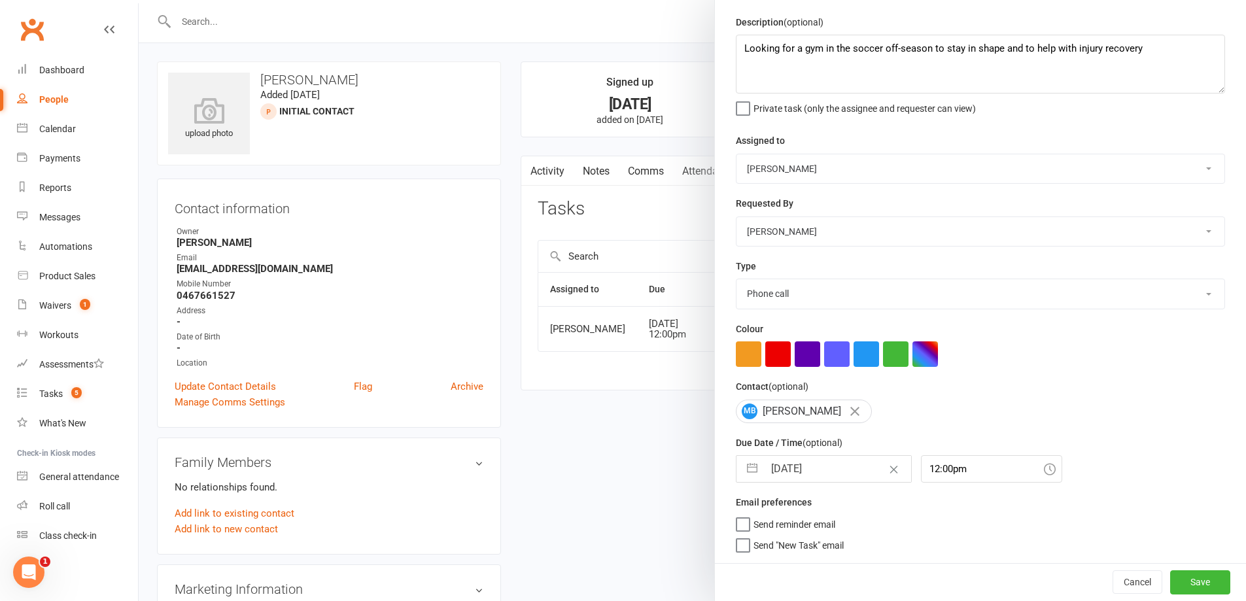
scroll to position [46, 0]
click at [1193, 577] on button "Save" at bounding box center [1200, 582] width 60 height 24
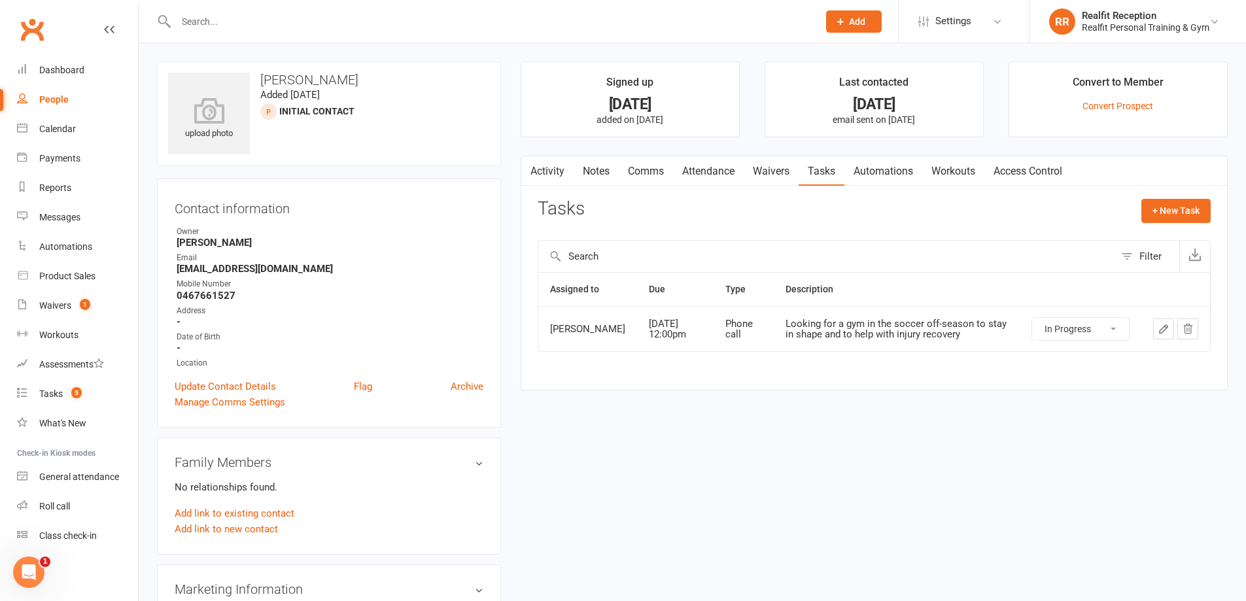
click at [598, 167] on link "Notes" at bounding box center [595, 171] width 45 height 30
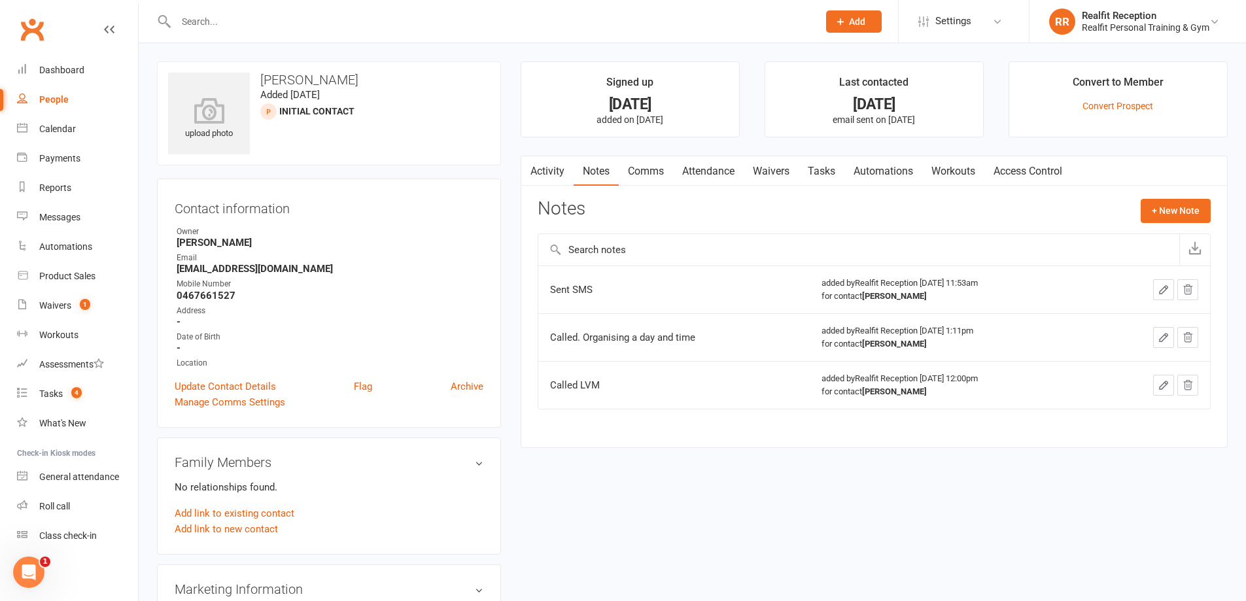
click at [272, 28] on input "text" at bounding box center [490, 21] width 637 height 18
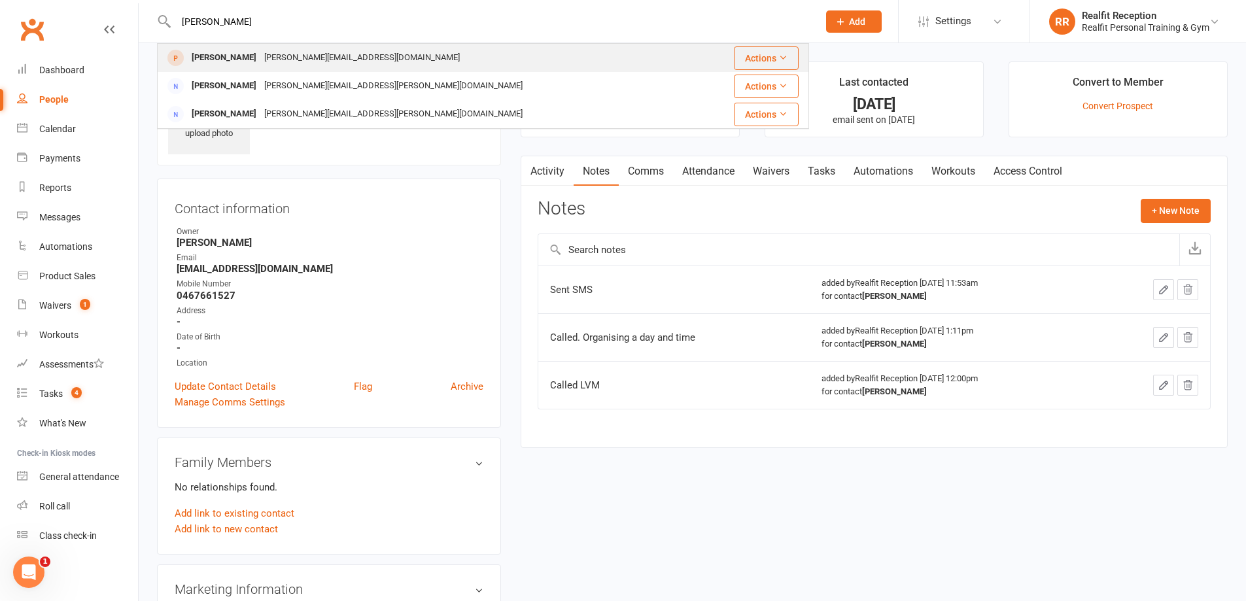
click at [282, 54] on div "[PERSON_NAME][EMAIL_ADDRESS][DOMAIN_NAME]" at bounding box center [361, 57] width 203 height 19
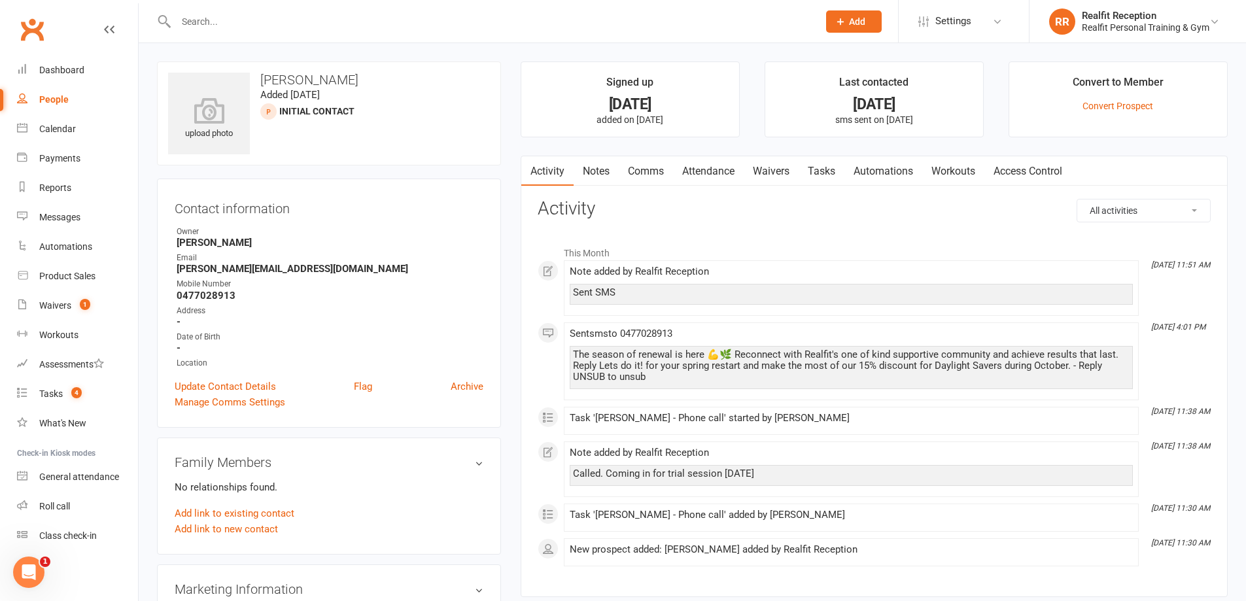
click at [779, 170] on link "Waivers" at bounding box center [770, 171] width 55 height 30
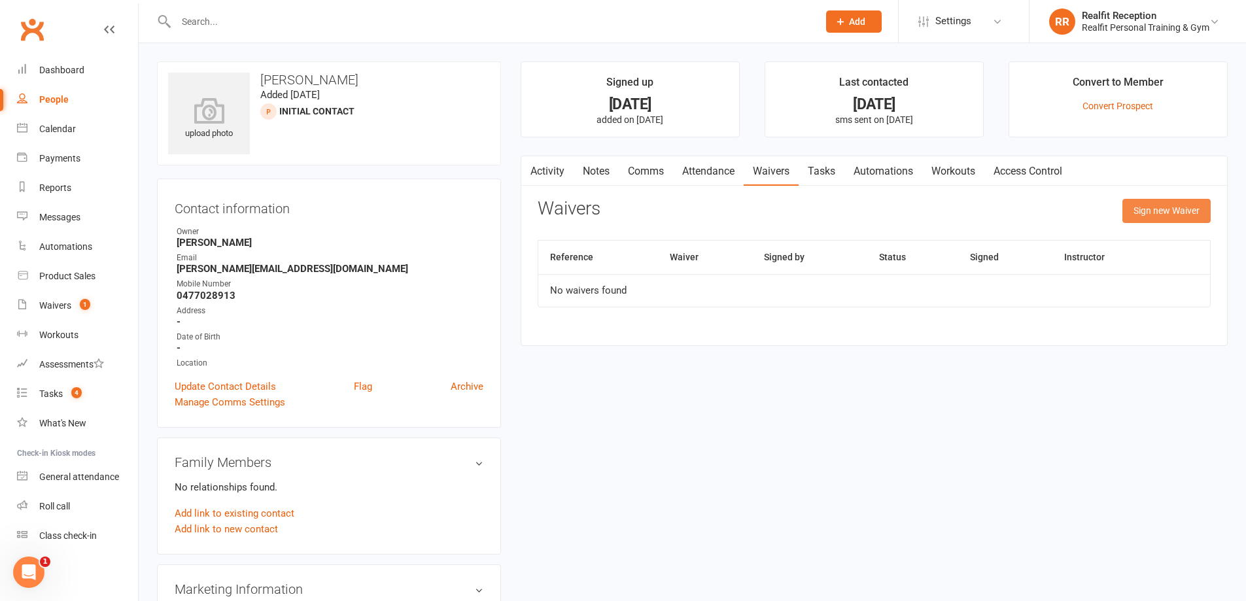
click at [1178, 214] on button "Sign new Waiver" at bounding box center [1166, 211] width 88 height 24
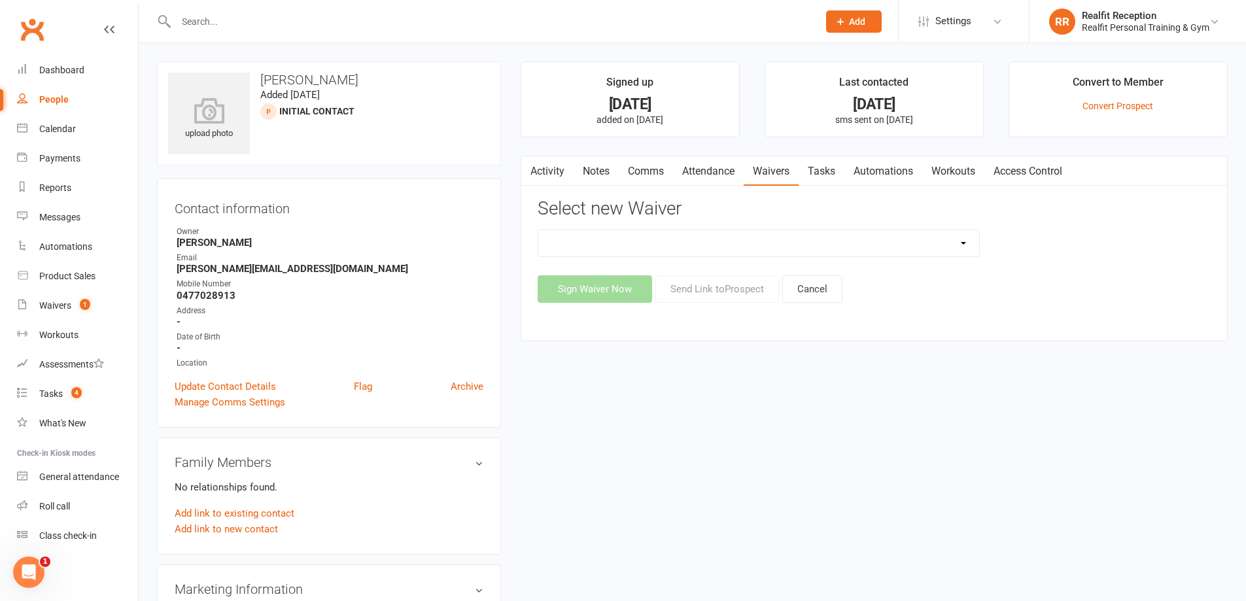
click at [731, 245] on select "Direct Debit Authority Gym Membership - Unstaffed Access Realfit Member Applica…" at bounding box center [758, 243] width 441 height 26
click at [538, 230] on select "Direct Debit Authority Gym Membership - Unstaffed Access Realfit Member Applica…" at bounding box center [758, 243] width 441 height 26
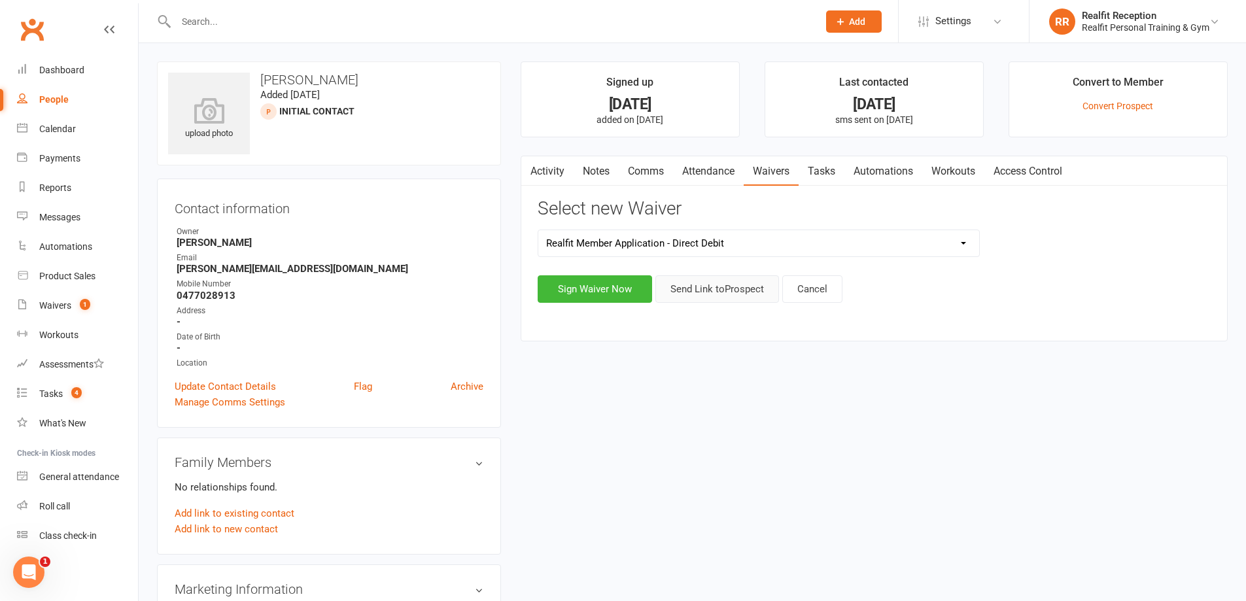
click at [711, 292] on button "Send Link to [GEOGRAPHIC_DATA]" at bounding box center [717, 288] width 124 height 27
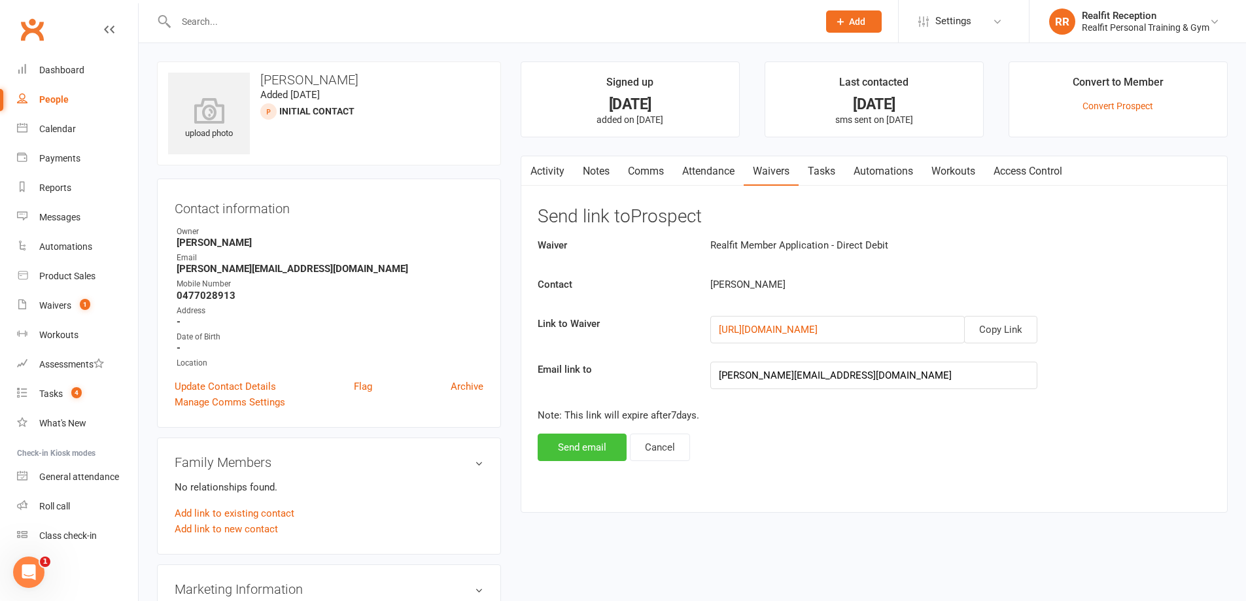
click at [594, 453] on button "Send email" at bounding box center [581, 447] width 89 height 27
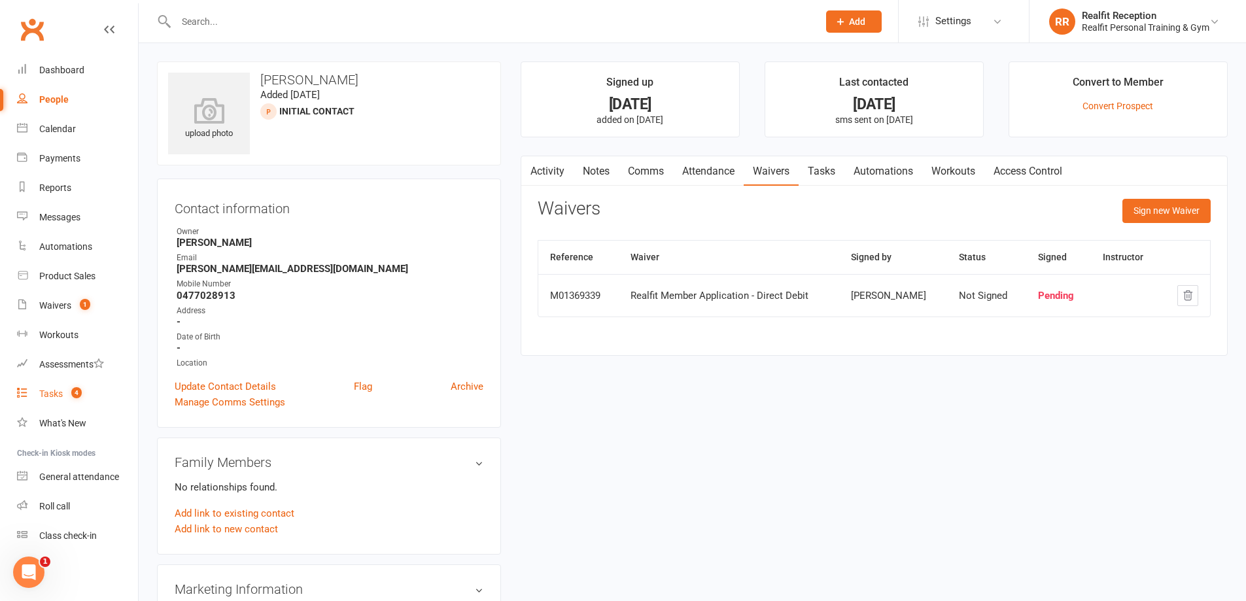
click at [54, 388] on div "Tasks" at bounding box center [51, 393] width 24 height 10
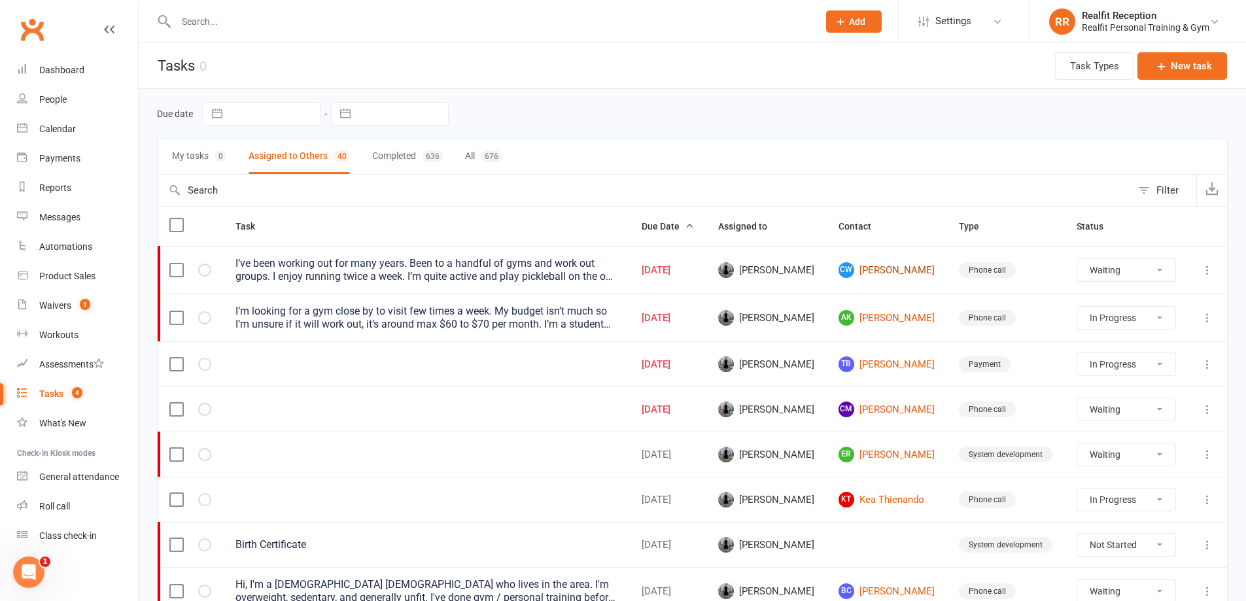
click at [884, 273] on link "CW [PERSON_NAME]" at bounding box center [886, 270] width 97 height 16
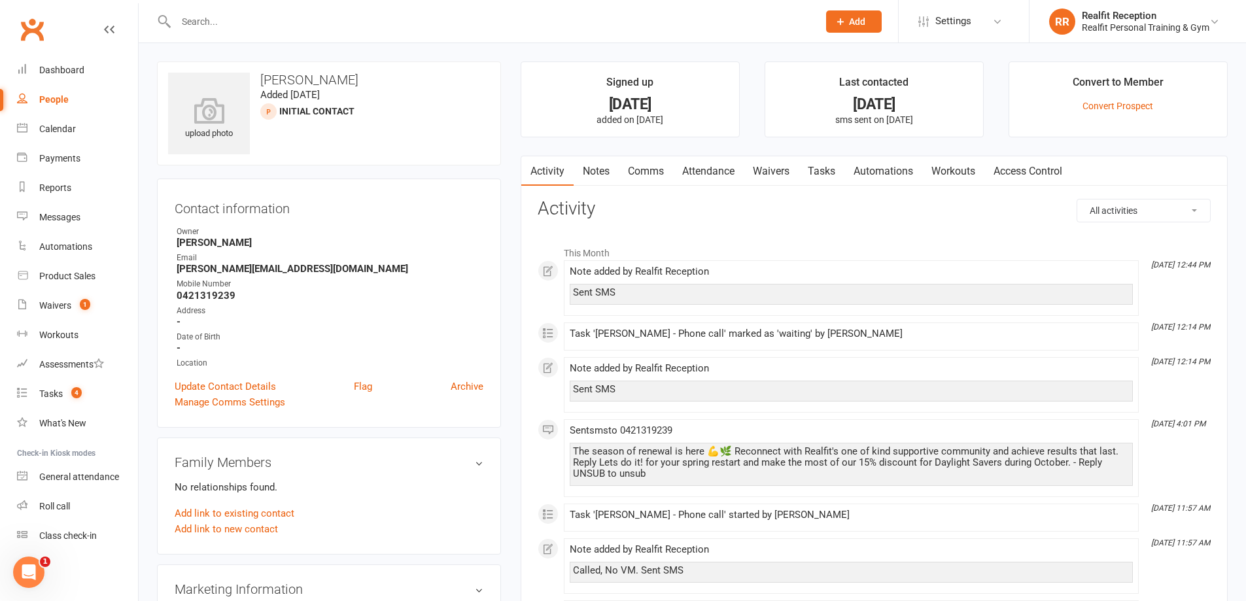
click at [594, 173] on link "Notes" at bounding box center [595, 171] width 45 height 30
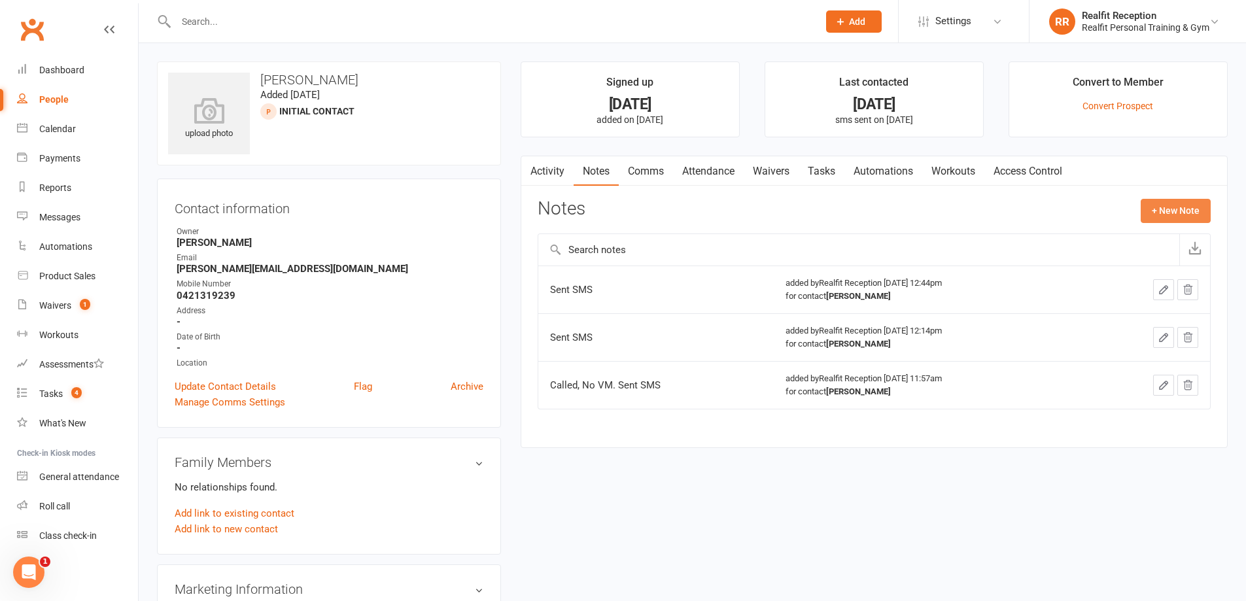
click at [1191, 213] on button "+ New Note" at bounding box center [1175, 211] width 70 height 24
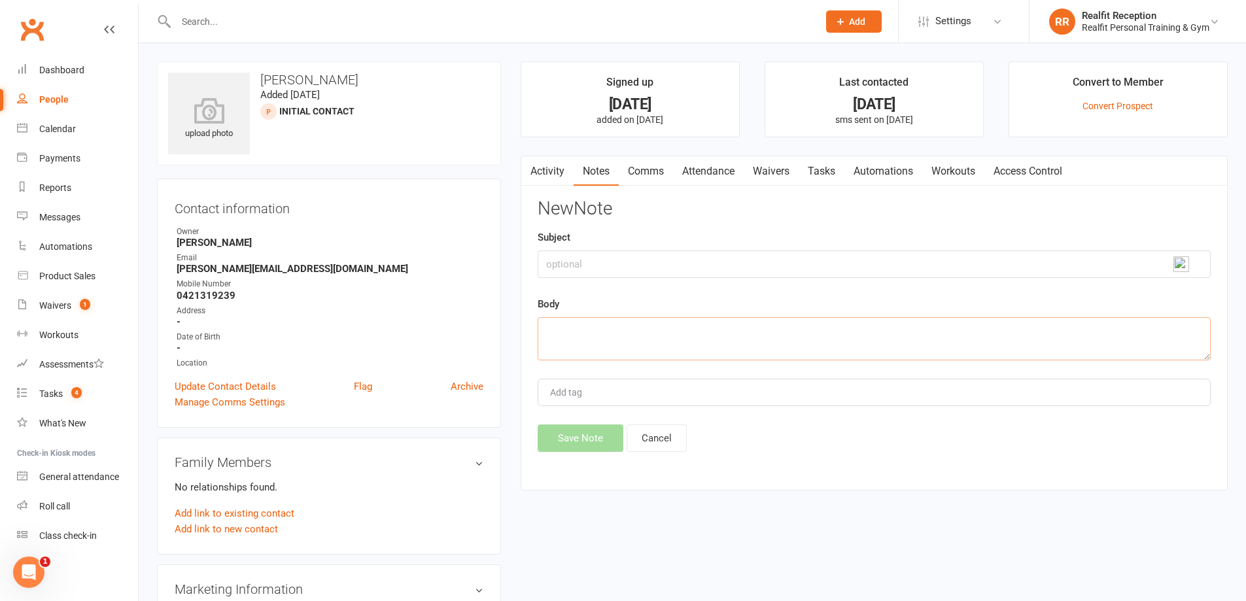
click at [573, 328] on textarea at bounding box center [873, 338] width 673 height 43
click at [572, 440] on button "Save Note" at bounding box center [580, 437] width 86 height 27
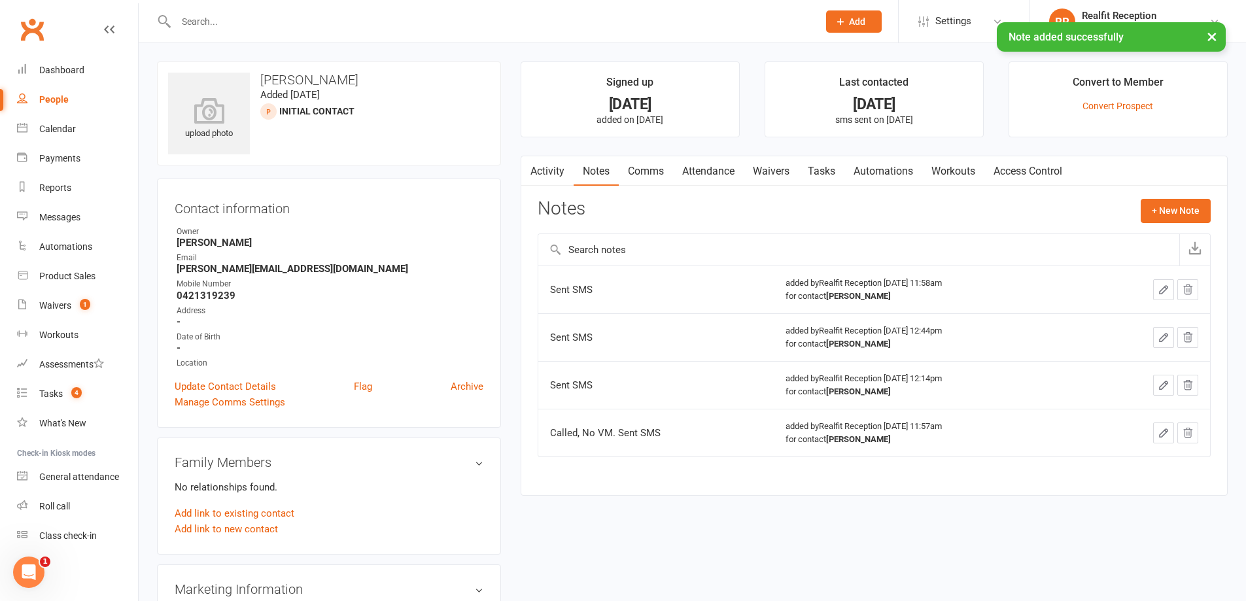
click at [826, 173] on link "Tasks" at bounding box center [821, 171] width 46 height 30
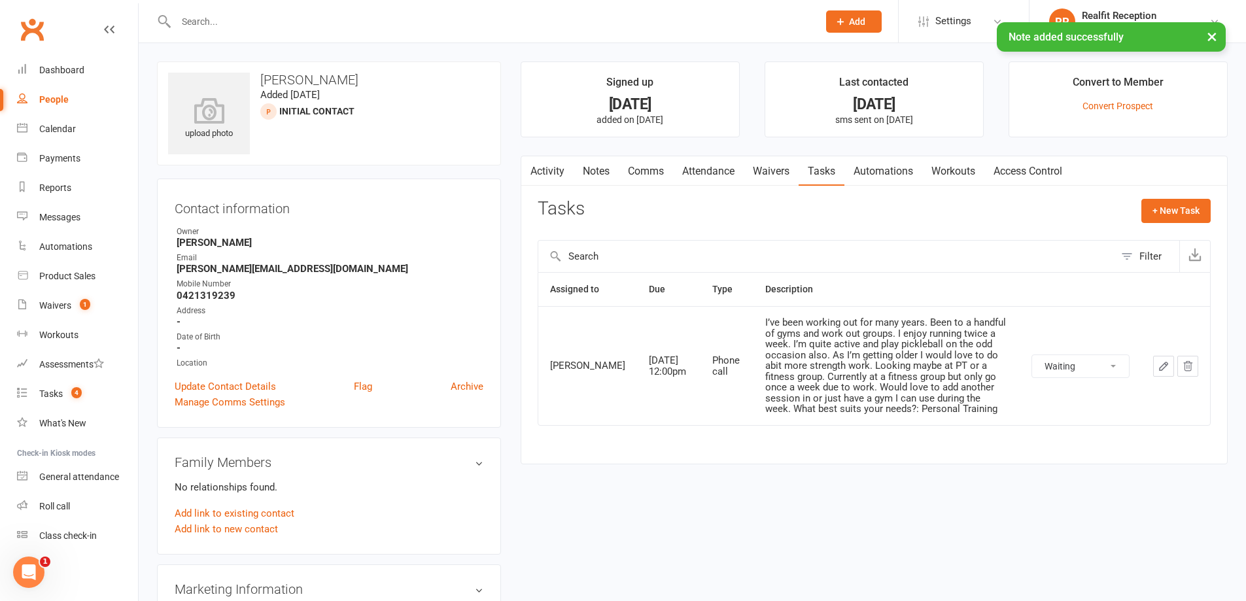
click at [1164, 370] on icon "button" at bounding box center [1163, 366] width 8 height 8
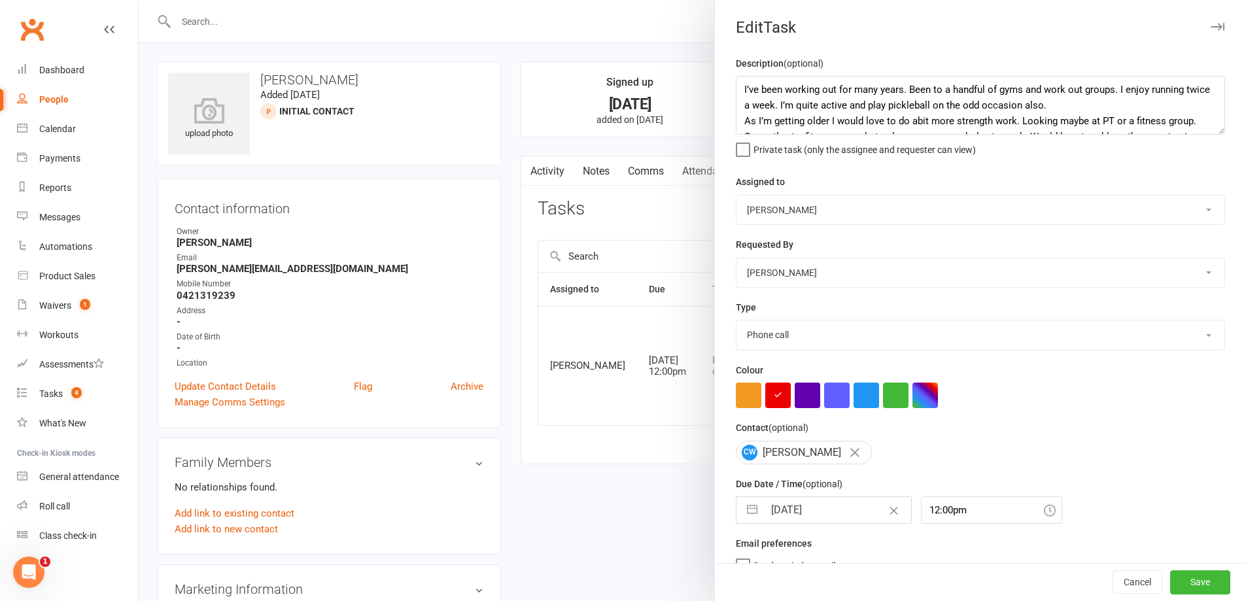
click at [847, 507] on input "[DATE]" at bounding box center [837, 510] width 147 height 26
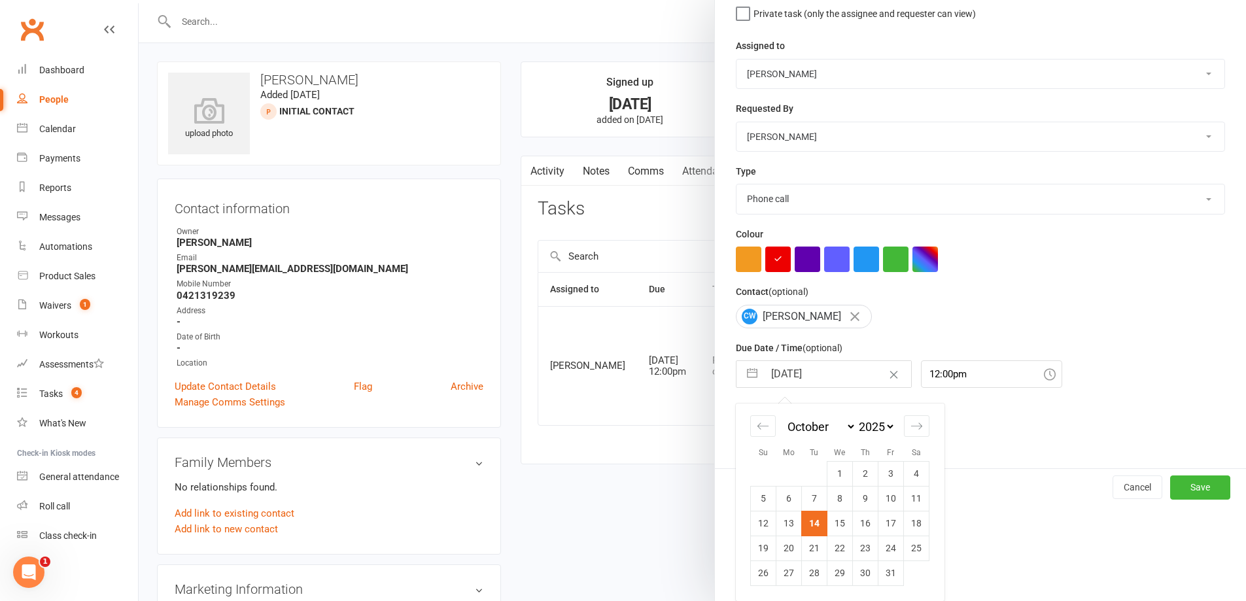
drag, startPoint x: 813, startPoint y: 549, endPoint x: 821, endPoint y: 547, distance: 8.1
click at [816, 547] on td "21" at bounding box center [815, 548] width 26 height 25
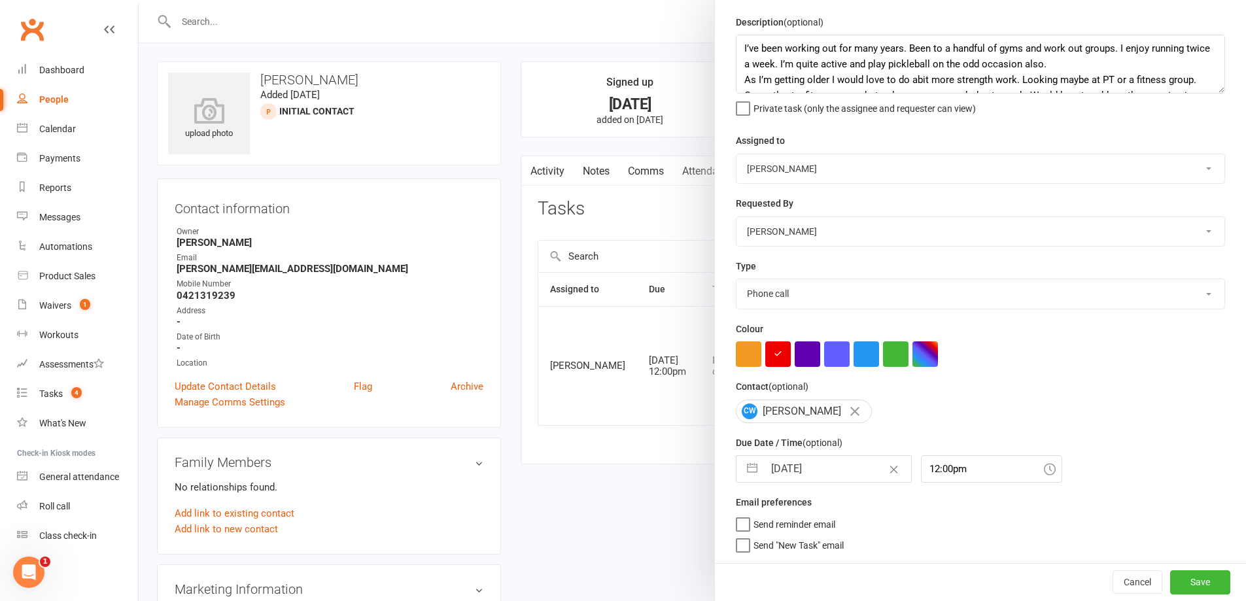
scroll to position [46, 0]
click at [1195, 578] on button "Save" at bounding box center [1200, 582] width 60 height 24
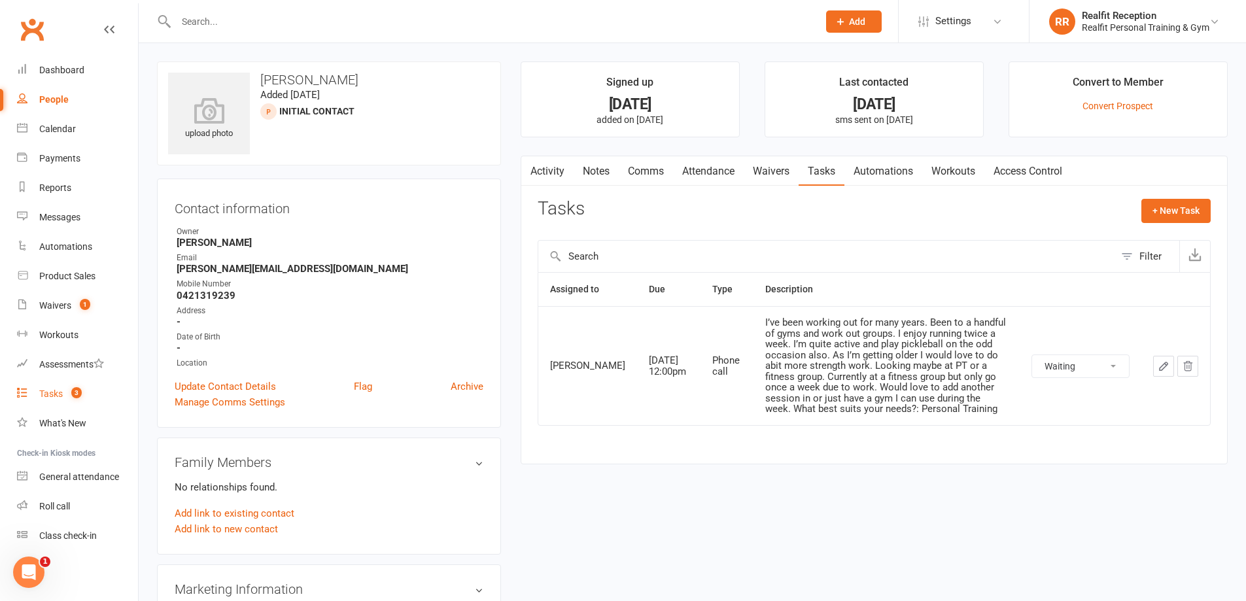
click at [41, 396] on div "Tasks" at bounding box center [51, 393] width 24 height 10
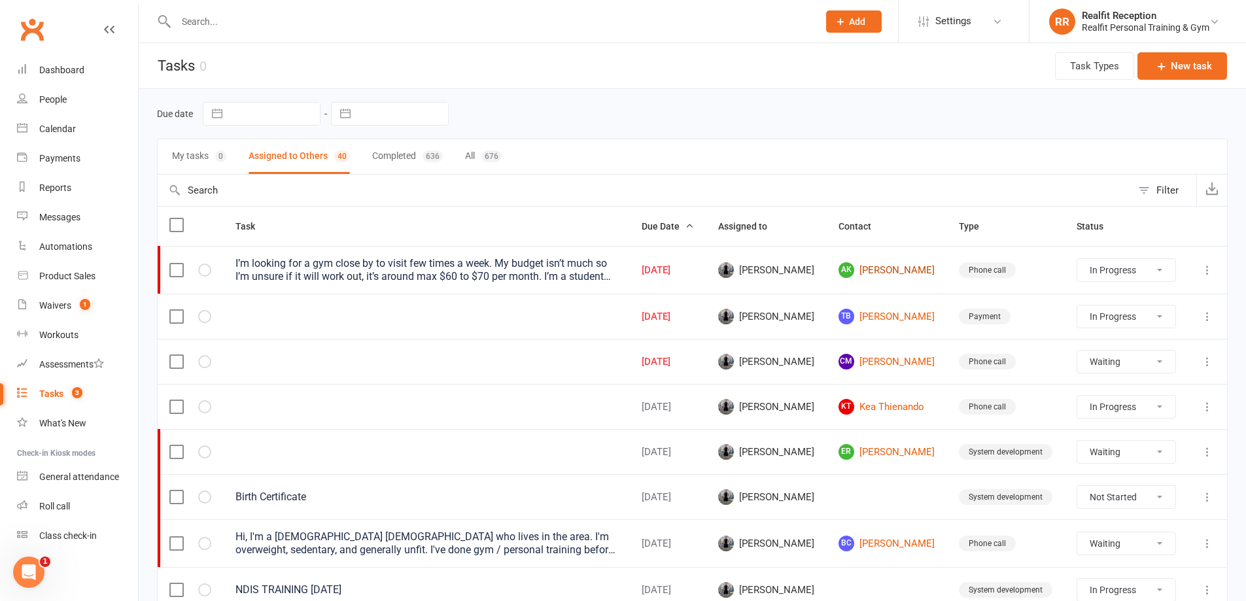
click at [896, 267] on link "AK [PERSON_NAME]" at bounding box center [886, 270] width 97 height 16
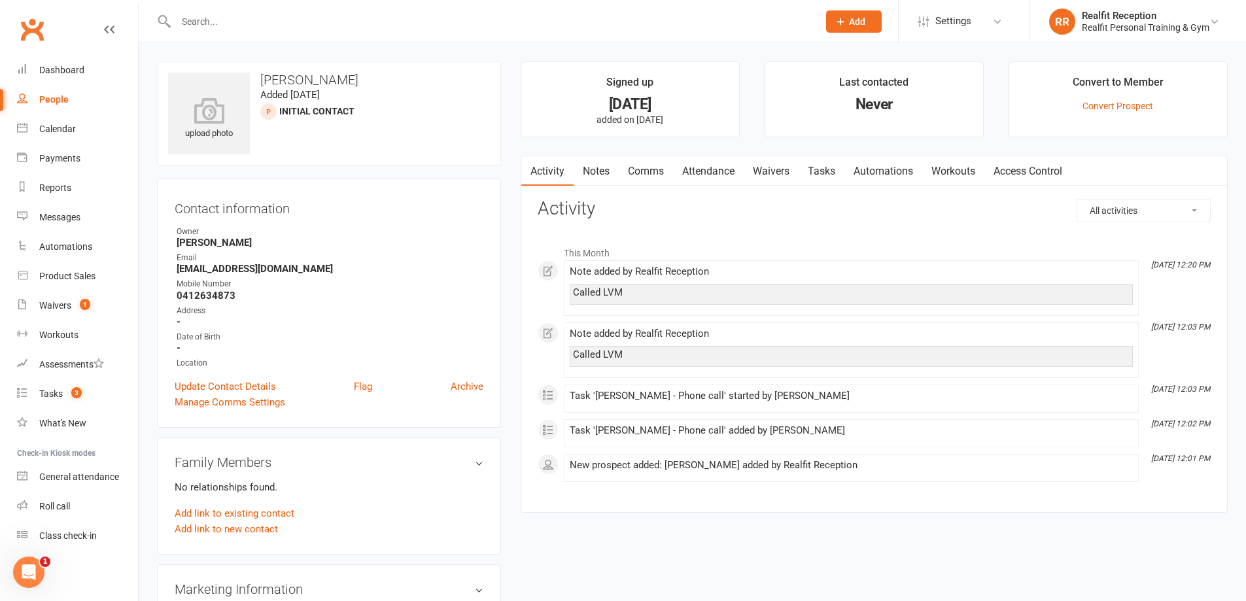
click at [600, 177] on link "Notes" at bounding box center [595, 171] width 45 height 30
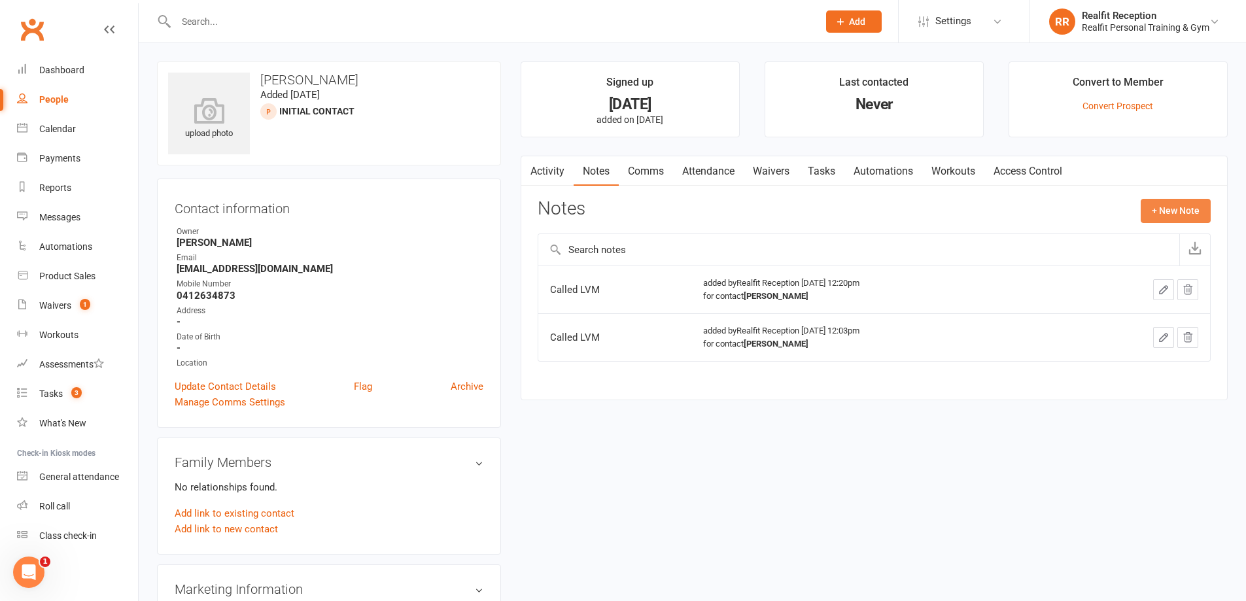
click at [1178, 210] on button "+ New Note" at bounding box center [1175, 211] width 70 height 24
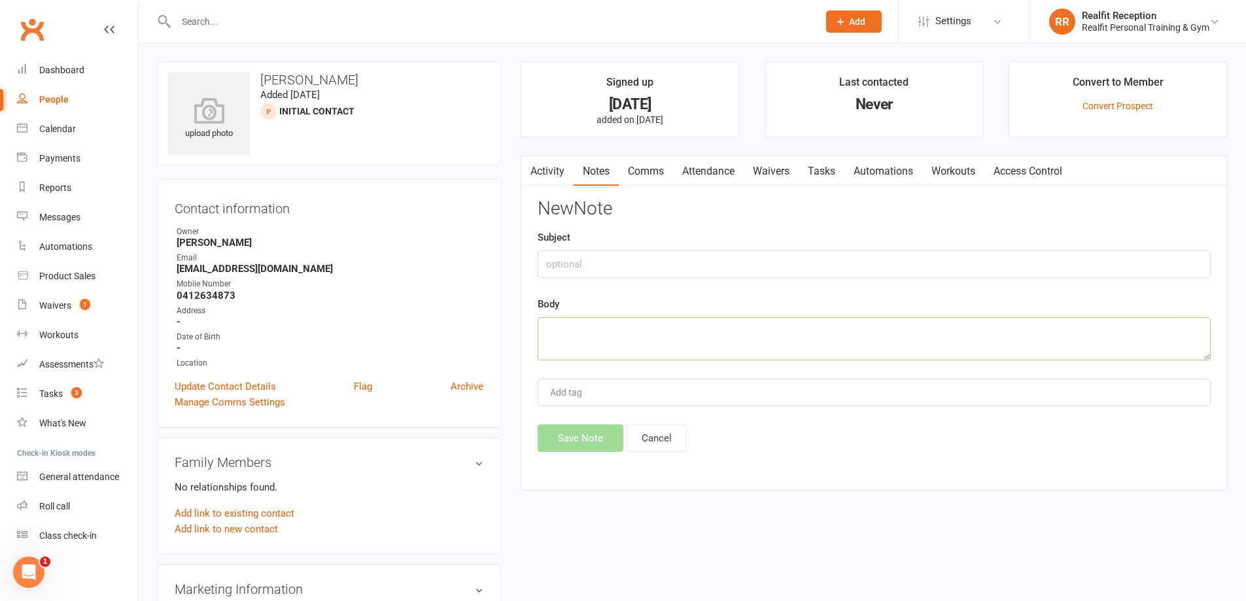
click at [555, 330] on textarea at bounding box center [873, 338] width 673 height 43
click at [585, 436] on button "Save Note" at bounding box center [580, 437] width 86 height 27
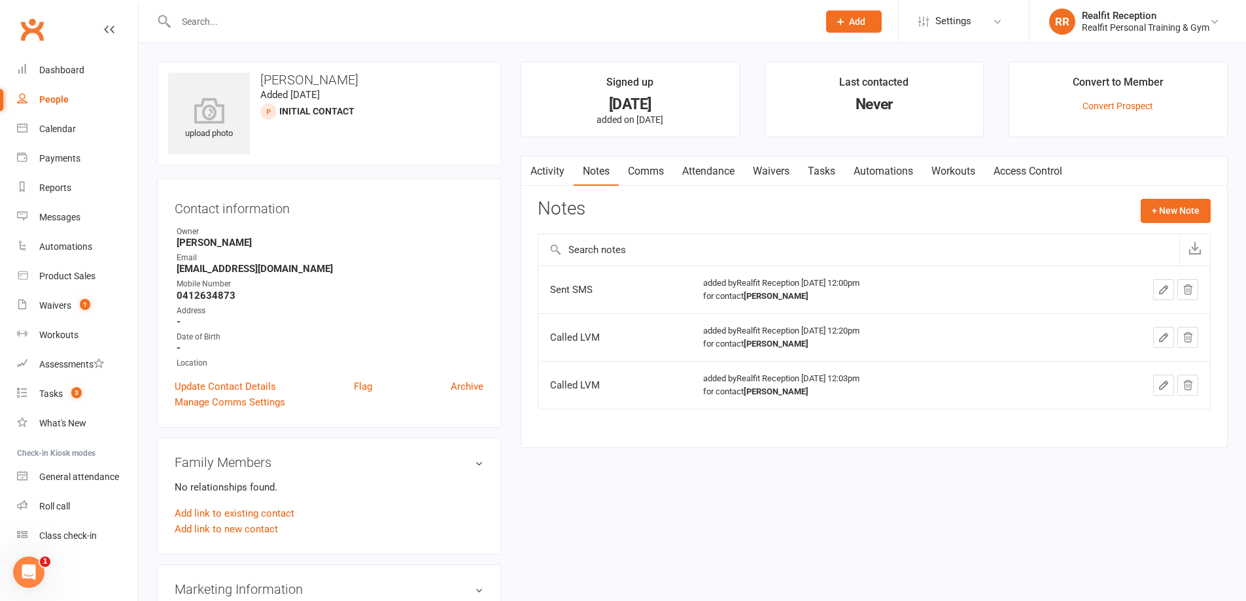
click at [824, 173] on link "Tasks" at bounding box center [821, 171] width 46 height 30
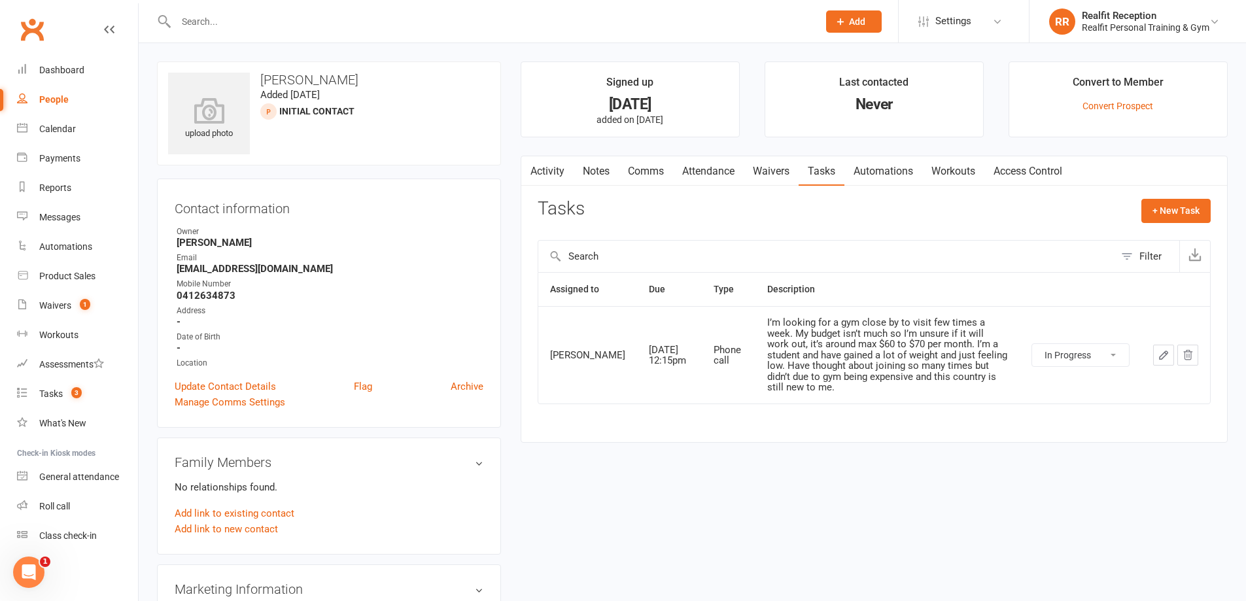
click at [1096, 345] on select "Not Started In Progress Waiting Complete" at bounding box center [1080, 355] width 97 height 22
click at [1032, 344] on select "Not Started In Progress Waiting Complete" at bounding box center [1080, 355] width 97 height 22
click at [1158, 349] on icon "button" at bounding box center [1163, 355] width 12 height 12
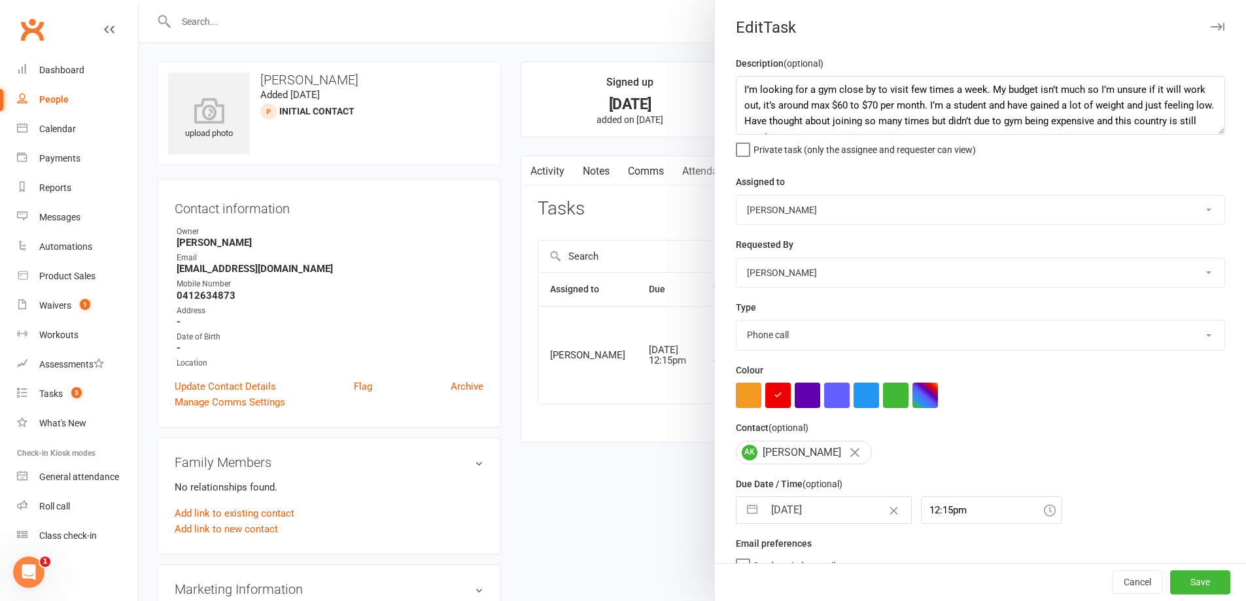
click at [838, 516] on input "[DATE]" at bounding box center [837, 510] width 147 height 26
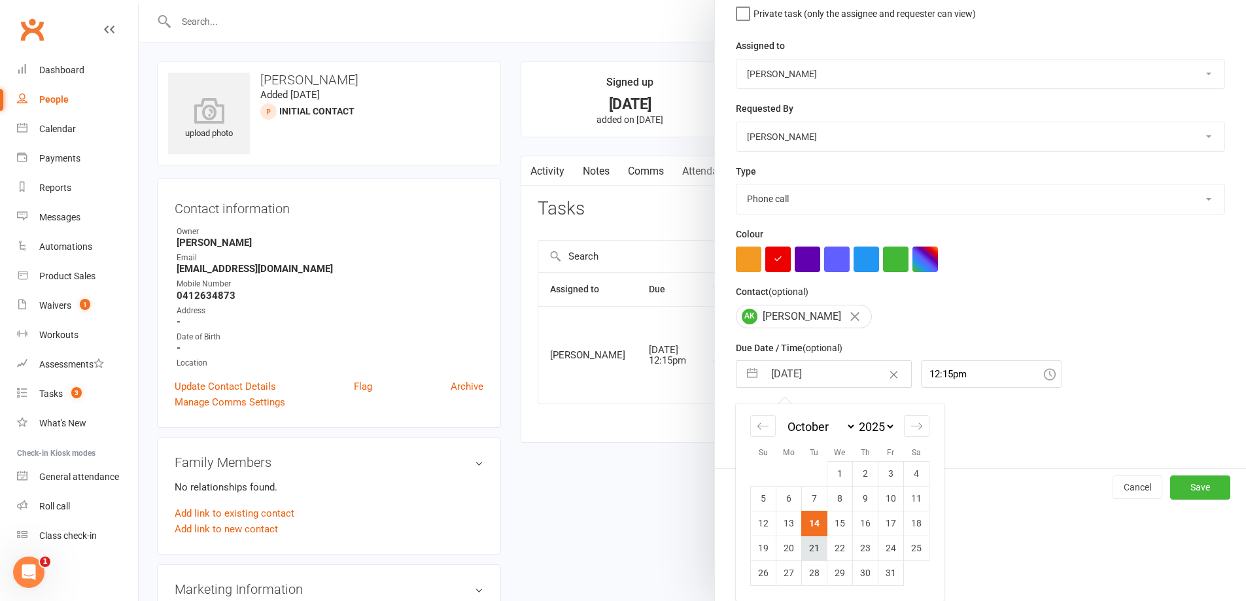
click at [806, 551] on td "21" at bounding box center [815, 548] width 26 height 25
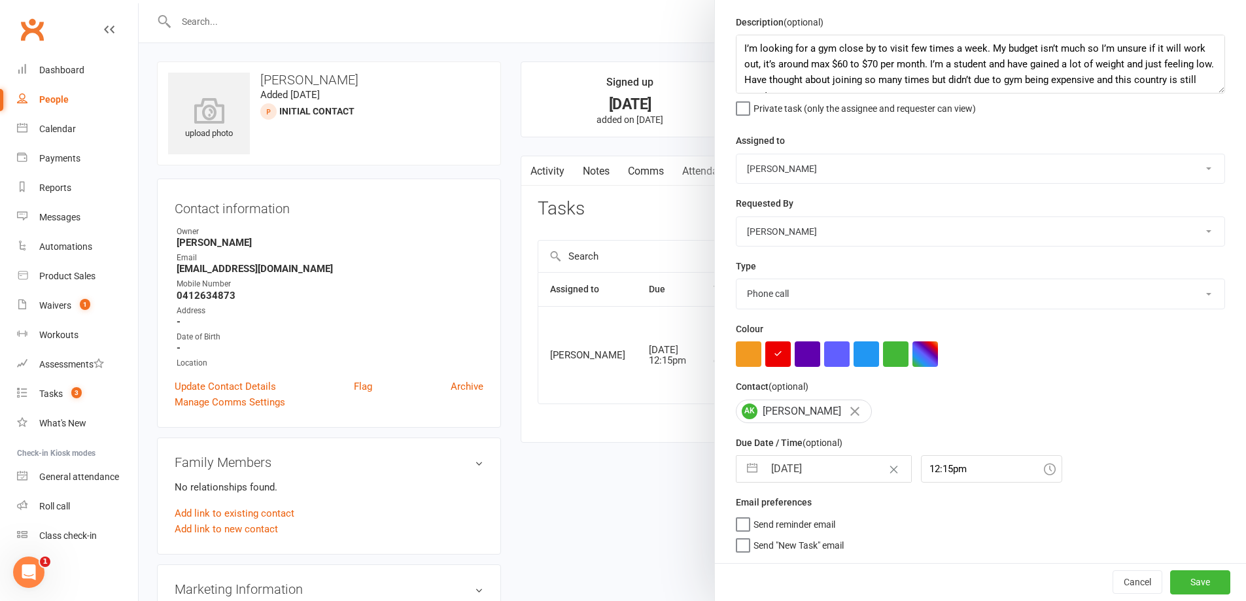
scroll to position [46, 0]
click at [1172, 578] on button "Save" at bounding box center [1200, 582] width 60 height 24
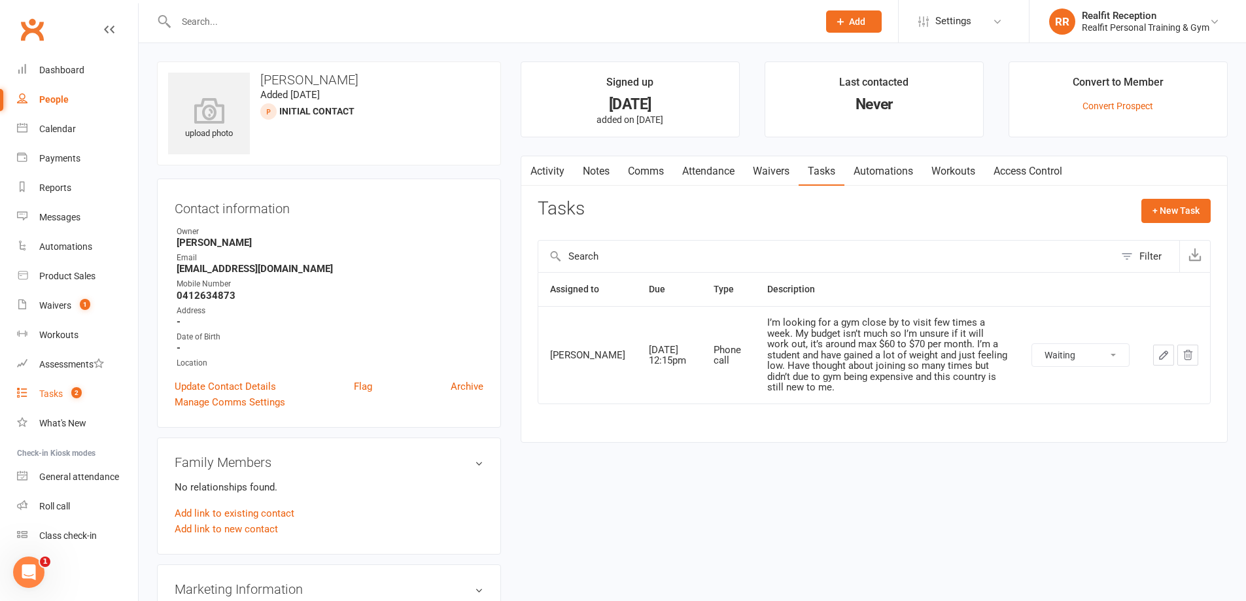
click at [41, 399] on link "Tasks 2" at bounding box center [77, 393] width 121 height 29
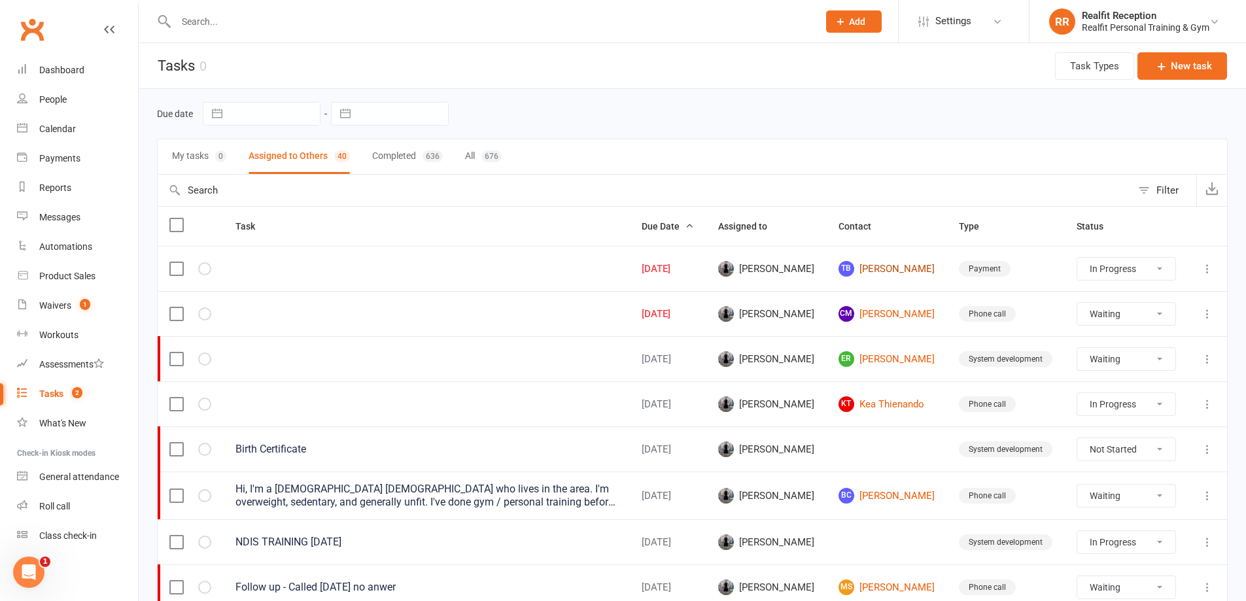
click at [902, 268] on link "TB [PERSON_NAME]" at bounding box center [886, 269] width 97 height 16
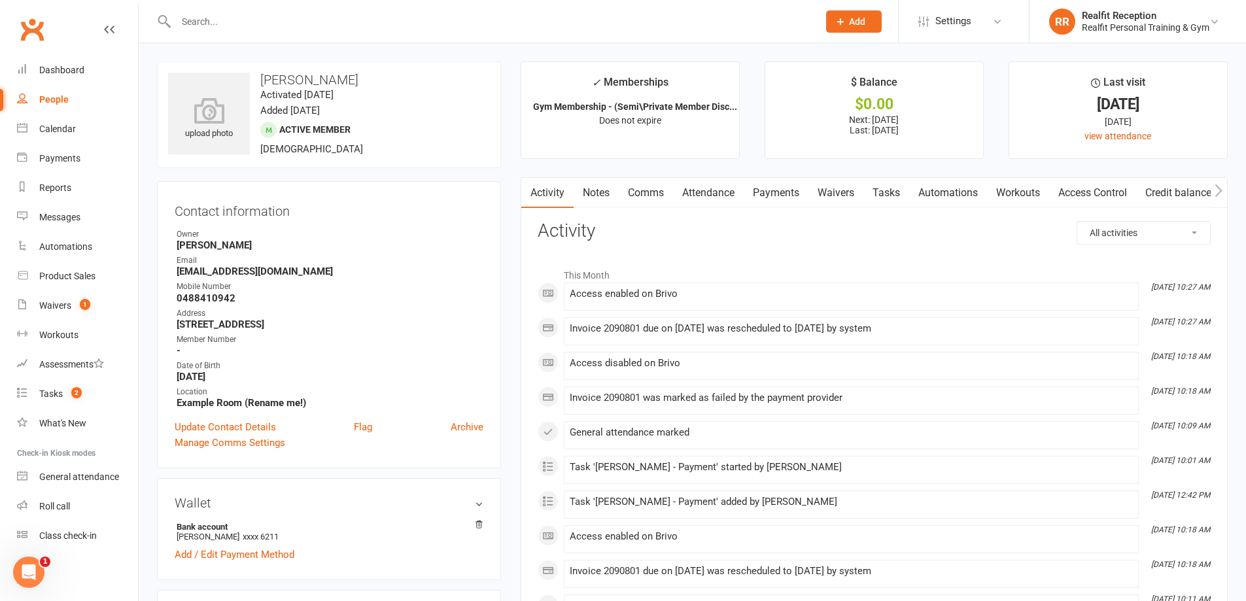
click at [794, 197] on link "Payments" at bounding box center [775, 193] width 65 height 30
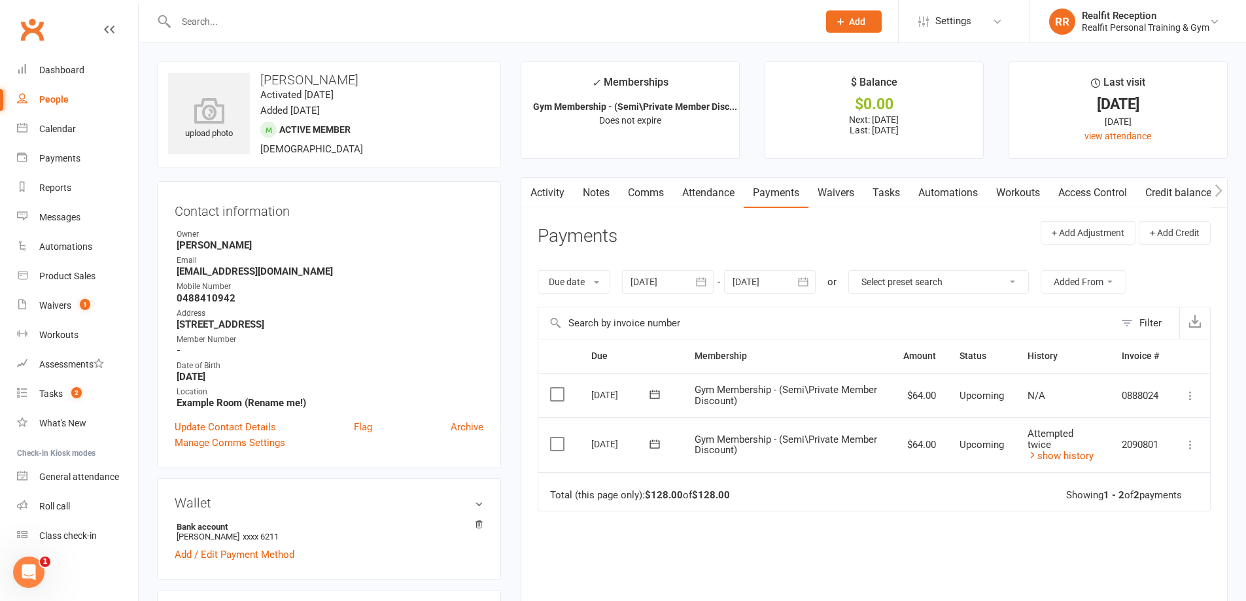
click at [884, 194] on link "Tasks" at bounding box center [886, 193] width 46 height 30
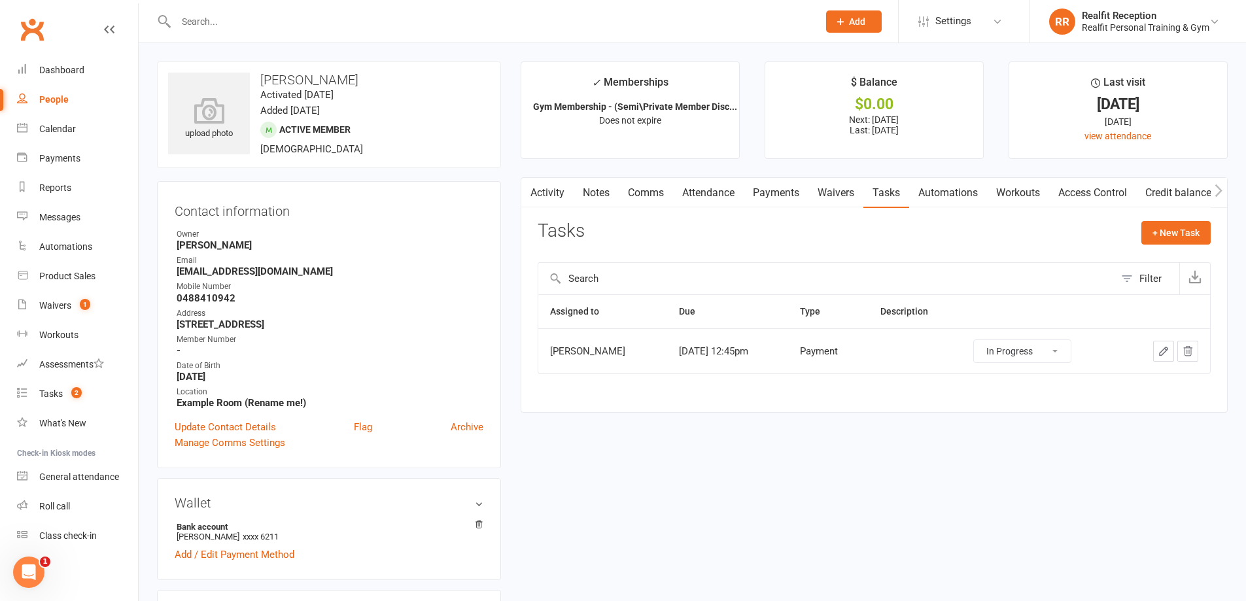
click at [1158, 352] on icon "button" at bounding box center [1163, 351] width 12 height 12
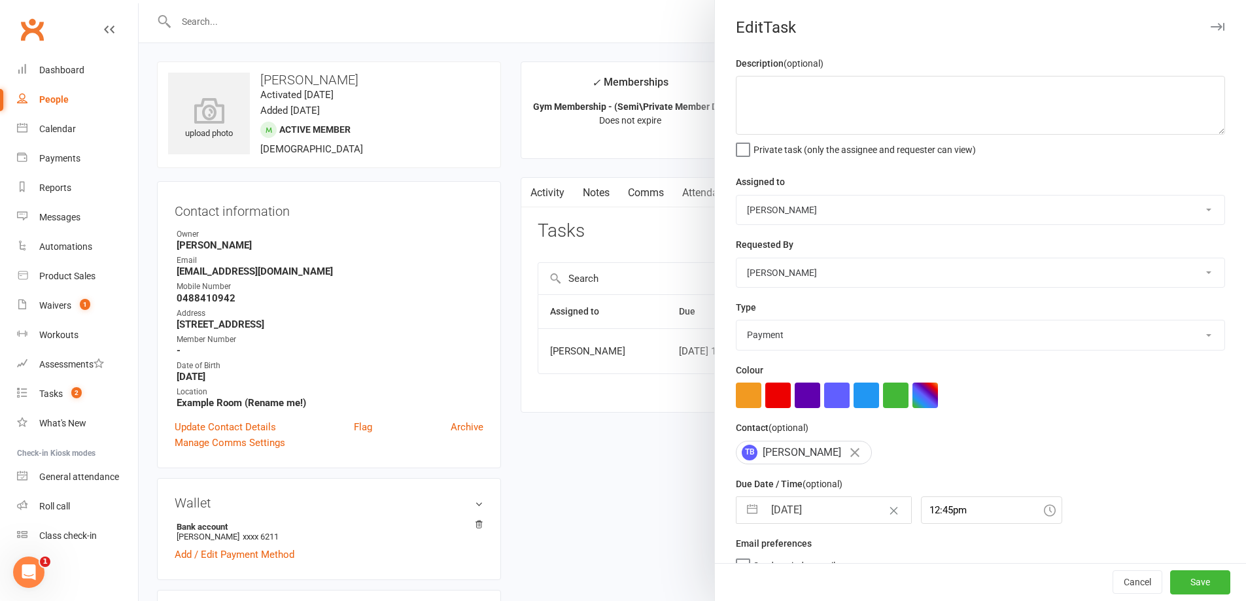
click at [851, 513] on input "[DATE]" at bounding box center [837, 510] width 147 height 26
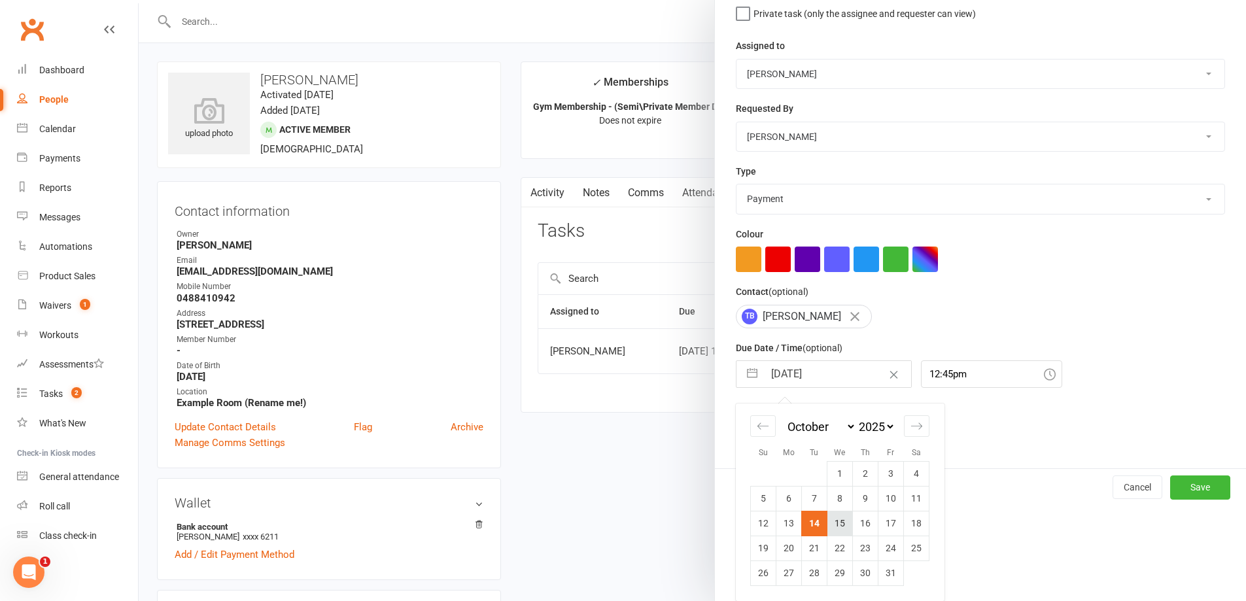
click at [828, 526] on td "15" at bounding box center [840, 523] width 26 height 25
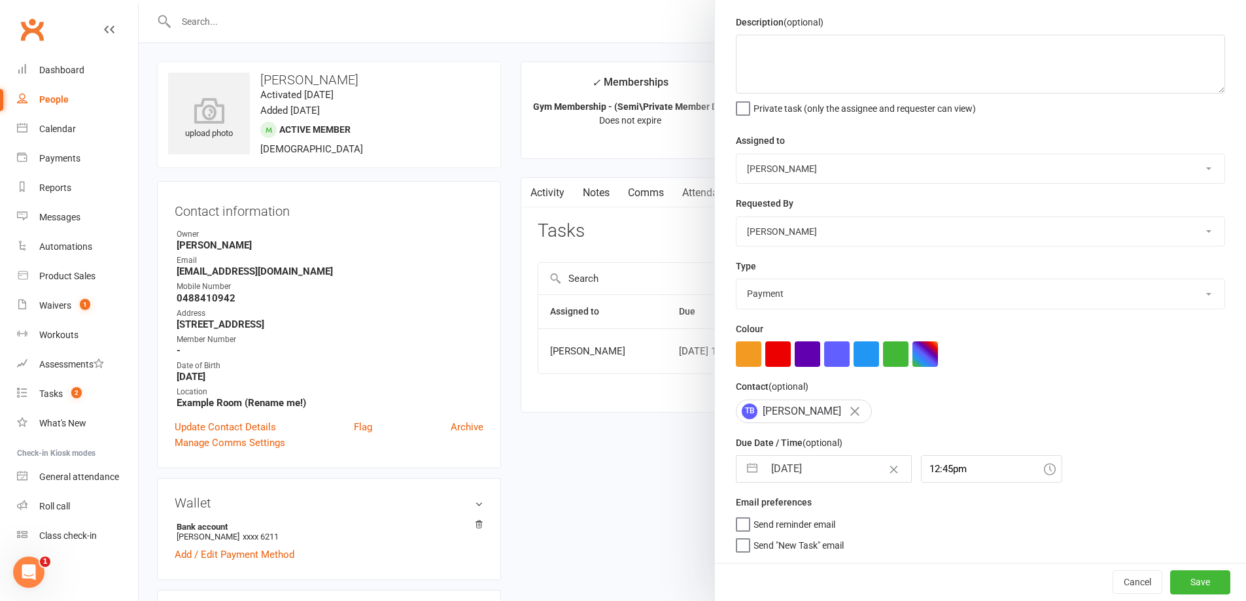
click at [1148, 573] on div "Cancel Save" at bounding box center [980, 581] width 531 height 37
click at [1170, 577] on button "Save" at bounding box center [1200, 582] width 60 height 24
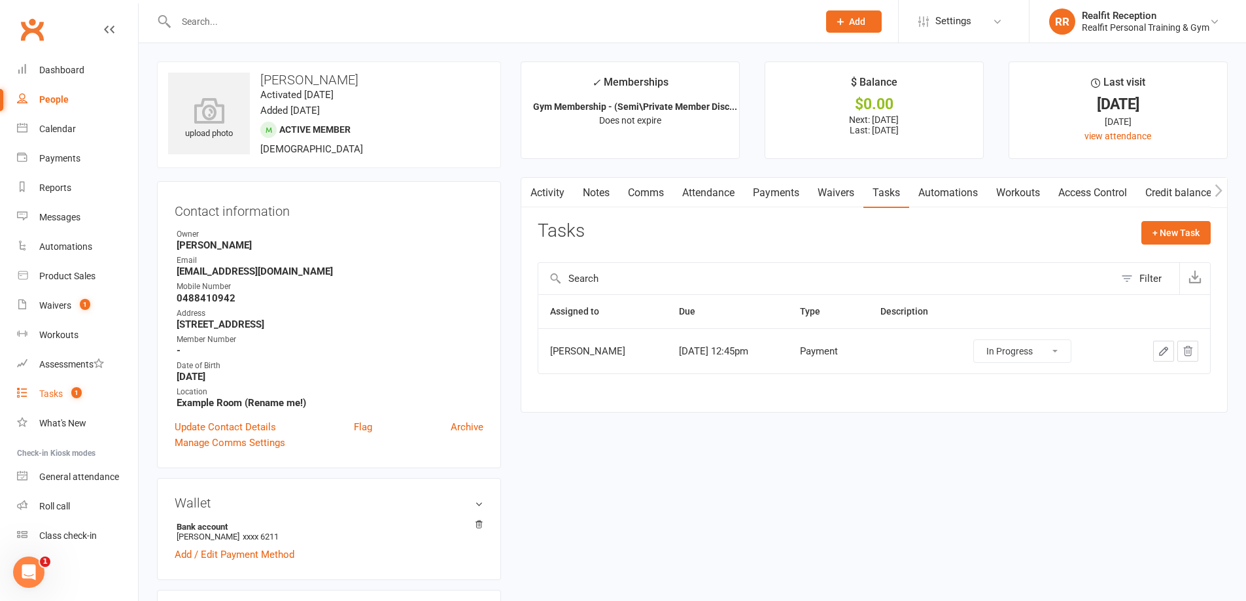
click at [46, 394] on div "Tasks" at bounding box center [51, 393] width 24 height 10
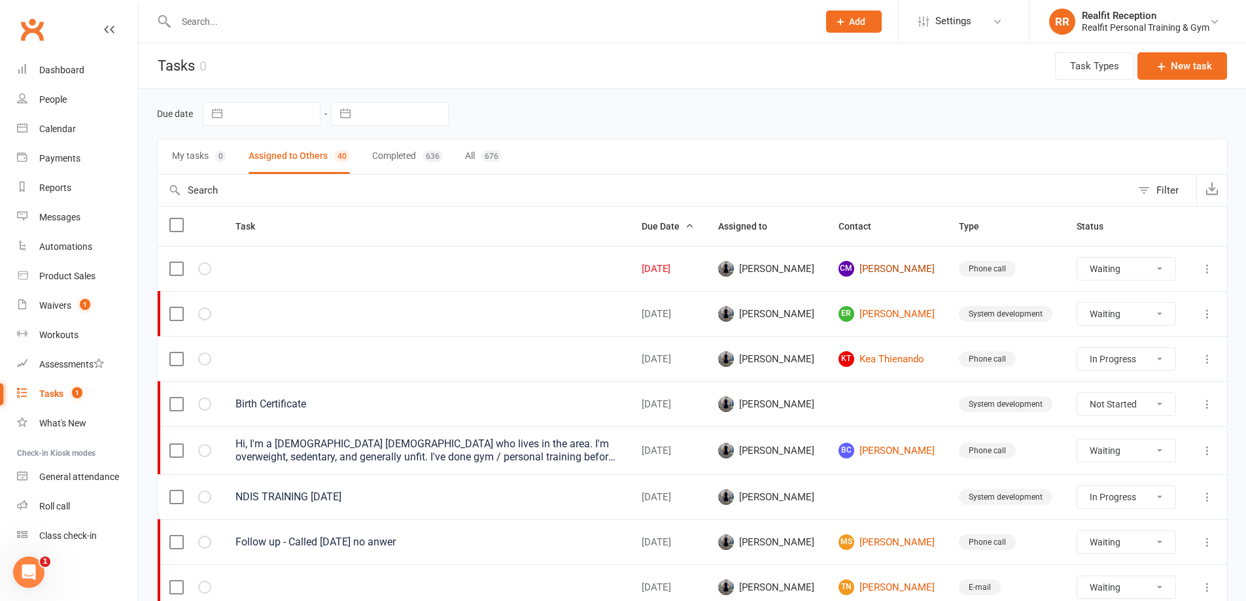
click at [870, 267] on link "CM [PERSON_NAME]" at bounding box center [886, 269] width 97 height 16
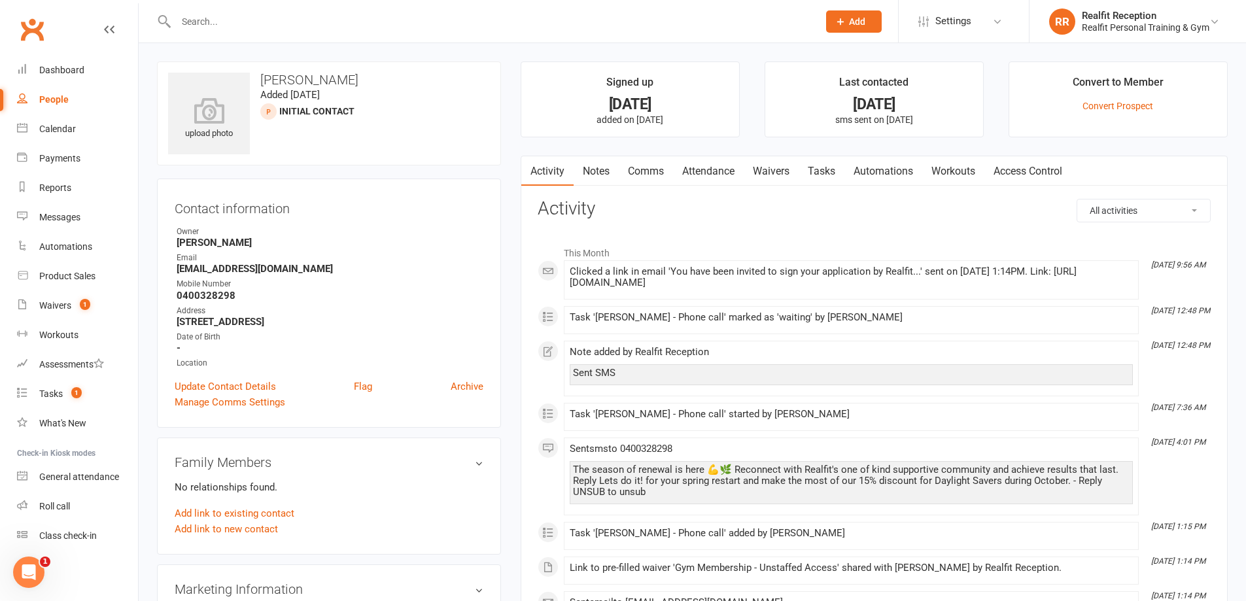
click at [817, 173] on link "Tasks" at bounding box center [821, 171] width 46 height 30
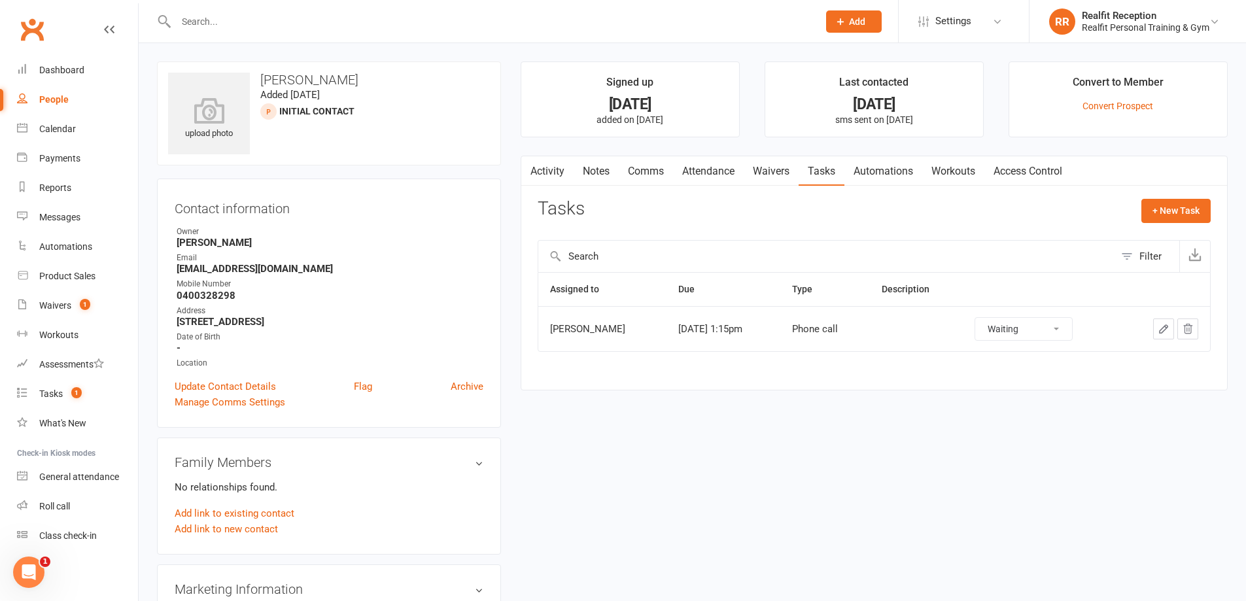
click at [777, 168] on link "Waivers" at bounding box center [770, 171] width 55 height 30
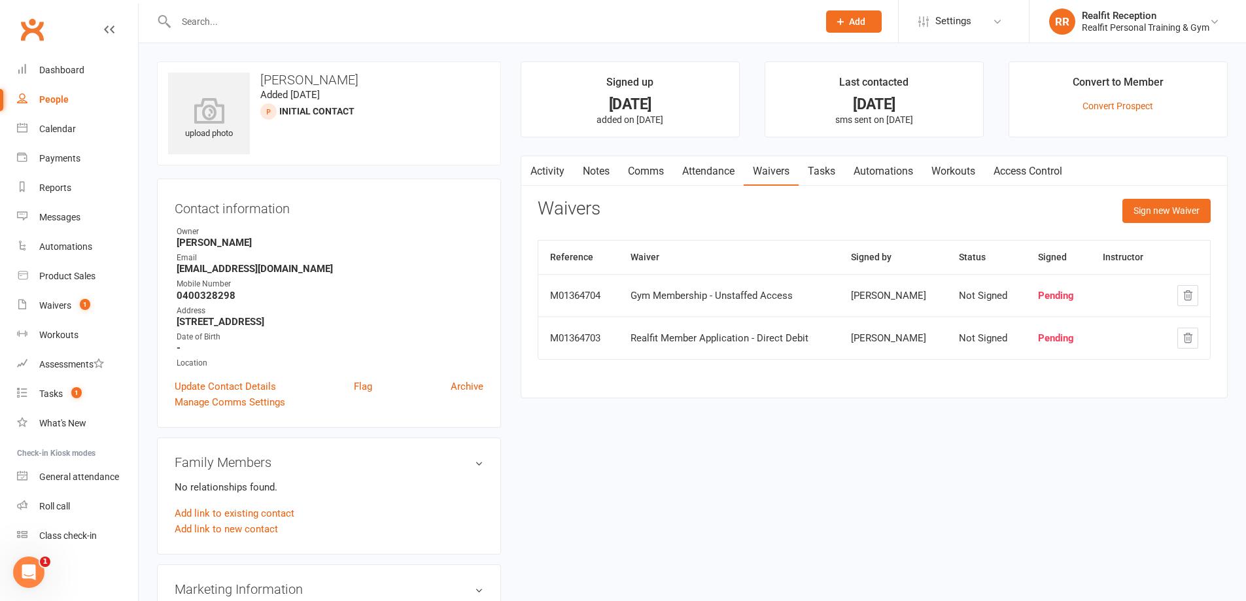
click at [546, 171] on link "Activity" at bounding box center [547, 171] width 52 height 30
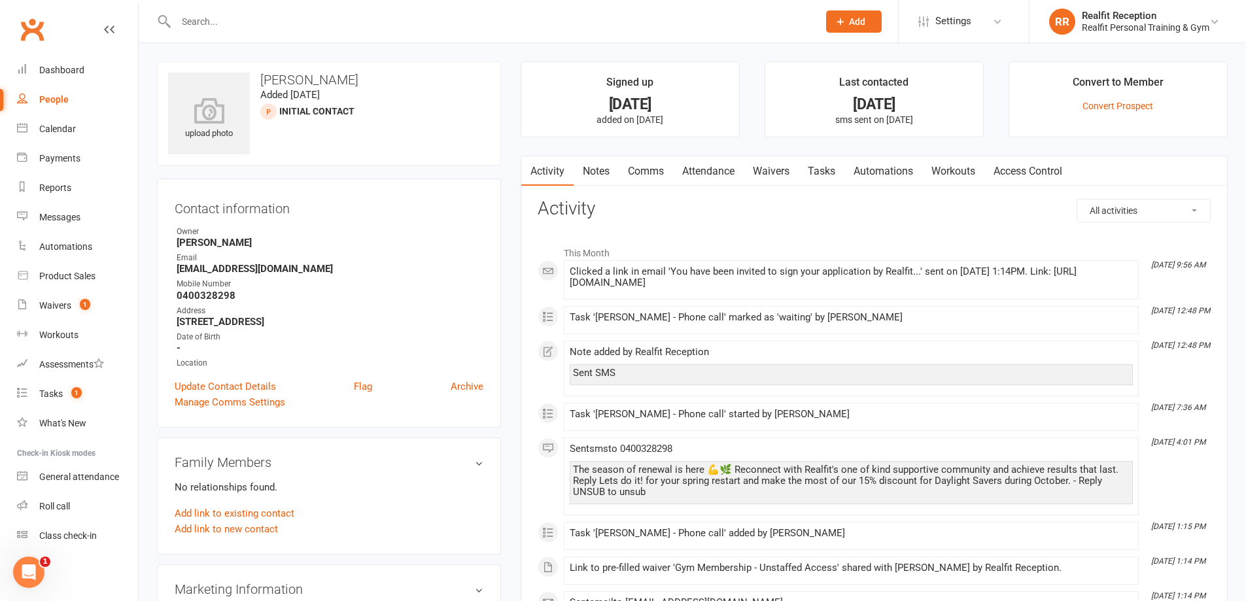
click at [593, 168] on link "Notes" at bounding box center [595, 171] width 45 height 30
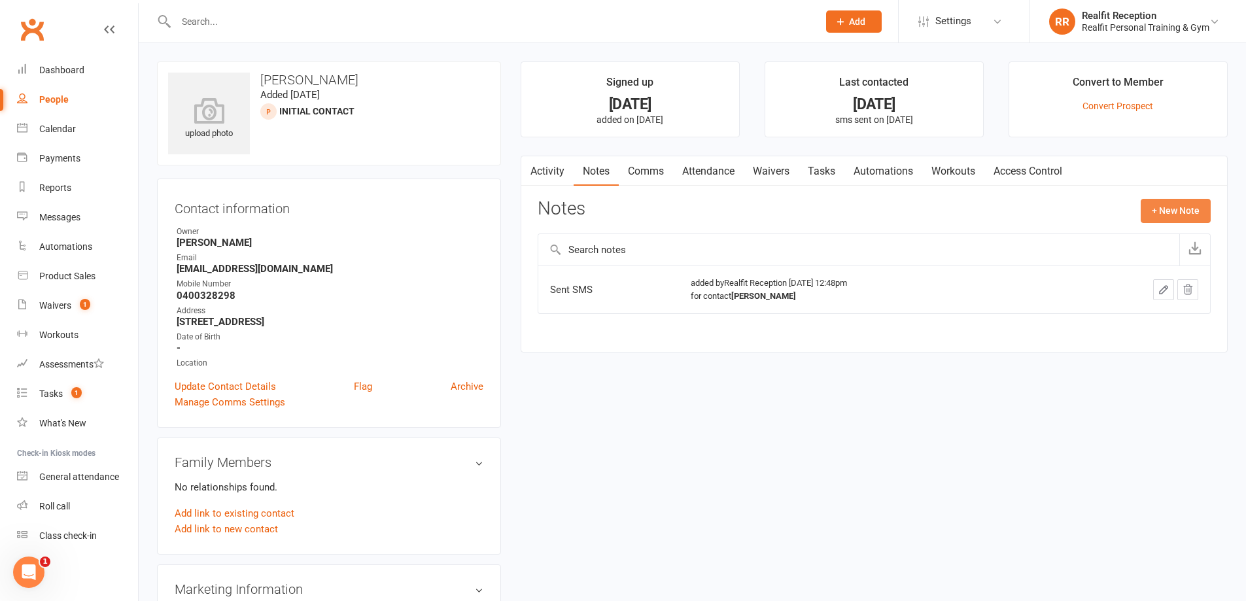
click at [1173, 209] on button "+ New Note" at bounding box center [1175, 211] width 70 height 24
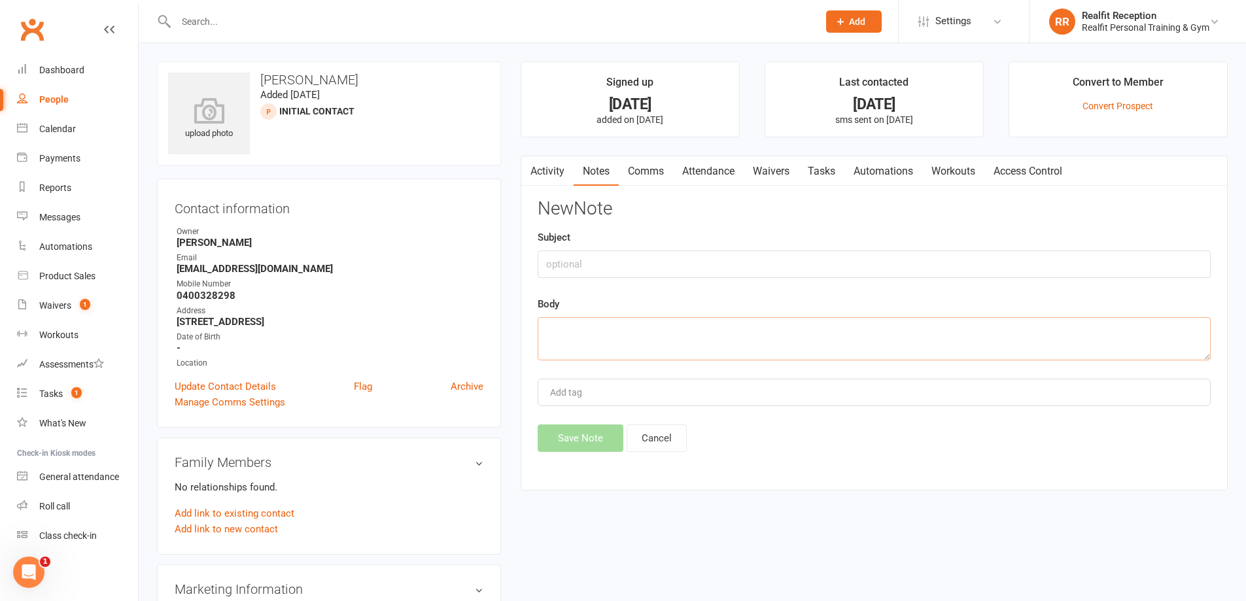
click at [557, 326] on textarea at bounding box center [873, 338] width 673 height 43
click at [50, 395] on div "Tasks" at bounding box center [51, 393] width 24 height 10
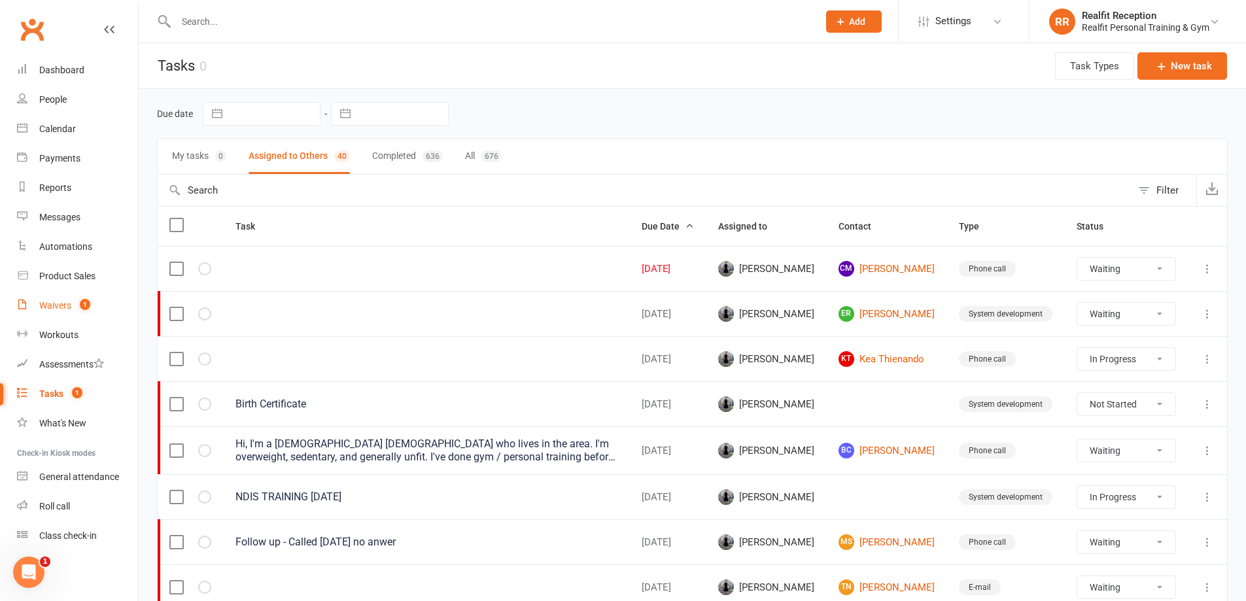
click at [64, 302] on div "Waivers" at bounding box center [55, 305] width 32 height 10
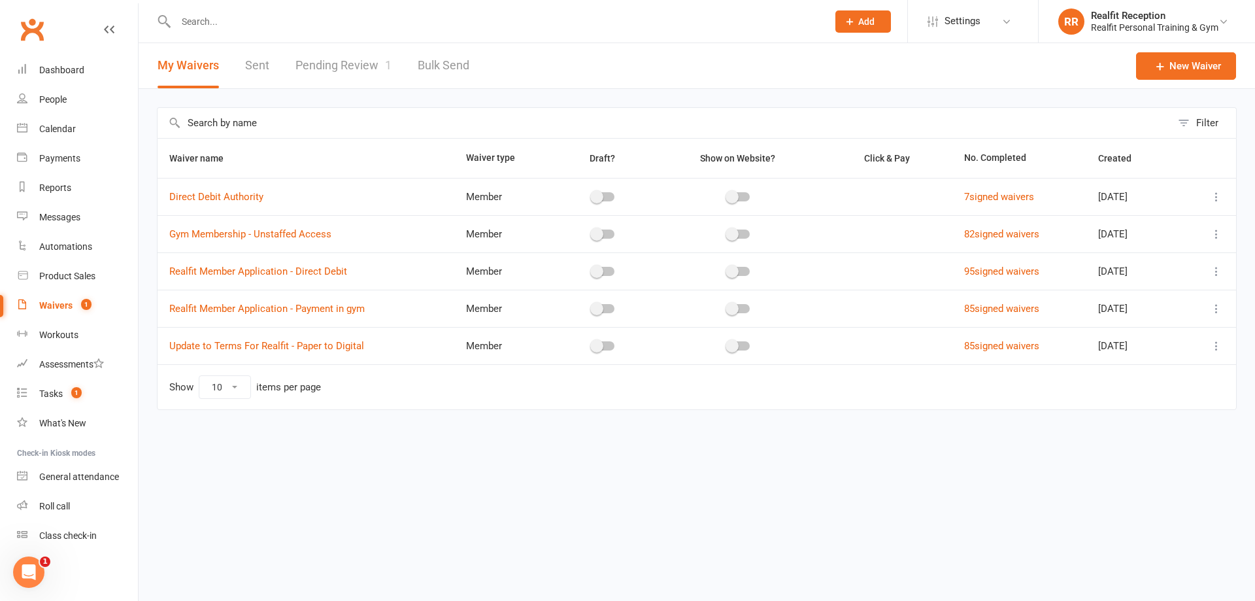
click at [338, 70] on link "Pending Review 1" at bounding box center [344, 65] width 96 height 45
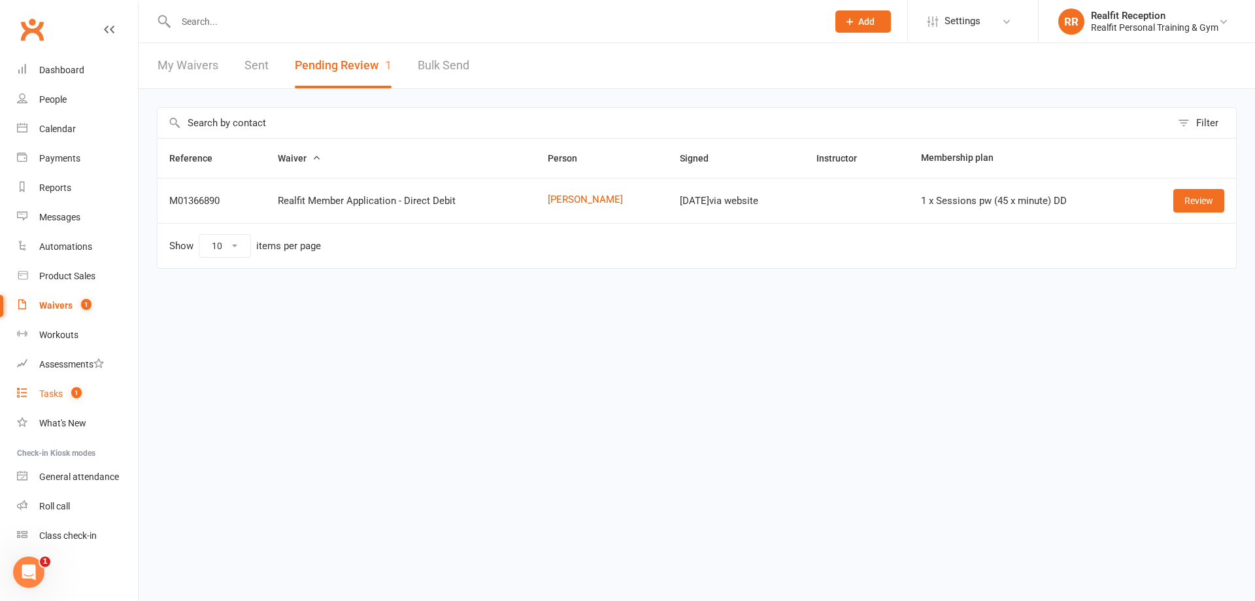
click at [58, 392] on div "Tasks" at bounding box center [51, 393] width 24 height 10
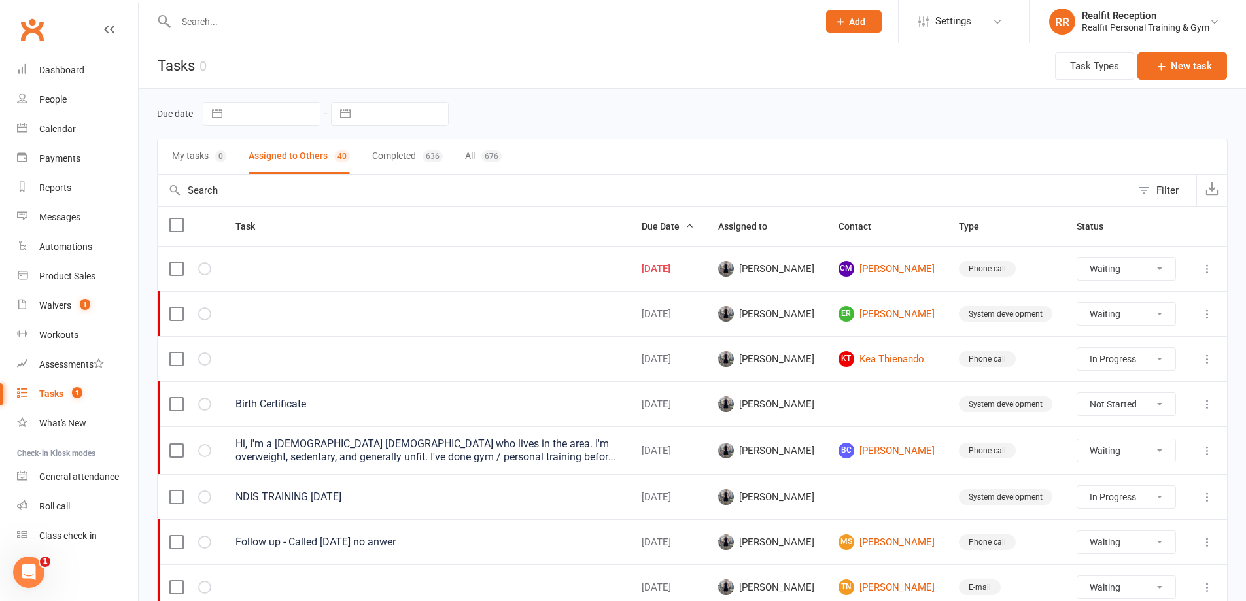
click at [1205, 271] on icon at bounding box center [1207, 268] width 13 height 13
click at [1090, 321] on link "Edit" at bounding box center [1139, 320] width 129 height 26
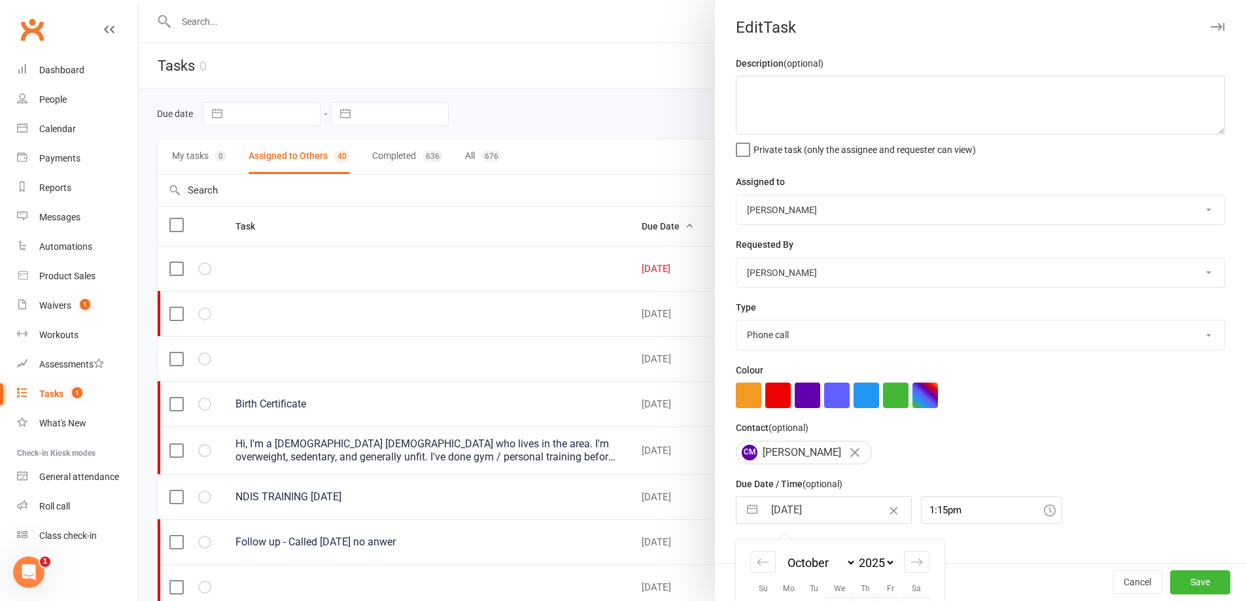
click at [832, 509] on input "[DATE]" at bounding box center [837, 510] width 147 height 26
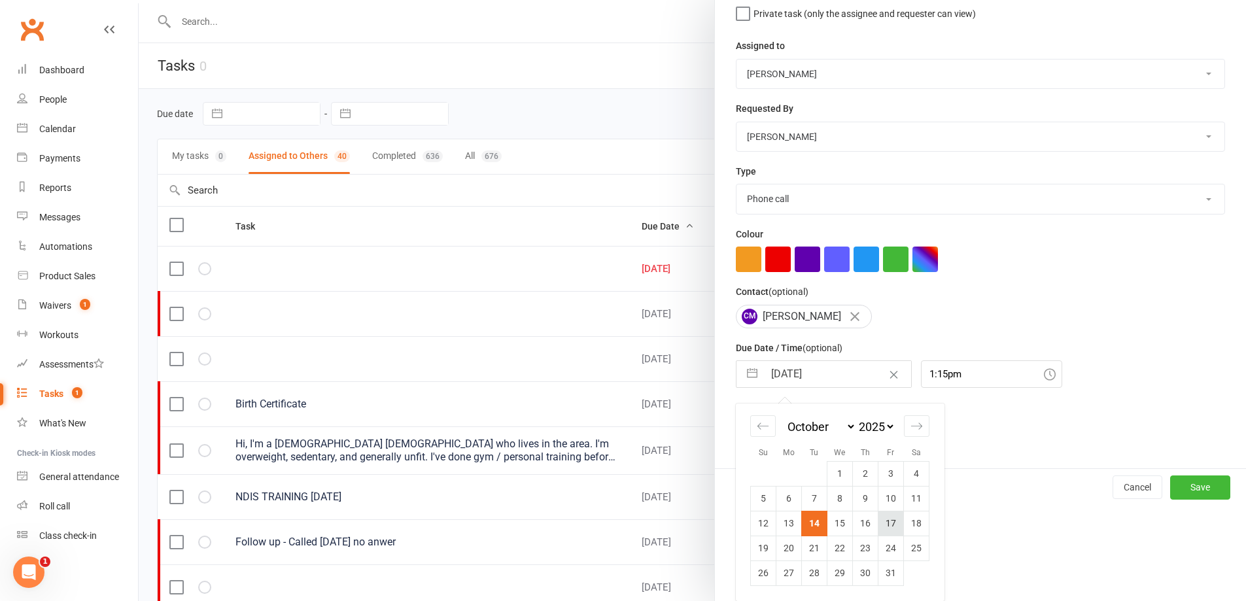
click at [880, 518] on td "17" at bounding box center [891, 523] width 26 height 25
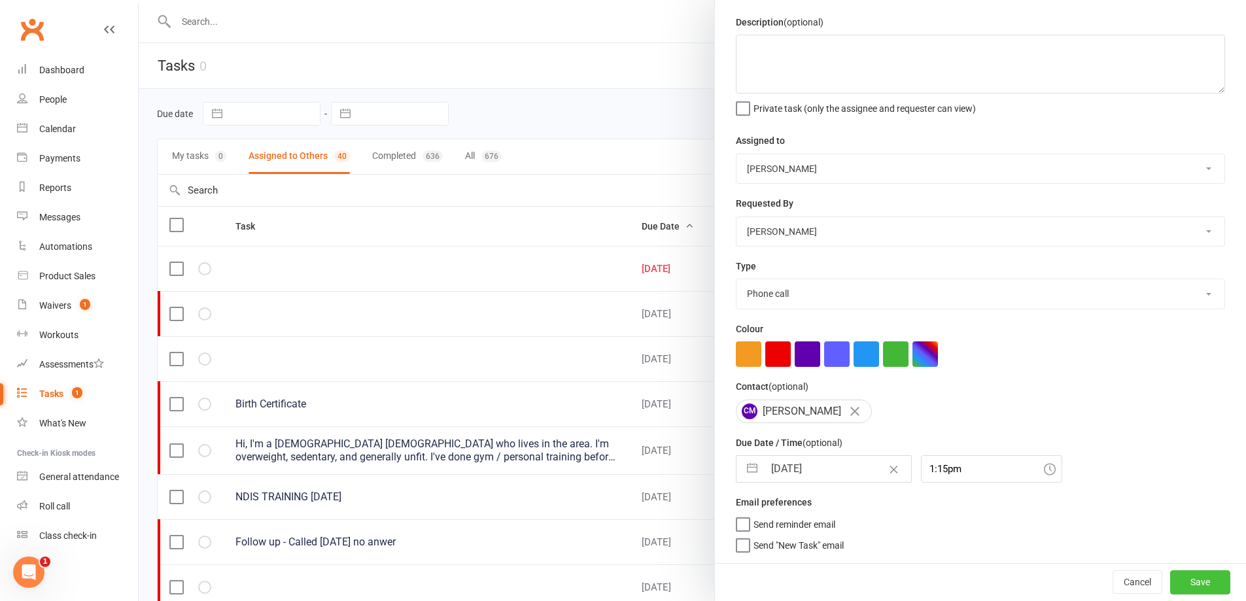
click at [1191, 585] on button "Save" at bounding box center [1200, 582] width 60 height 24
